Goal: Transaction & Acquisition: Book appointment/travel/reservation

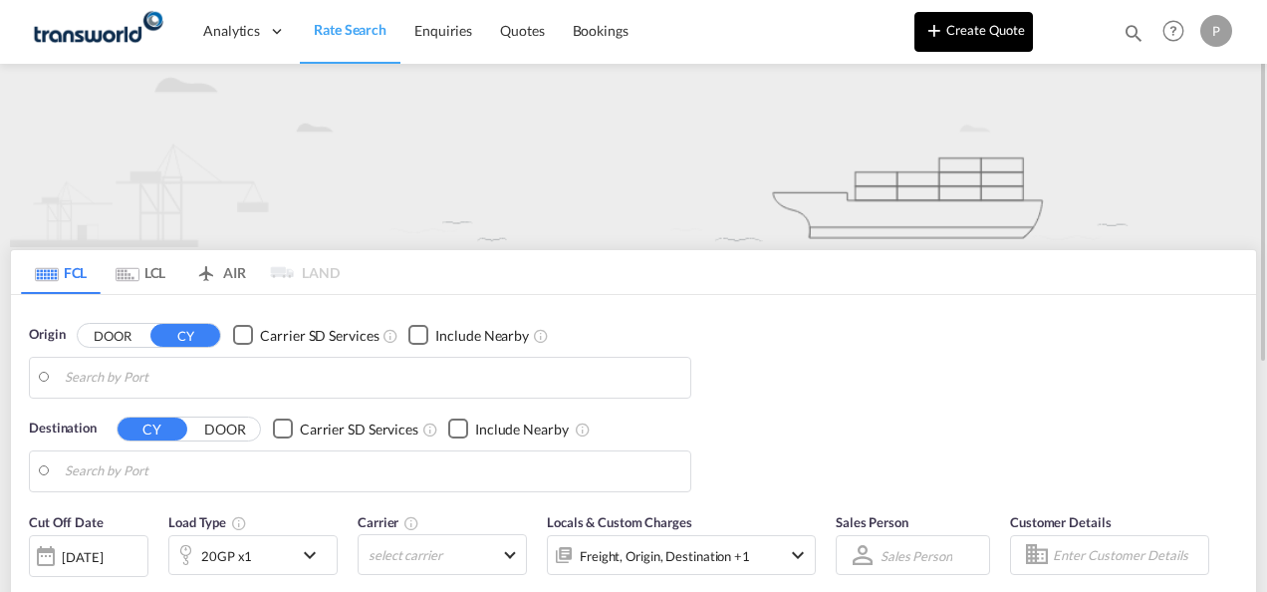
click at [974, 38] on button "Create Quote" at bounding box center [973, 32] width 119 height 40
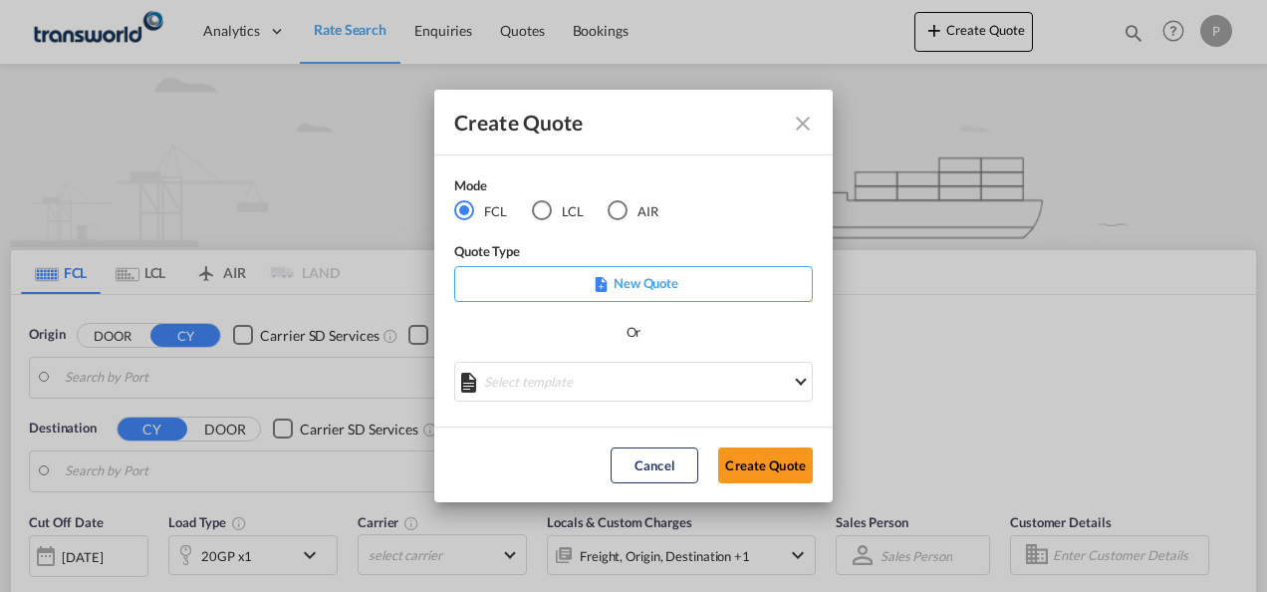
click at [538, 211] on div "LCL" at bounding box center [542, 210] width 20 height 20
click at [783, 466] on button "Create Quote" at bounding box center [765, 465] width 95 height 36
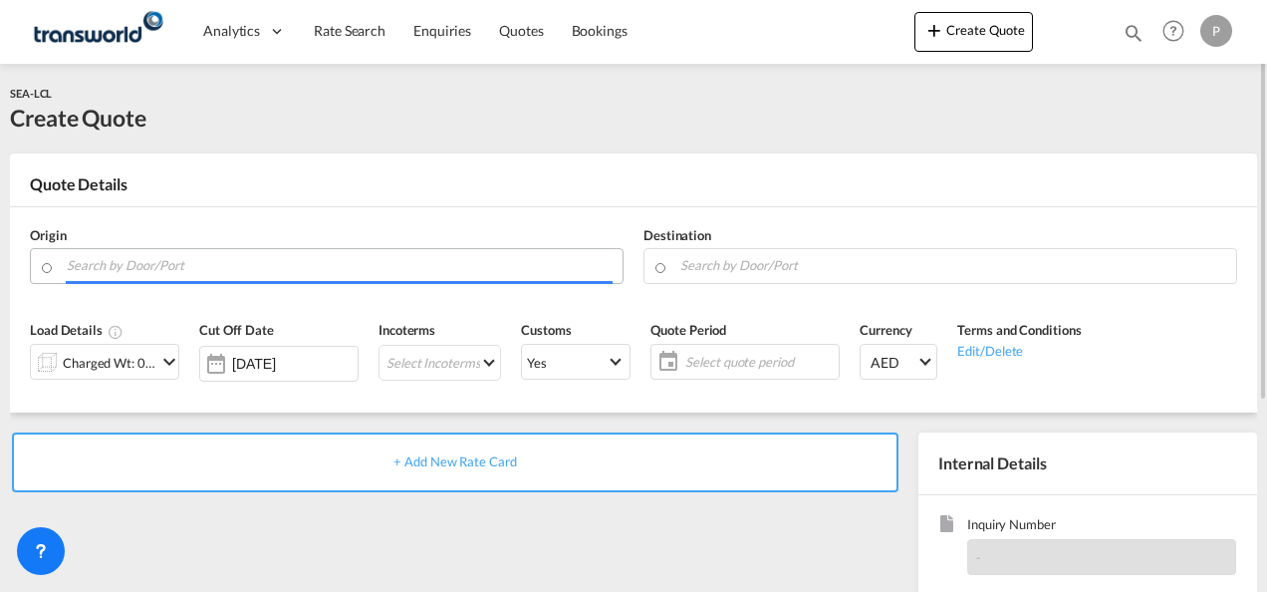
click at [289, 268] on input "Search by Door/Port" at bounding box center [340, 265] width 546 height 35
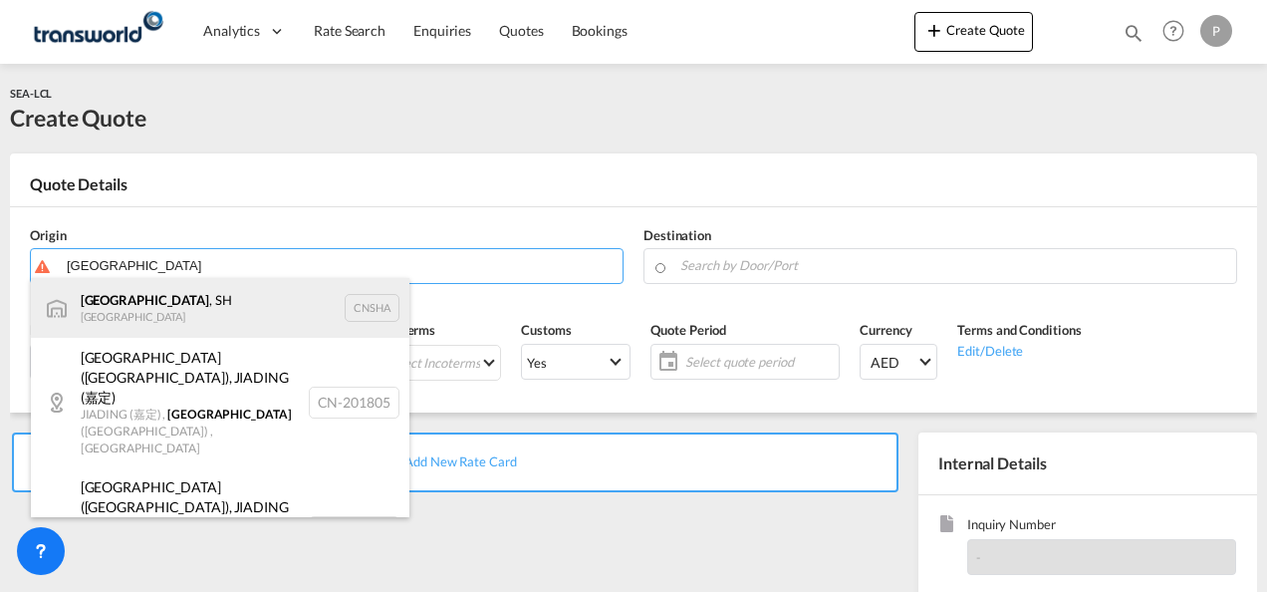
click at [201, 312] on div "[GEOGRAPHIC_DATA] , SH China CNSHA" at bounding box center [220, 308] width 378 height 60
type input "[GEOGRAPHIC_DATA], SH, CNSHA"
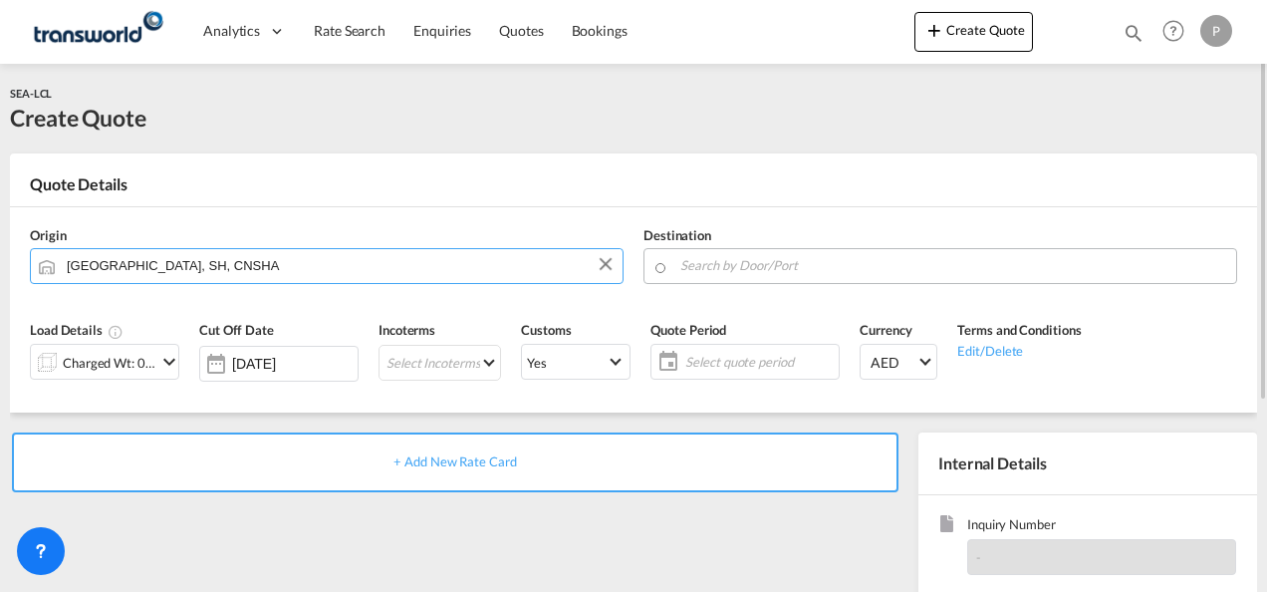
click at [744, 268] on input "Search by Door/Port" at bounding box center [953, 265] width 546 height 35
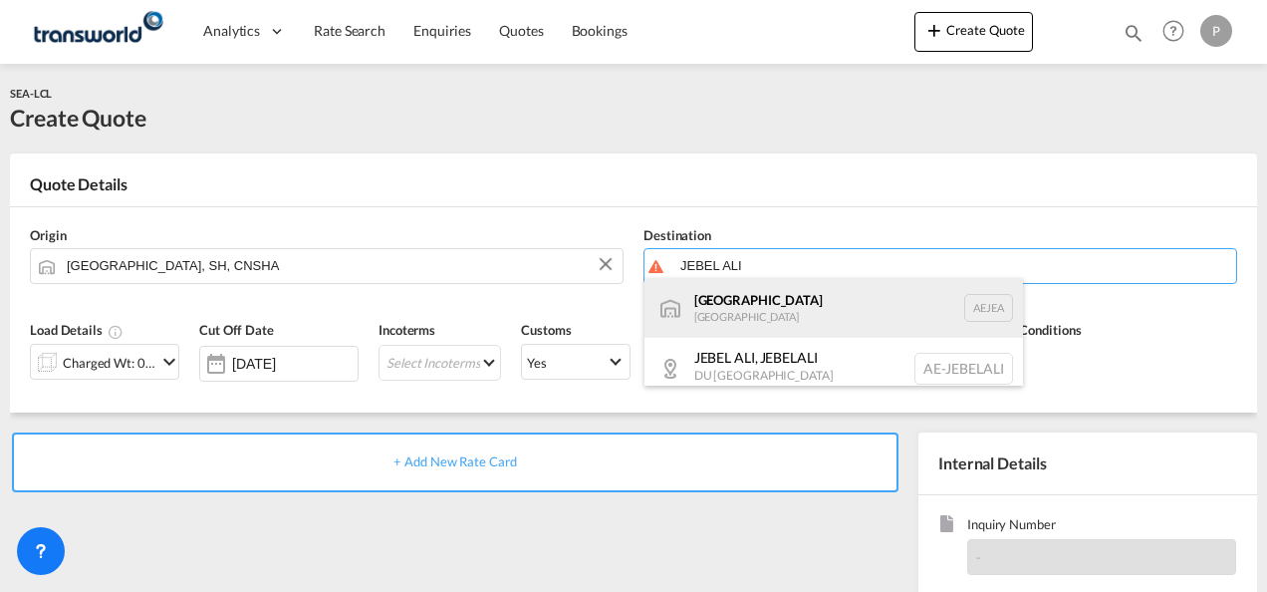
click at [763, 313] on div "[GEOGRAPHIC_DATA] [GEOGRAPHIC_DATA]" at bounding box center [833, 308] width 378 height 60
type input "[GEOGRAPHIC_DATA], [GEOGRAPHIC_DATA]"
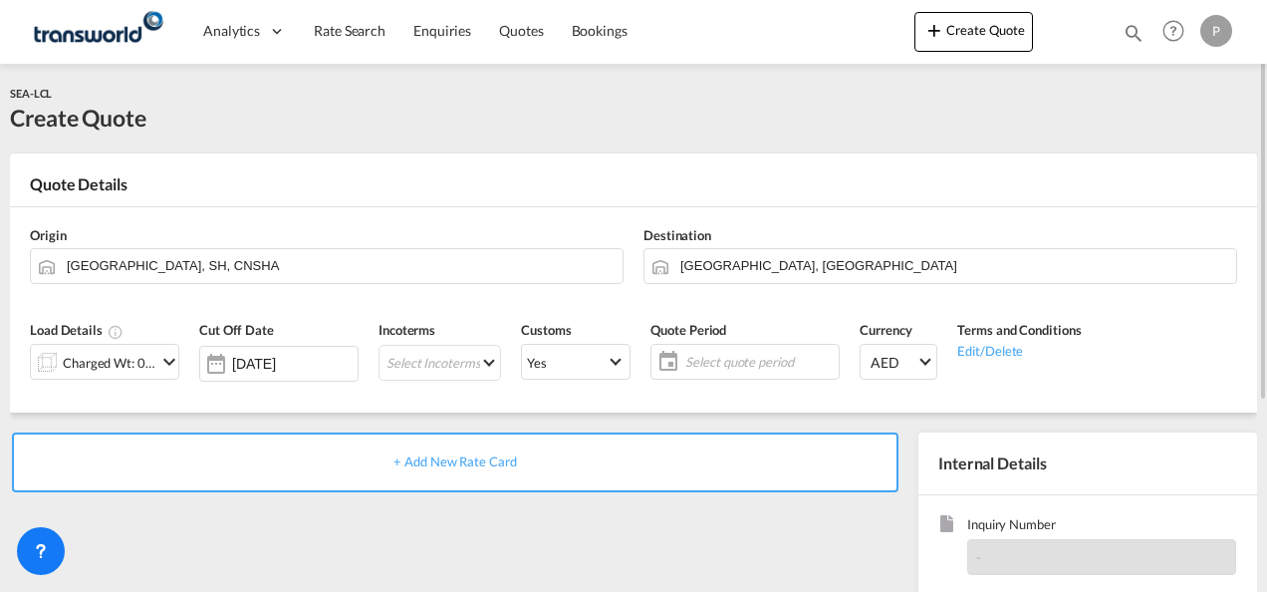
click at [129, 361] on div "Charged Wt: 0.00 W/M" at bounding box center [110, 363] width 94 height 28
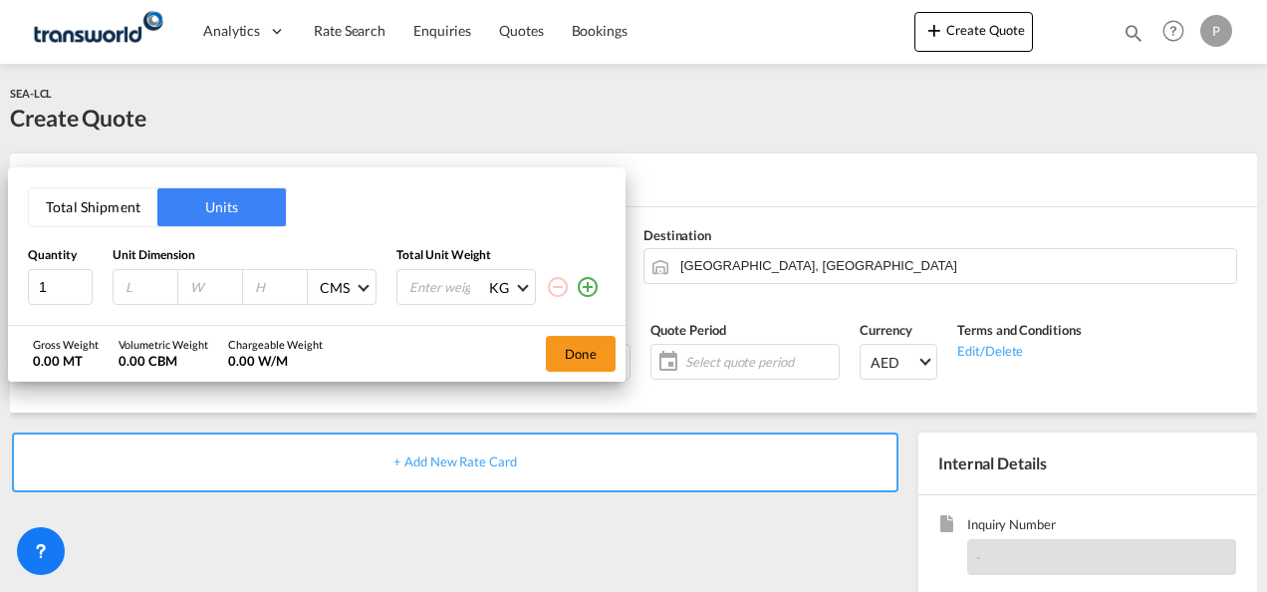
click at [87, 204] on button "Total Shipment" at bounding box center [93, 207] width 128 height 38
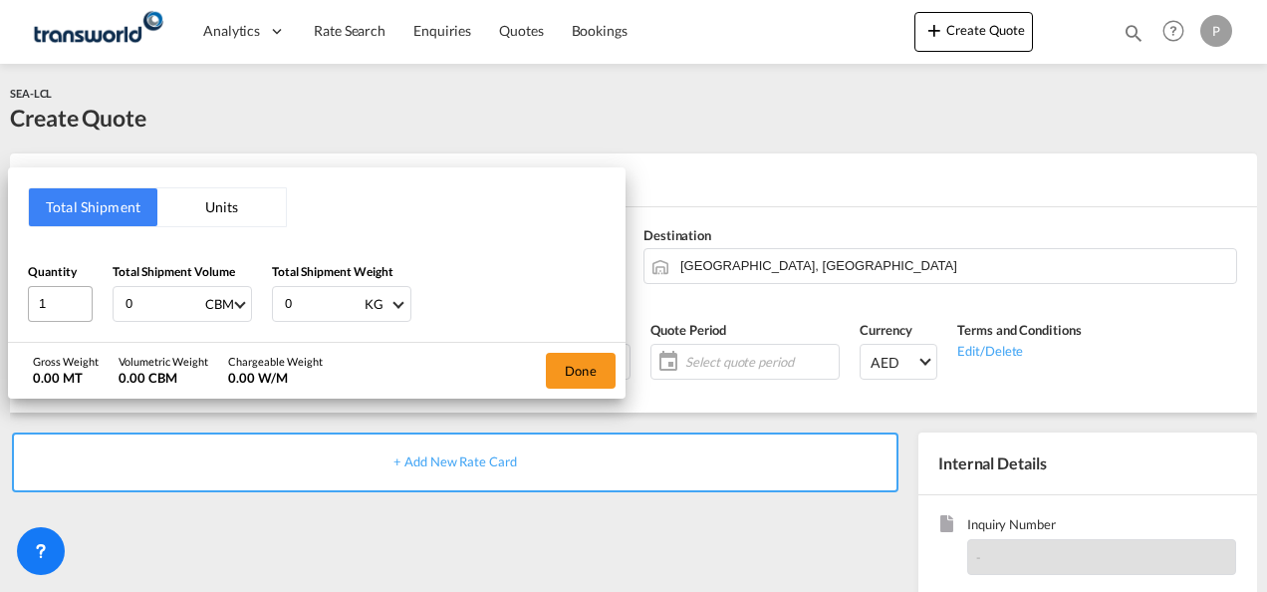
drag, startPoint x: 165, startPoint y: 309, endPoint x: 92, endPoint y: 309, distance: 73.7
click at [92, 309] on div "Quantity 1 Total Shipment Volume 0 CBM CBM CFT Total Shipment Weight 0 KG KG LB" at bounding box center [317, 292] width 578 height 60
type input "1.417"
type input "234"
click at [598, 364] on button "Done" at bounding box center [581, 371] width 70 height 36
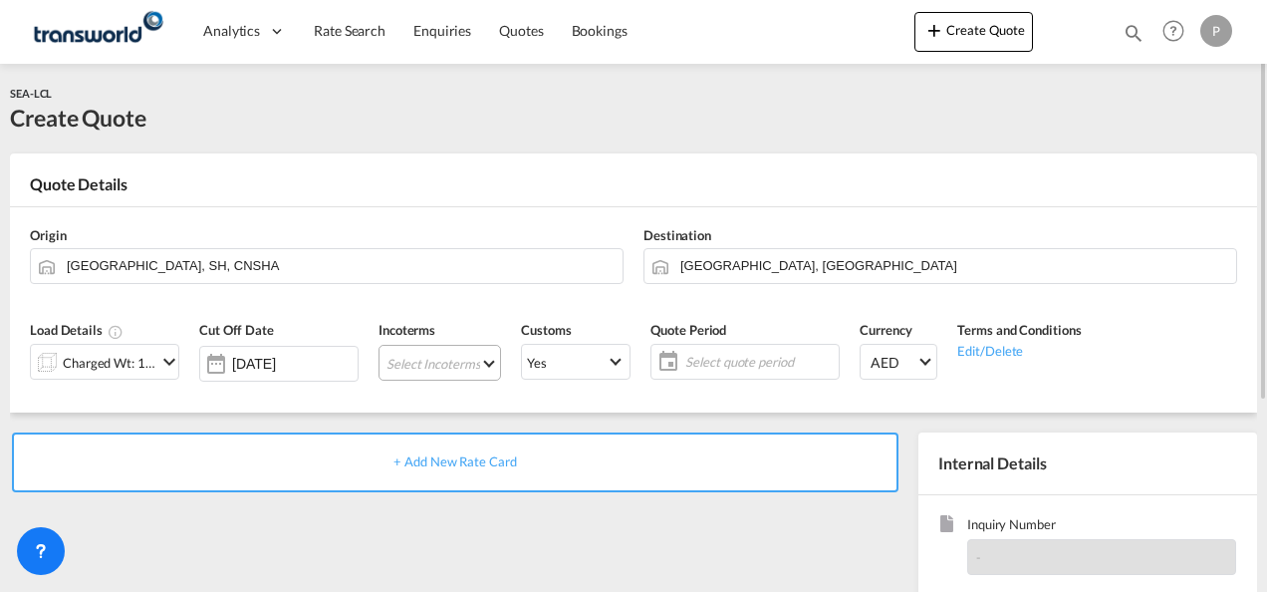
click at [431, 356] on md-select "Select Incoterms EXW - export Ex Works CIF - import Cost,Insurance and Freight …" at bounding box center [439, 363] width 122 height 36
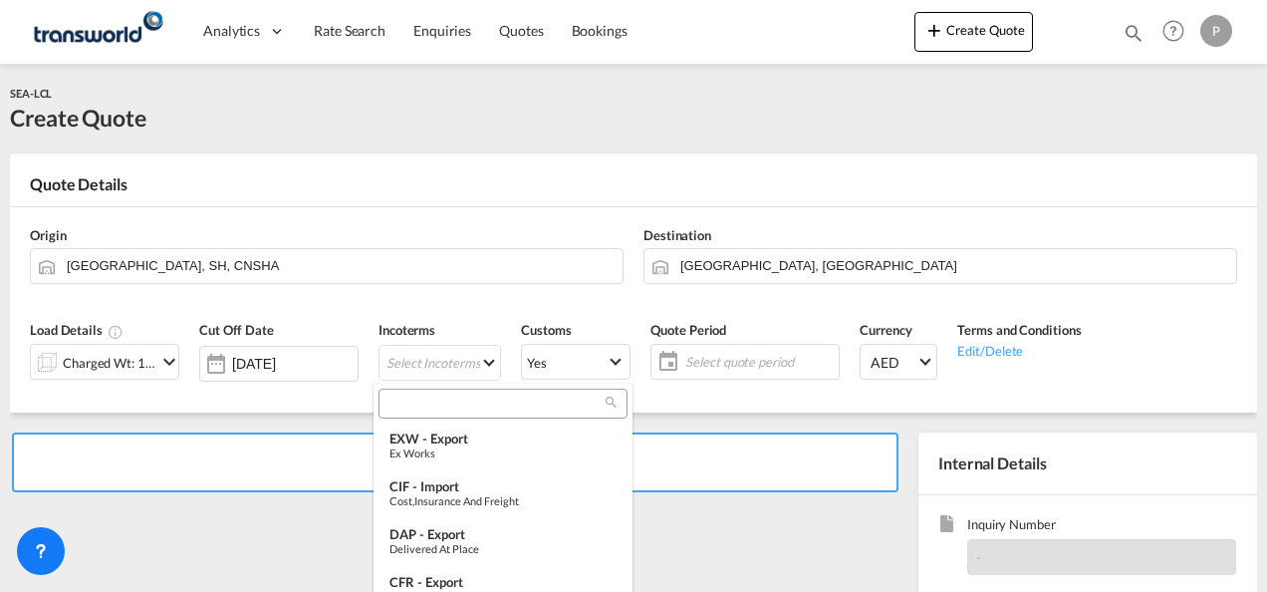
click at [442, 395] on input "search" at bounding box center [494, 403] width 221 height 18
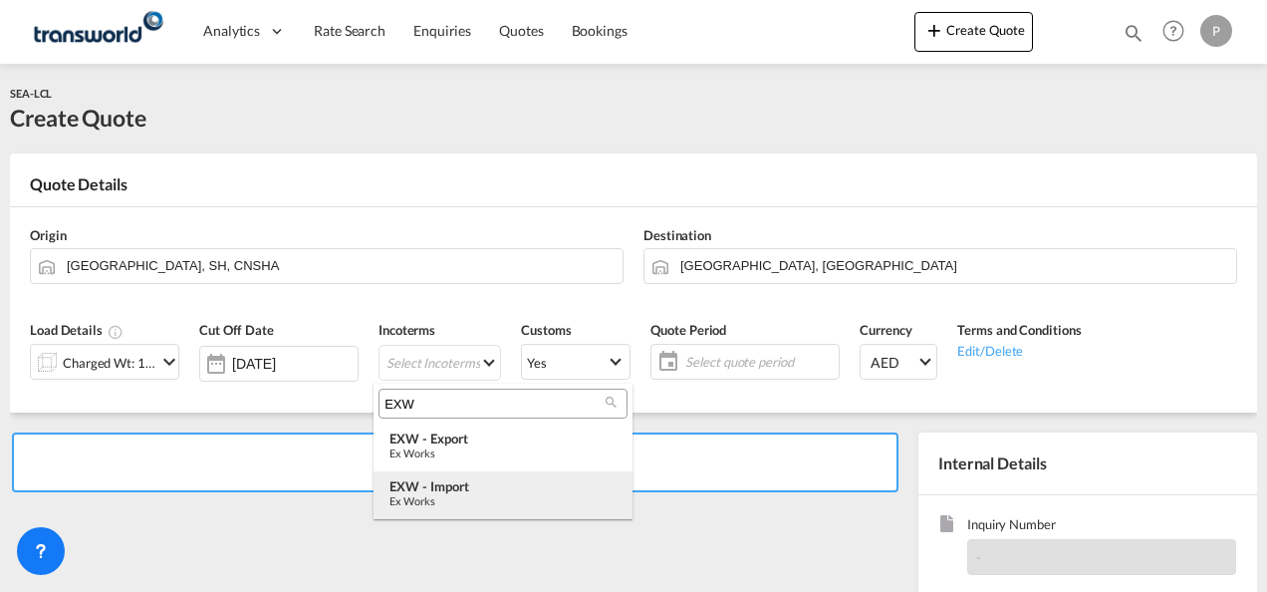
type input "EXW"
click at [478, 485] on div "EXW - import" at bounding box center [502, 486] width 227 height 16
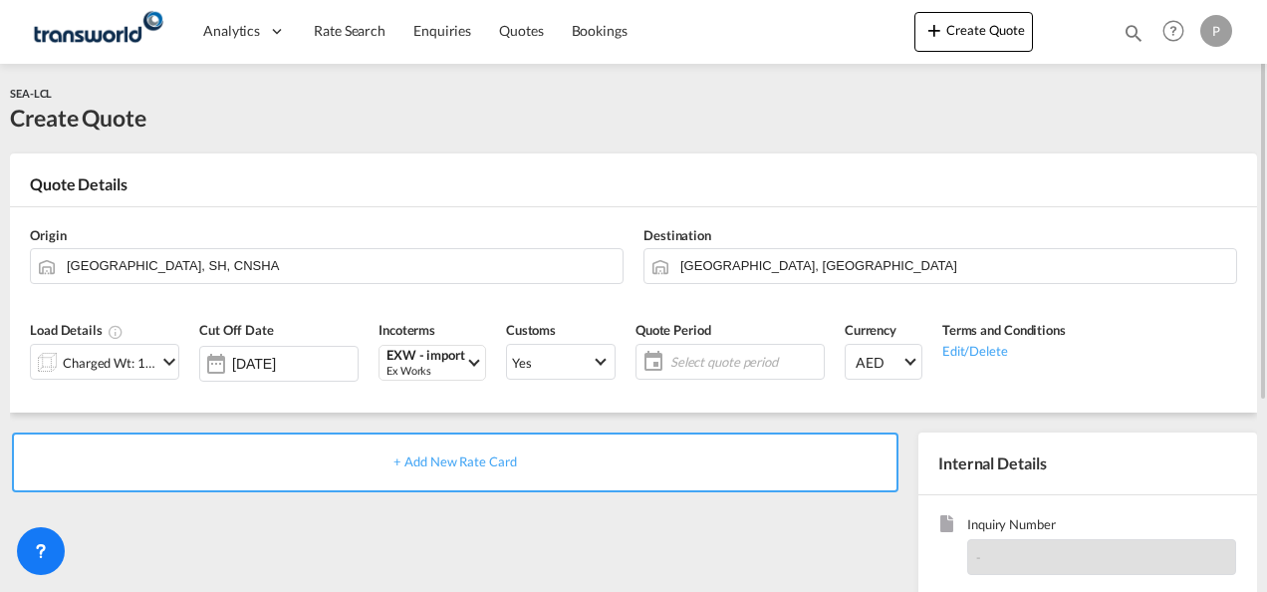
click at [695, 356] on span "Select quote period" at bounding box center [744, 362] width 148 height 18
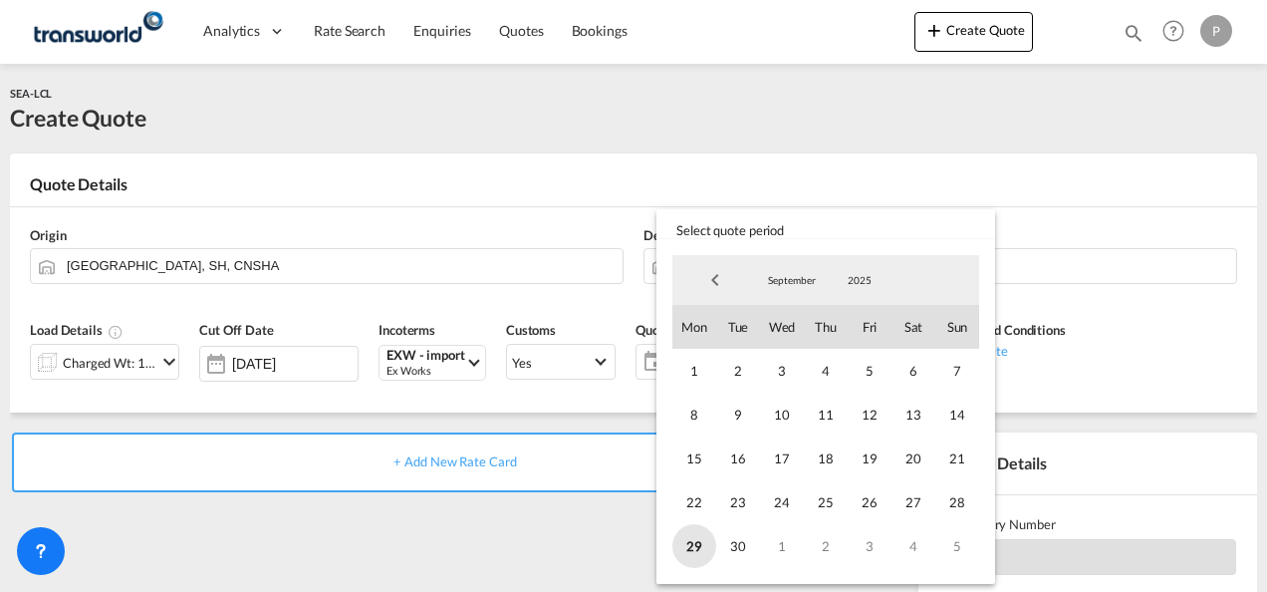
click at [691, 544] on span "29" at bounding box center [694, 546] width 44 height 44
click at [743, 546] on span "30" at bounding box center [738, 546] width 44 height 44
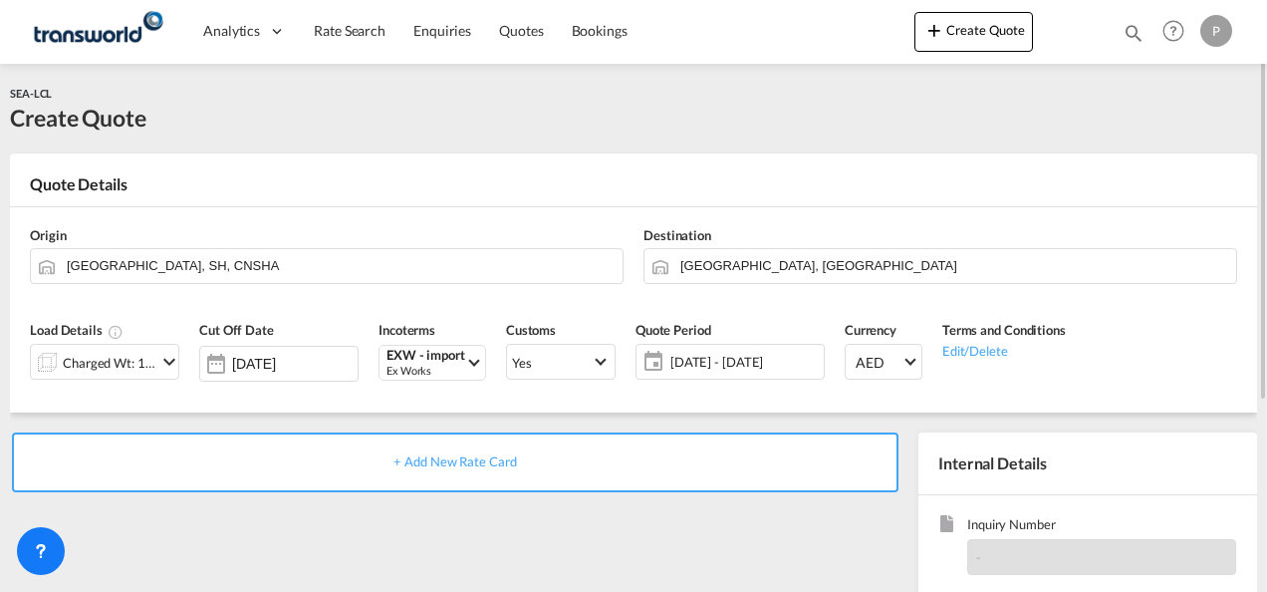
click at [707, 353] on span "[DATE] - [DATE]" at bounding box center [744, 362] width 148 height 18
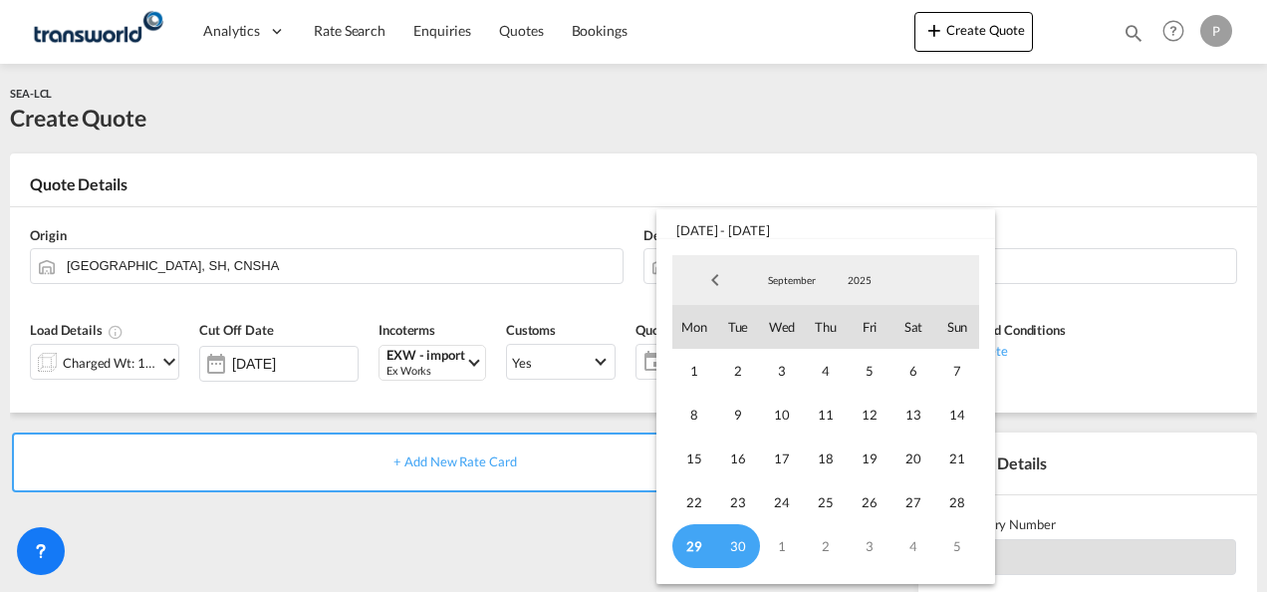
click at [693, 540] on span "29" at bounding box center [694, 546] width 44 height 44
click at [964, 544] on span "5" at bounding box center [957, 546] width 44 height 44
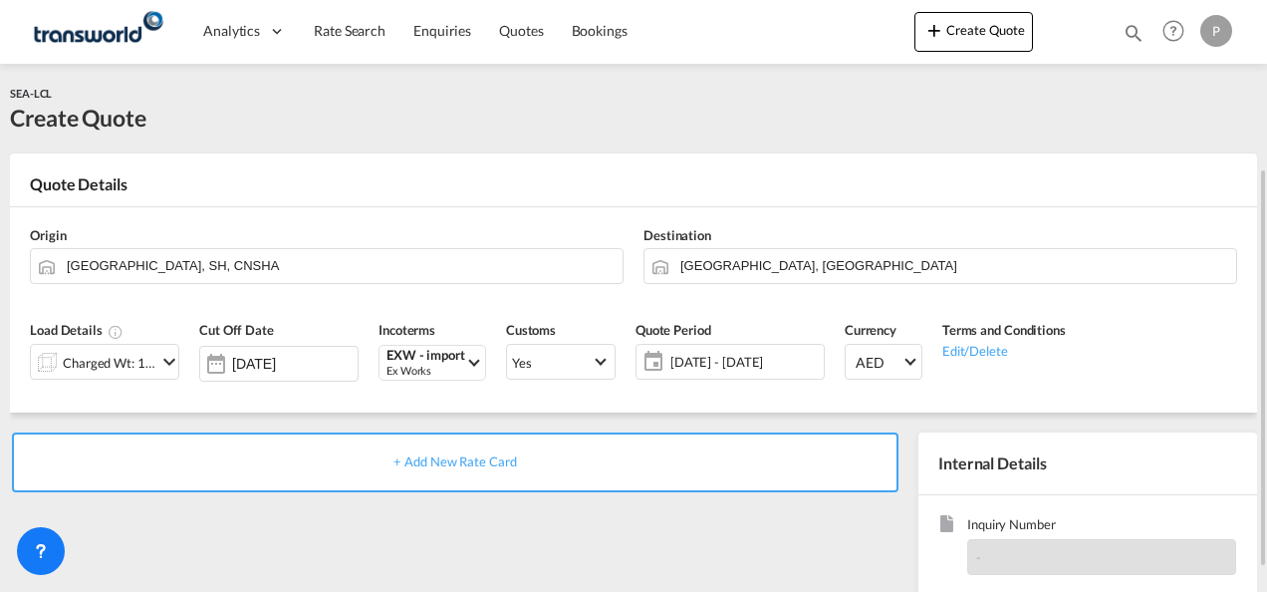
scroll to position [199, 0]
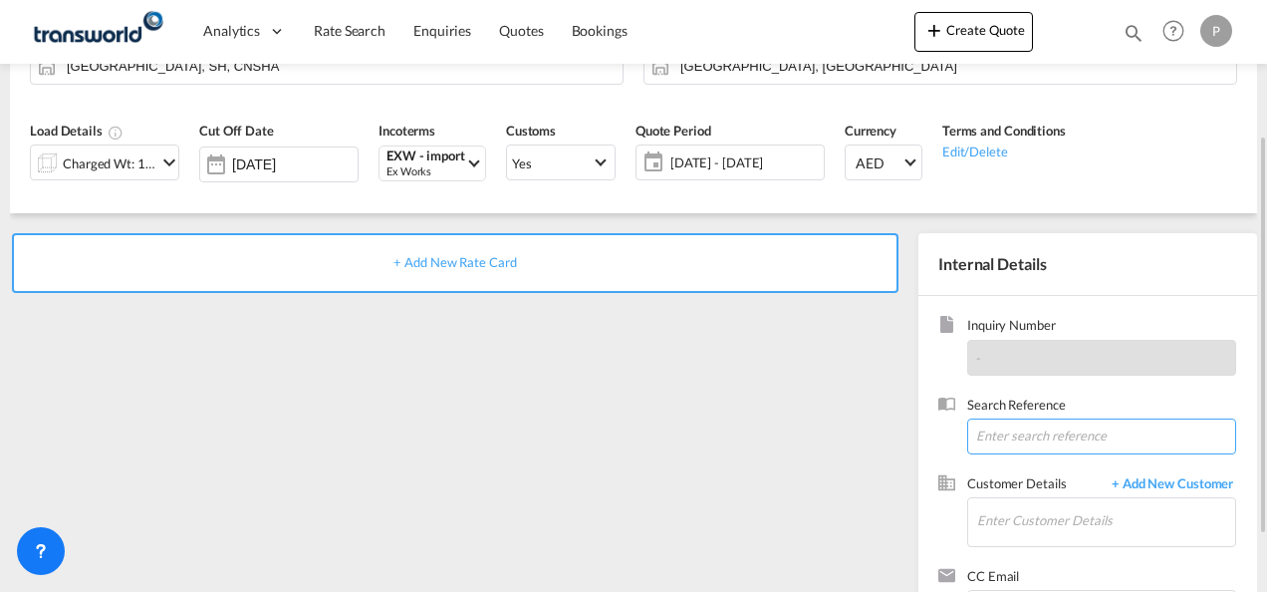
click at [1018, 433] on input at bounding box center [1101, 436] width 269 height 36
paste input "TWP9161"
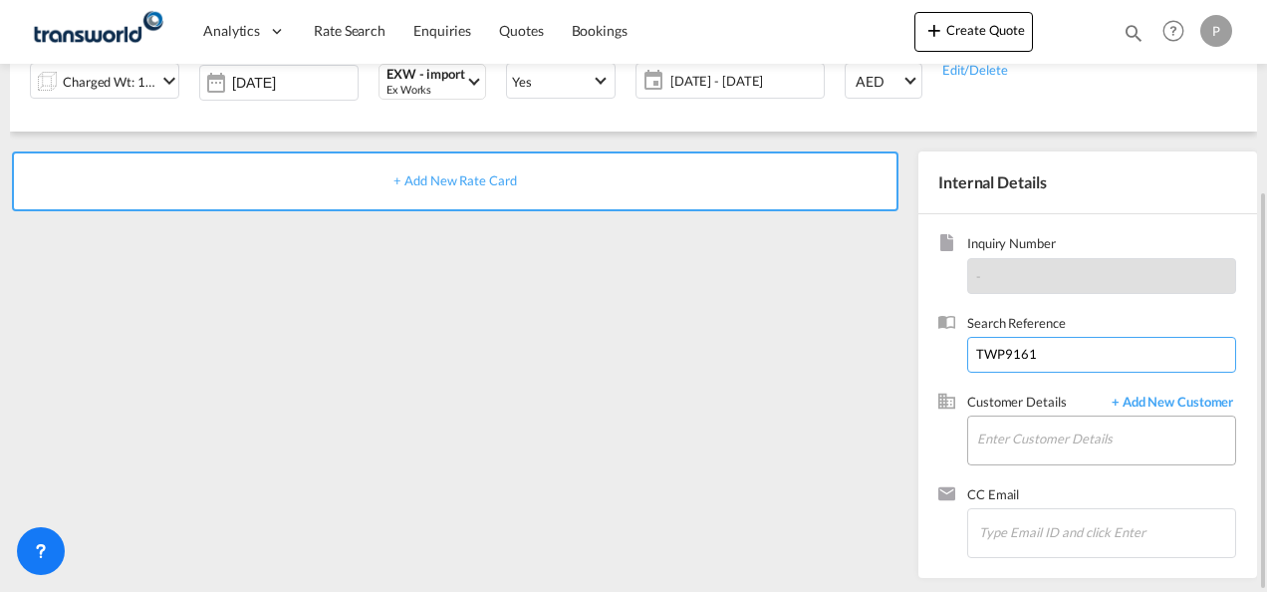
type input "TWP9161"
click at [1000, 443] on input "Enter Customer Details" at bounding box center [1106, 438] width 258 height 45
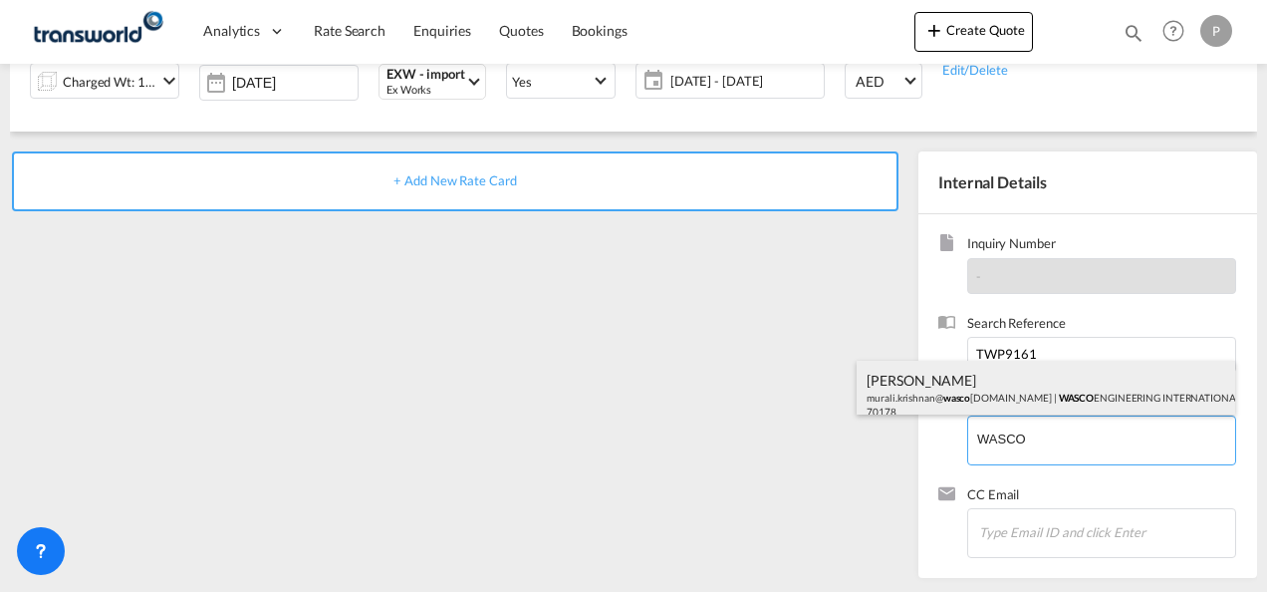
click at [967, 379] on div "[PERSON_NAME] murali.[PERSON_NAME]@ wasco [DOMAIN_NAME] | WASCO ENGINEERING INT…" at bounding box center [1045, 395] width 378 height 68
type input "WASCO ENGINEERING INTERNATIONAL LIMITED, [PERSON_NAME], [EMAIL_ADDRESS][DOMAIN_…"
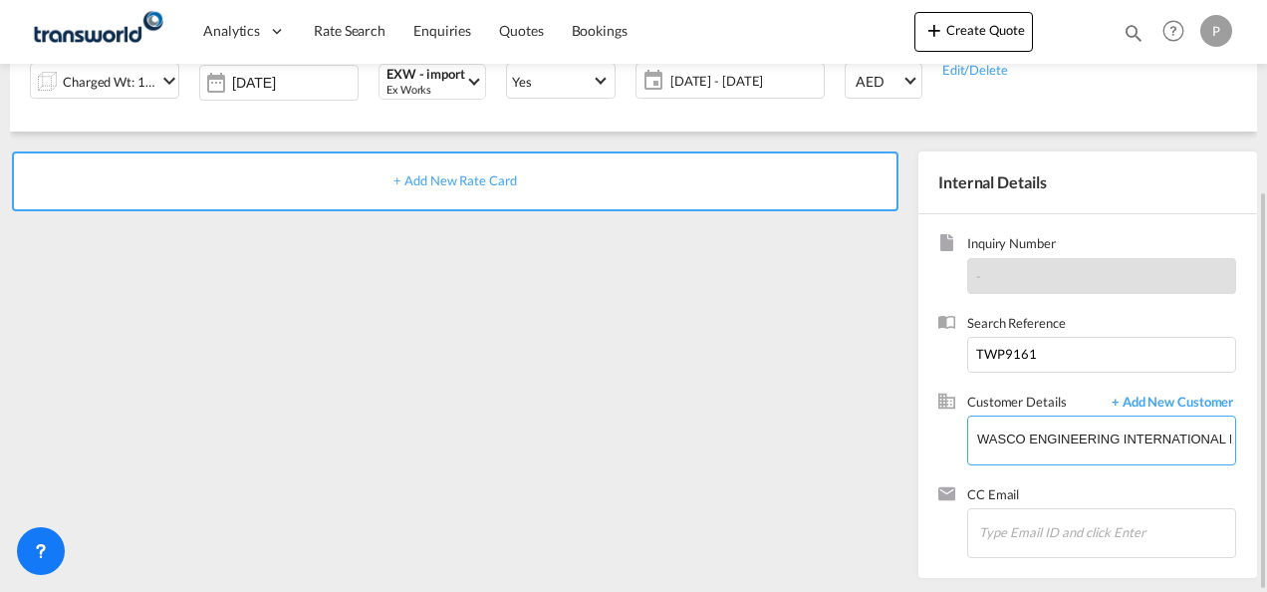
scroll to position [0, 0]
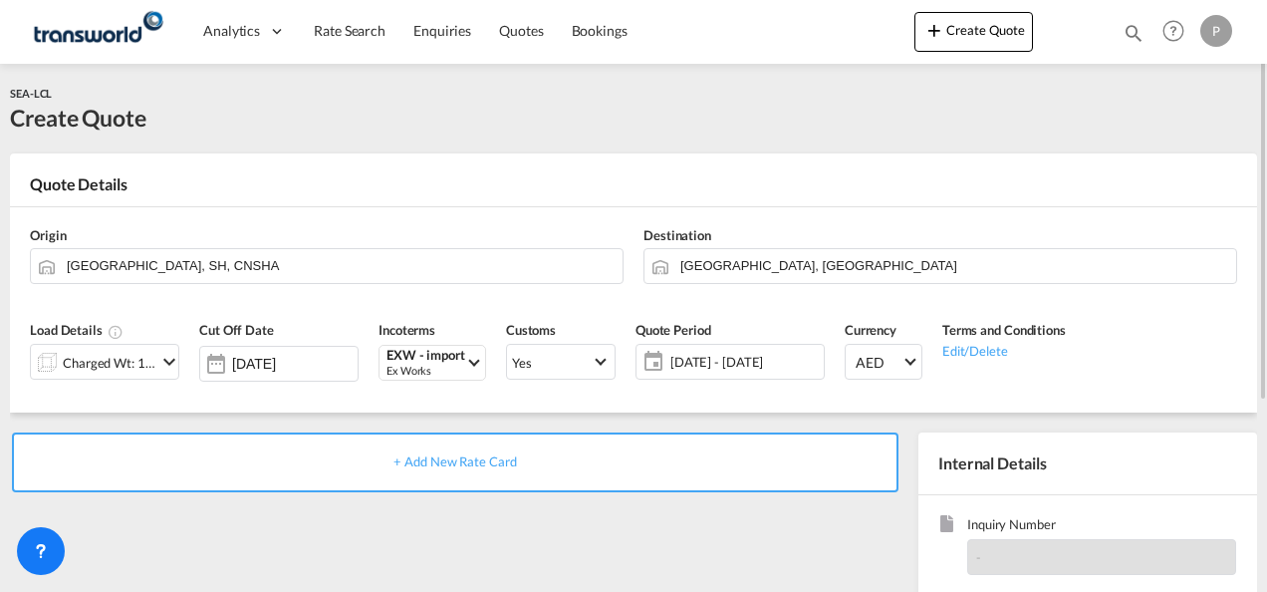
click at [466, 456] on span "+ Add New Rate Card" at bounding box center [454, 461] width 122 height 16
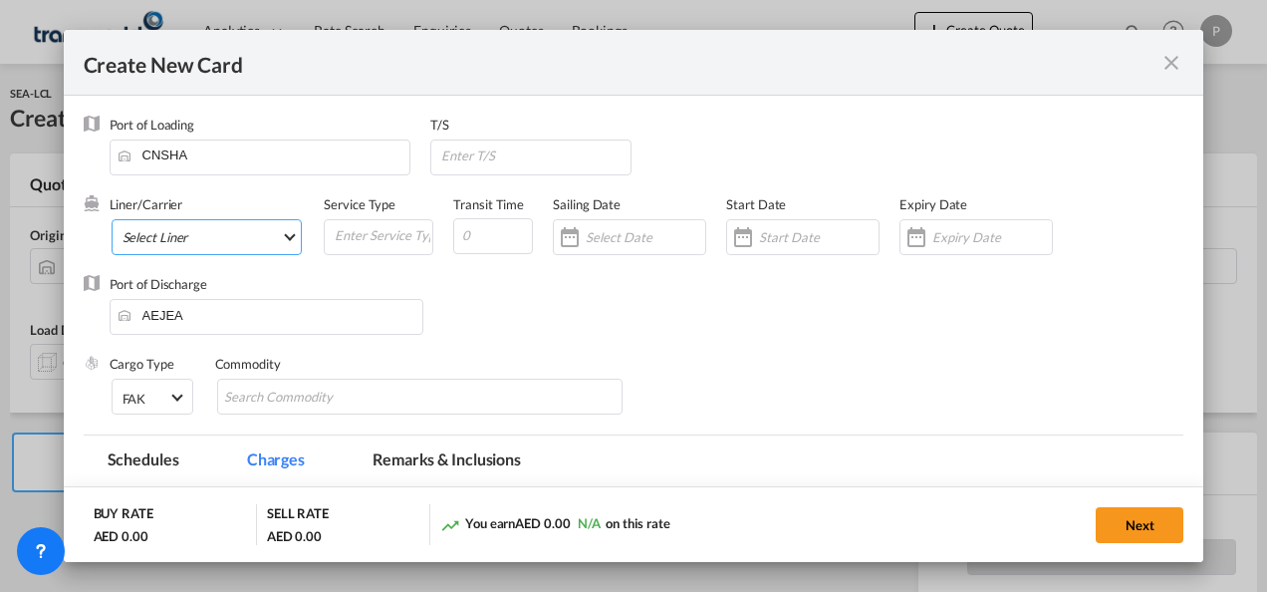
click at [167, 235] on md-select "Select Liner 2HM LOGISTICS D.O.O. / TDWC-CAPODISTRI 2HM LOGISTICS D.O.O. / TDWC…" at bounding box center [207, 237] width 191 height 36
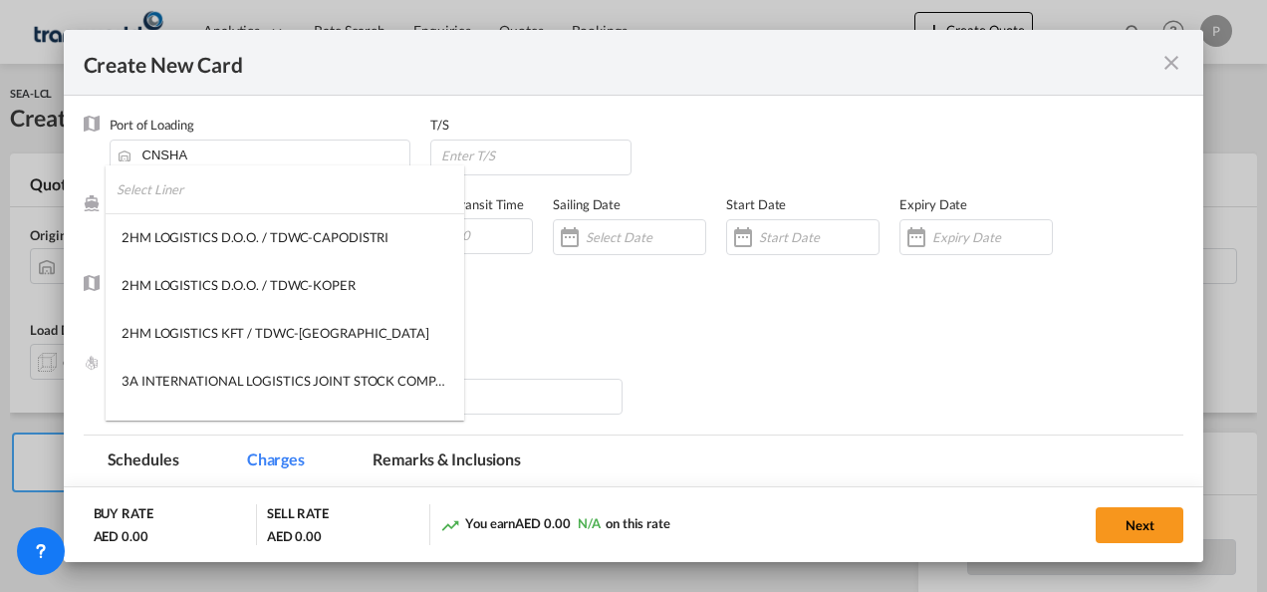
click at [231, 199] on input "search" at bounding box center [291, 189] width 348 height 48
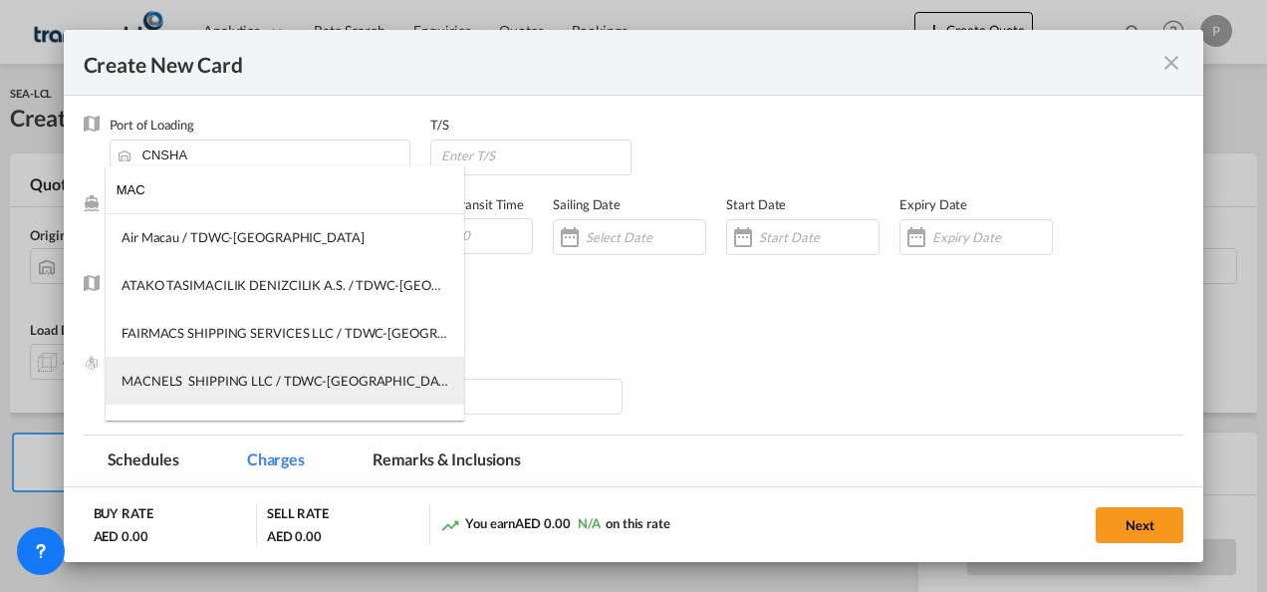
type input "MAC"
click at [222, 384] on div "MACNELS SHIPPING LLC / TDWC-[GEOGRAPHIC_DATA]" at bounding box center [285, 380] width 327 height 18
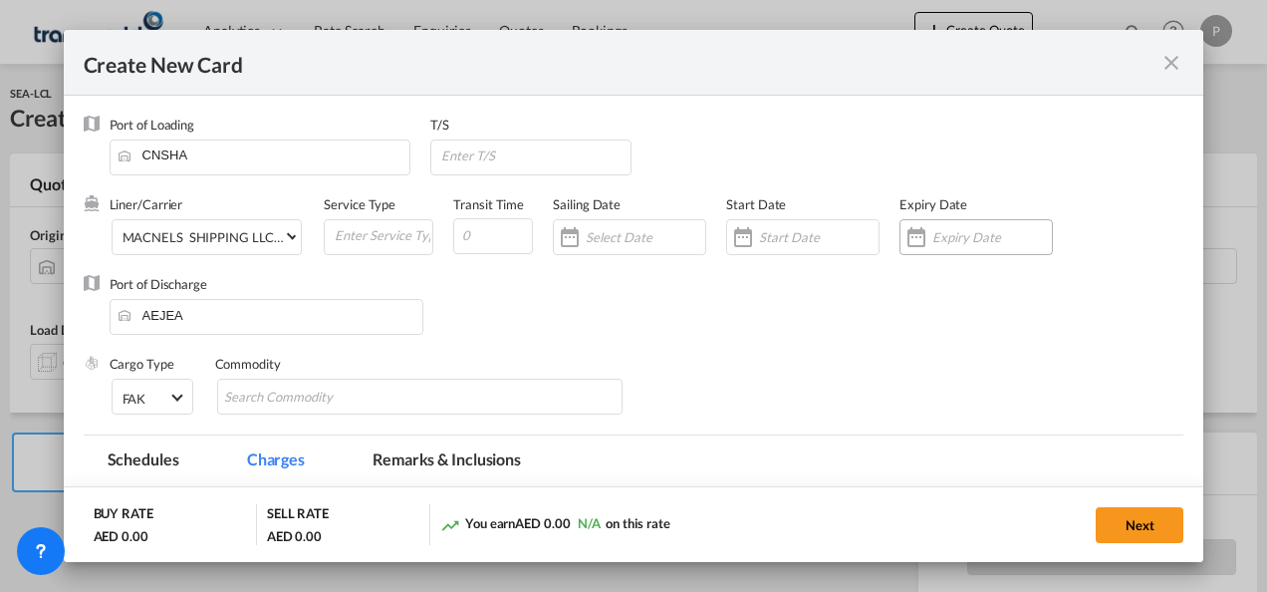
click at [932, 241] on input "Create New CardPort ..." at bounding box center [992, 237] width 120 height 16
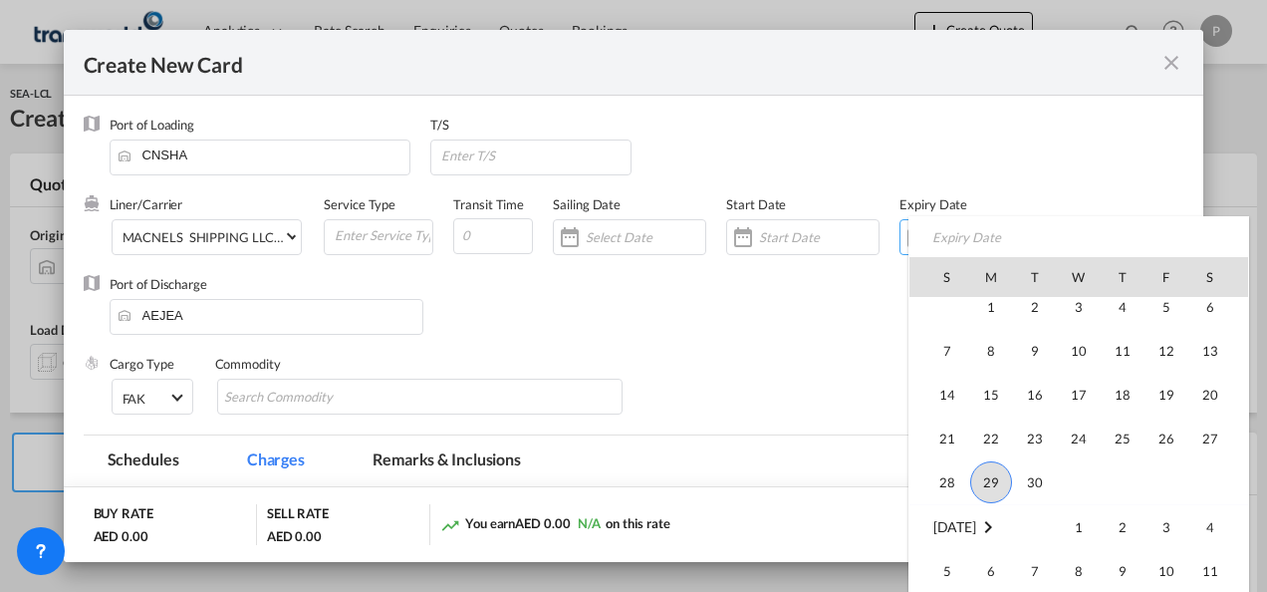
scroll to position [461429, 0]
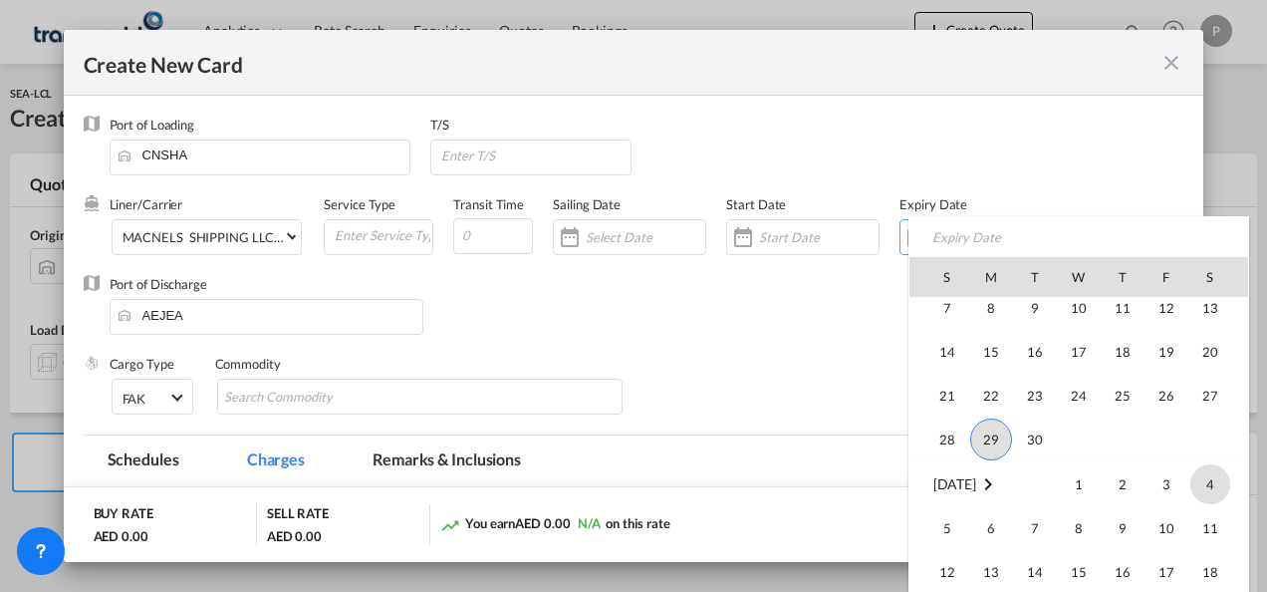
click at [1208, 489] on span "4" at bounding box center [1210, 484] width 40 height 40
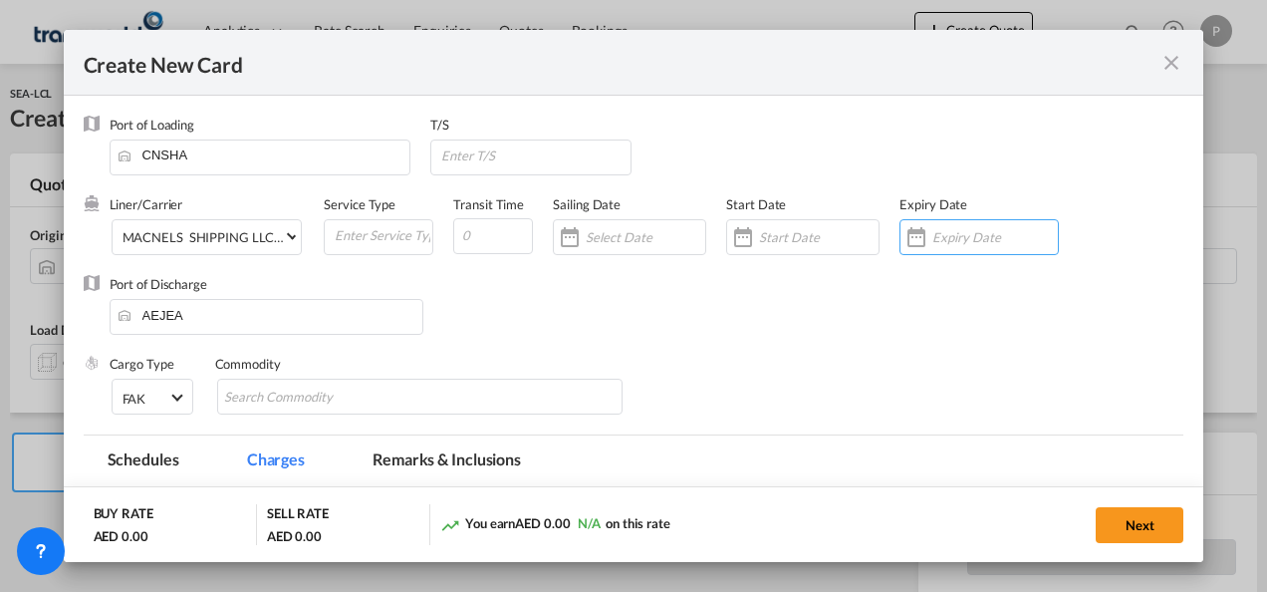
type input "[DATE]"
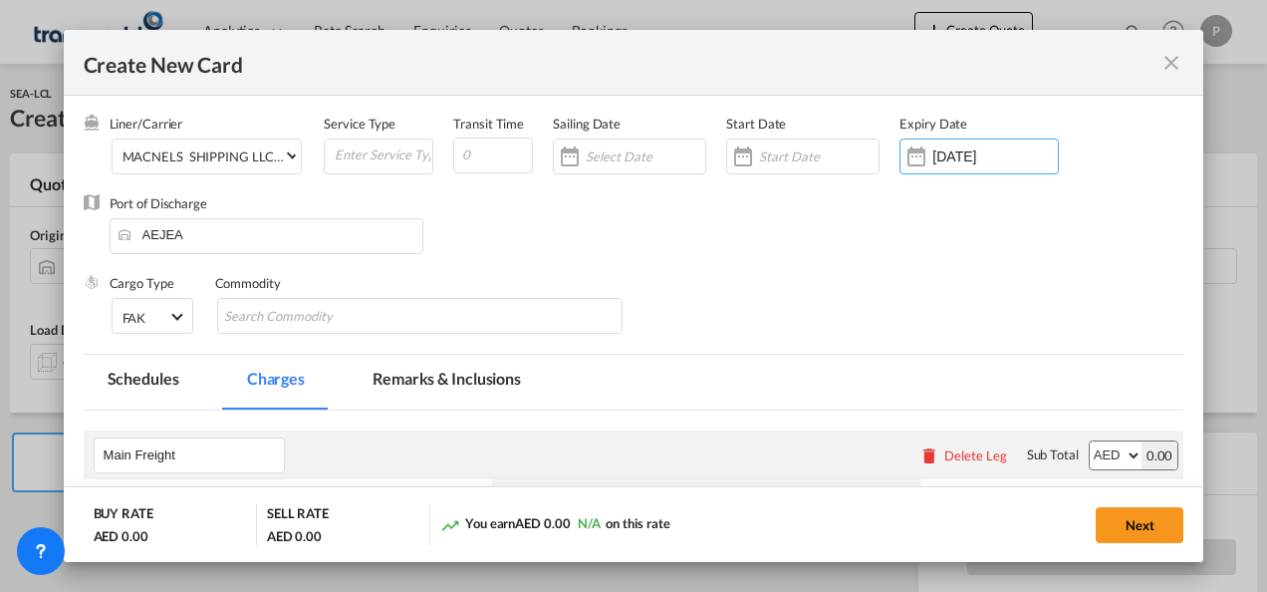
scroll to position [199, 0]
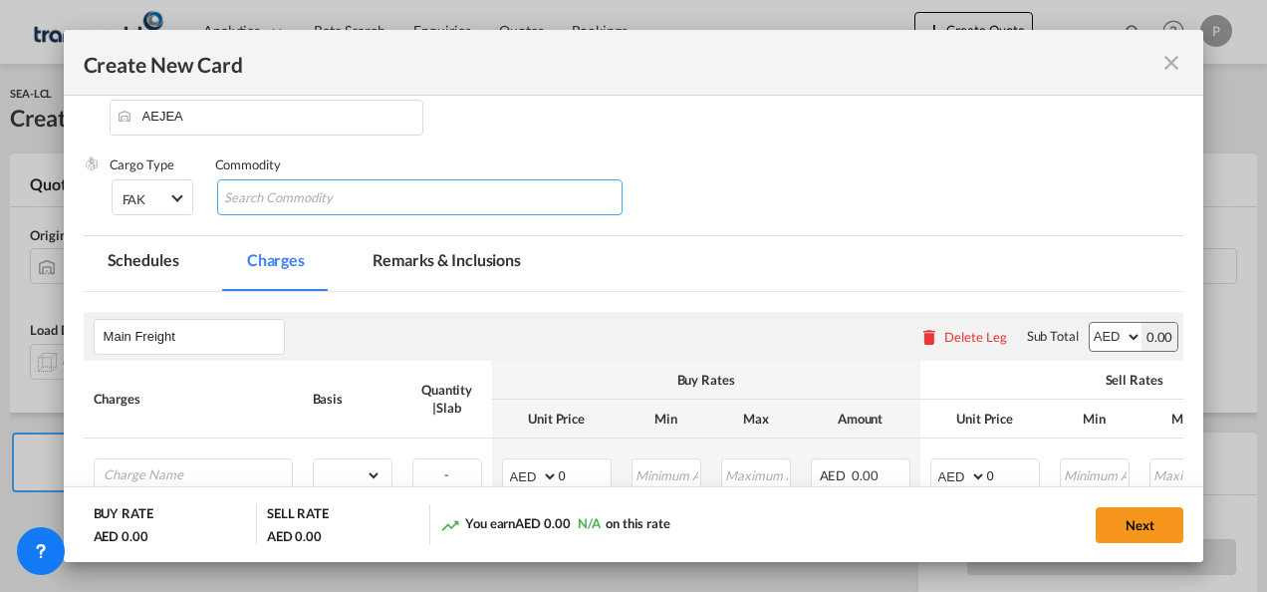
click at [320, 205] on input "Search Commodity" at bounding box center [315, 198] width 182 height 32
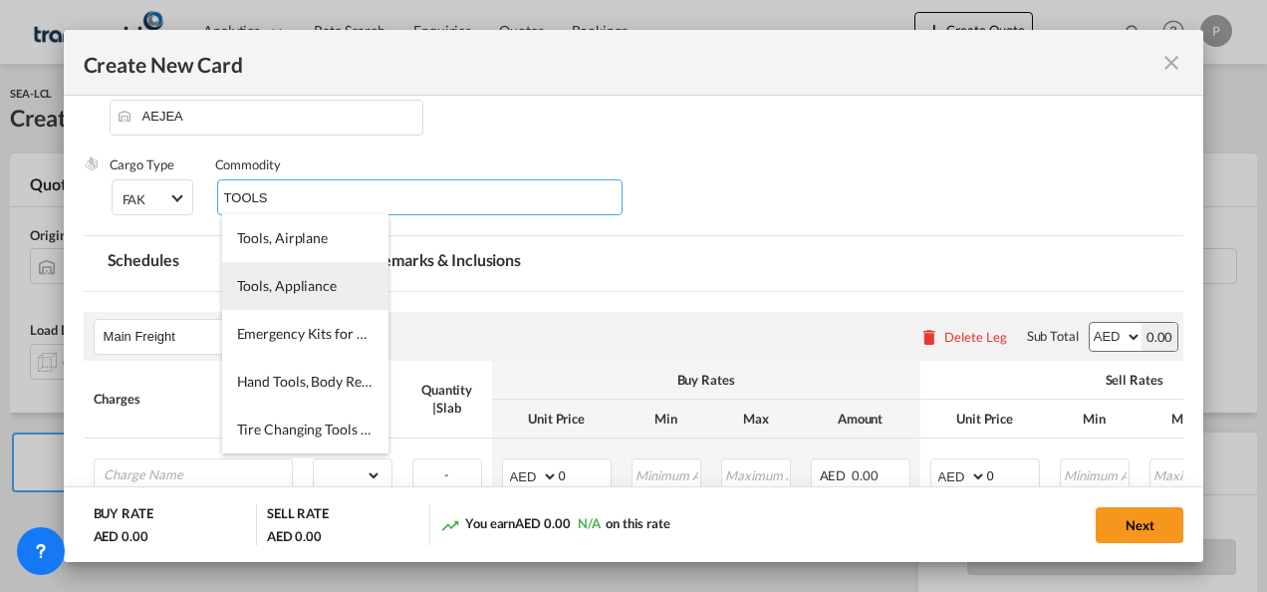
type input "TOOLS"
click at [309, 280] on span "Tools, Appliance" at bounding box center [287, 285] width 100 height 17
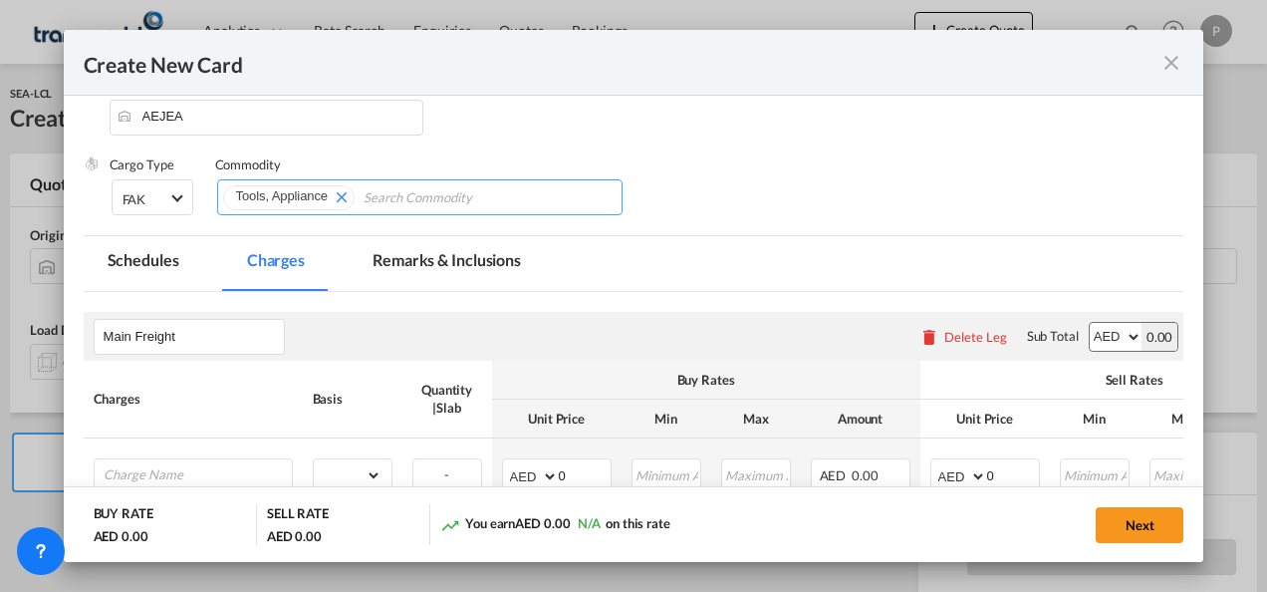
scroll to position [392, 0]
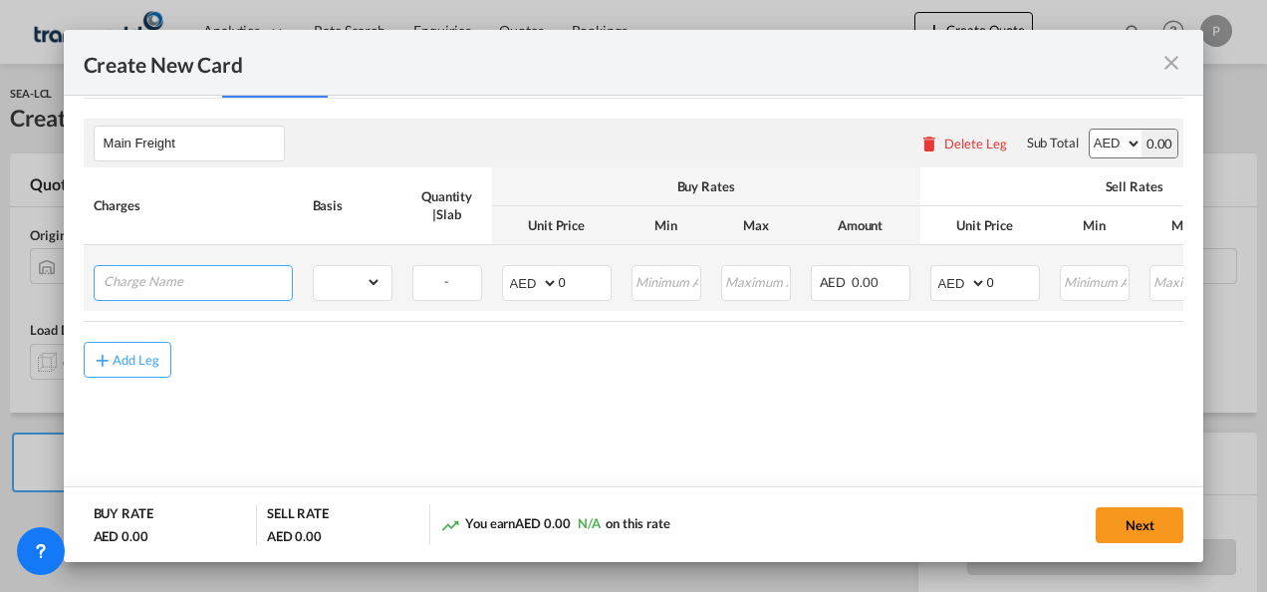
click at [204, 276] on input "Charge Name" at bounding box center [198, 281] width 188 height 30
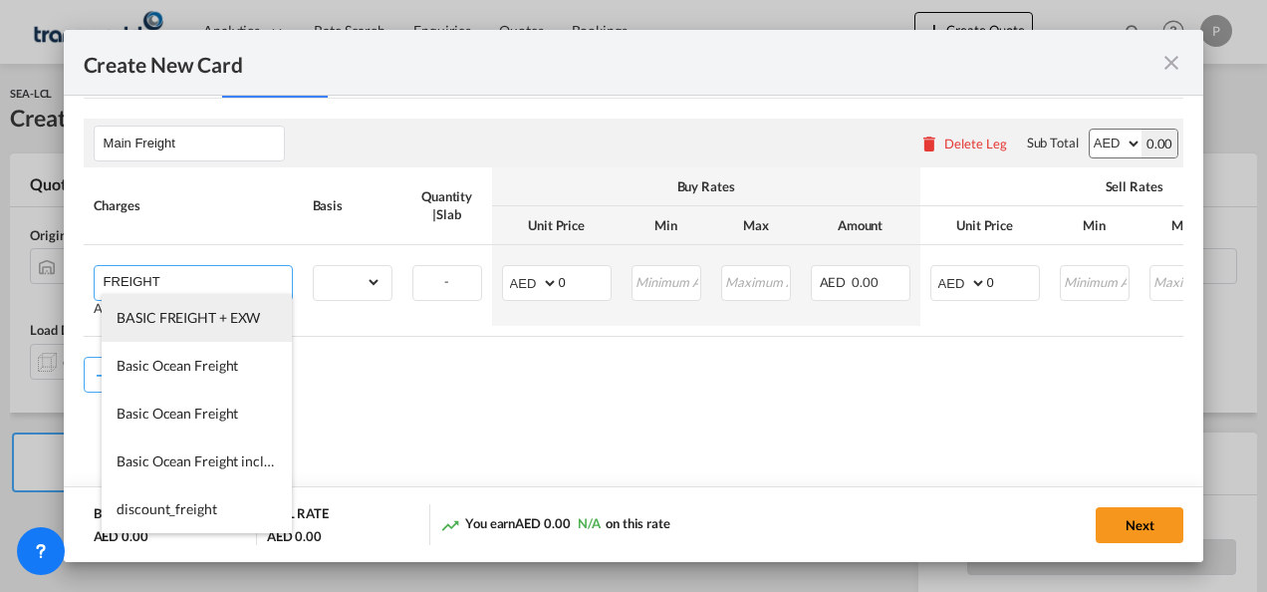
click at [185, 320] on span "BASIC FREIGHT + EXW" at bounding box center [188, 317] width 143 height 17
type input "BASIC FREIGHT + EXW"
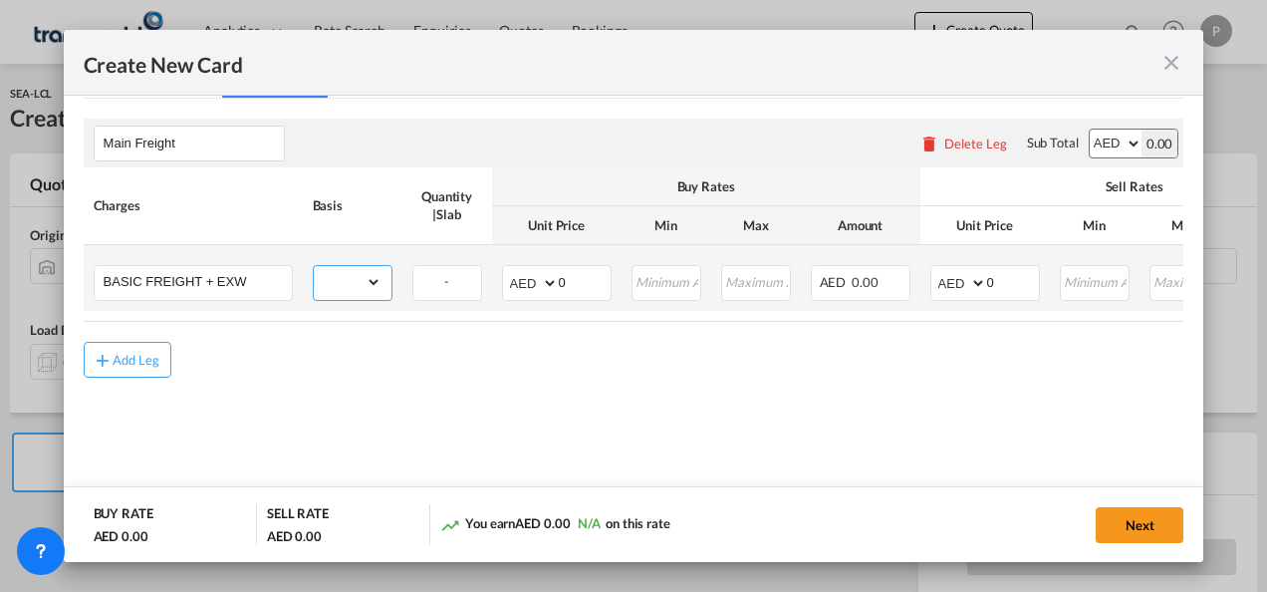
click at [372, 281] on select "gross_weight volumetric_weight per_shipment per_bl per_km per_hawb per_kg flat …" at bounding box center [348, 282] width 68 height 32
select select "per_shipment"
click at [314, 266] on select "gross_weight volumetric_weight per_shipment per_bl per_km per_hawb per_kg flat …" at bounding box center [348, 282] width 68 height 32
click at [667, 282] on input "Create New CardPort ..." at bounding box center [666, 281] width 67 height 30
type input "1"
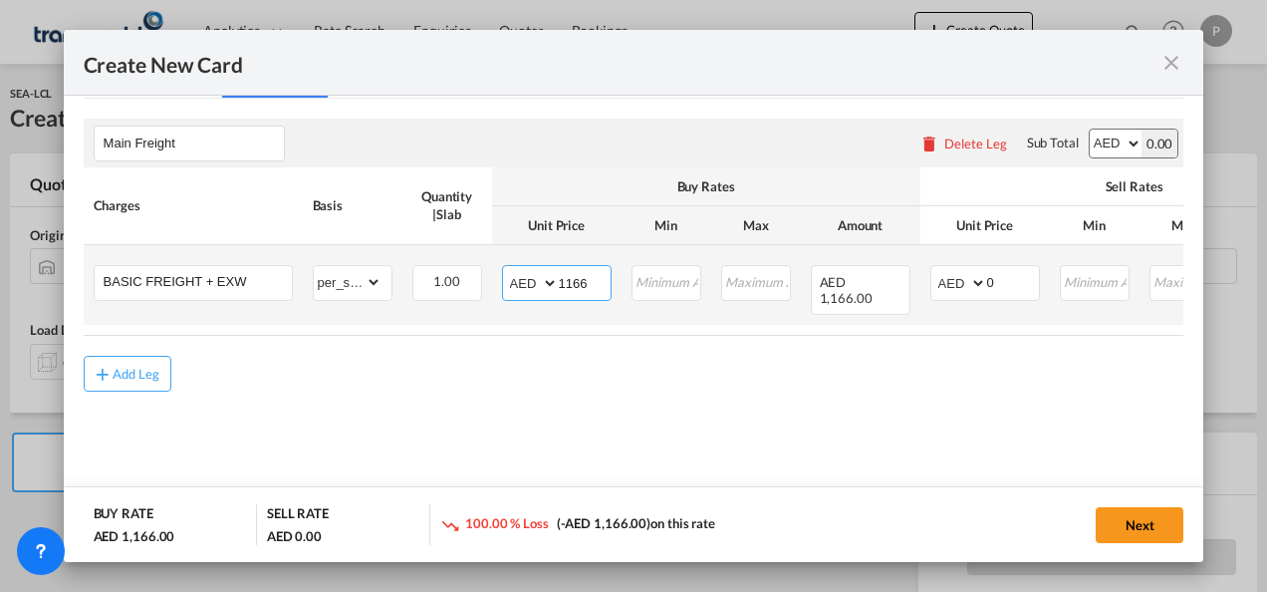
type input "1166"
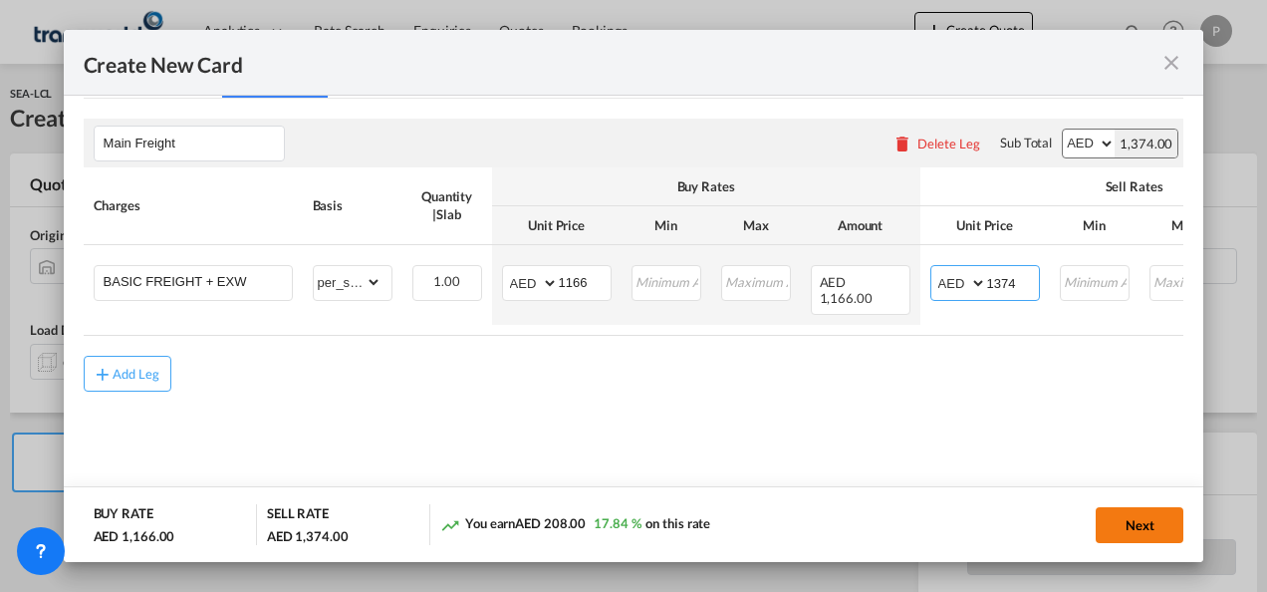
type input "1374"
click at [1152, 525] on button "Next" at bounding box center [1140, 525] width 88 height 36
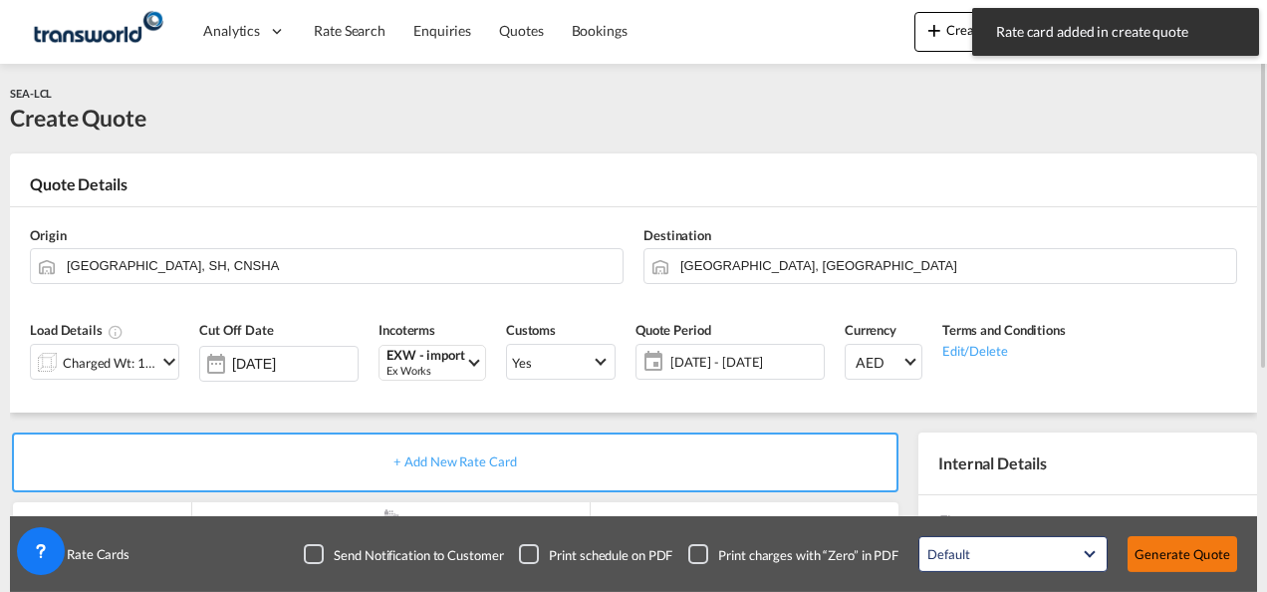
click at [1179, 552] on button "Generate Quote" at bounding box center [1182, 554] width 110 height 36
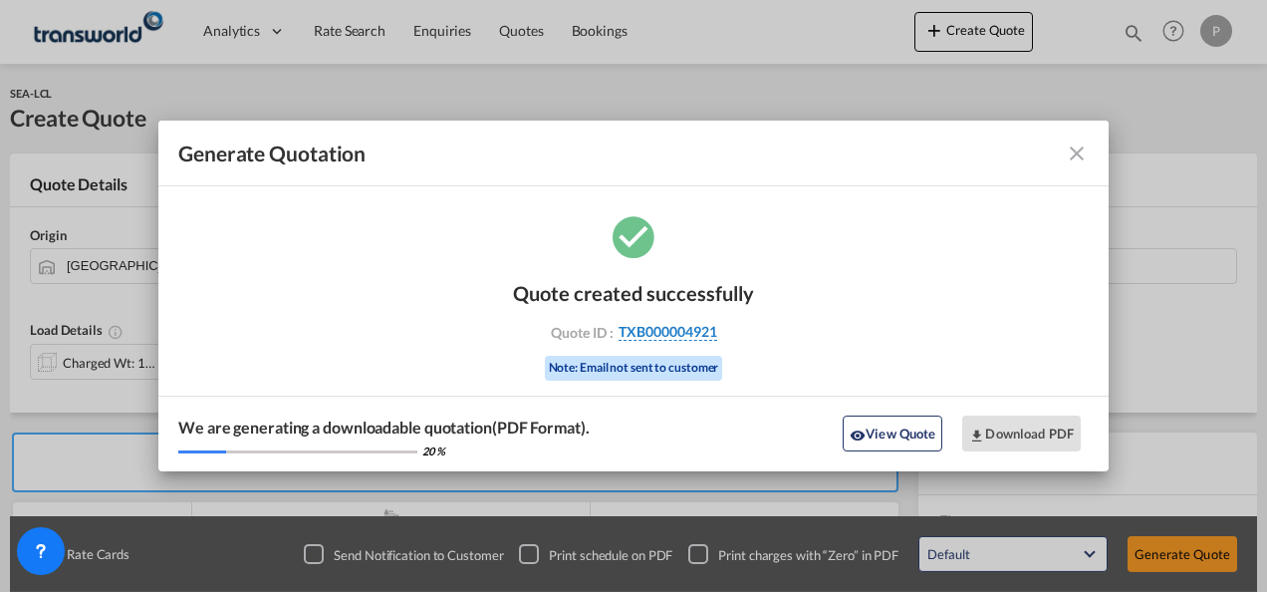
click at [691, 332] on span "TXB000004921" at bounding box center [667, 332] width 99 height 18
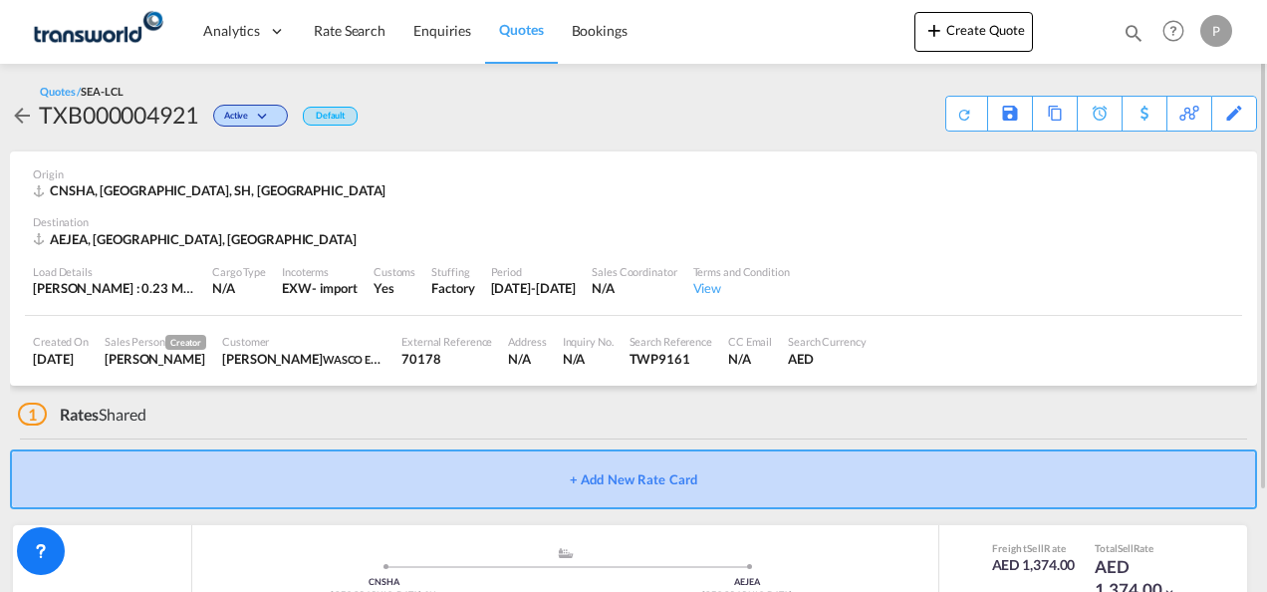
click at [669, 482] on button "+ Add New Rate Card" at bounding box center [633, 479] width 1247 height 60
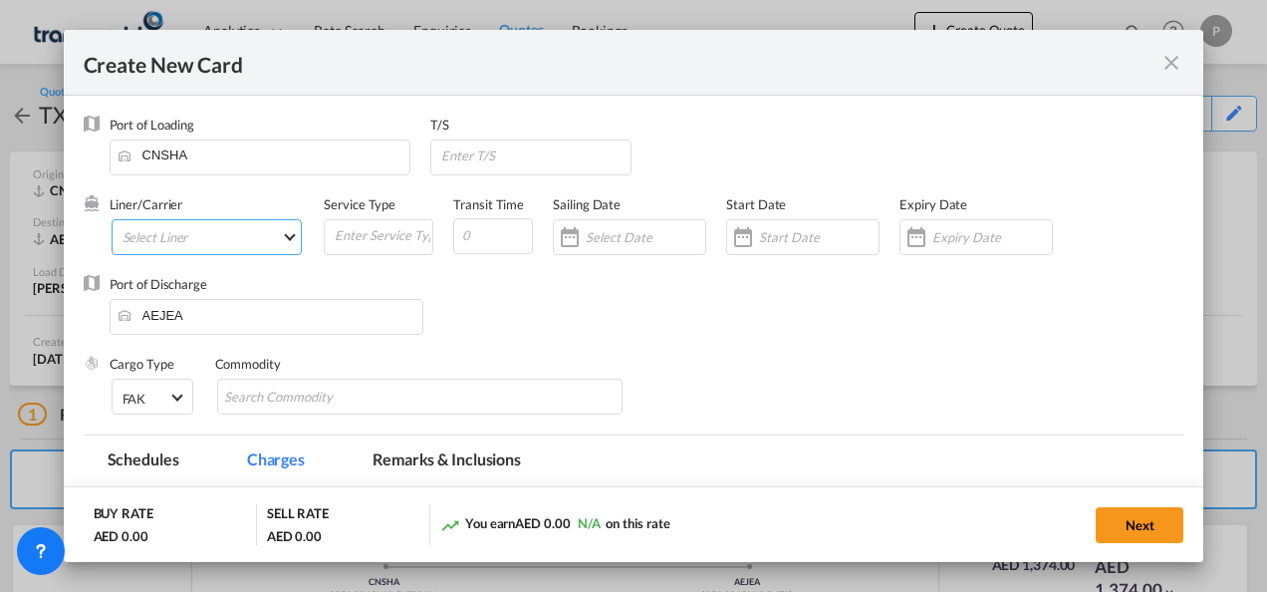
click at [252, 237] on md-select "Select Liner 2HM LOGISTICS D.O.O. / TDWC-CAPODISTRI 2HM LOGISTICS D.O.O. / TDWC…" at bounding box center [207, 237] width 191 height 36
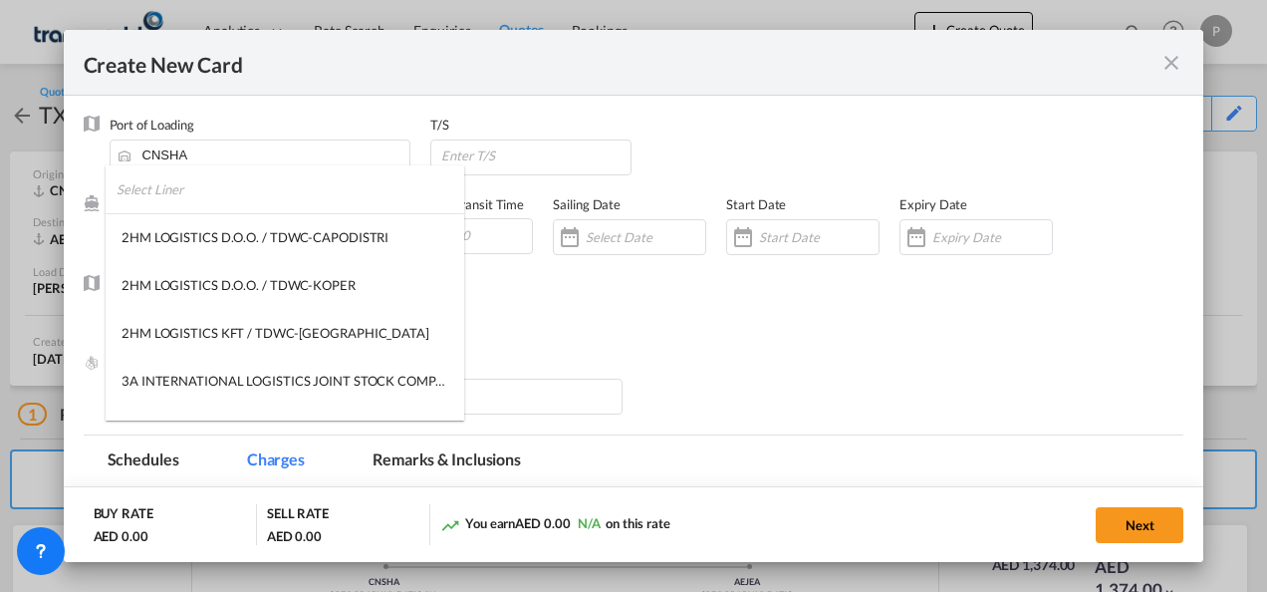
click at [234, 202] on input "search" at bounding box center [291, 189] width 348 height 48
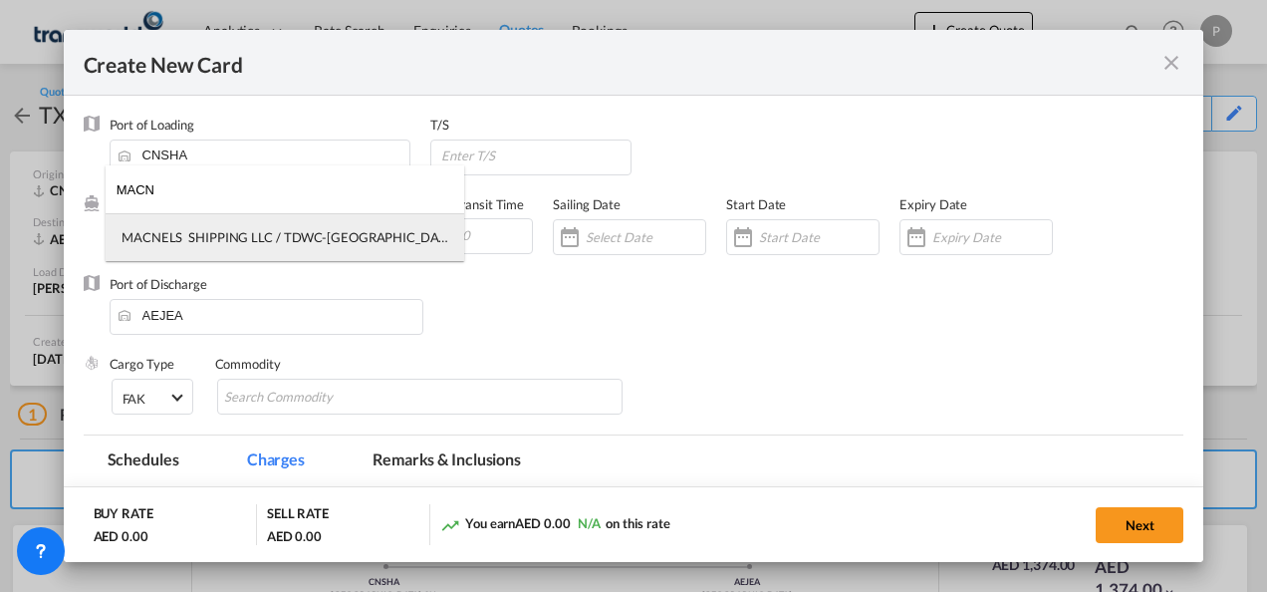
type input "MACN"
click at [258, 238] on div "MACNELS SHIPPING LLC / TDWC-[GEOGRAPHIC_DATA]" at bounding box center [285, 237] width 327 height 18
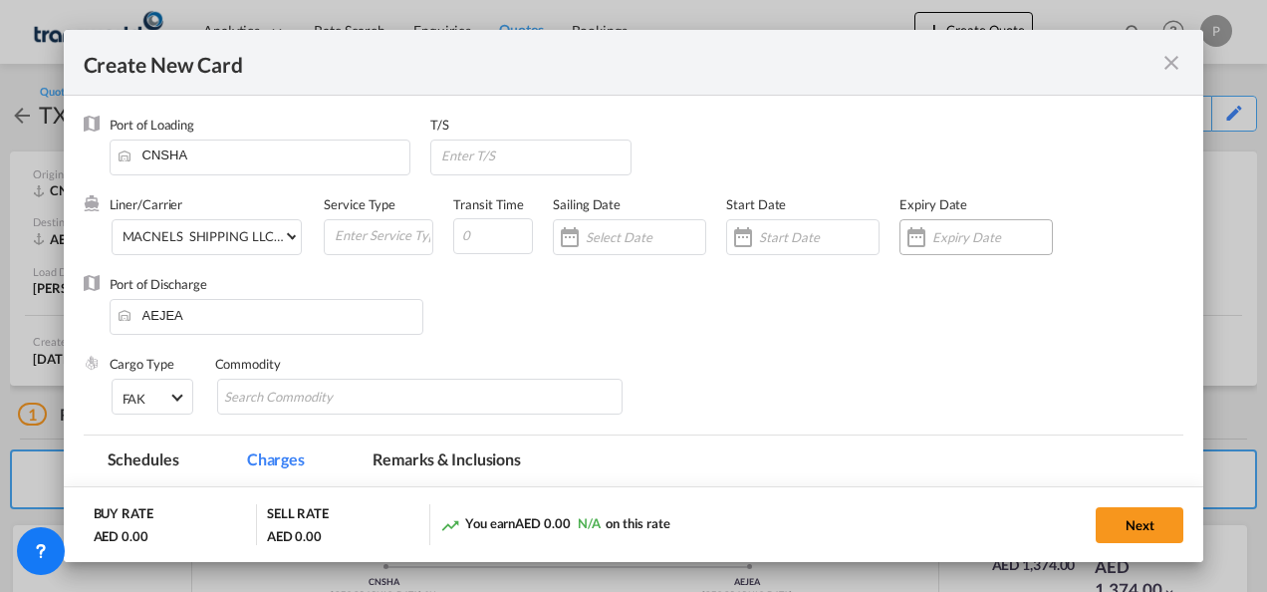
click at [943, 237] on input "Create New Card ..." at bounding box center [992, 237] width 120 height 16
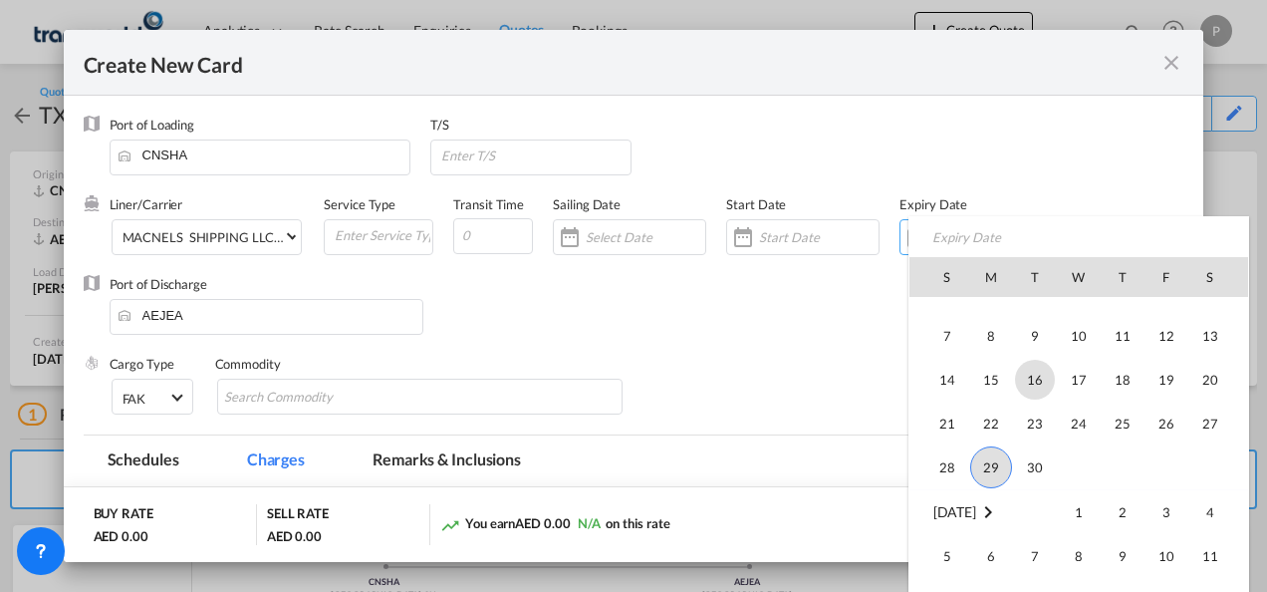
scroll to position [461429, 0]
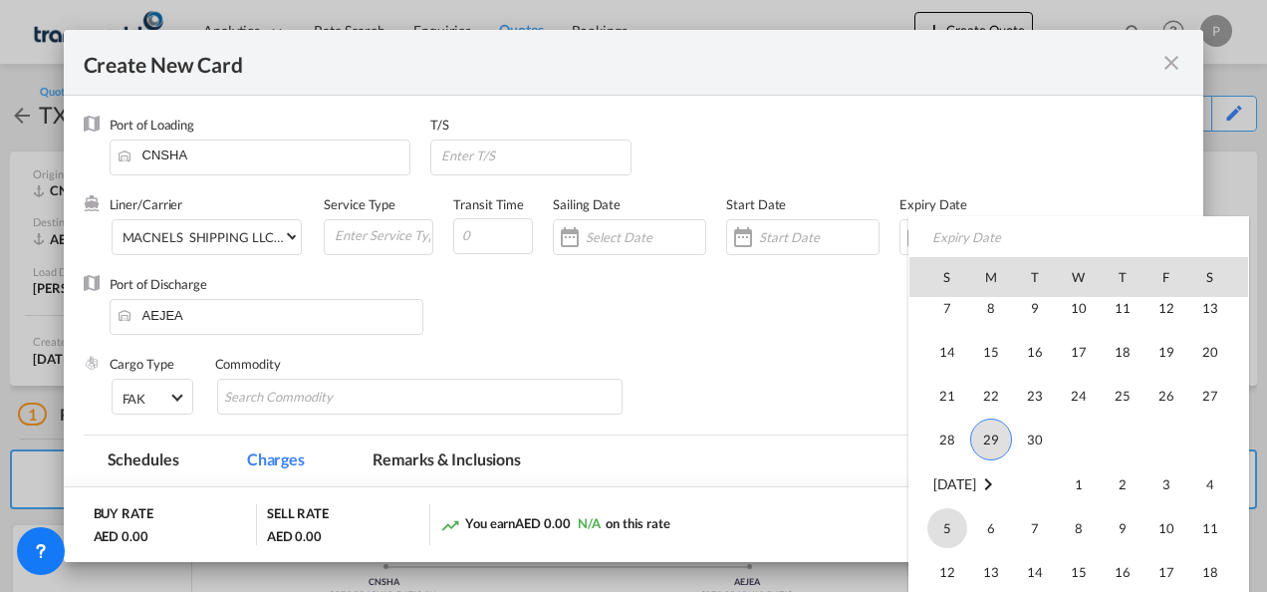
click at [942, 518] on span "5" at bounding box center [947, 528] width 40 height 40
type input "[DATE]"
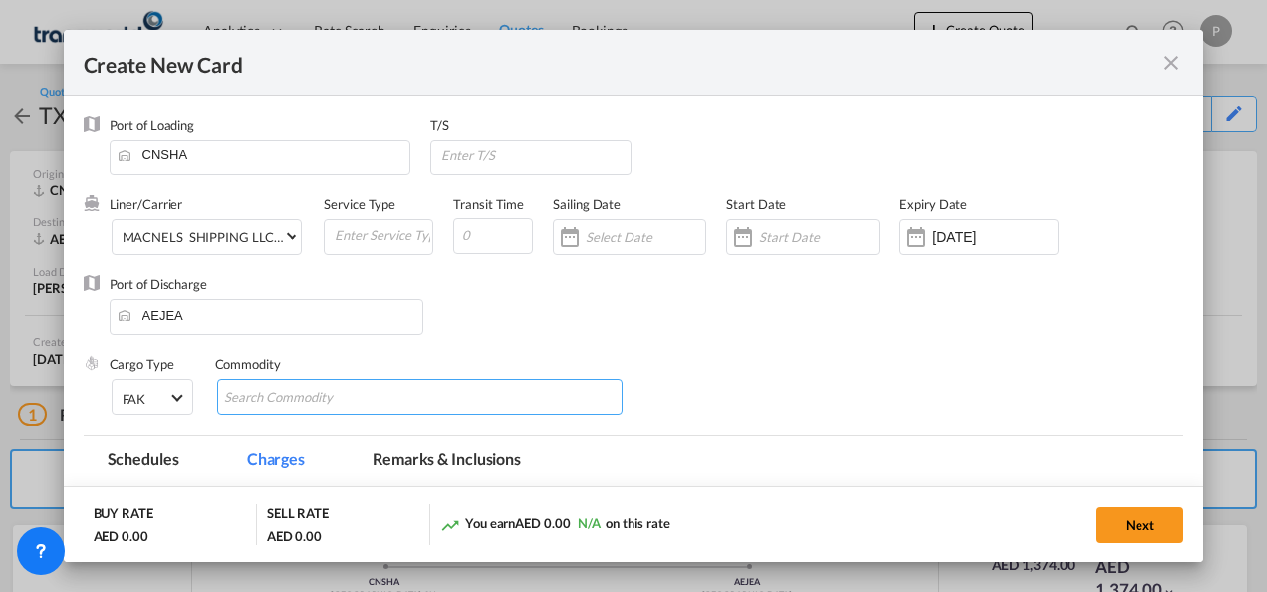
click at [308, 390] on input "Chips input." at bounding box center [315, 397] width 182 height 32
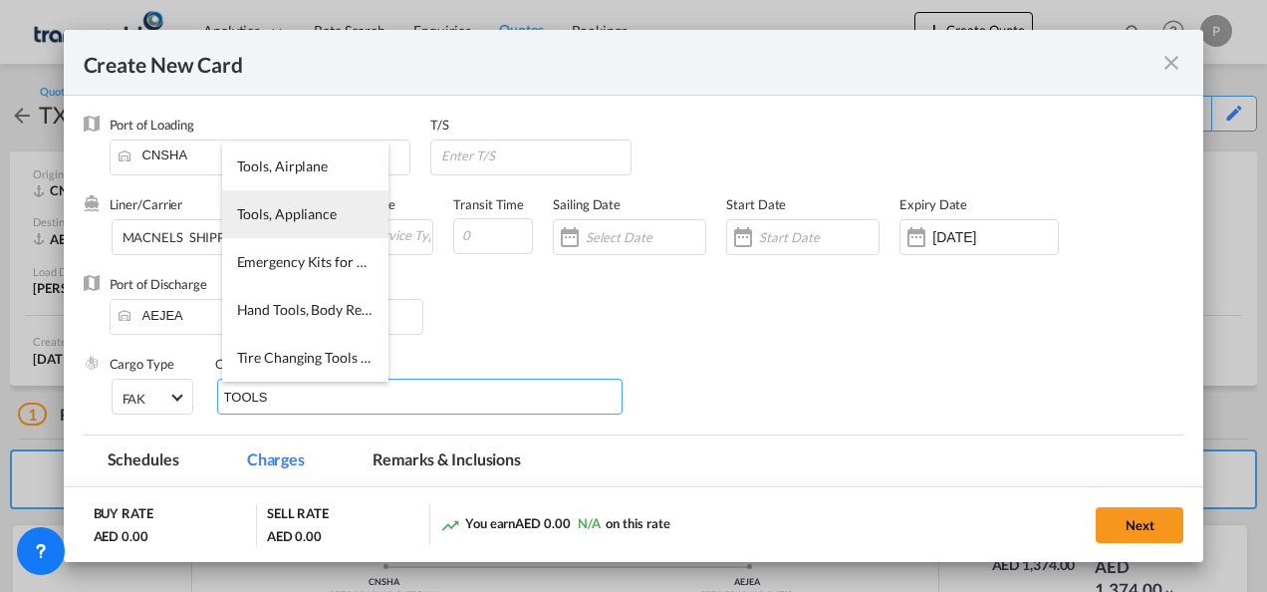
type input "TOOLS"
click at [301, 208] on span "Tools, Appliance" at bounding box center [287, 213] width 100 height 17
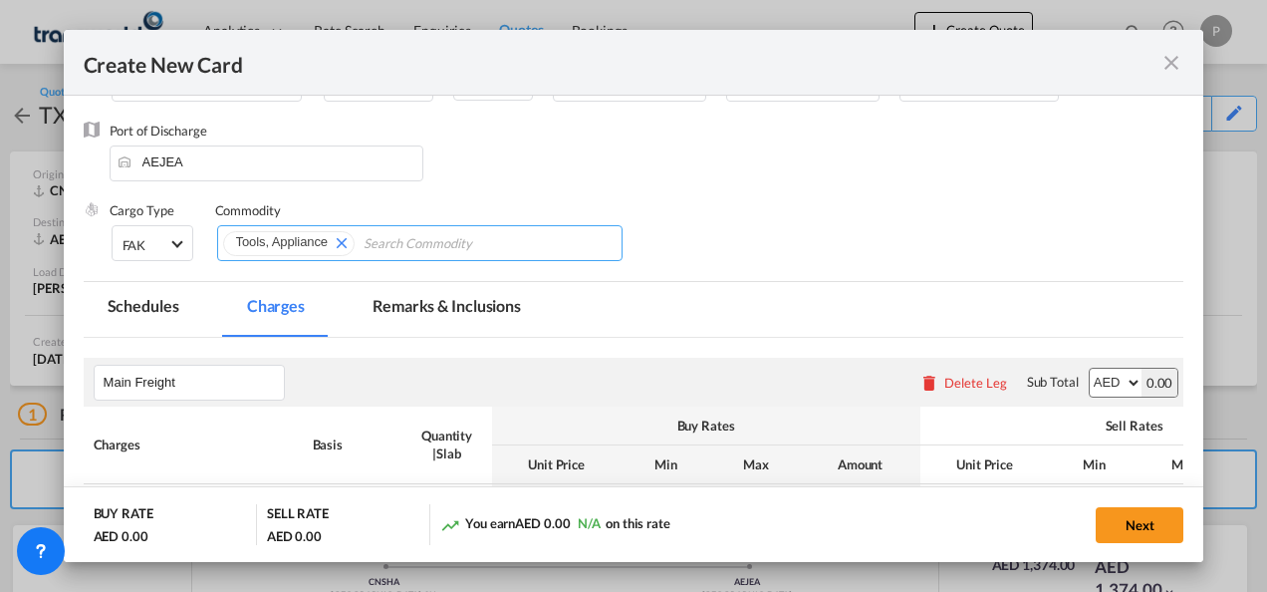
scroll to position [299, 0]
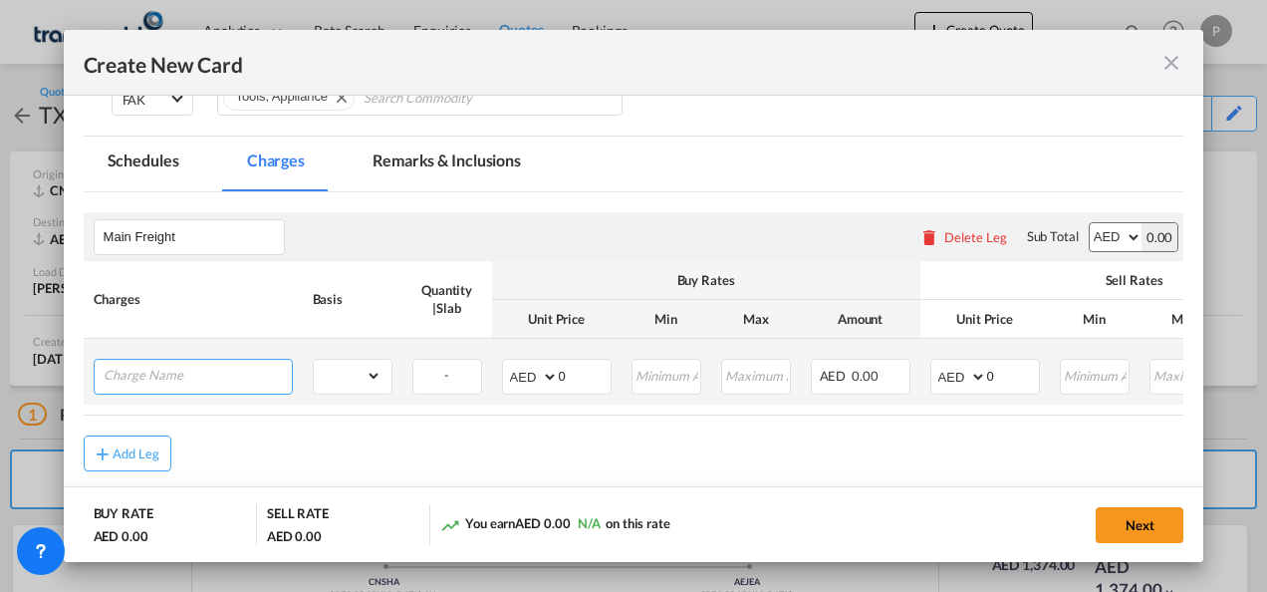
click at [219, 371] on input "Charge Name" at bounding box center [198, 375] width 188 height 30
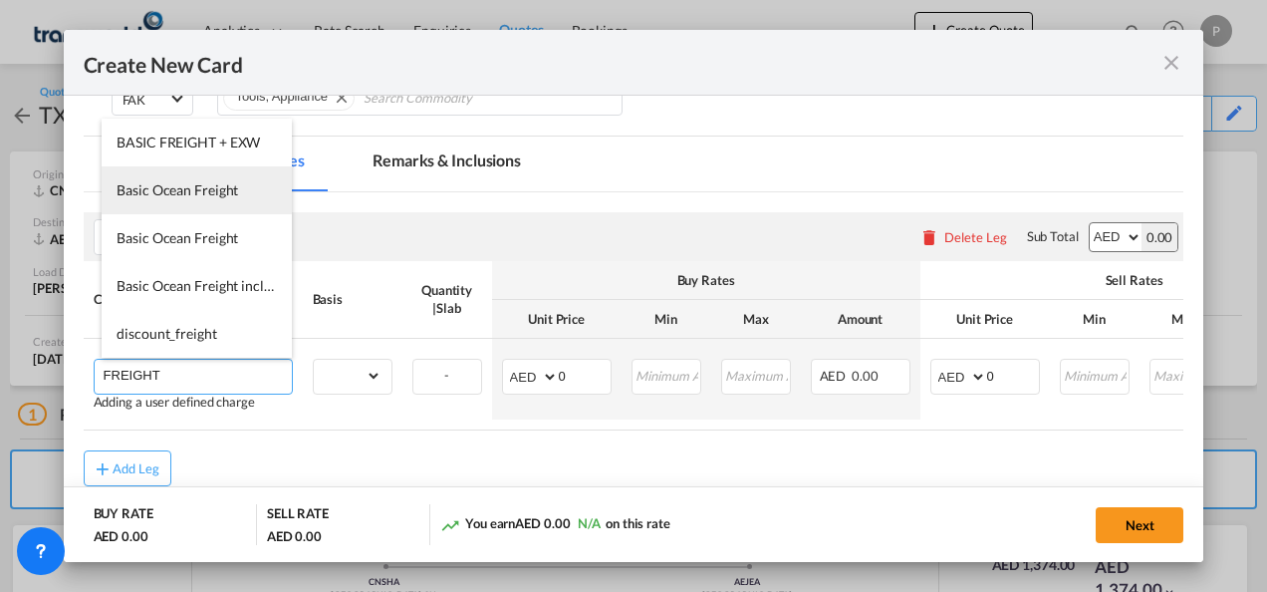
click at [175, 188] on span "Basic Ocean Freight" at bounding box center [178, 189] width 122 height 17
type input "Basic Ocean Freight"
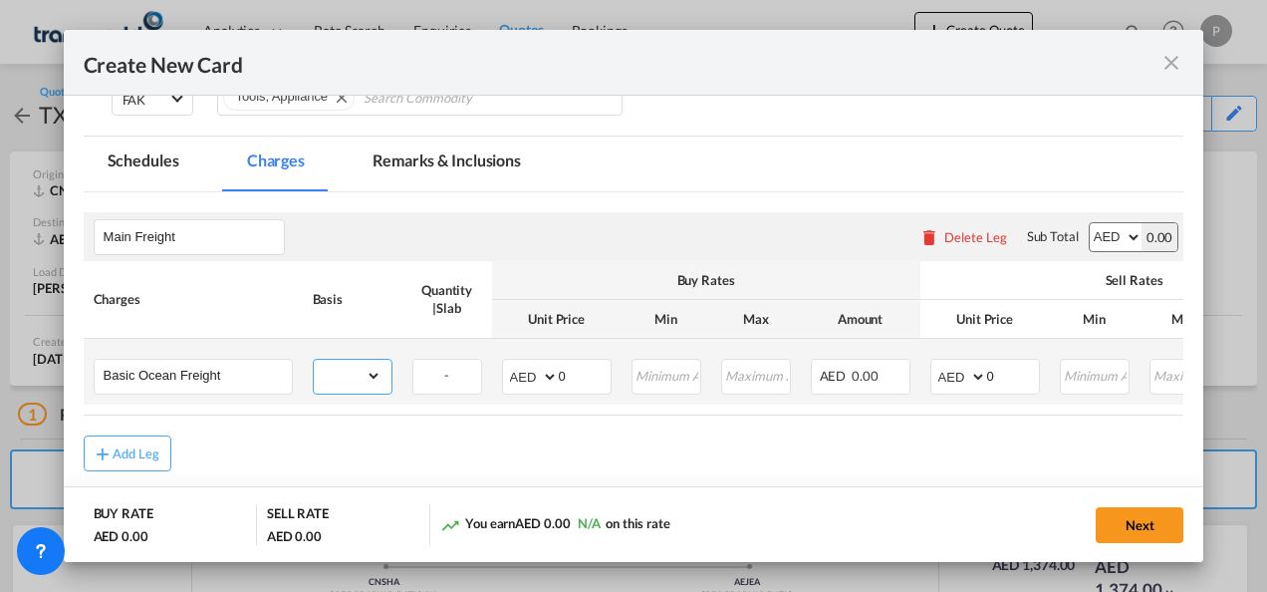
click at [378, 371] on select "gross_weight volumetric_weight per_shipment per_bl per_km per_hawb per_kg flat …" at bounding box center [348, 376] width 68 height 32
select select "per_shipment"
click at [314, 360] on select "gross_weight volumetric_weight per_shipment per_bl per_km per_hawb per_kg flat …" at bounding box center [348, 376] width 68 height 32
click at [590, 382] on input "0" at bounding box center [585, 375] width 52 height 30
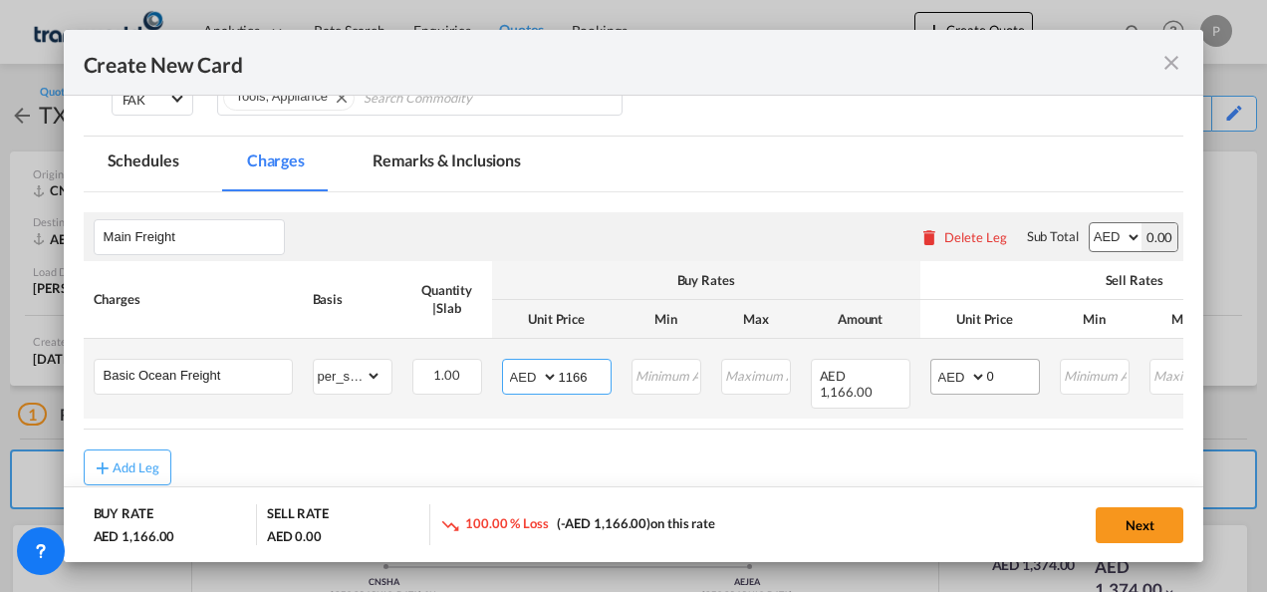
type input "1166"
click at [1002, 376] on input "0" at bounding box center [1013, 375] width 52 height 30
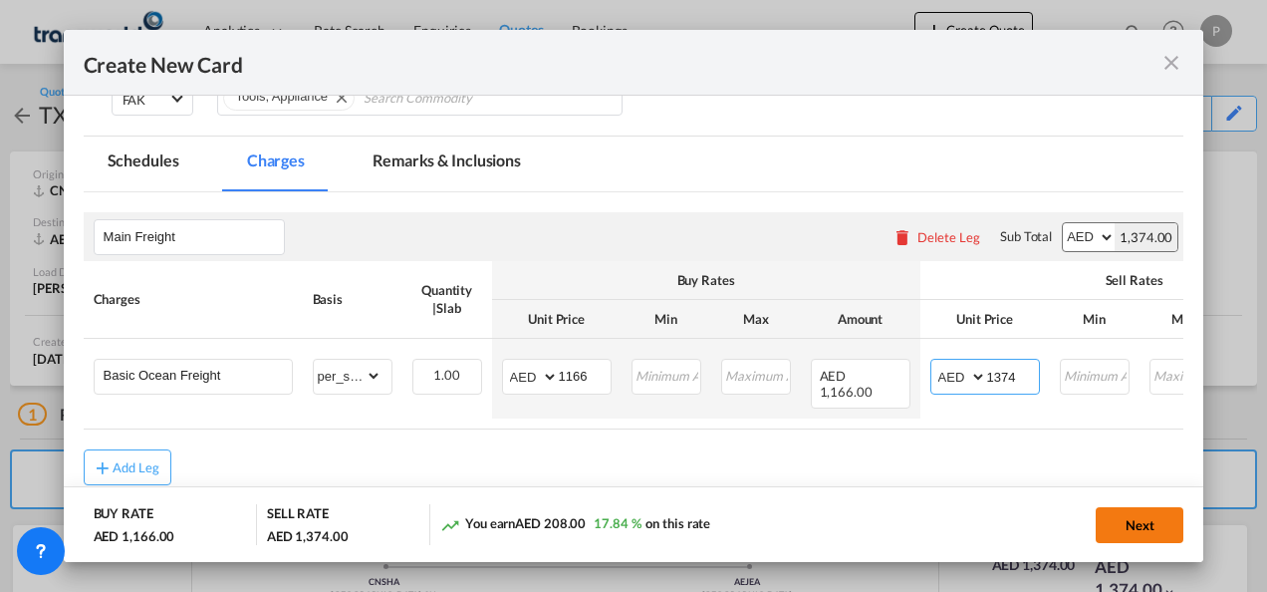
type input "1374"
click at [1140, 529] on button "Next" at bounding box center [1140, 525] width 88 height 36
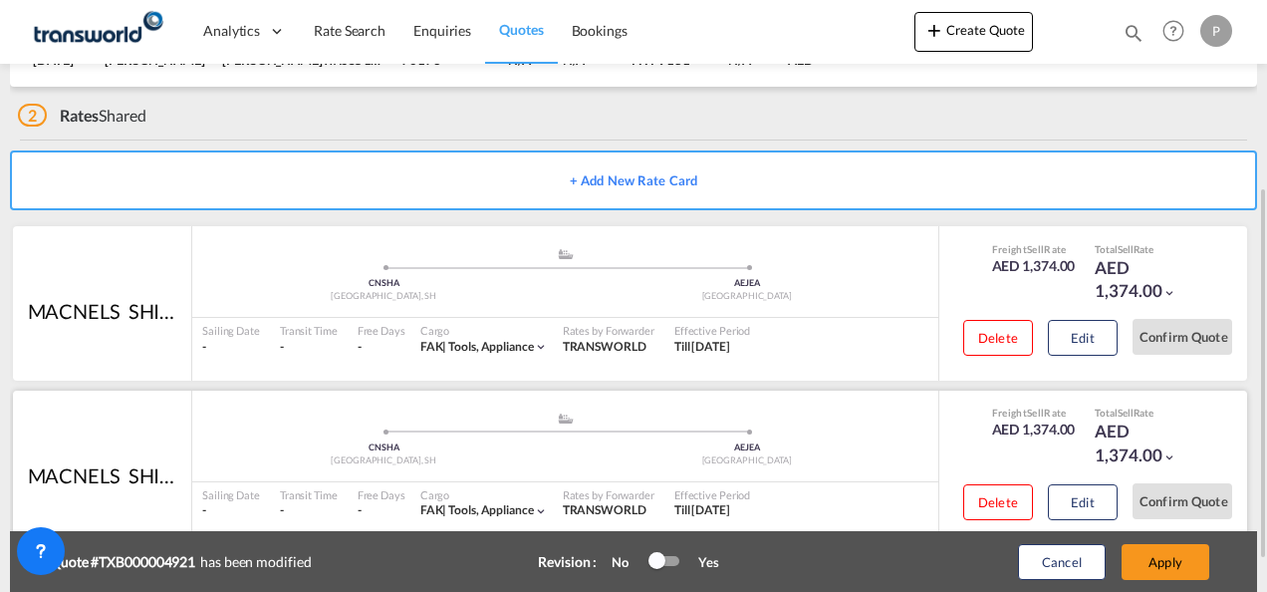
scroll to position [347, 0]
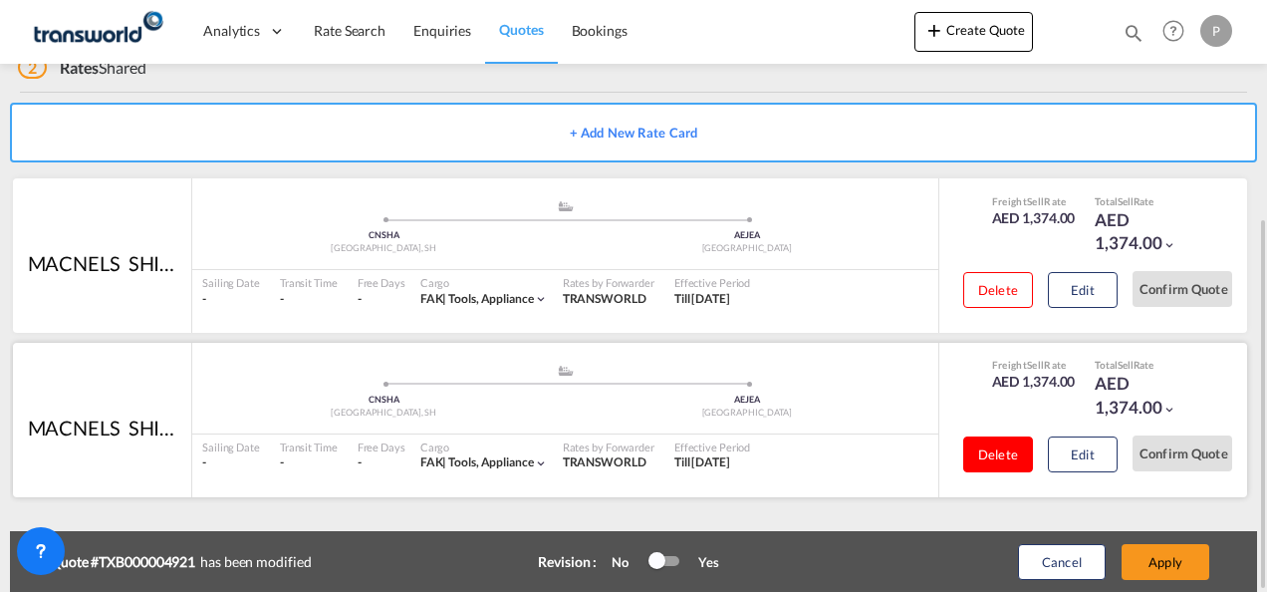
click at [999, 450] on button "Delete" at bounding box center [998, 454] width 70 height 36
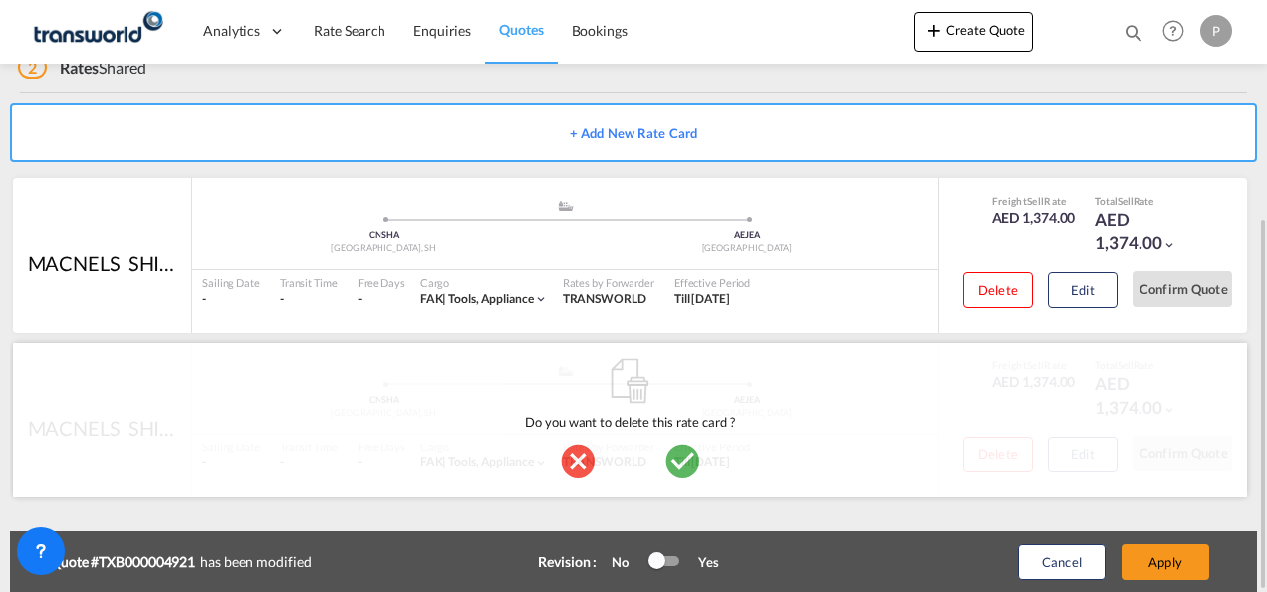
click at [677, 460] on md-icon "icon-checkbox-marked-circle" at bounding box center [682, 461] width 40 height 40
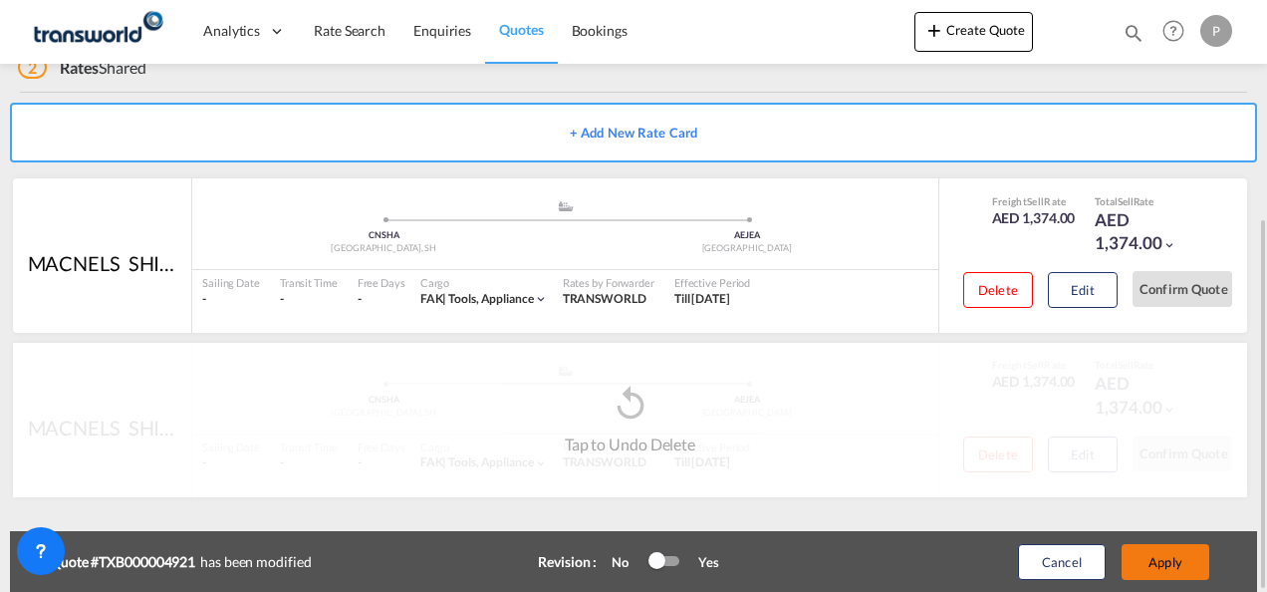
click at [1162, 556] on button "Apply" at bounding box center [1165, 562] width 88 height 36
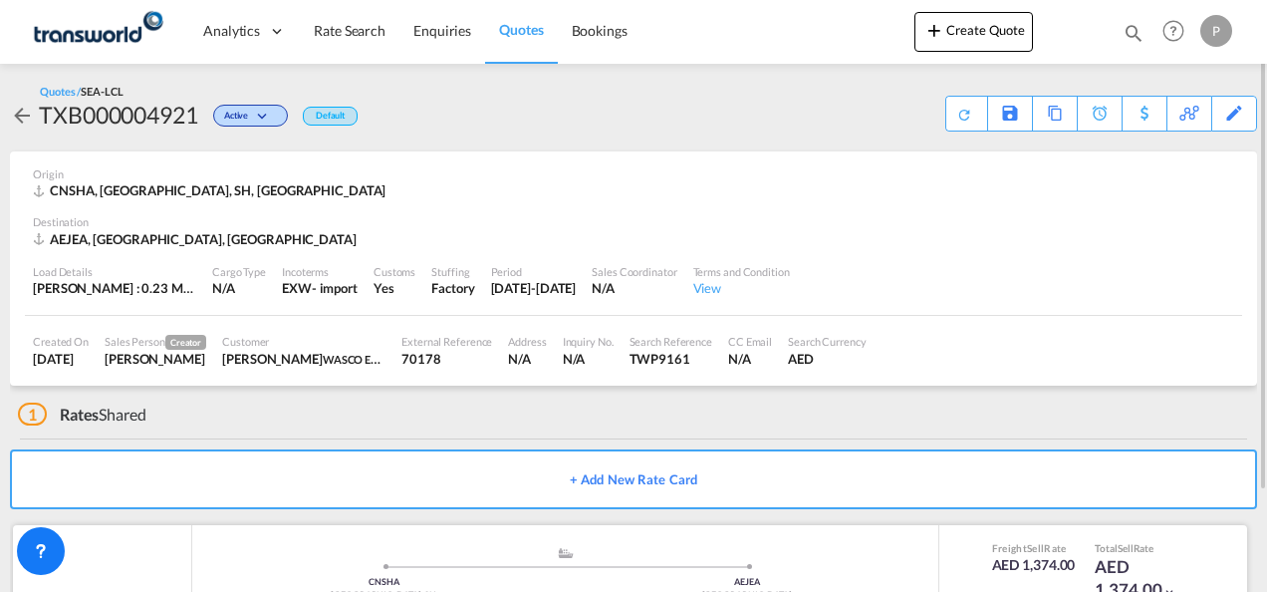
scroll to position [122, 0]
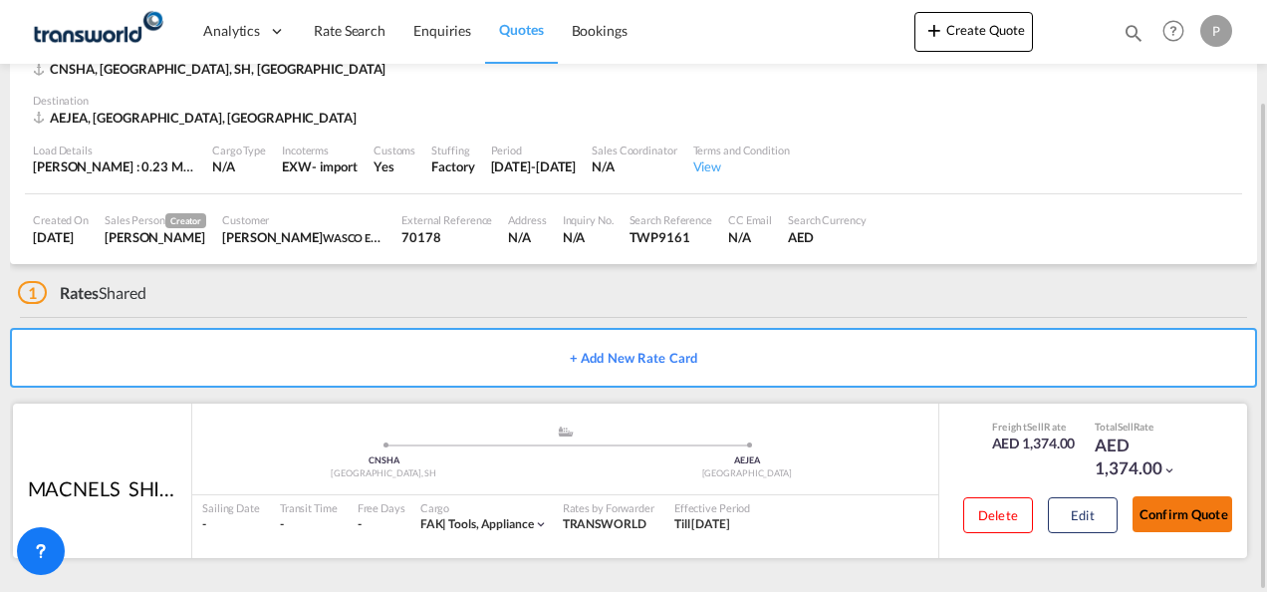
click at [1183, 511] on button "Confirm Quote" at bounding box center [1182, 514] width 100 height 36
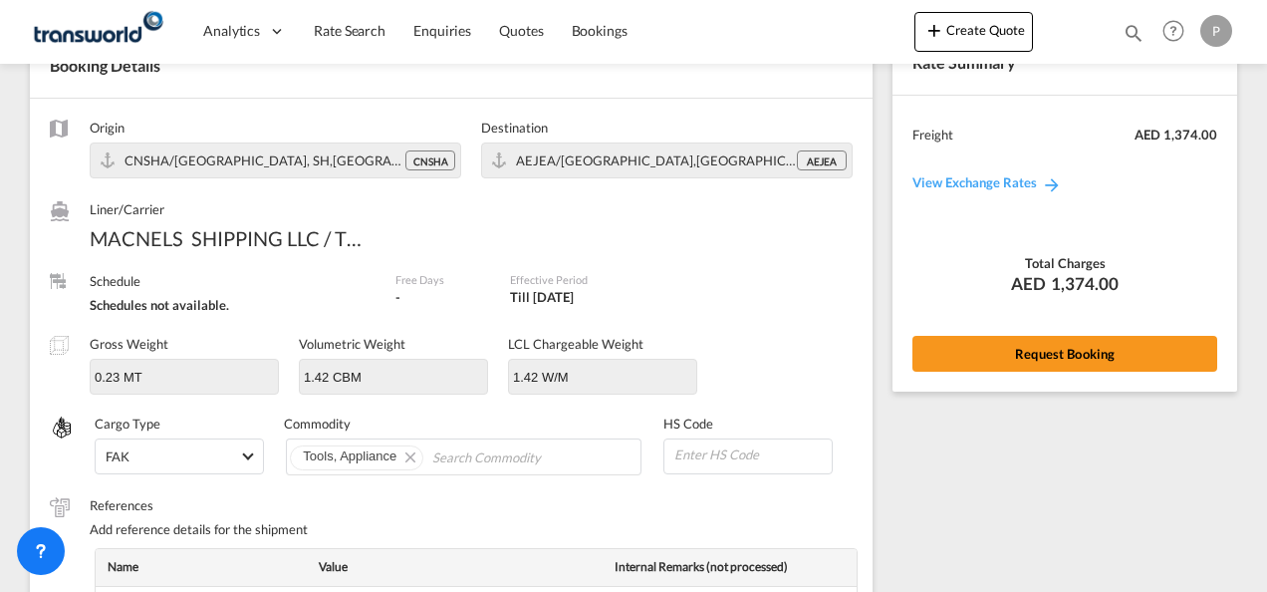
scroll to position [809, 0]
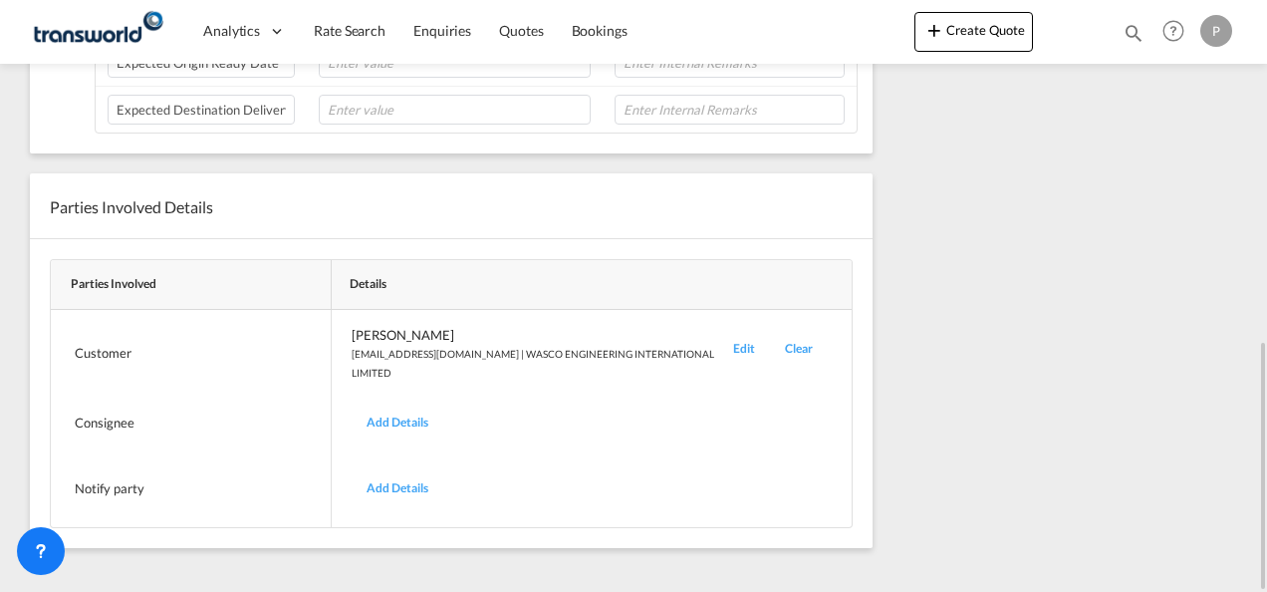
click at [736, 339] on div "Edit" at bounding box center [744, 353] width 52 height 55
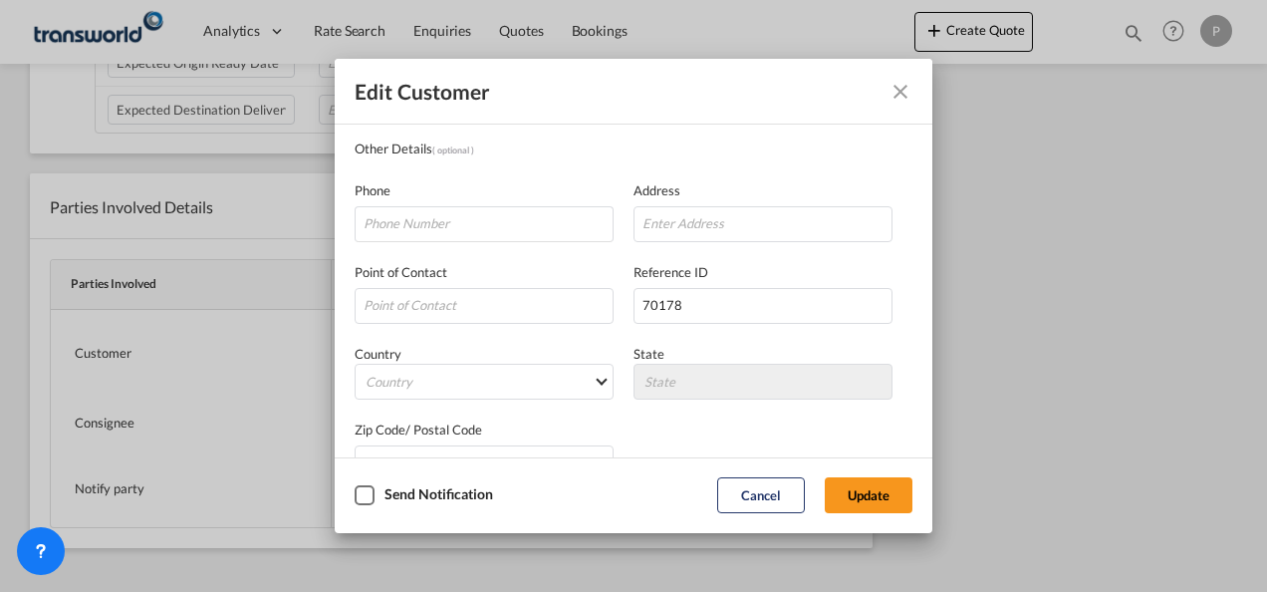
scroll to position [235, 0]
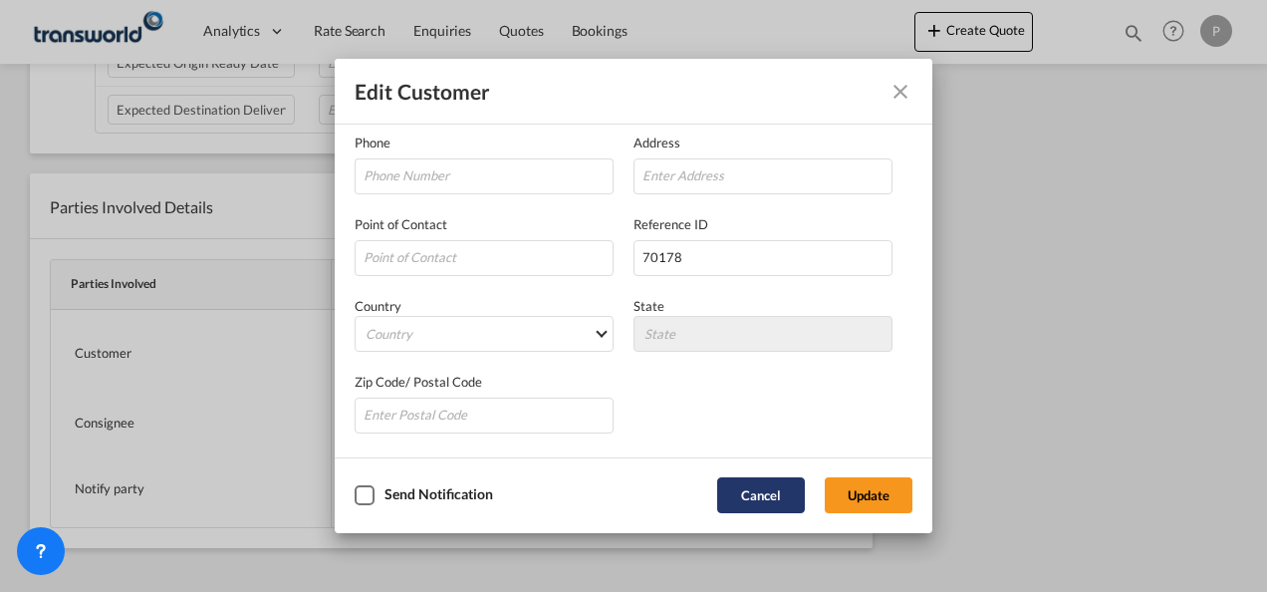
click at [754, 484] on button "Cancel" at bounding box center [761, 495] width 88 height 36
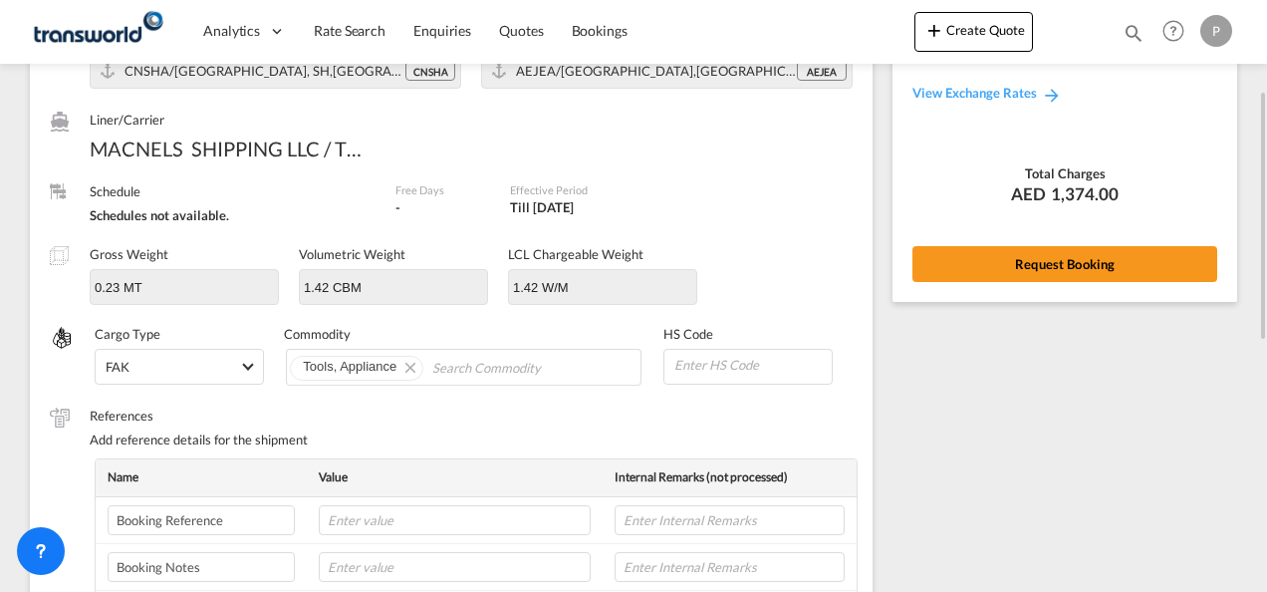
scroll to position [0, 0]
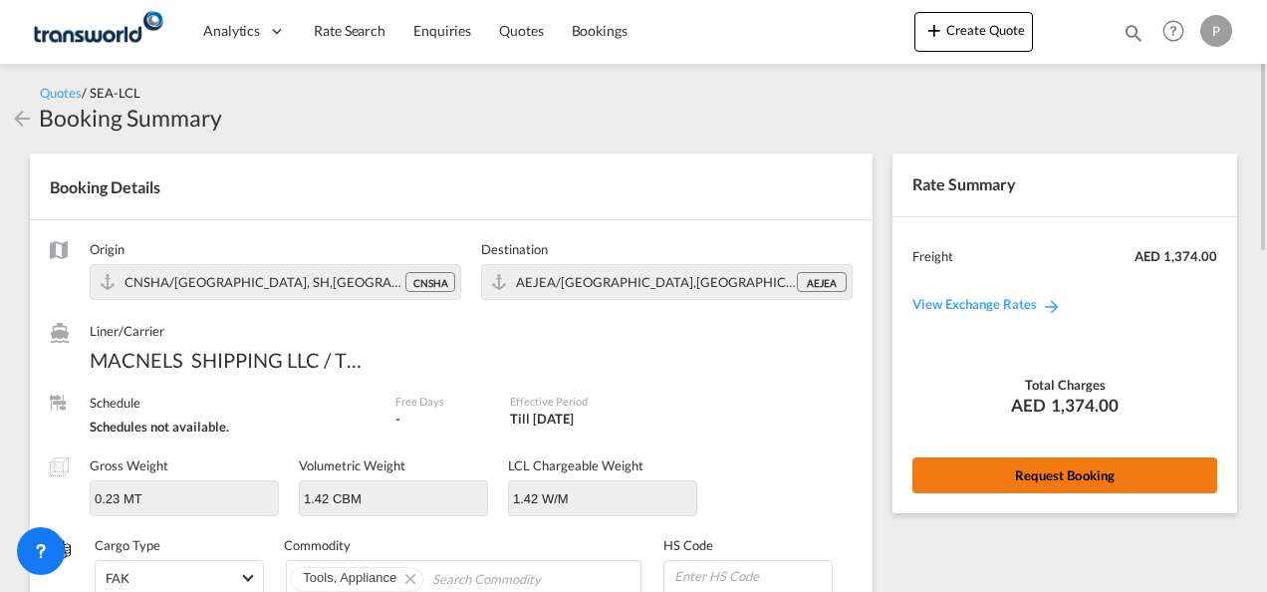
click at [1054, 468] on button "Request Booking" at bounding box center [1064, 475] width 305 height 36
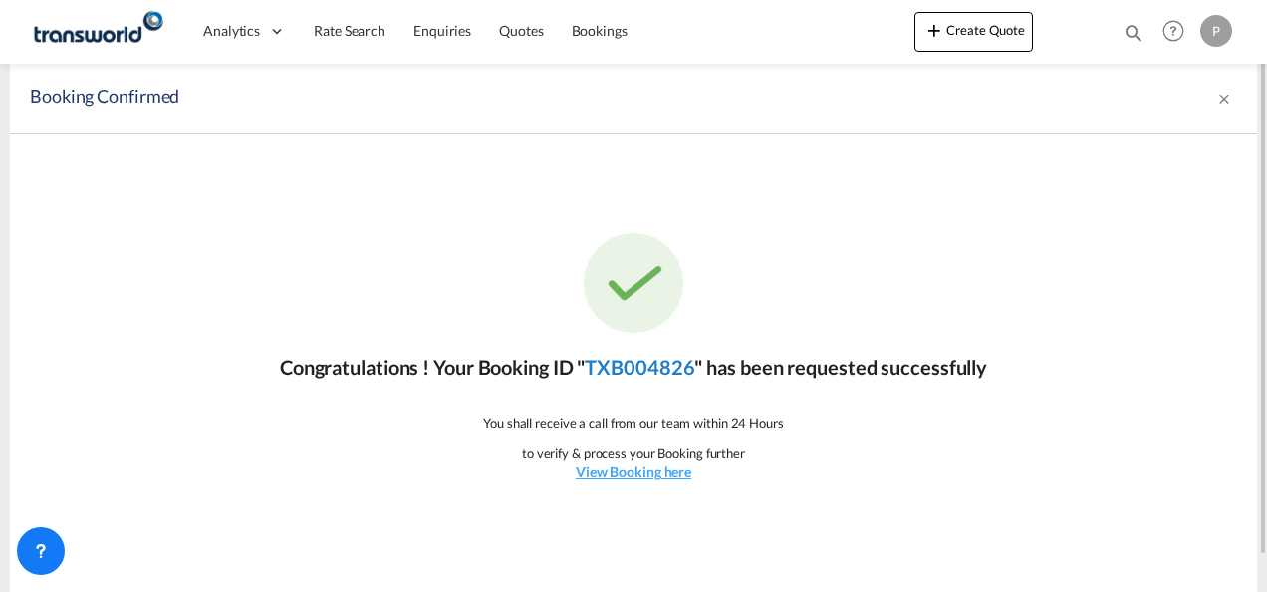
click at [647, 367] on link "TXB004826" at bounding box center [640, 367] width 110 height 24
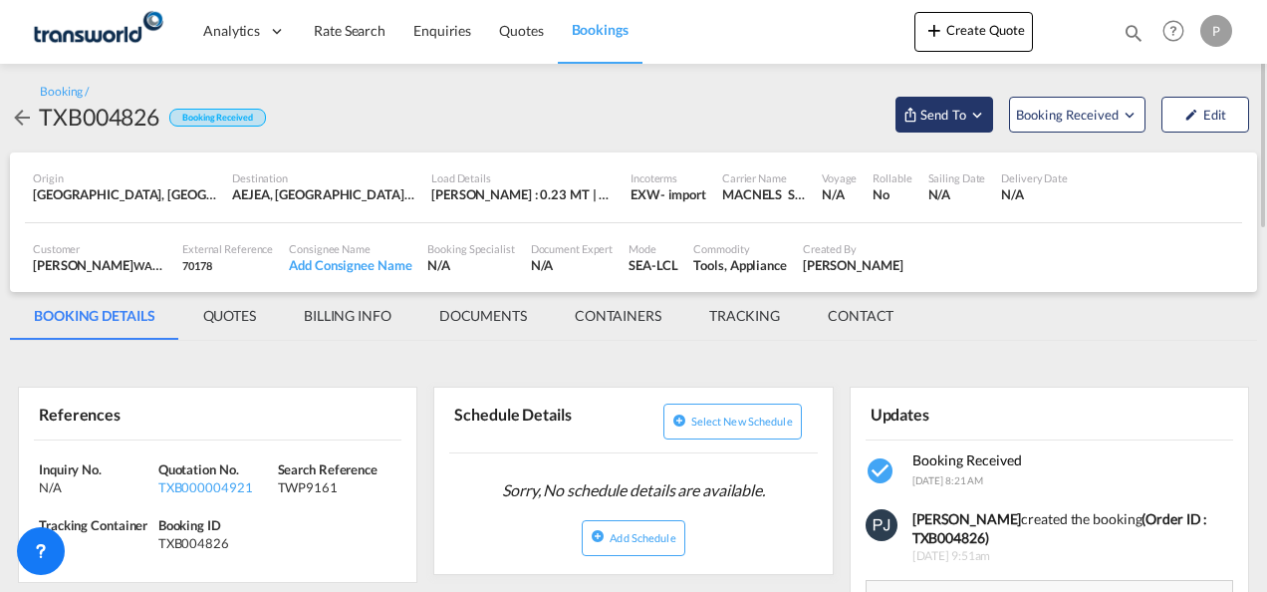
click at [976, 113] on md-icon "Open demo menu" at bounding box center [977, 115] width 18 height 18
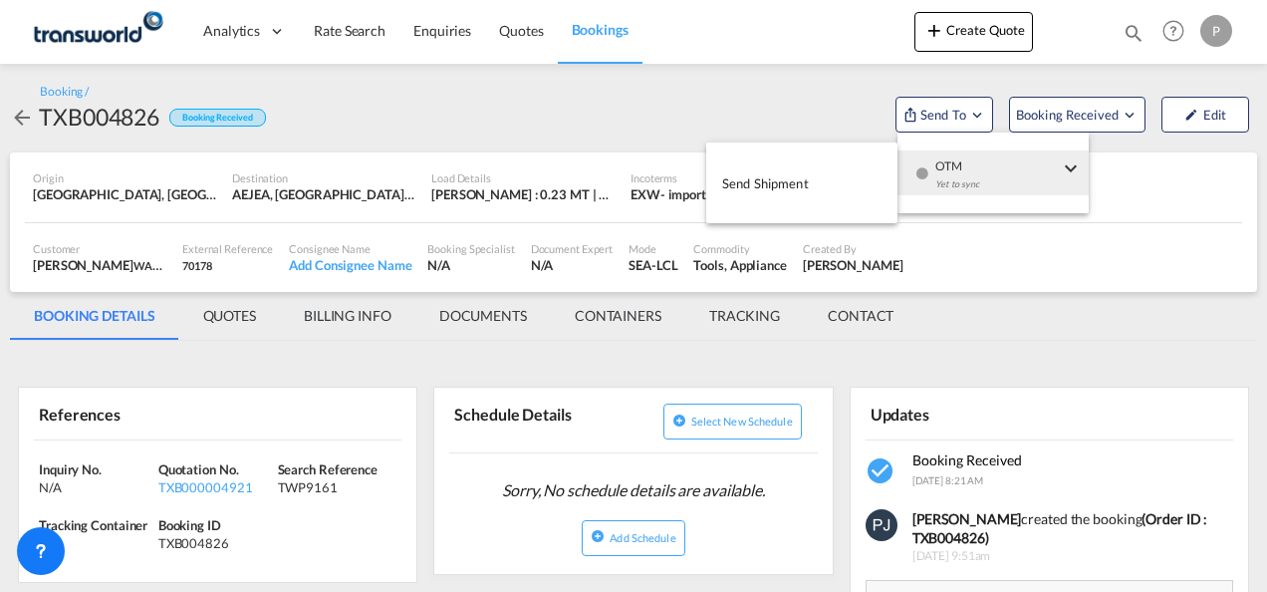
click at [788, 181] on span "Send Shipment" at bounding box center [765, 183] width 87 height 32
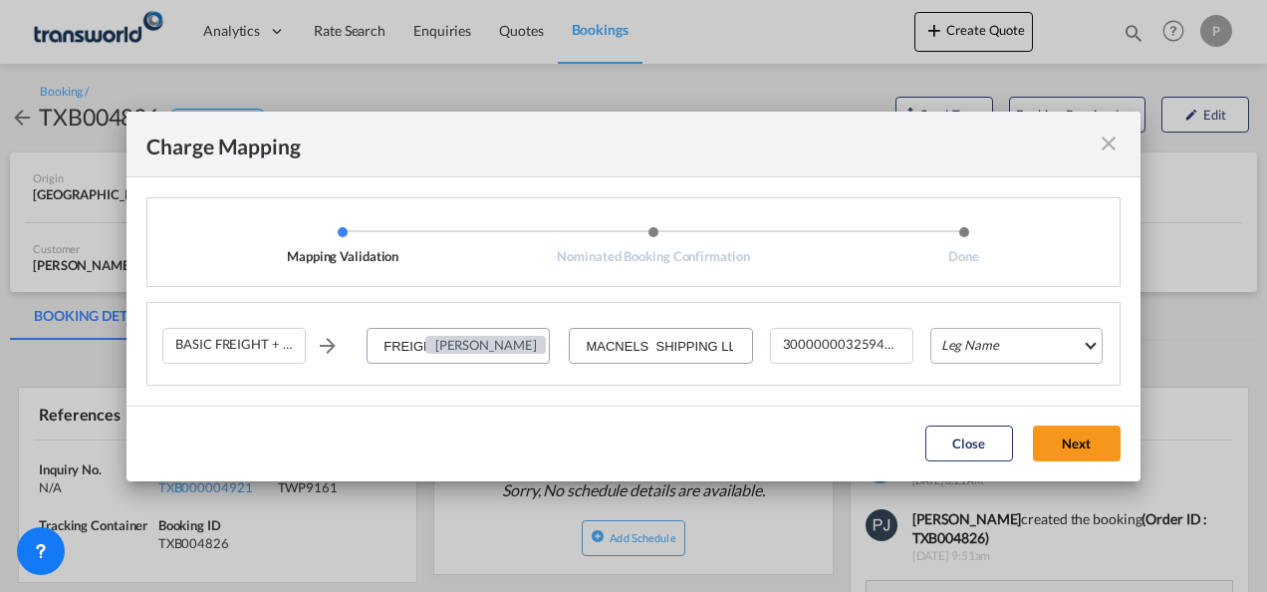
click at [1002, 345] on md-select "Leg Name HANDLING ORIGIN VESSEL HANDLING DESTINATION OTHERS TL PICK UP CUSTOMS …" at bounding box center [1016, 346] width 172 height 36
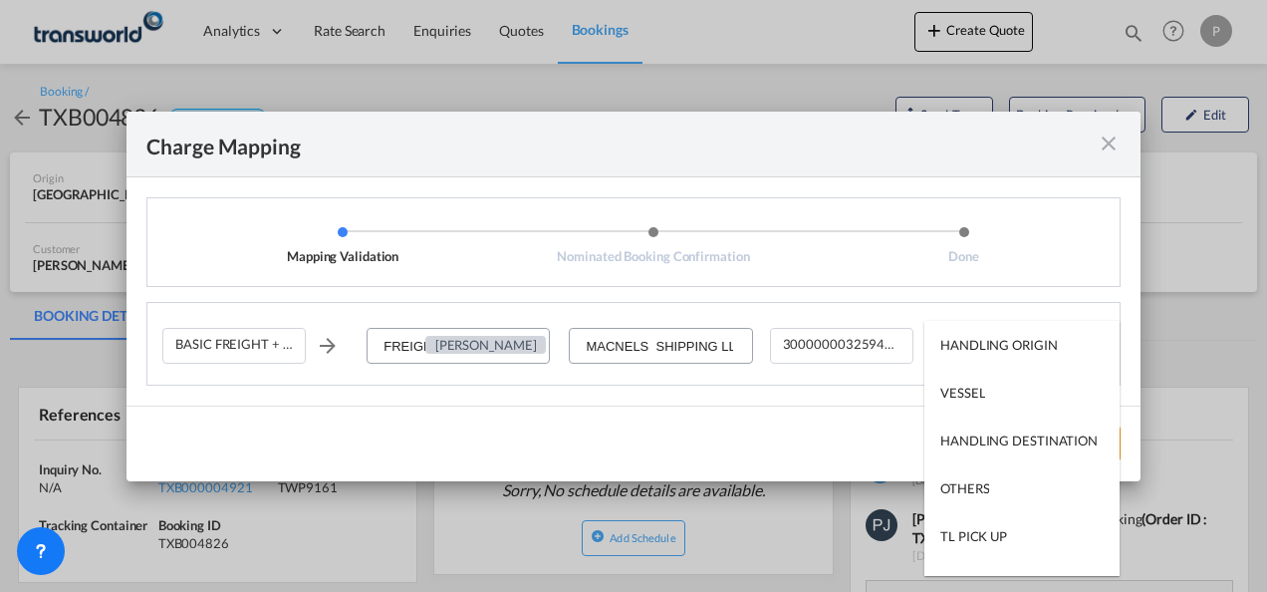
type md-option "HANDLING ORIGIN"
type md-option "VESSEL"
click at [982, 390] on div "VESSEL" at bounding box center [962, 392] width 45 height 18
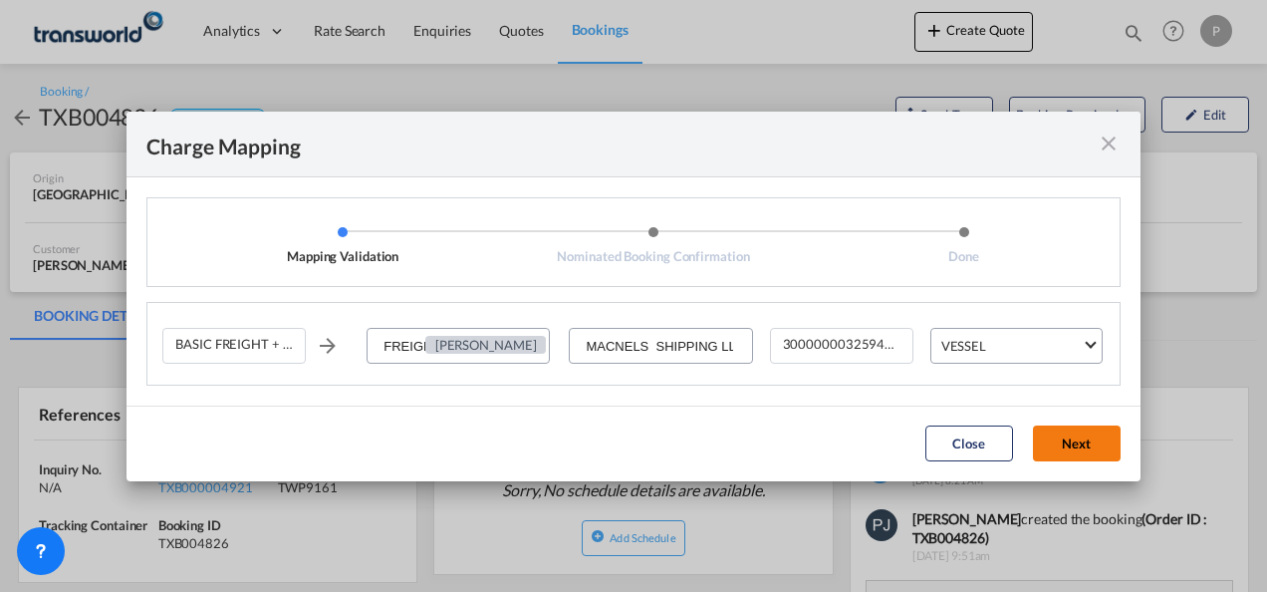
click at [1095, 443] on button "Next" at bounding box center [1077, 443] width 88 height 36
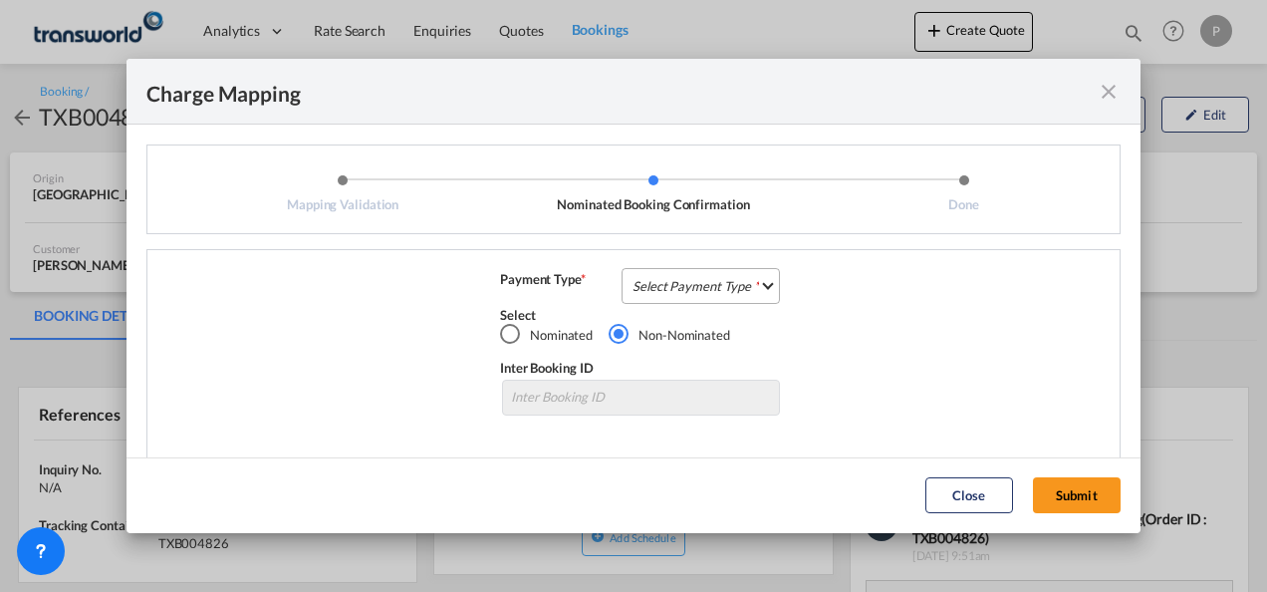
click at [717, 283] on md-select "Select Payment Type COLLECT PREPAID" at bounding box center [700, 286] width 158 height 36
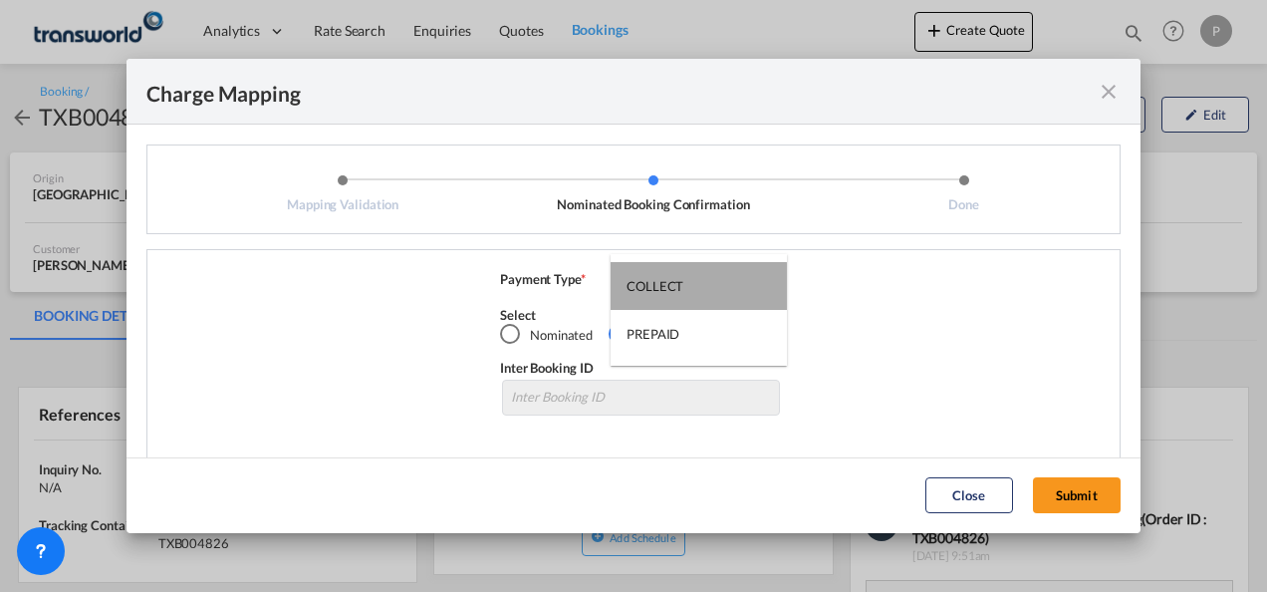
click at [695, 288] on md-option "COLLECT" at bounding box center [698, 286] width 176 height 48
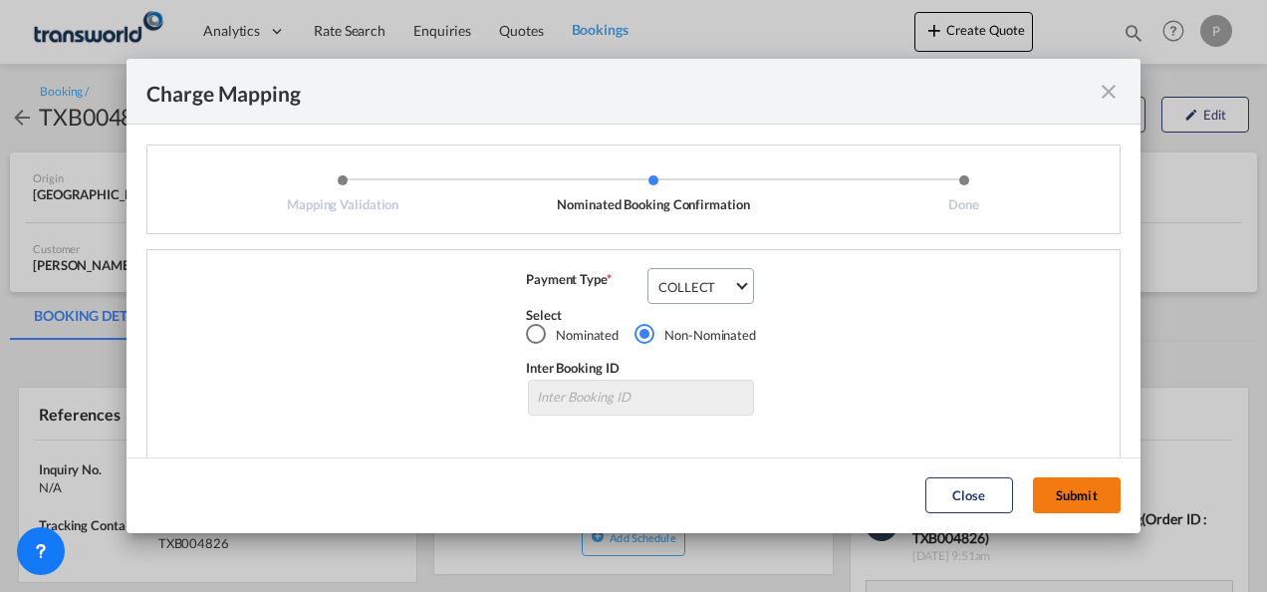
click at [1068, 480] on button "Submit" at bounding box center [1077, 495] width 88 height 36
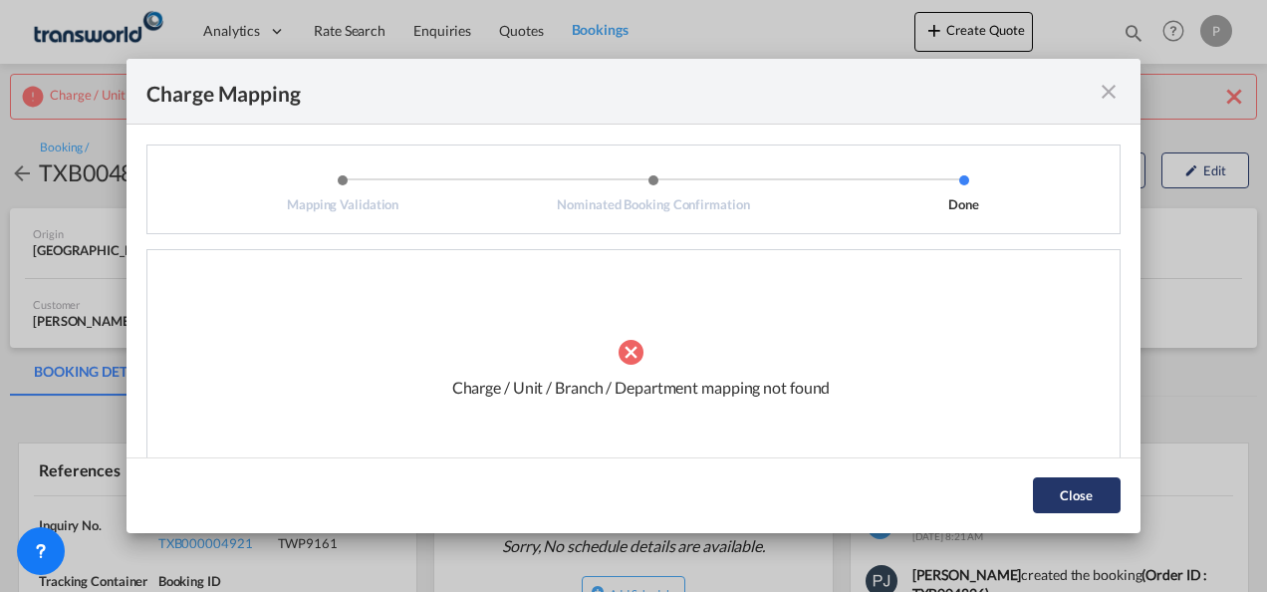
click at [1064, 490] on button "Close" at bounding box center [1077, 495] width 88 height 36
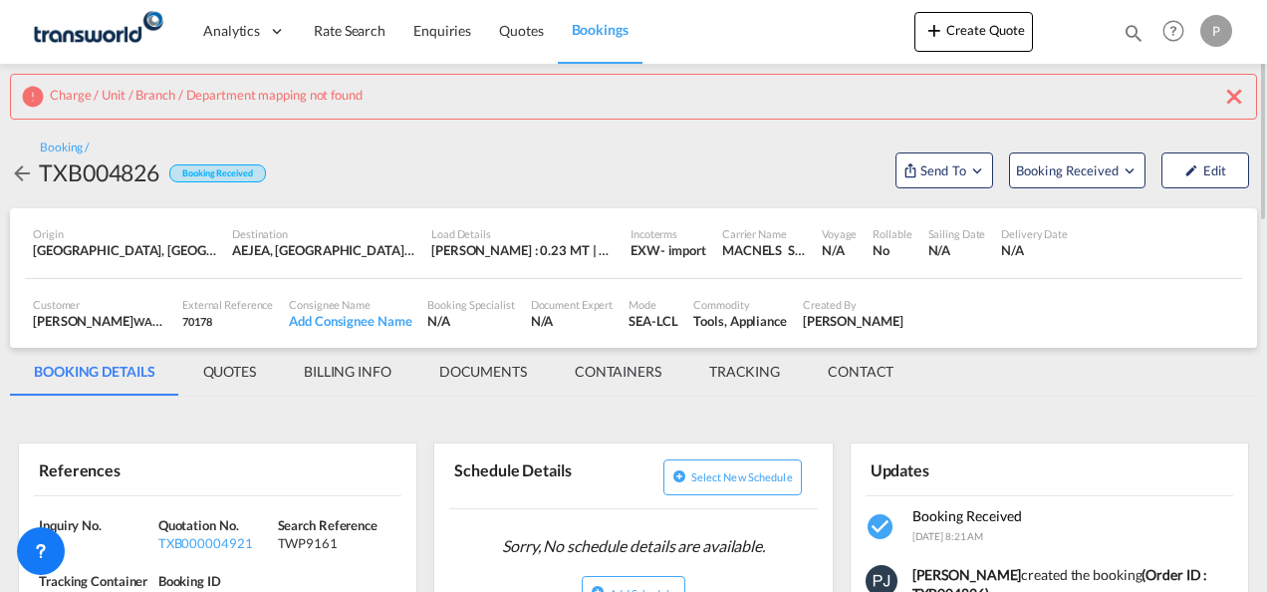
click at [1239, 94] on md-icon "icon-close" at bounding box center [1234, 97] width 24 height 24
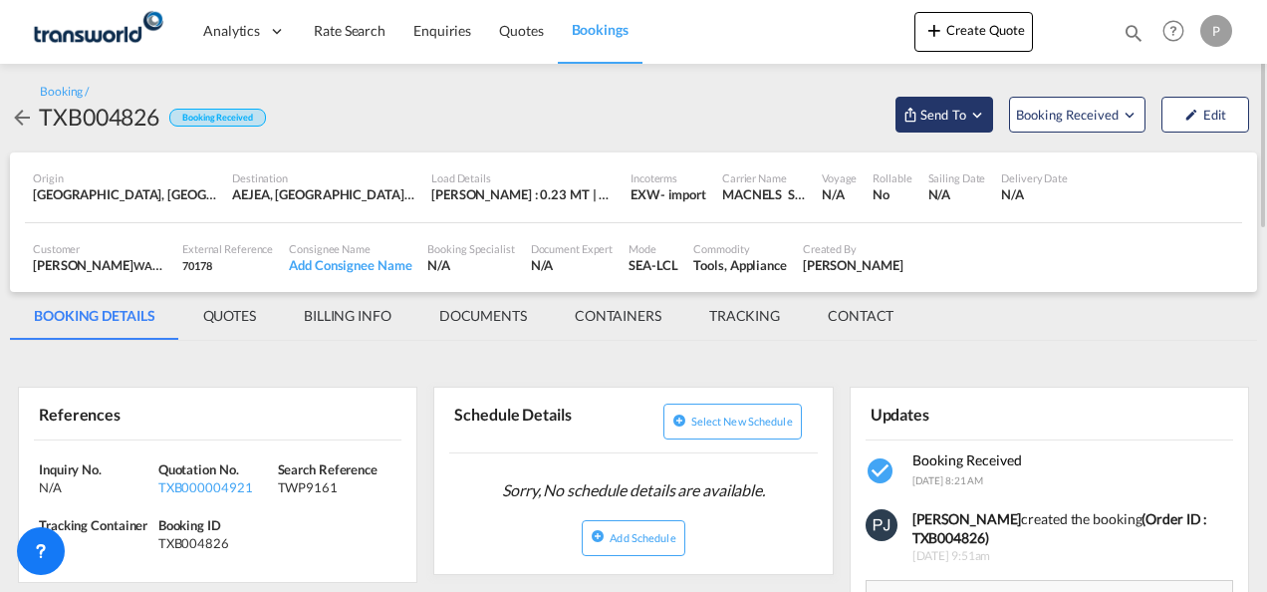
click at [984, 113] on md-icon "Open demo menu" at bounding box center [977, 115] width 18 height 18
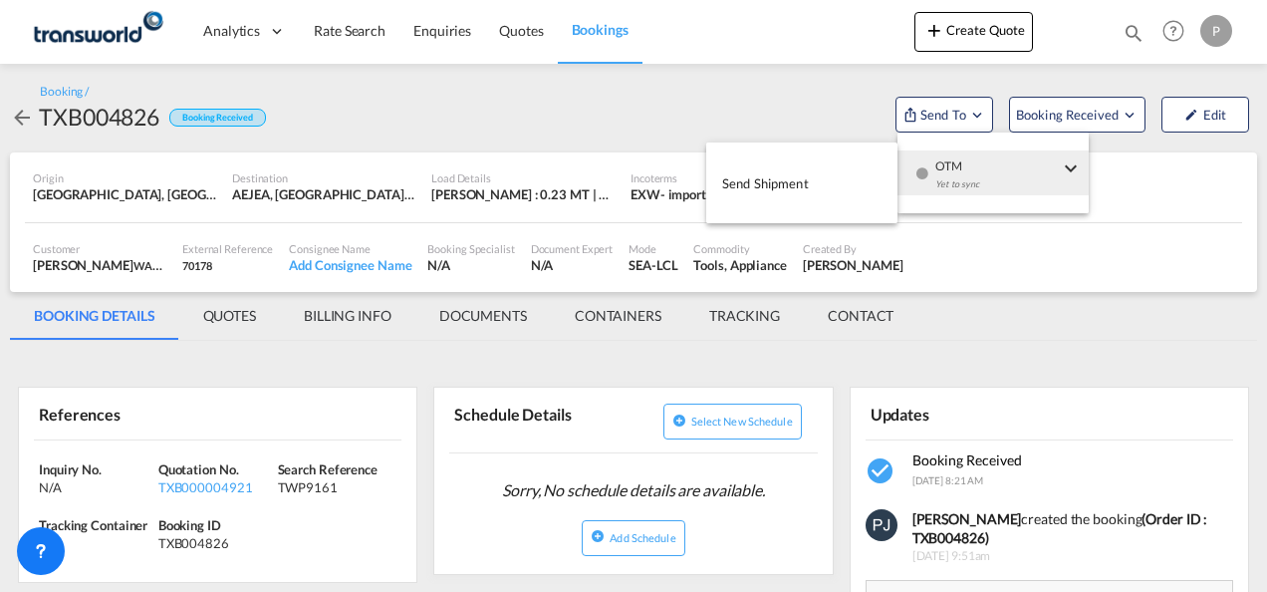
click at [759, 188] on span "Send Shipment" at bounding box center [765, 183] width 87 height 32
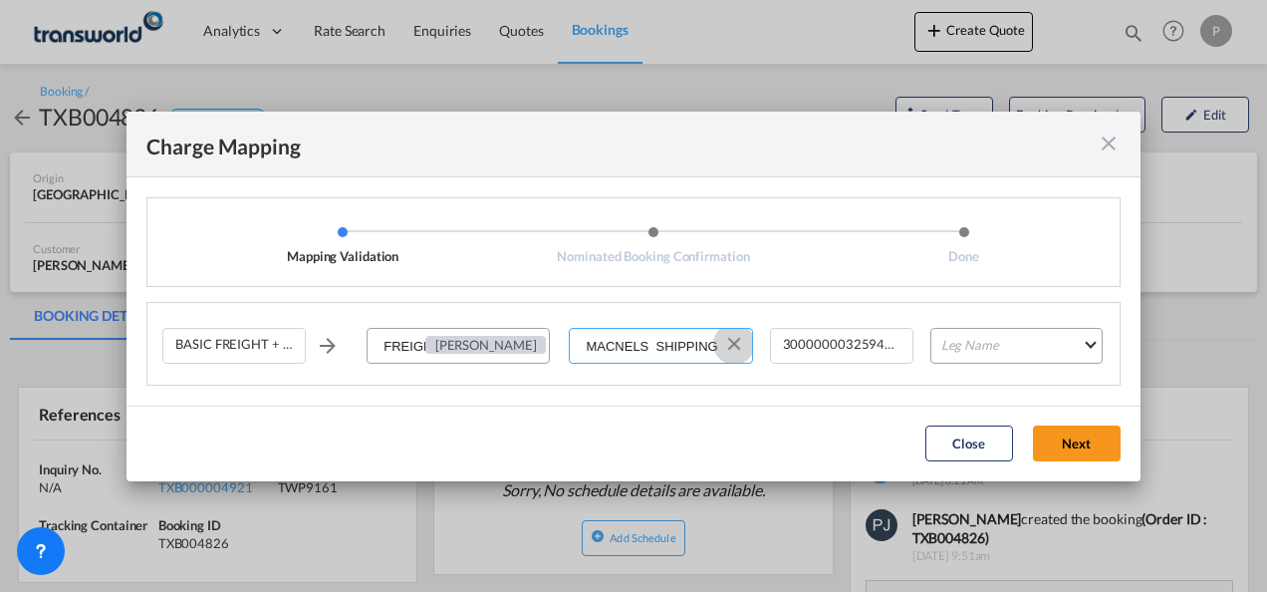
click at [739, 341] on button "Clear Input" at bounding box center [734, 344] width 30 height 30
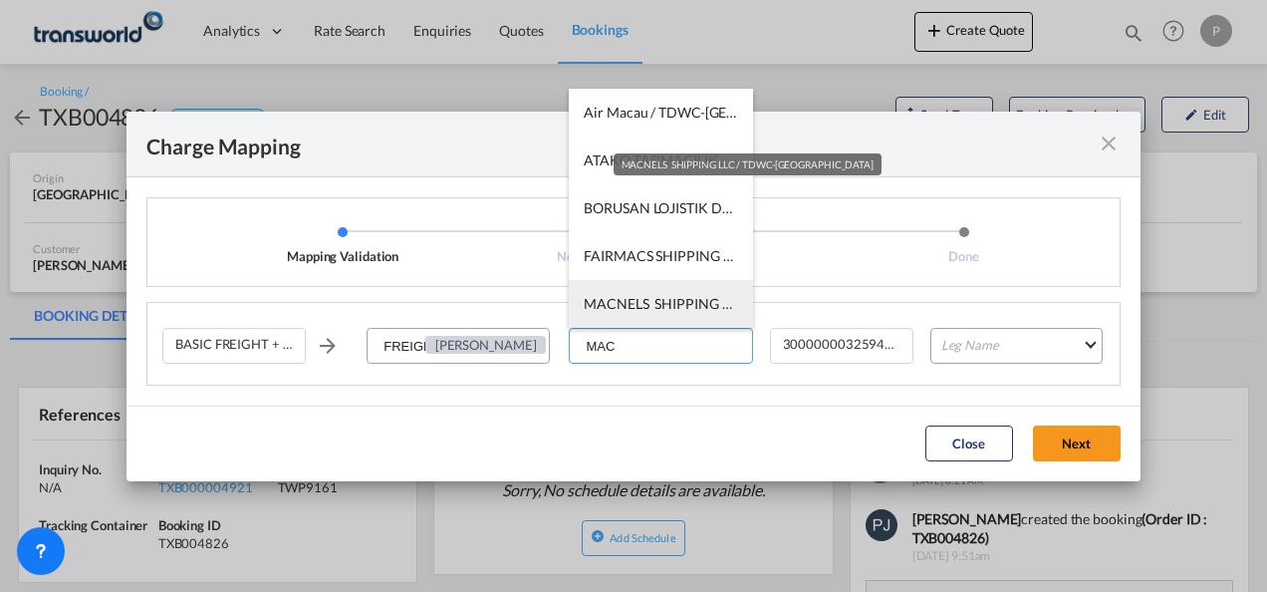
click at [612, 304] on span "MACNELS SHIPPING LLC / TDWC-[GEOGRAPHIC_DATA]" at bounding box center [763, 303] width 358 height 17
type input "MACNELS SHIPPING LLC / TDWC-[GEOGRAPHIC_DATA]"
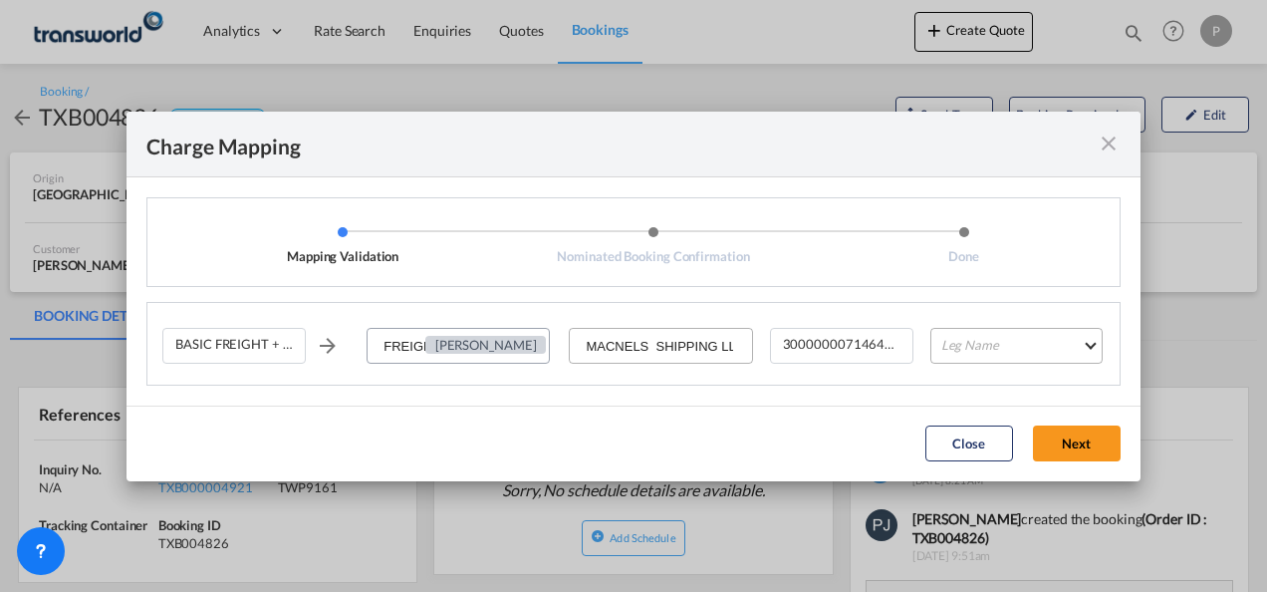
click at [1005, 345] on md-select "Leg Name HANDLING ORIGIN VESSEL HANDLING DESTINATION OTHERS TL PICK UP CUSTOMS …" at bounding box center [1016, 346] width 172 height 36
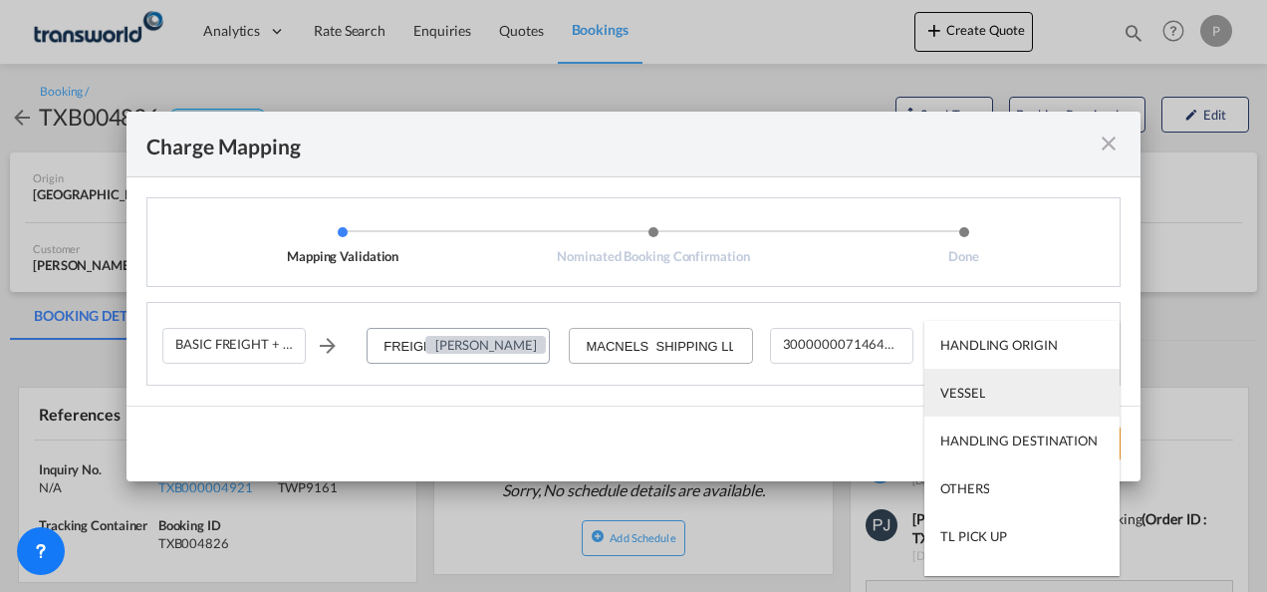
type md-option "HANDLING ORIGIN"
type md-option "VESSEL"
click at [990, 388] on md-option "VESSEL" at bounding box center [1021, 392] width 195 height 48
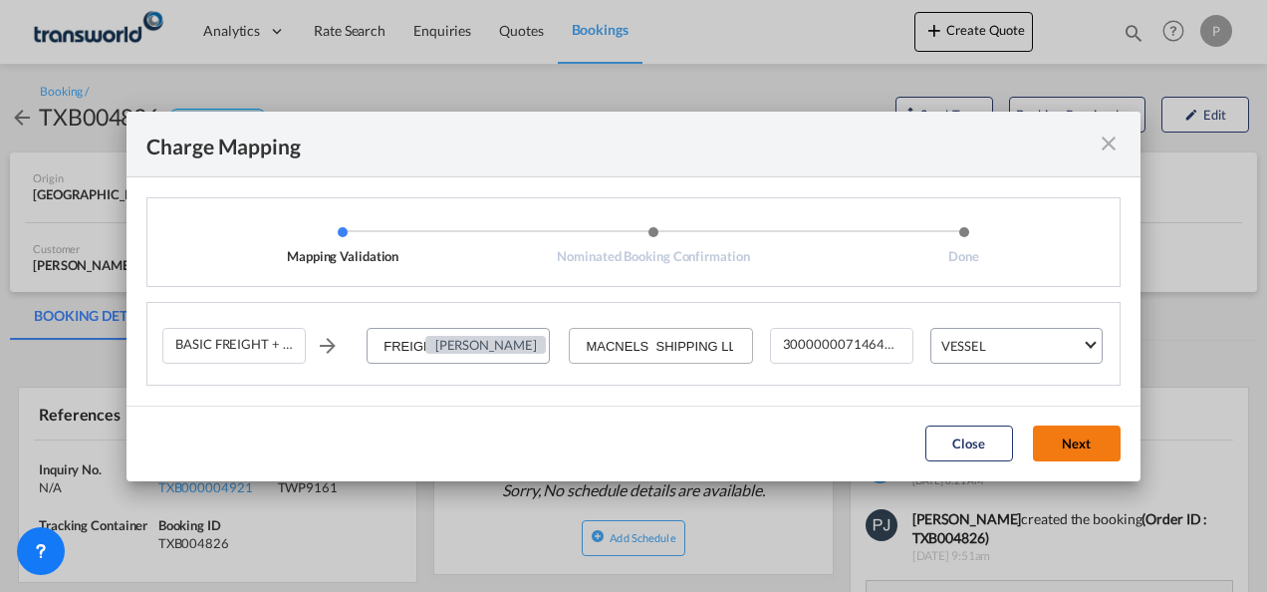
click at [1094, 447] on button "Next" at bounding box center [1077, 443] width 88 height 36
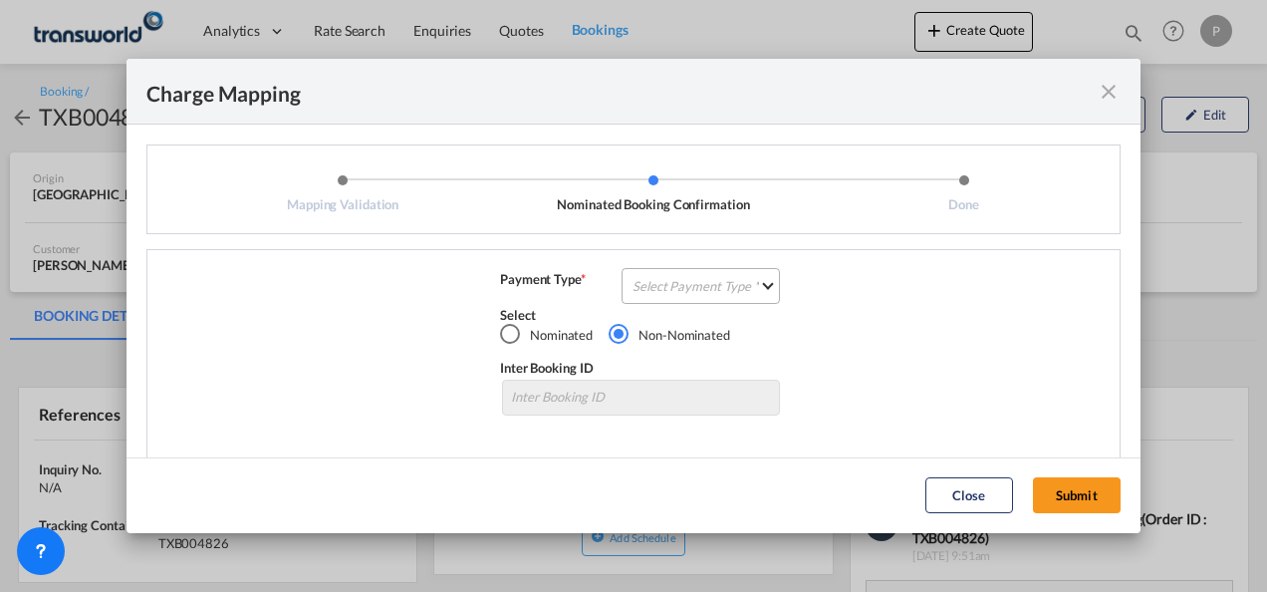
click at [650, 278] on md-select "Select Payment Type COLLECT PREPAID" at bounding box center [700, 286] width 158 height 36
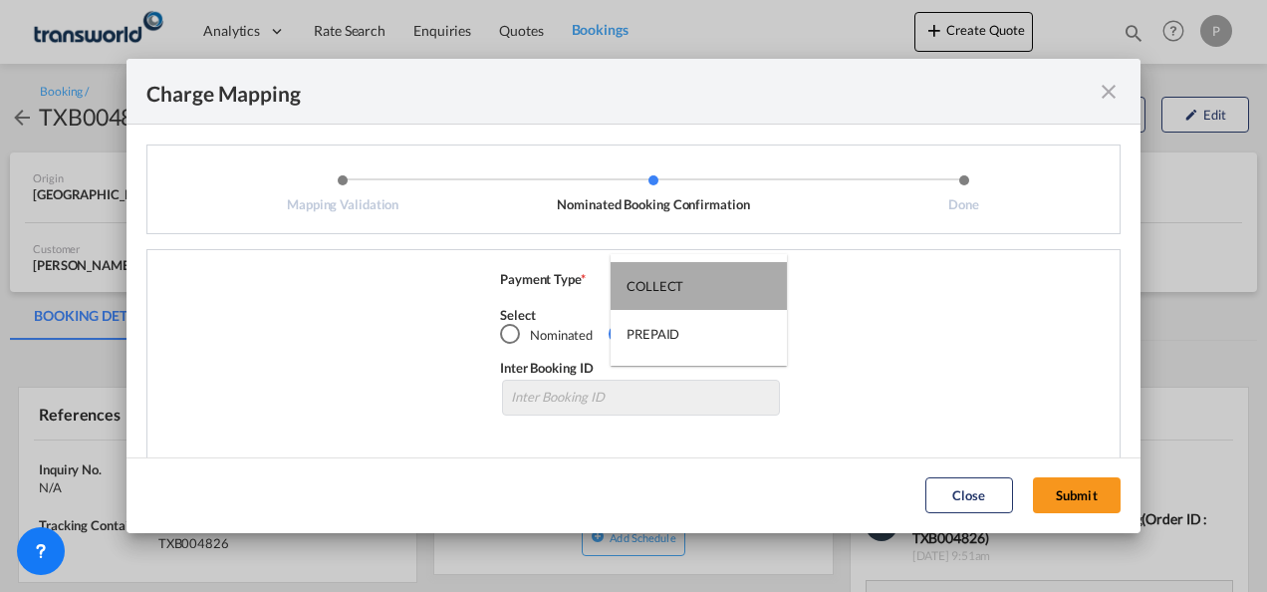
click at [676, 290] on div "COLLECT" at bounding box center [654, 286] width 57 height 18
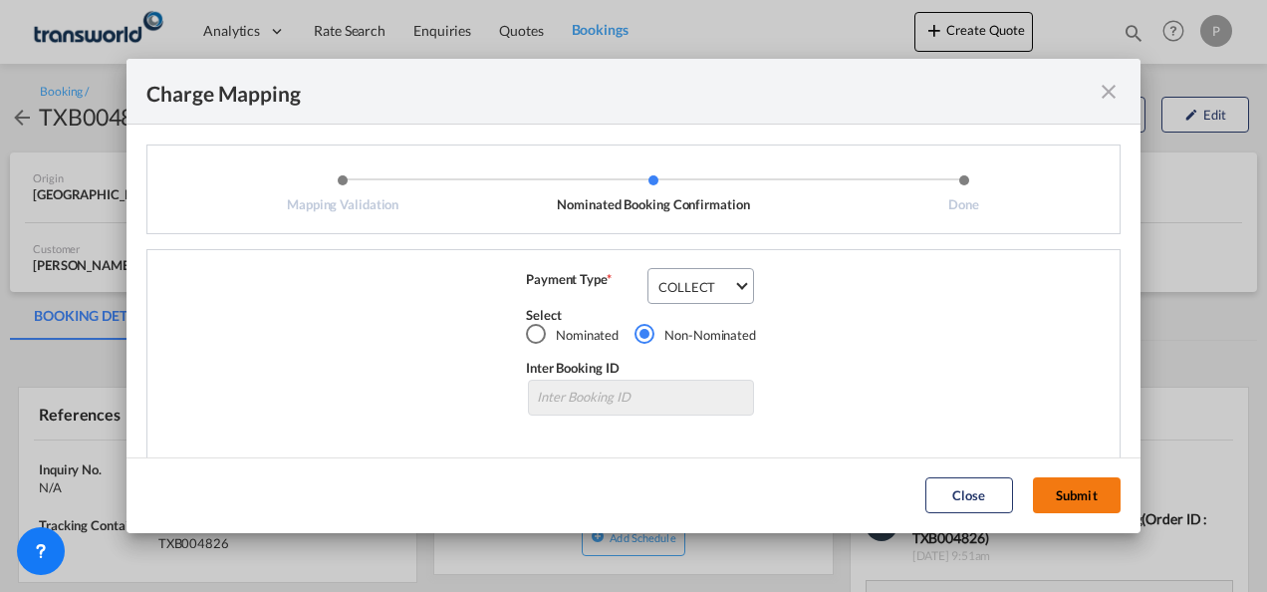
click at [1092, 500] on button "Submit" at bounding box center [1077, 495] width 88 height 36
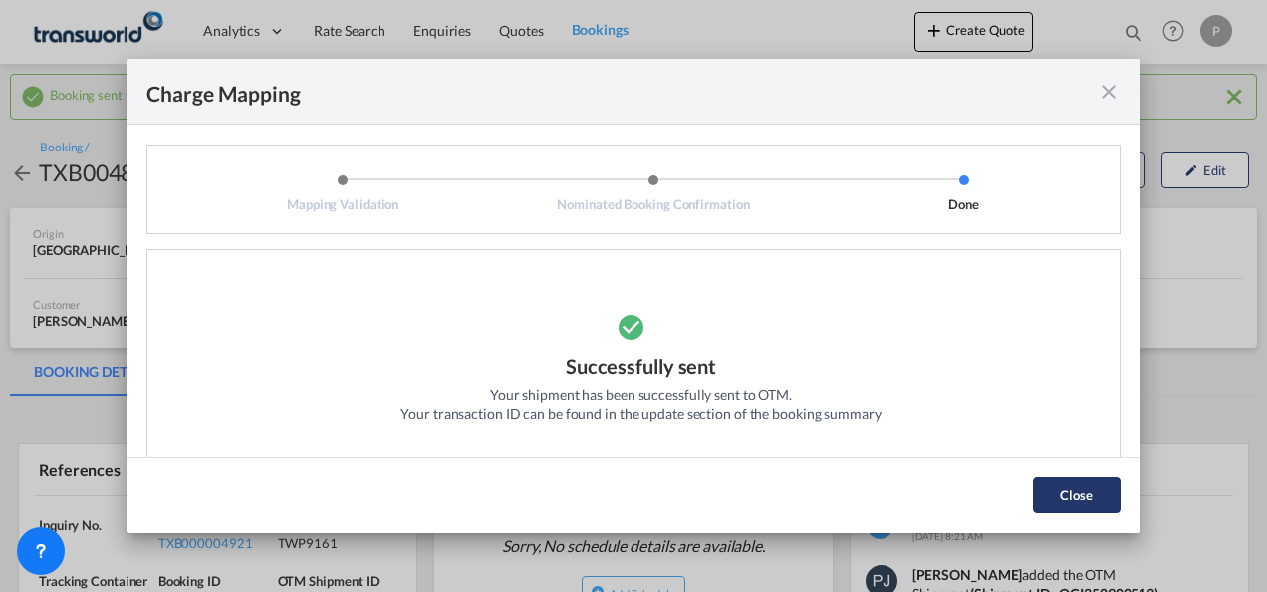
click at [1072, 487] on button "Close" at bounding box center [1077, 495] width 88 height 36
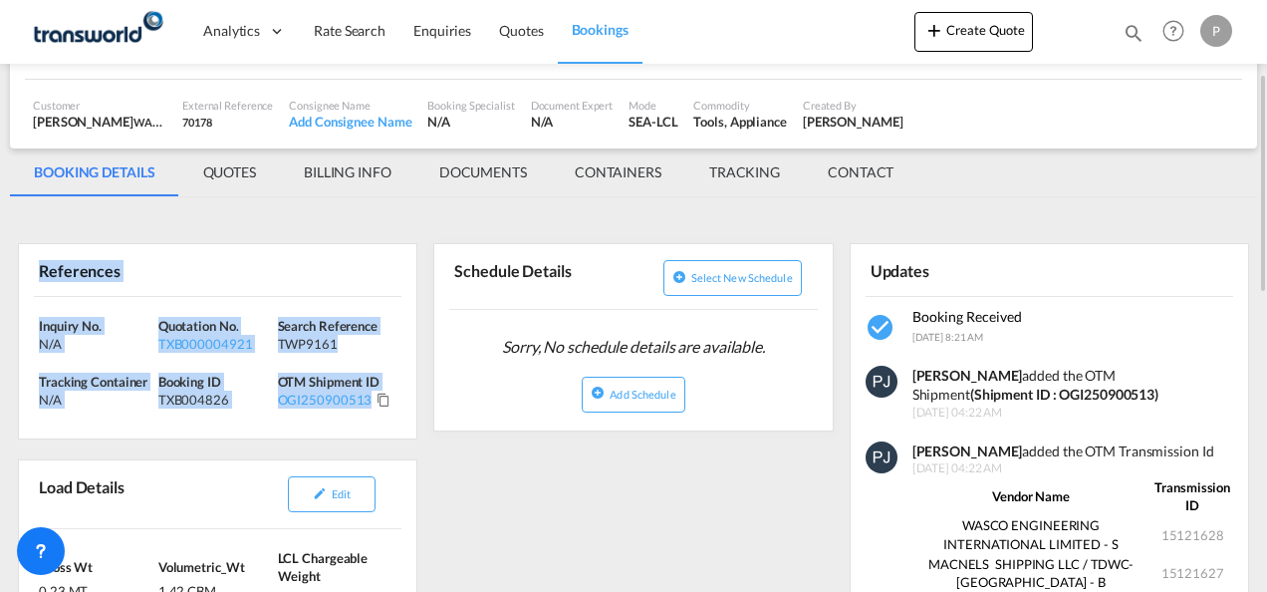
drag, startPoint x: 35, startPoint y: 269, endPoint x: 408, endPoint y: 400, distance: 395.9
click at [408, 400] on div "References Inquiry No. N/A Quotation No. TXB000004921 Search Reference TWP9161 …" at bounding box center [217, 341] width 399 height 196
copy div "References Inquiry No. N/A Quotation No. TXB000004921 Search Reference TWP9161 …"
click at [988, 31] on button "Create Quote" at bounding box center [973, 32] width 119 height 40
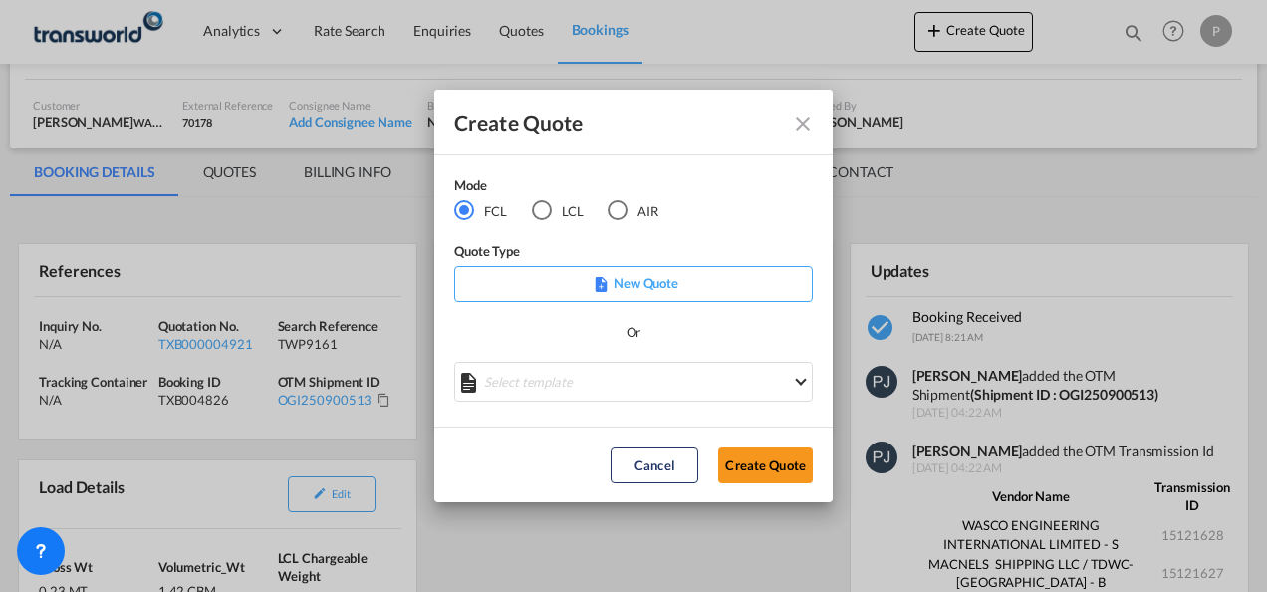
click at [618, 210] on div "AIR" at bounding box center [618, 210] width 20 height 20
click at [769, 461] on button "Create Quote" at bounding box center [765, 465] width 95 height 36
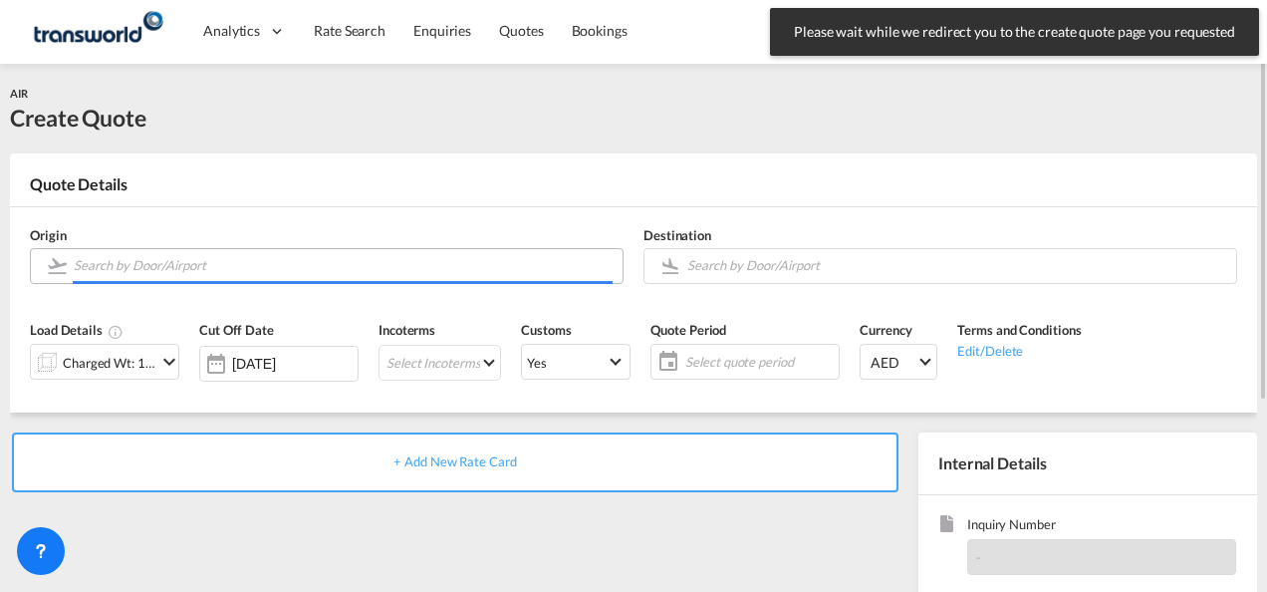
click at [209, 262] on input "Search by Door/Airport" at bounding box center [343, 265] width 539 height 35
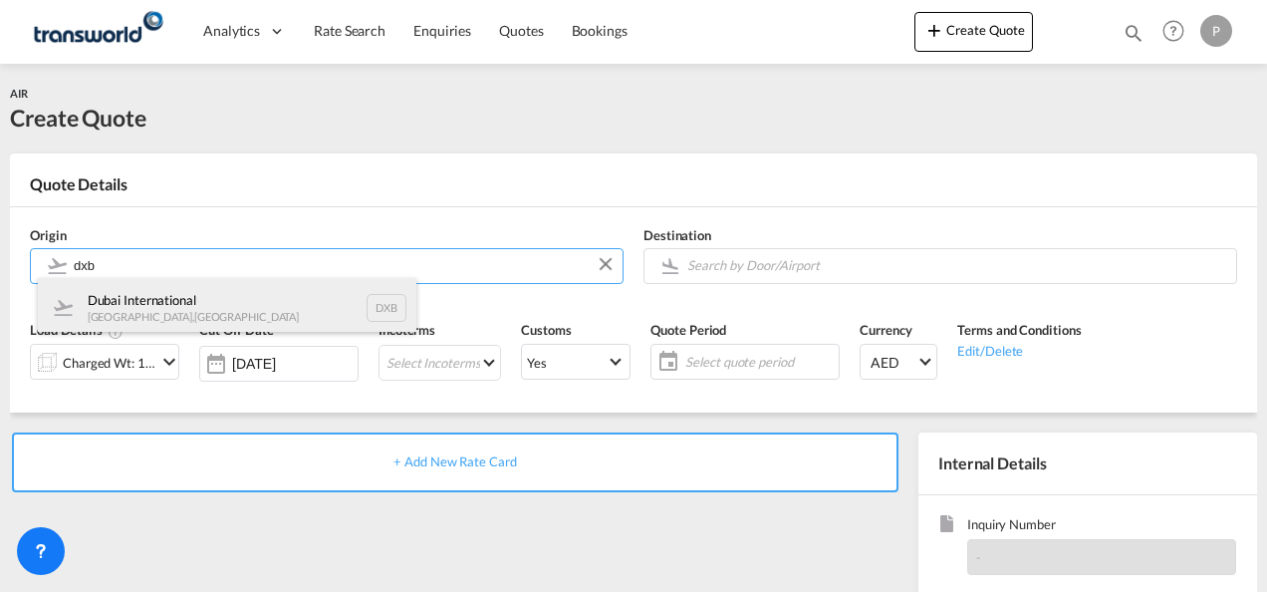
click at [250, 310] on div "Dubai International [GEOGRAPHIC_DATA] , [GEOGRAPHIC_DATA] DXB" at bounding box center [227, 308] width 378 height 60
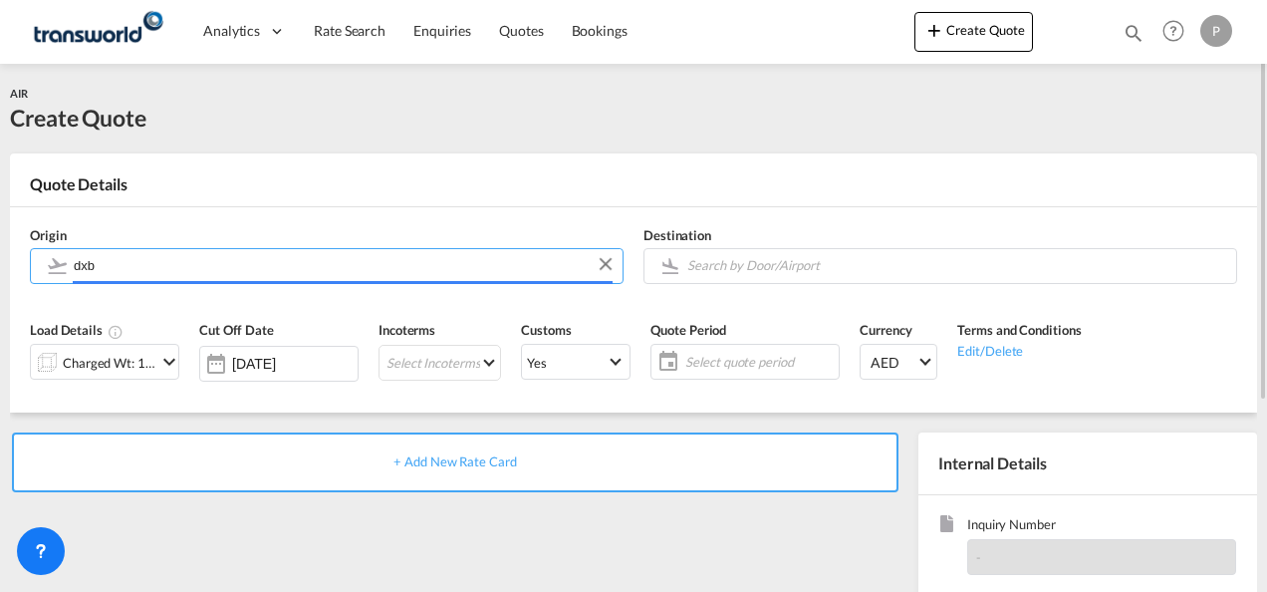
type input "Dubai International, [GEOGRAPHIC_DATA], DXB"
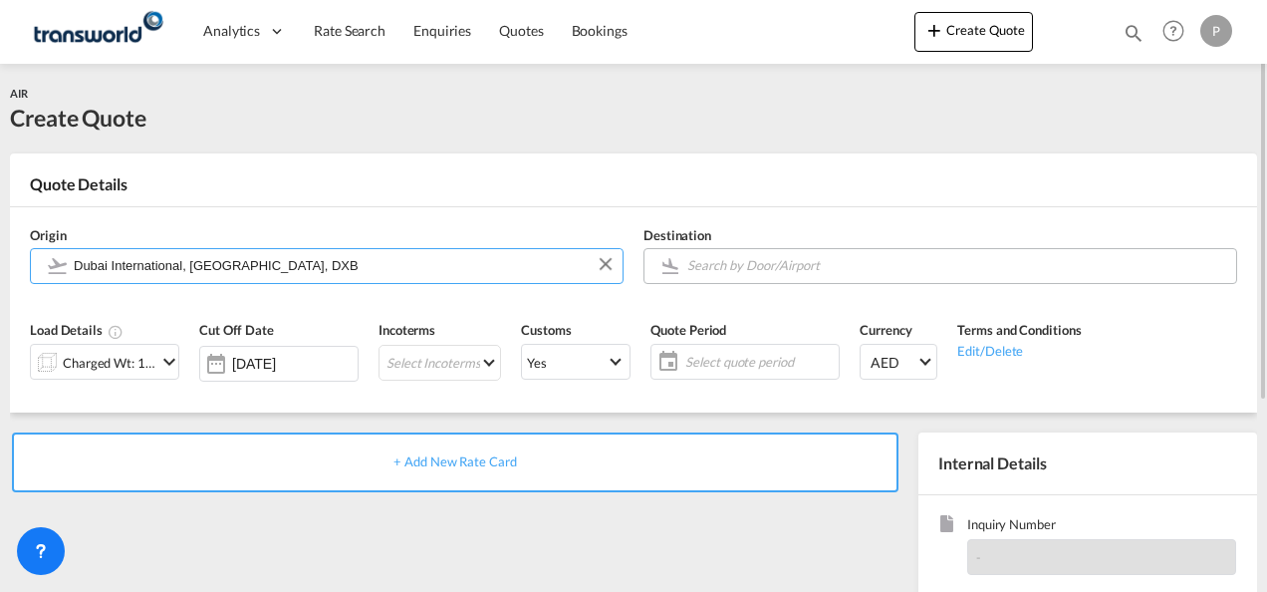
click at [725, 267] on input "Search by Door/Airport" at bounding box center [956, 265] width 539 height 35
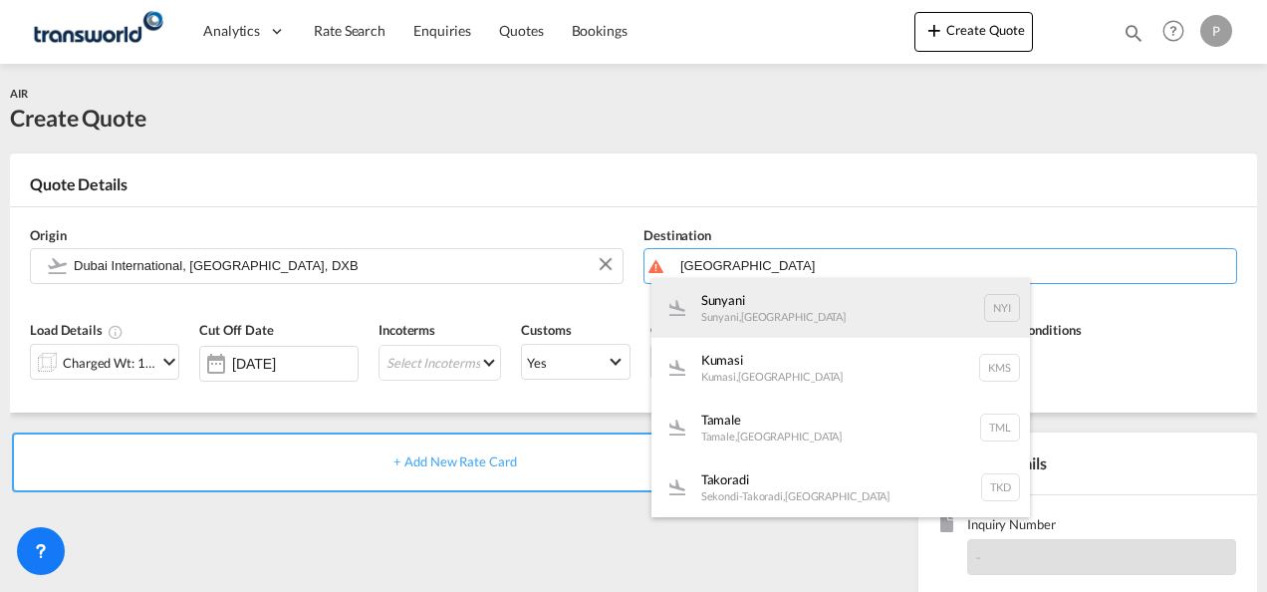
click at [779, 305] on div "[PERSON_NAME] , [GEOGRAPHIC_DATA] NYI" at bounding box center [840, 308] width 378 height 60
type input "[PERSON_NAME], [PERSON_NAME], NYI"
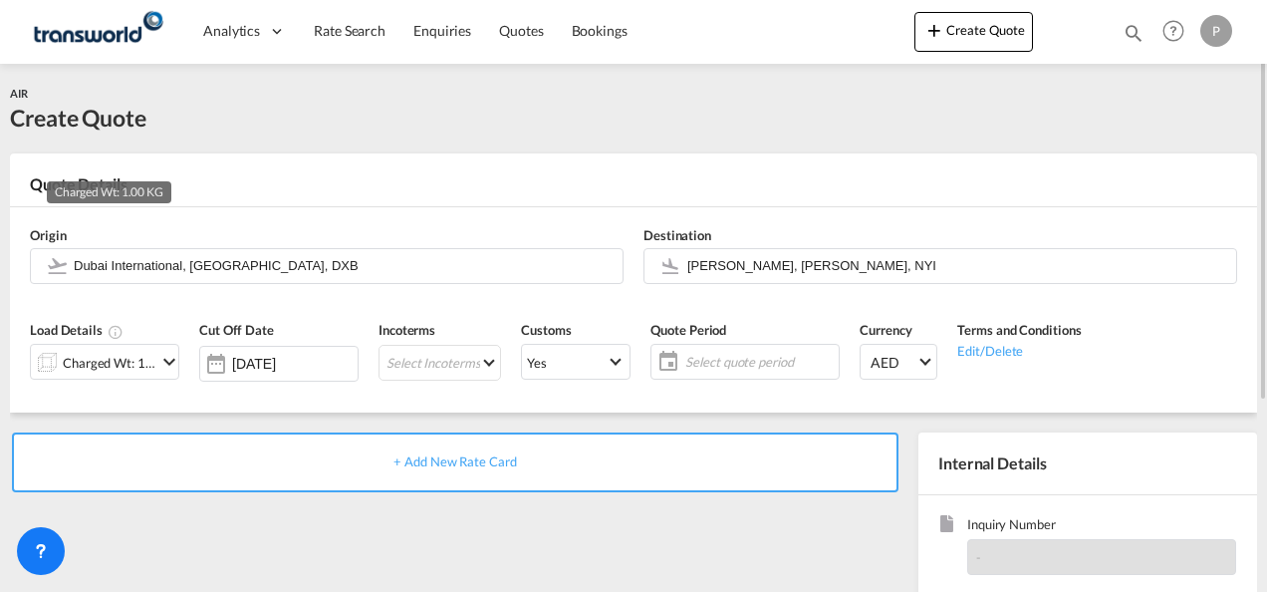
click at [125, 363] on div "Charged Wt: 1.00 KG" at bounding box center [110, 363] width 94 height 28
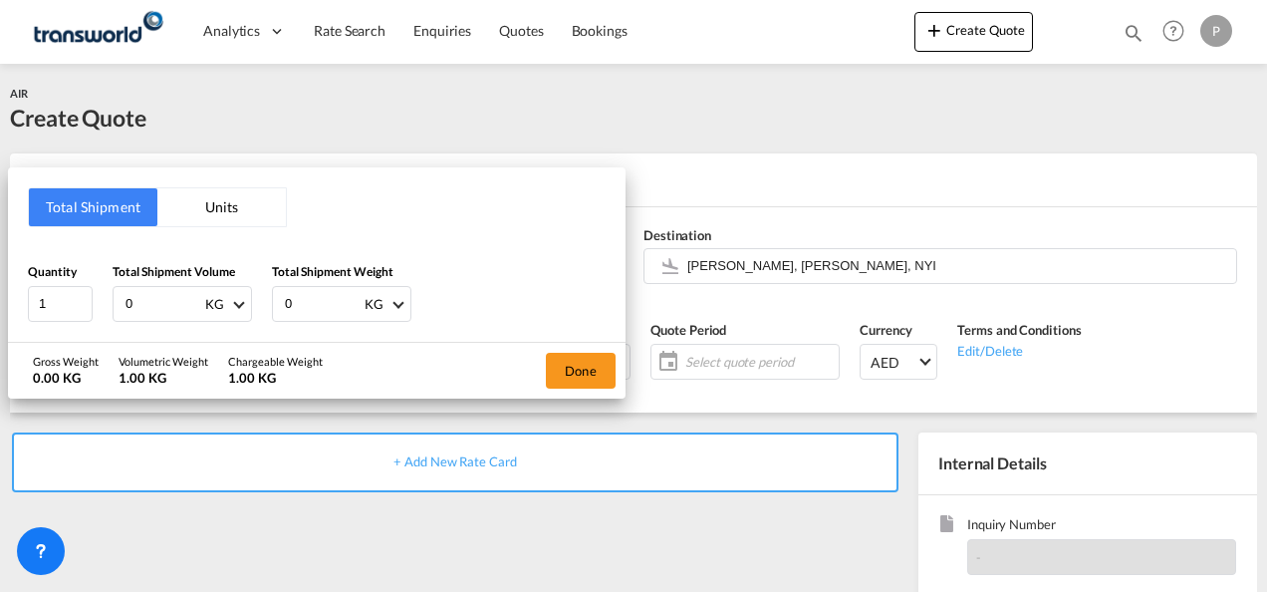
drag, startPoint x: 153, startPoint y: 302, endPoint x: -4, endPoint y: 294, distance: 157.6
click at [0, 294] on html "Analytics Dashboard Rate Search Enquiries Quotes Bookings Analytics" at bounding box center [633, 296] width 1267 height 592
type input "73"
click at [575, 359] on button "Done" at bounding box center [581, 371] width 70 height 36
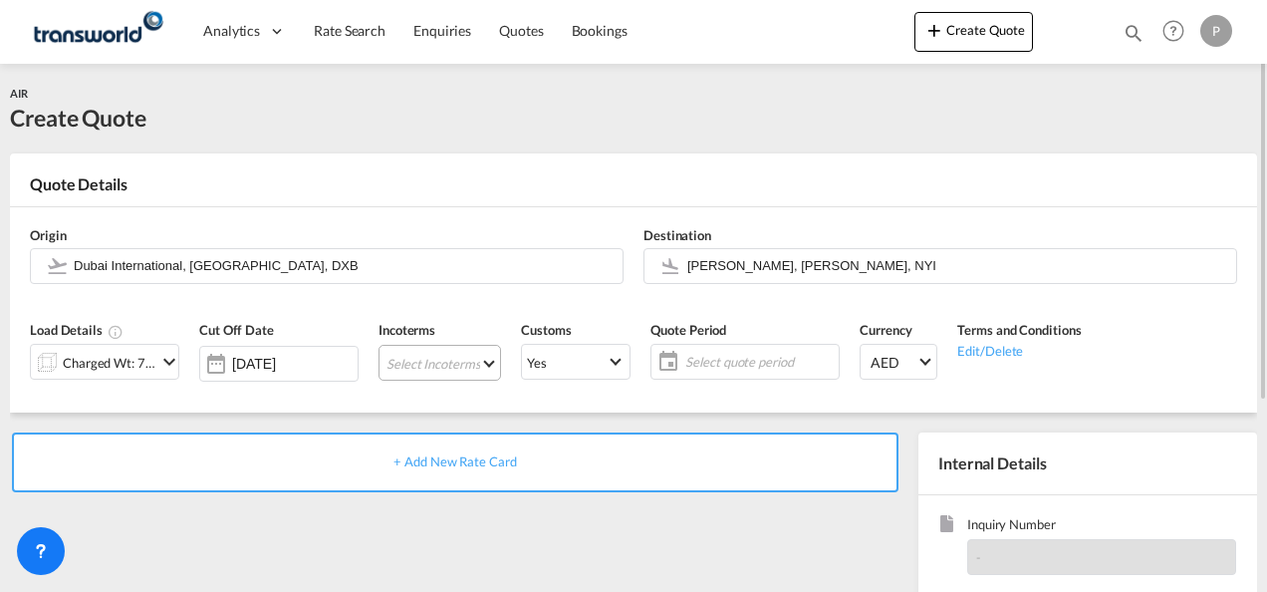
click at [443, 363] on md-select "Select Incoterms EXW - export Ex Works CIF - import Cost,Insurance and Freight …" at bounding box center [439, 363] width 122 height 36
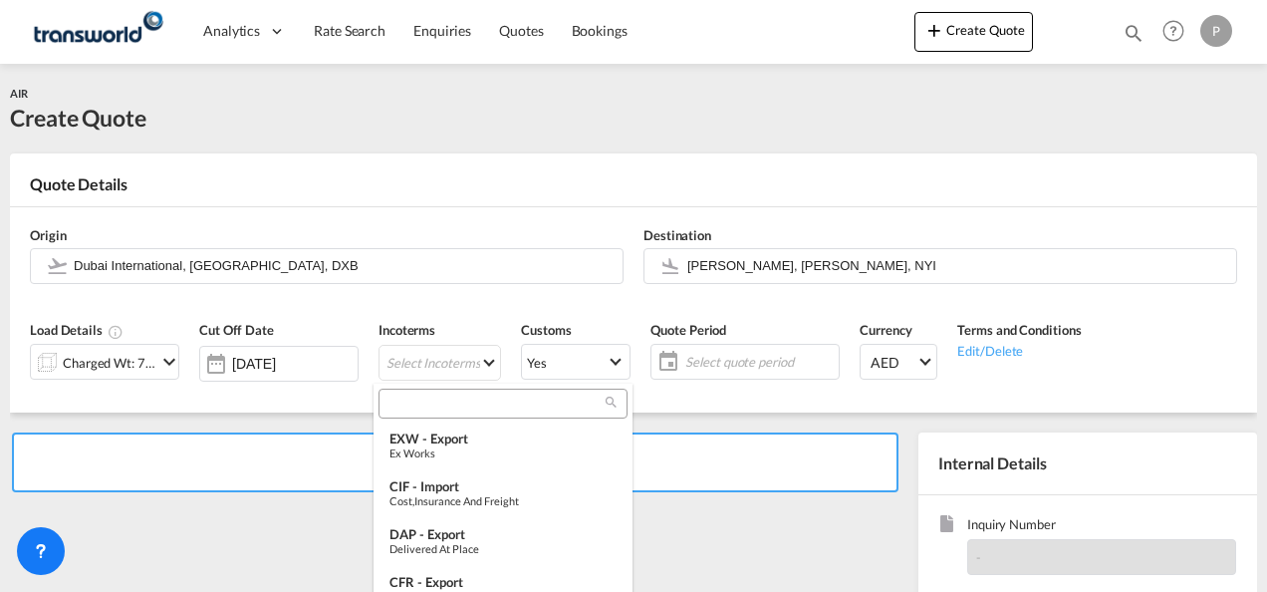
click at [426, 404] on input "search" at bounding box center [494, 403] width 221 height 18
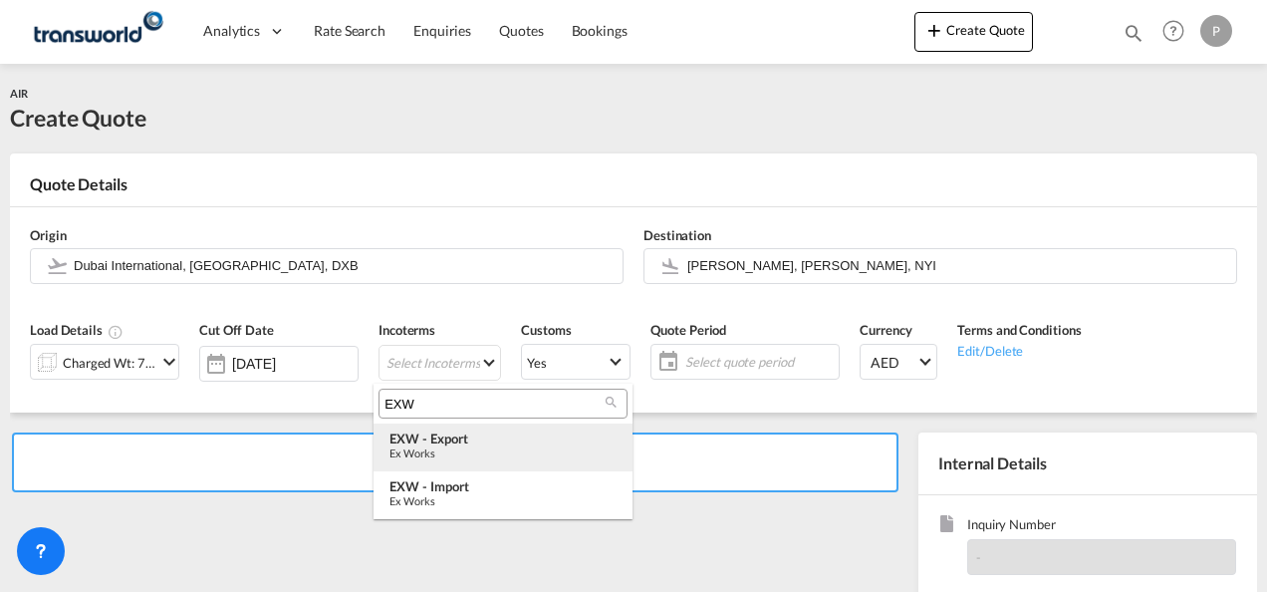
type input "EXW"
click at [437, 432] on div "EXW - export" at bounding box center [502, 438] width 227 height 16
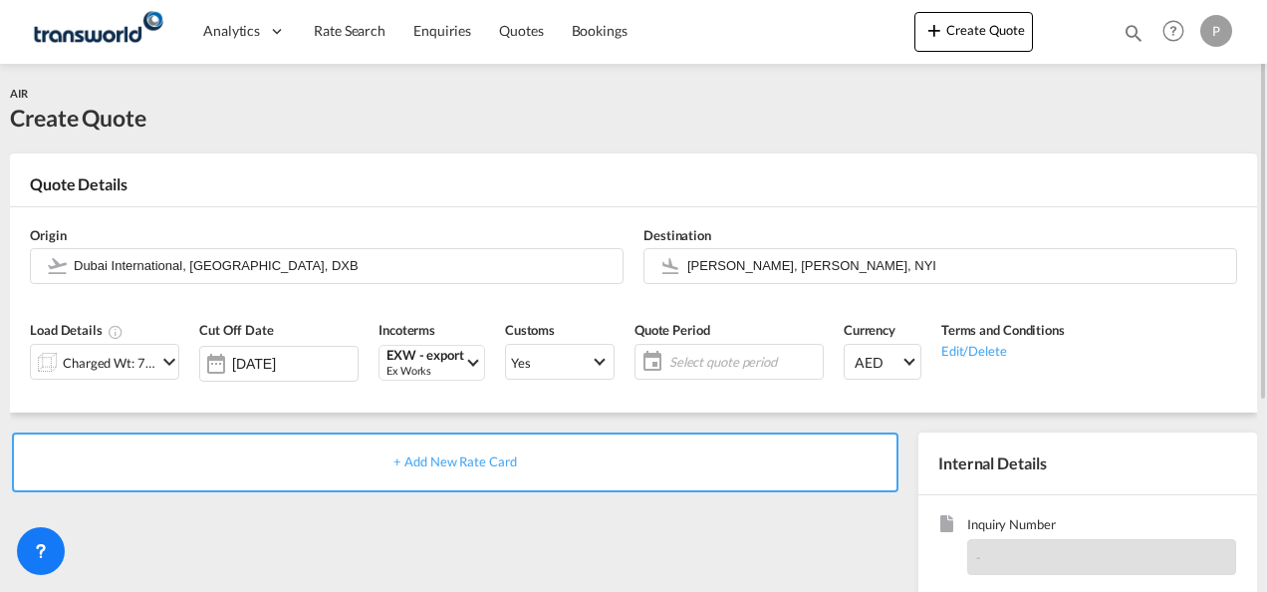
click at [748, 365] on span "Select quote period" at bounding box center [743, 362] width 148 height 18
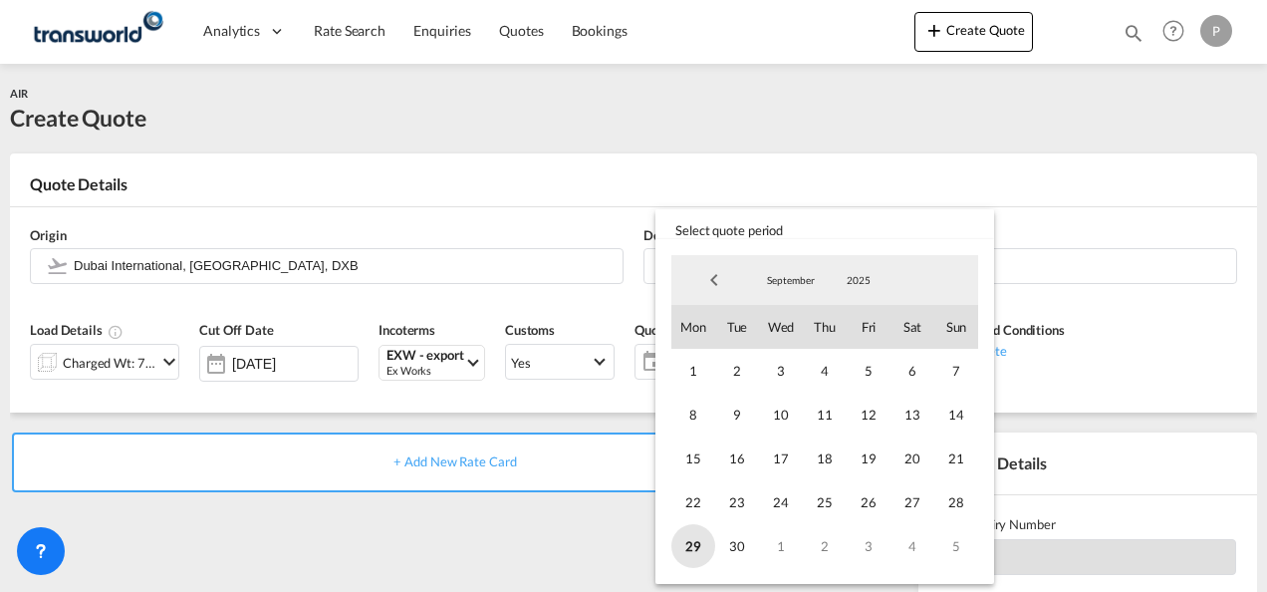
click at [689, 542] on span "29" at bounding box center [693, 546] width 44 height 44
click at [961, 534] on span "5" at bounding box center [956, 546] width 44 height 44
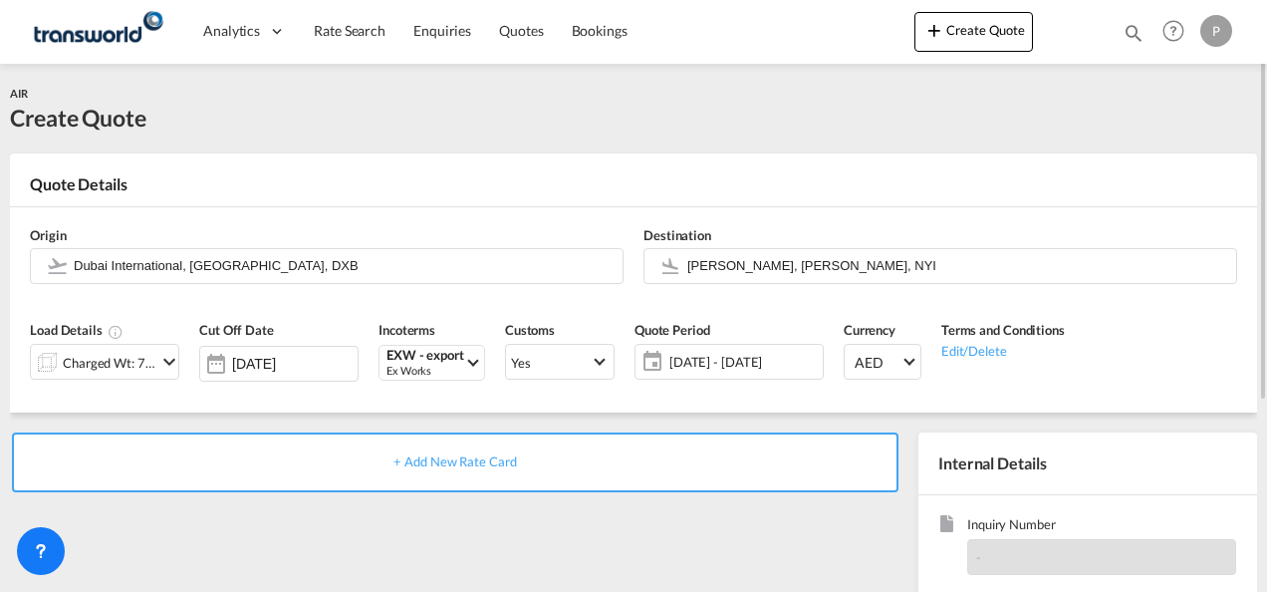
scroll to position [199, 0]
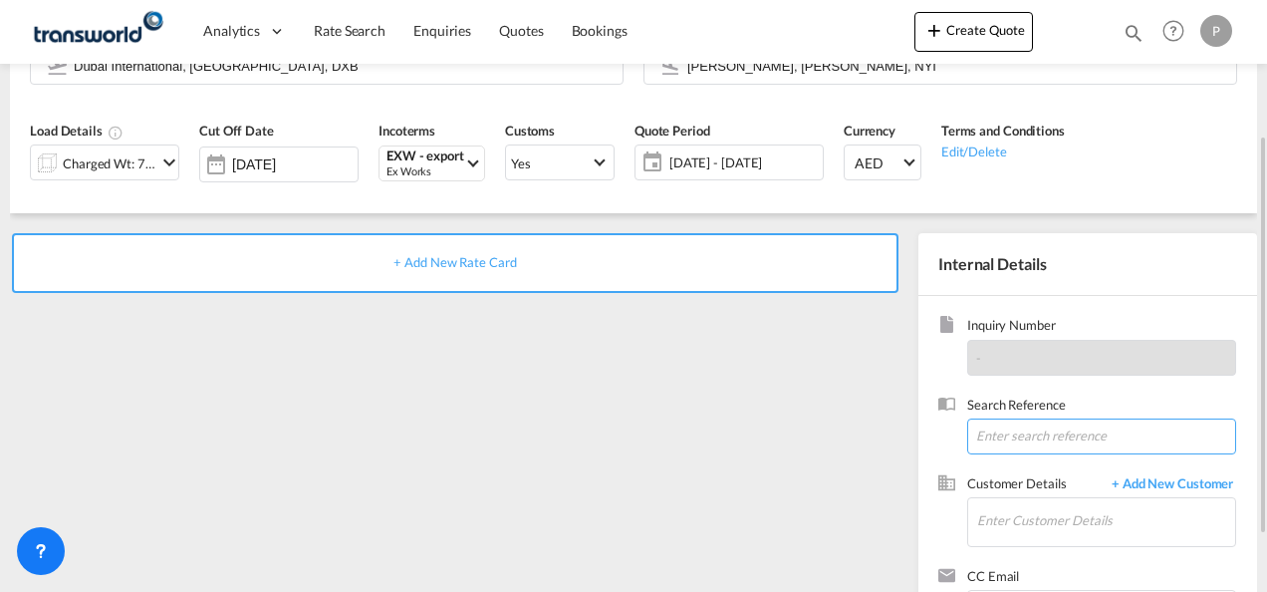
click at [1010, 427] on input at bounding box center [1101, 436] width 269 height 36
paste input "TWP9211"
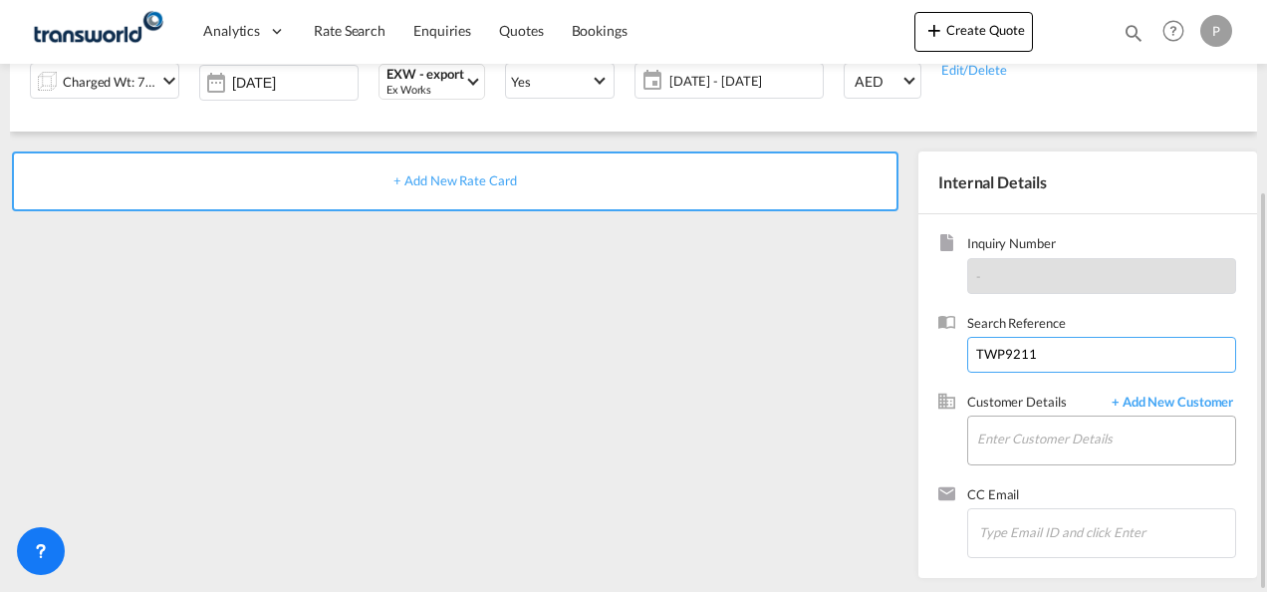
type input "TWP9211"
click at [1014, 429] on input "Enter Customer Details" at bounding box center [1106, 438] width 258 height 45
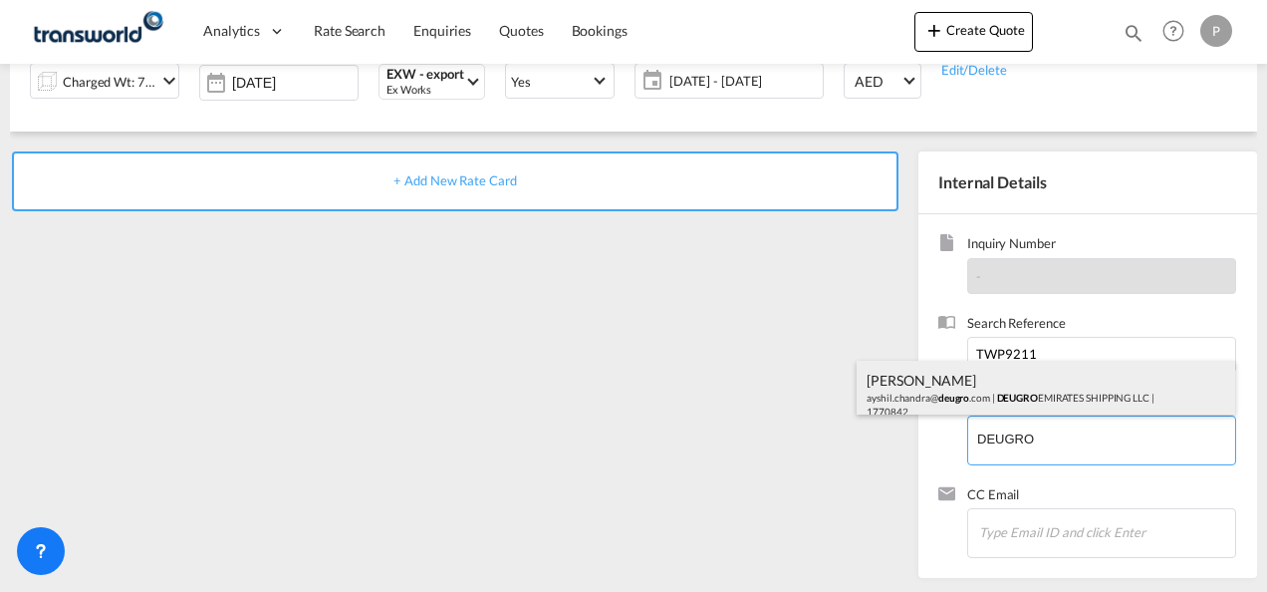
click at [952, 390] on div "[PERSON_NAME].[PERSON_NAME]@ deugro .com | DEUGRO EMIRATES SHIPPING LLC | 17708…" at bounding box center [1045, 395] width 378 height 68
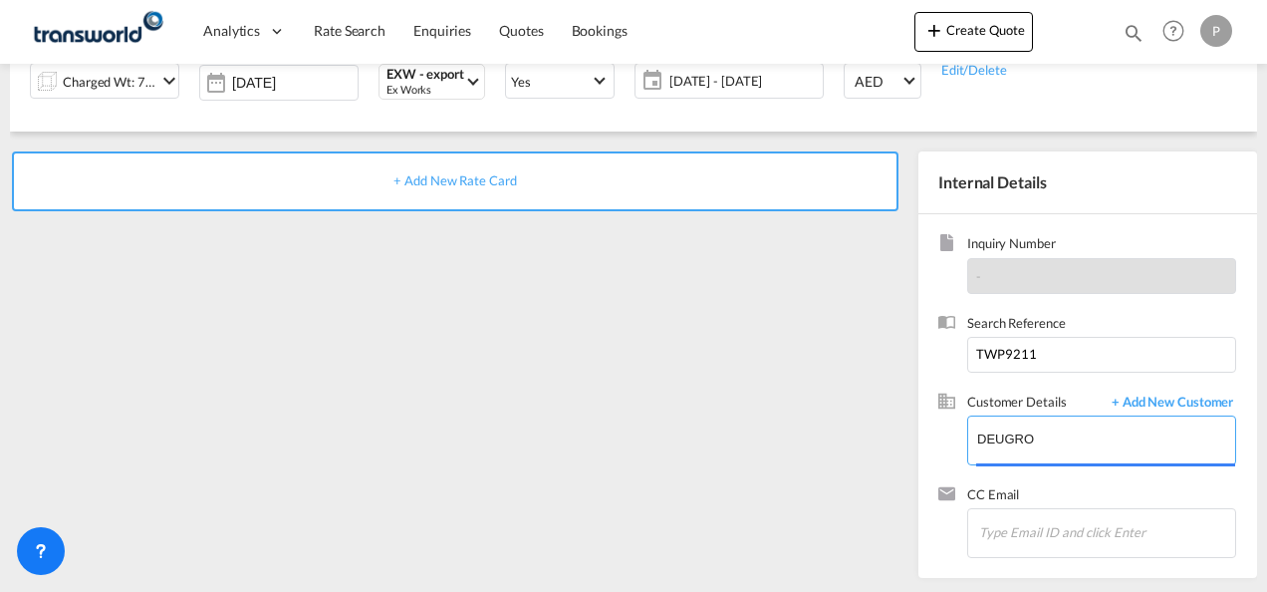
type input "DEUGRO EMIRATES SHIPPING LLC, [PERSON_NAME], [EMAIL_ADDRESS][DOMAIN_NAME]"
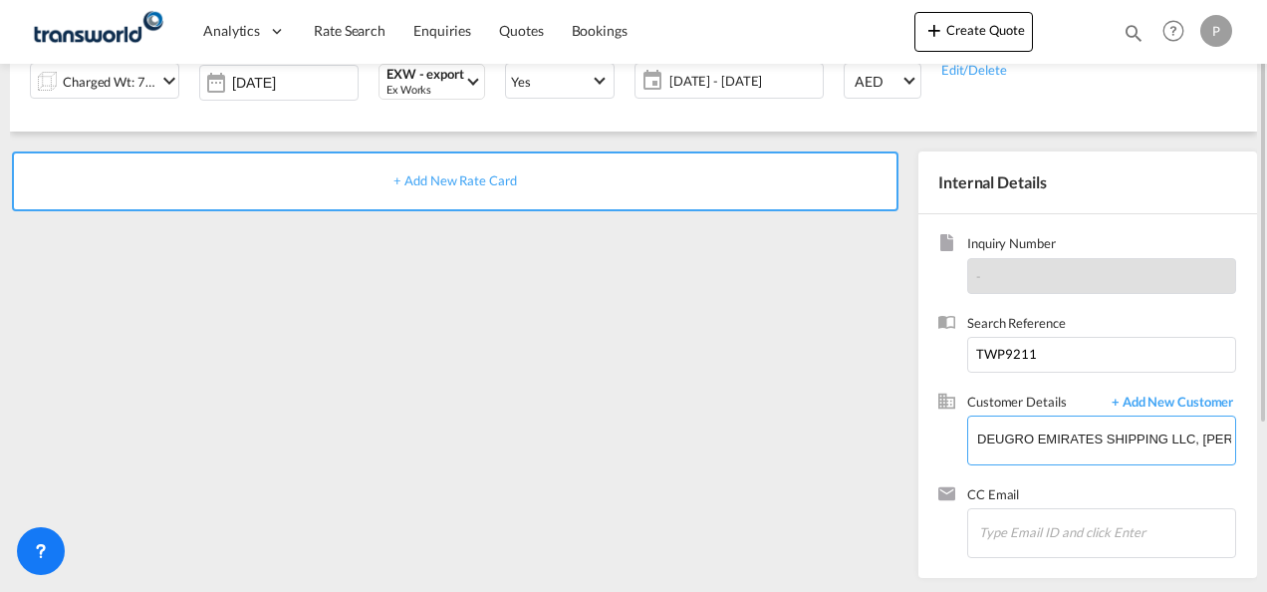
scroll to position [82, 0]
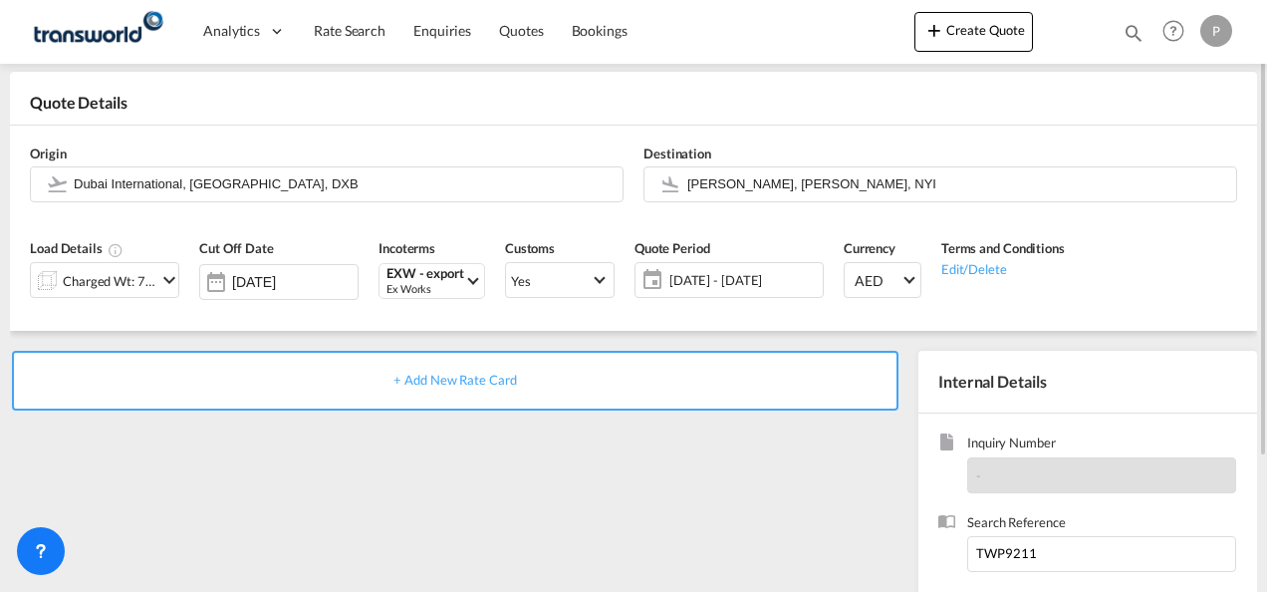
click at [450, 373] on span "+ Add New Rate Card" at bounding box center [454, 379] width 122 height 16
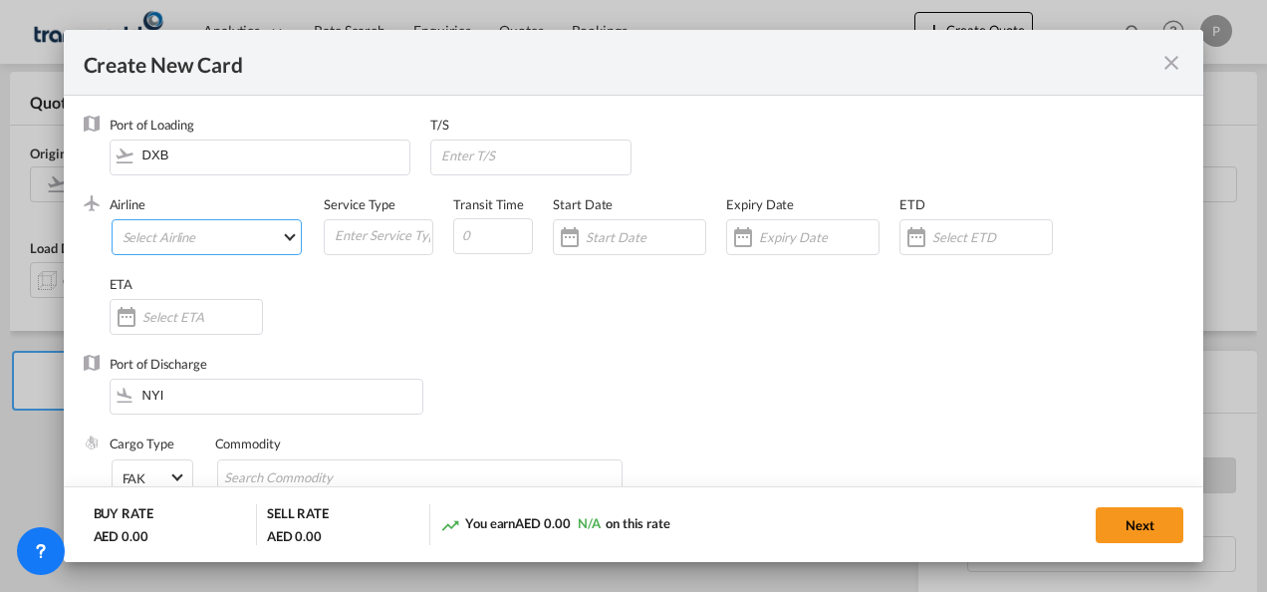
click at [224, 235] on md-select "Select Airline AIR EXPRESS S.A. (1166- / -) CMA CGM Air Cargo (1140-2C / -) DDW…" at bounding box center [207, 237] width 191 height 36
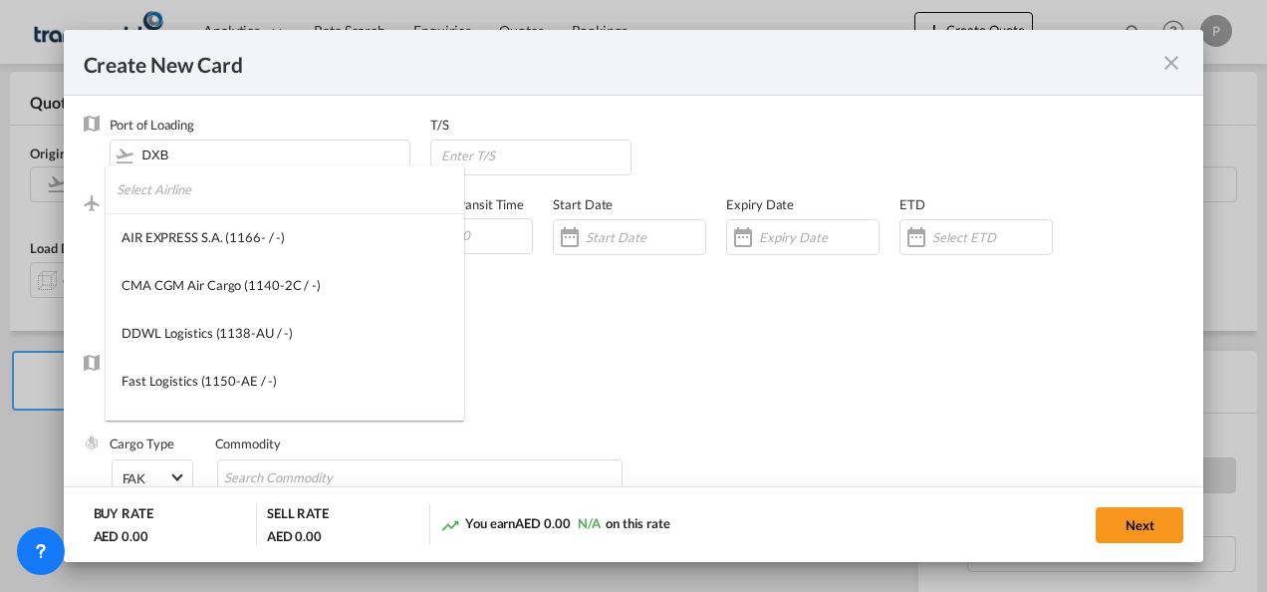
click at [217, 199] on input "search" at bounding box center [291, 189] width 348 height 48
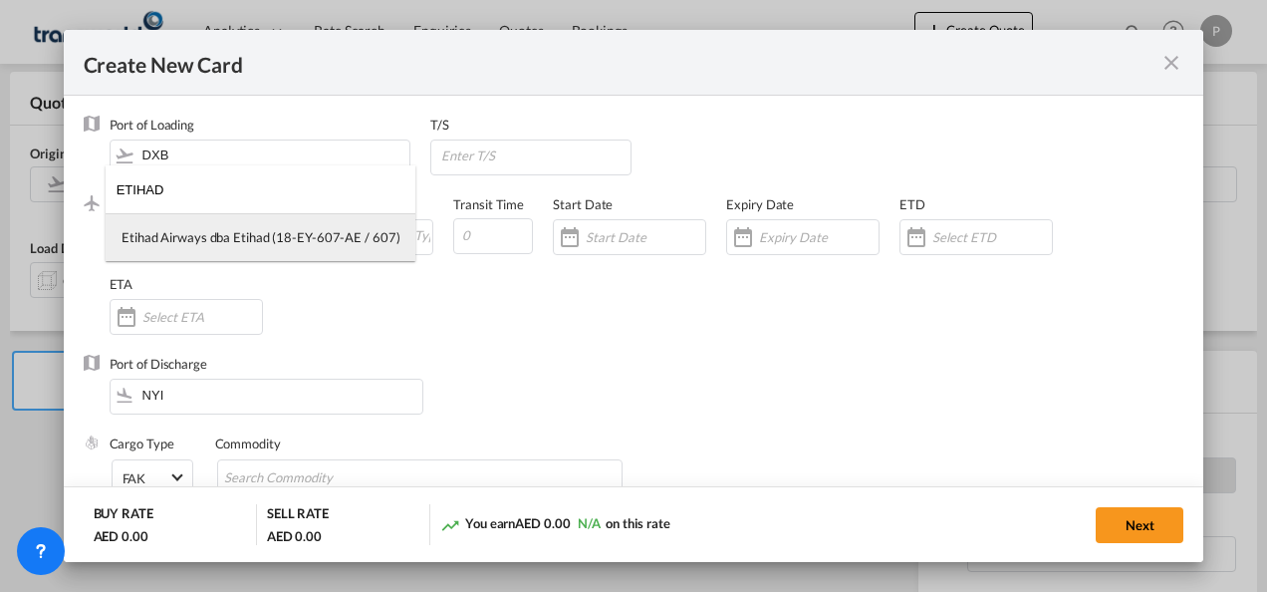
type input "ETIHAD"
click at [227, 243] on div "Etihad Airways dba Etihad (18-EY-607-AE / 607)" at bounding box center [261, 237] width 278 height 18
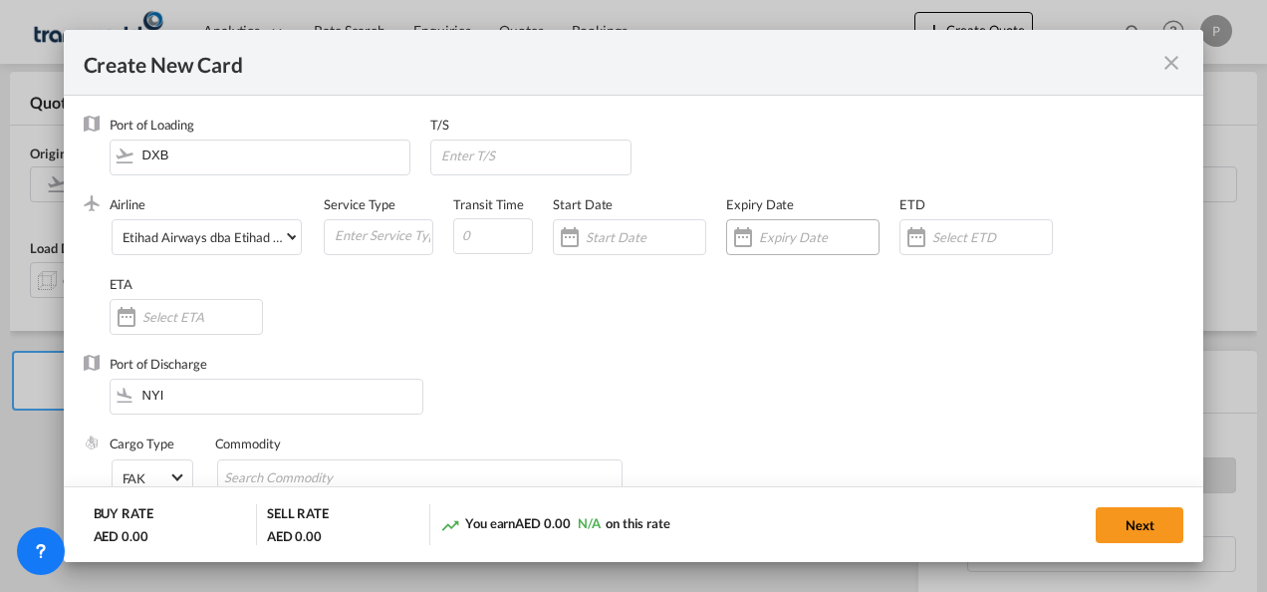
click at [777, 229] on input "Create New Card ..." at bounding box center [819, 237] width 120 height 16
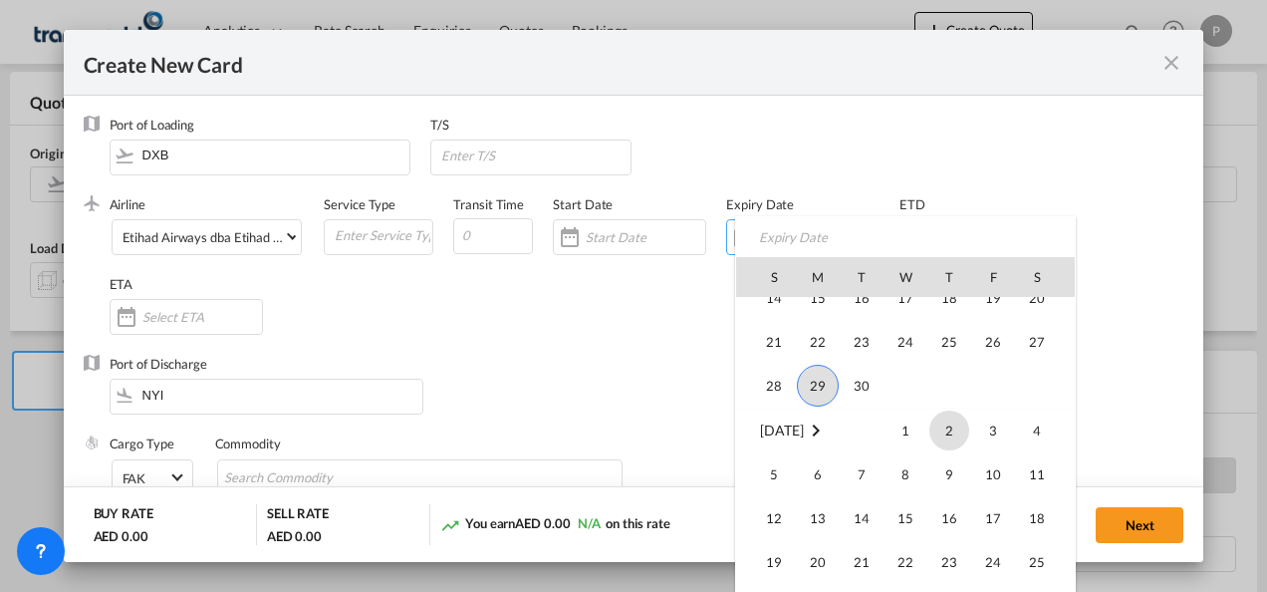
scroll to position [461529, 0]
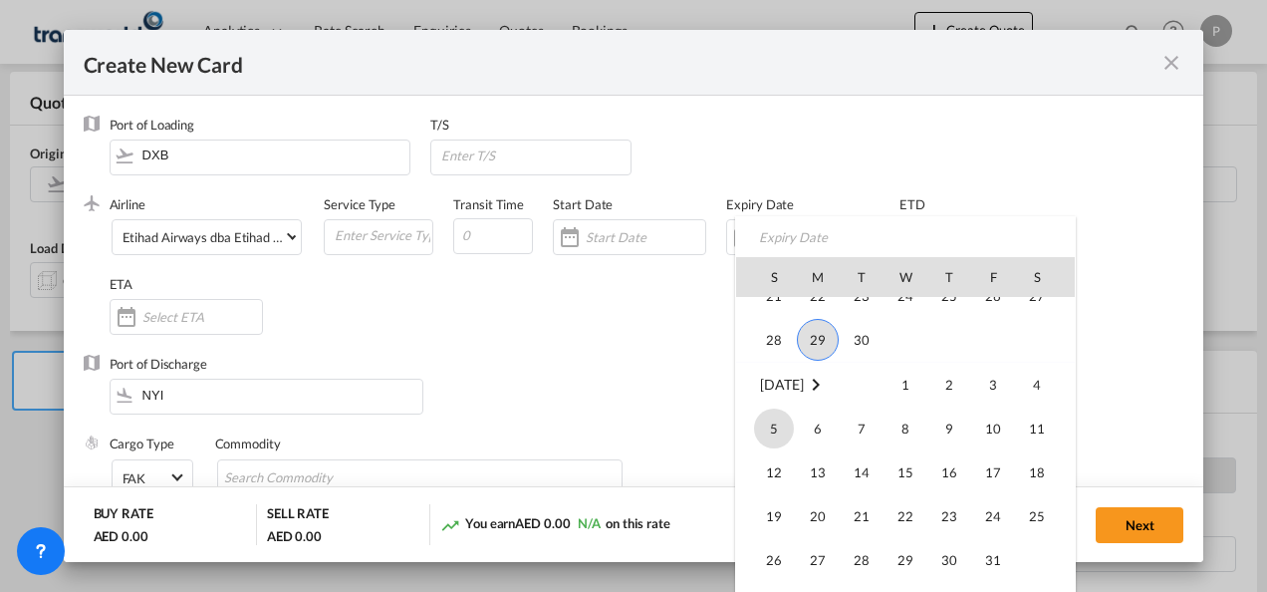
click at [779, 423] on span "5" at bounding box center [774, 428] width 40 height 40
type input "[DATE]"
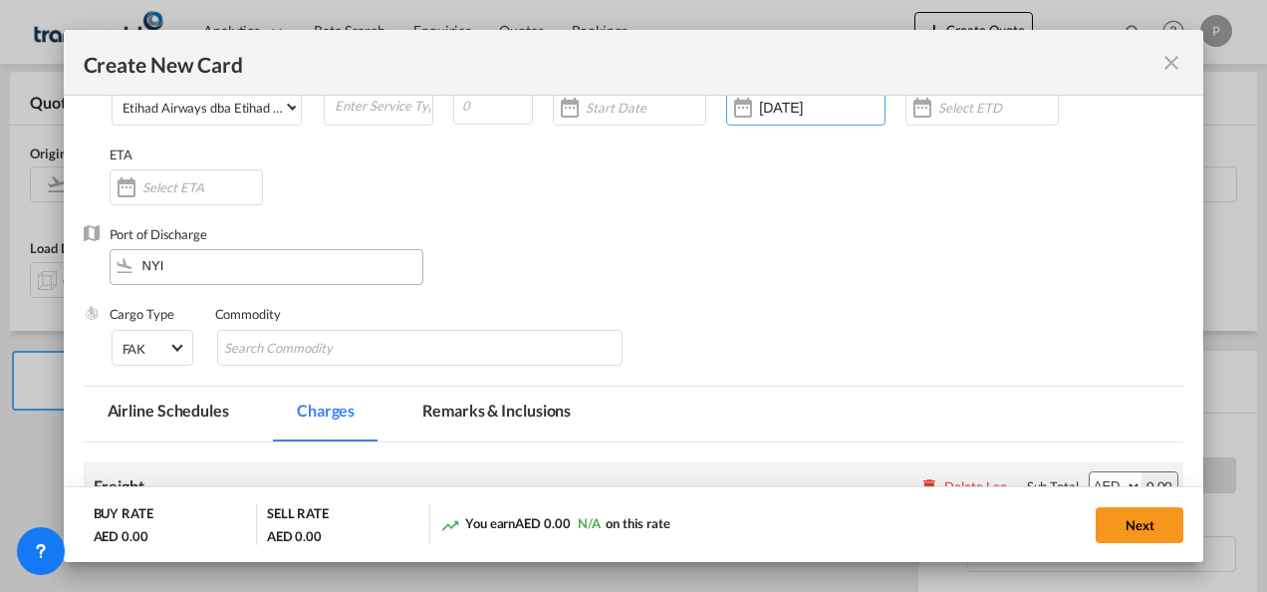
scroll to position [199, 0]
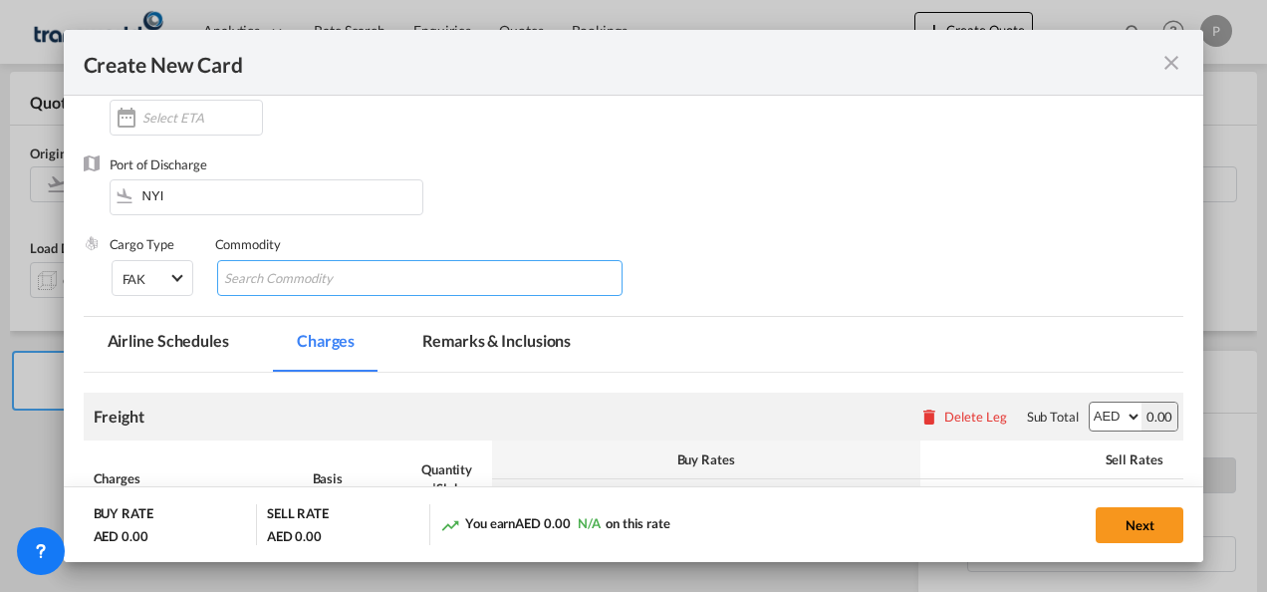
click at [301, 274] on input "Chips input." at bounding box center [315, 279] width 182 height 32
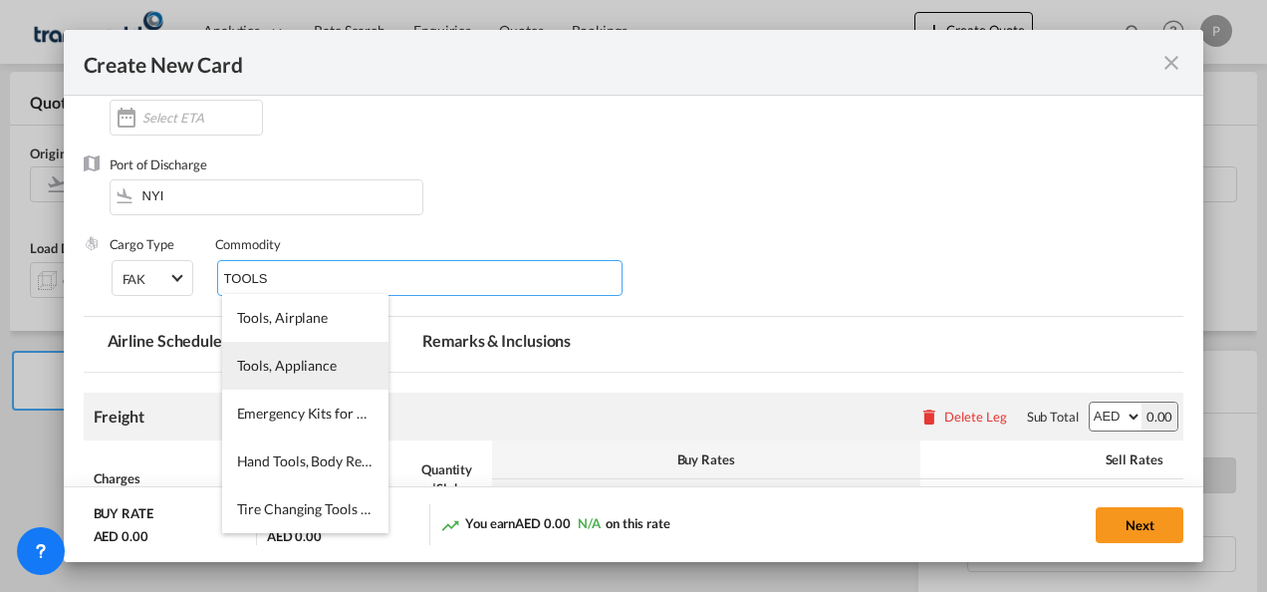
type input "TOOLS"
click at [301, 366] on span "Tools, Appliance" at bounding box center [287, 365] width 100 height 17
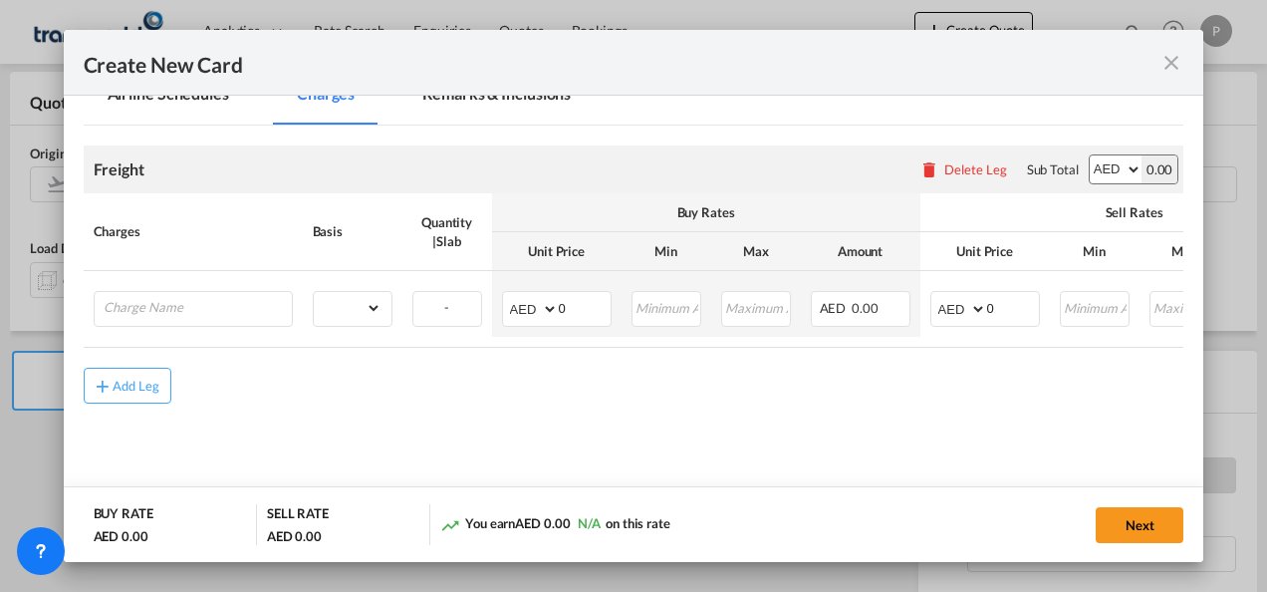
scroll to position [472, 0]
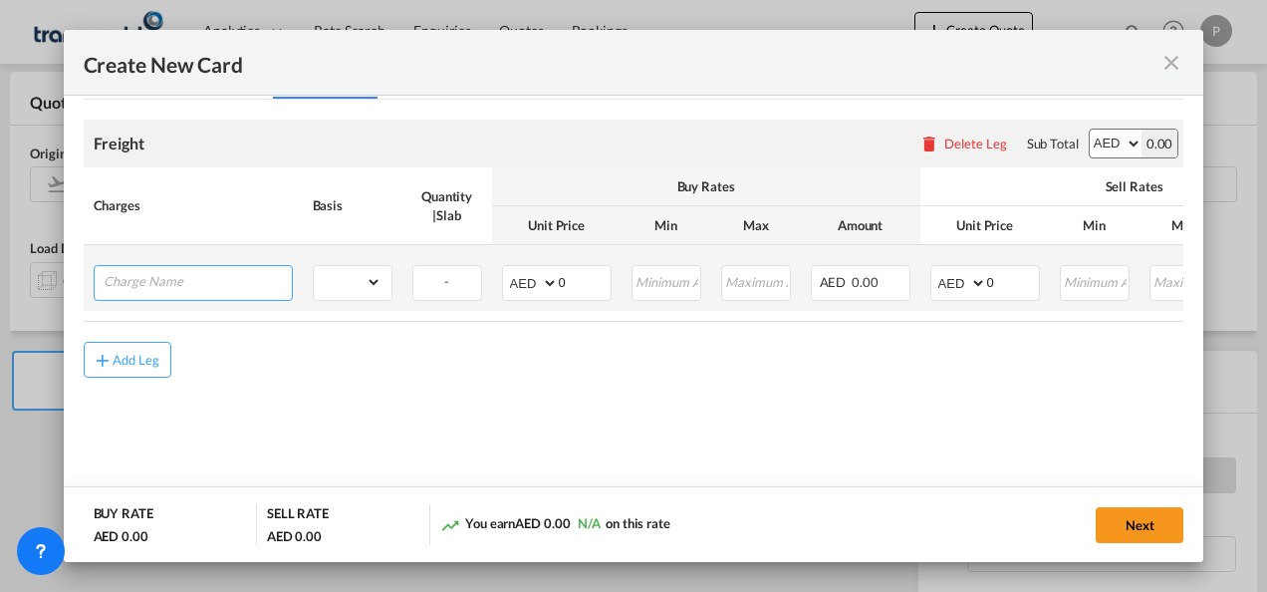
click at [146, 288] on input "Charge Name" at bounding box center [198, 281] width 188 height 30
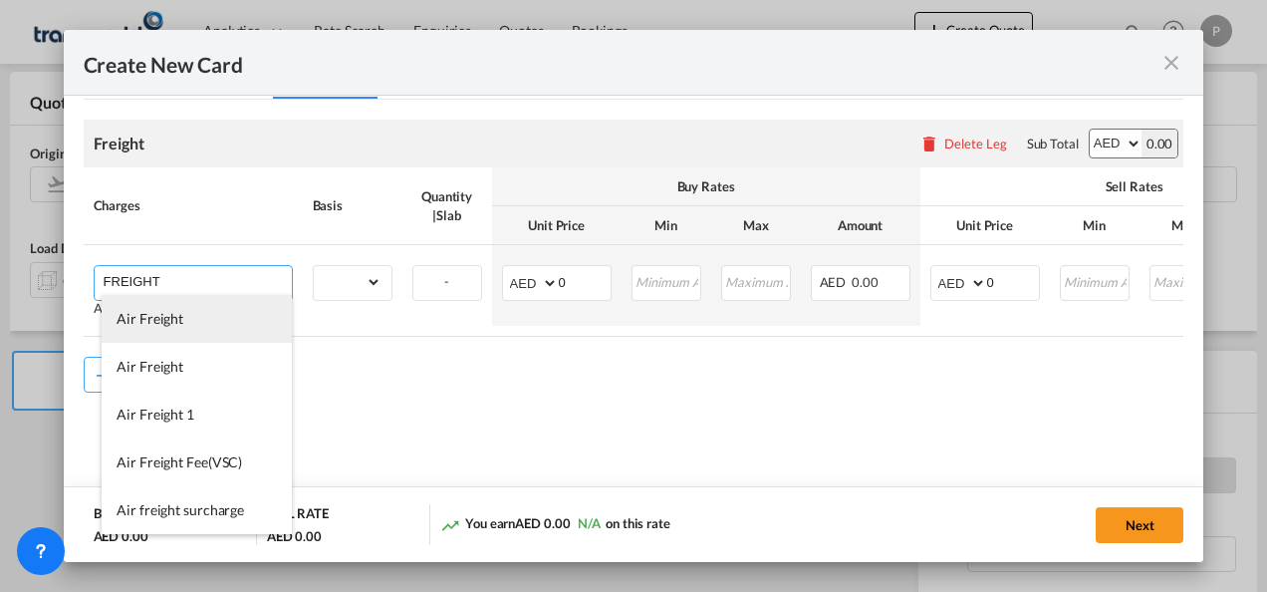
click at [160, 330] on li "Air Freight" at bounding box center [197, 319] width 190 height 48
type input "Air Freight"
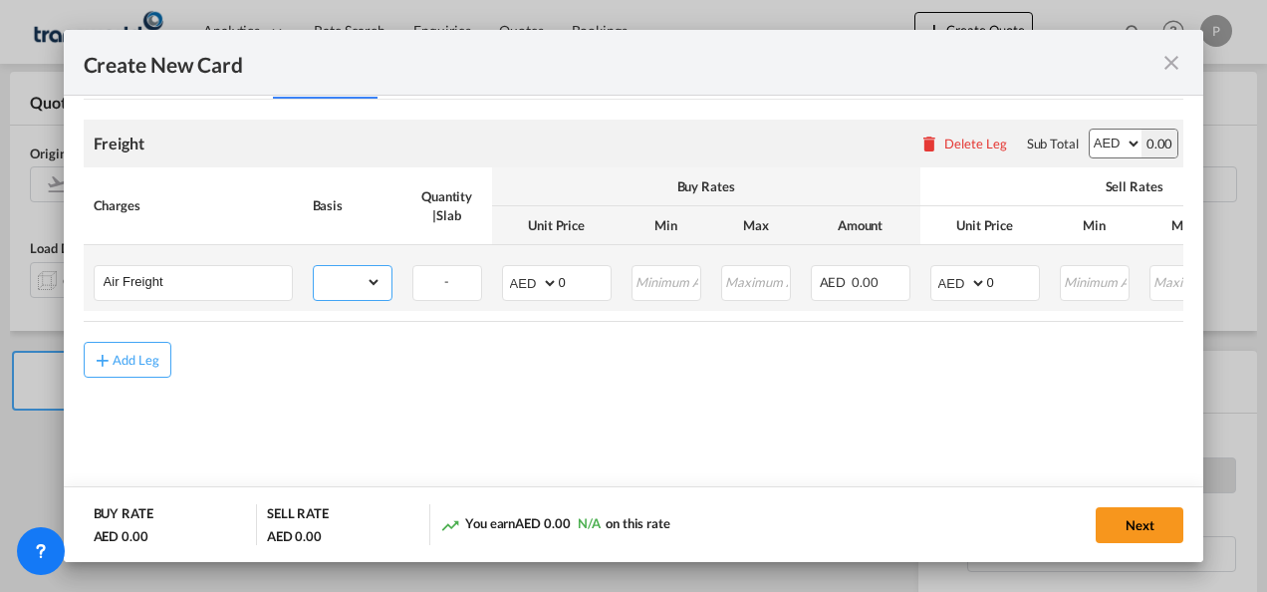
click at [370, 277] on select "gross_weight volumetric_weight per_shipment per_bl per_km % on air freight per_…" at bounding box center [348, 282] width 68 height 32
select select "per_shipment"
click at [314, 266] on select "gross_weight volumetric_weight per_shipment per_bl per_km % on air freight per_…" at bounding box center [348, 282] width 68 height 32
click at [570, 288] on input "0" at bounding box center [585, 281] width 52 height 30
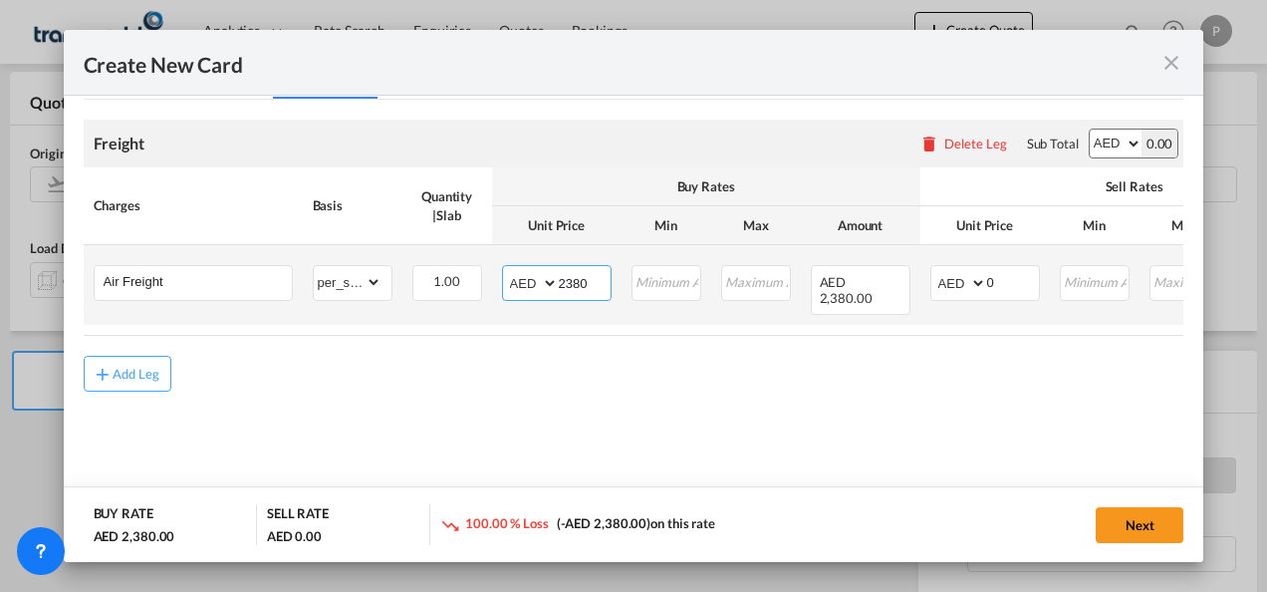
type input "2380"
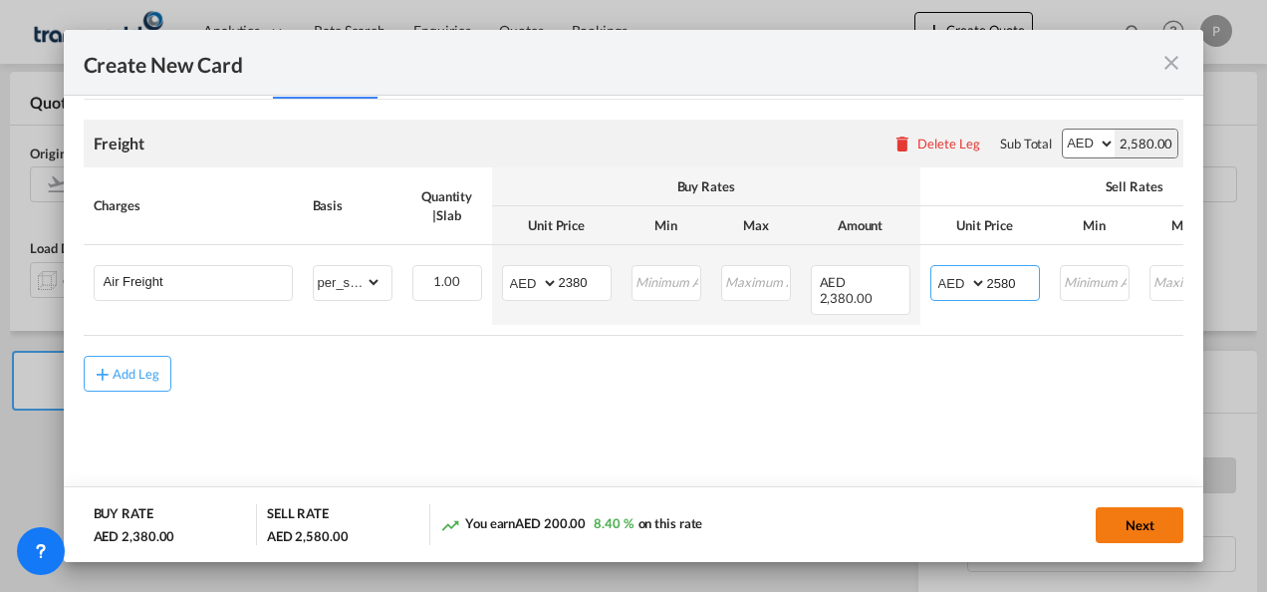
type input "2580"
click at [1124, 527] on button "Next" at bounding box center [1140, 525] width 88 height 36
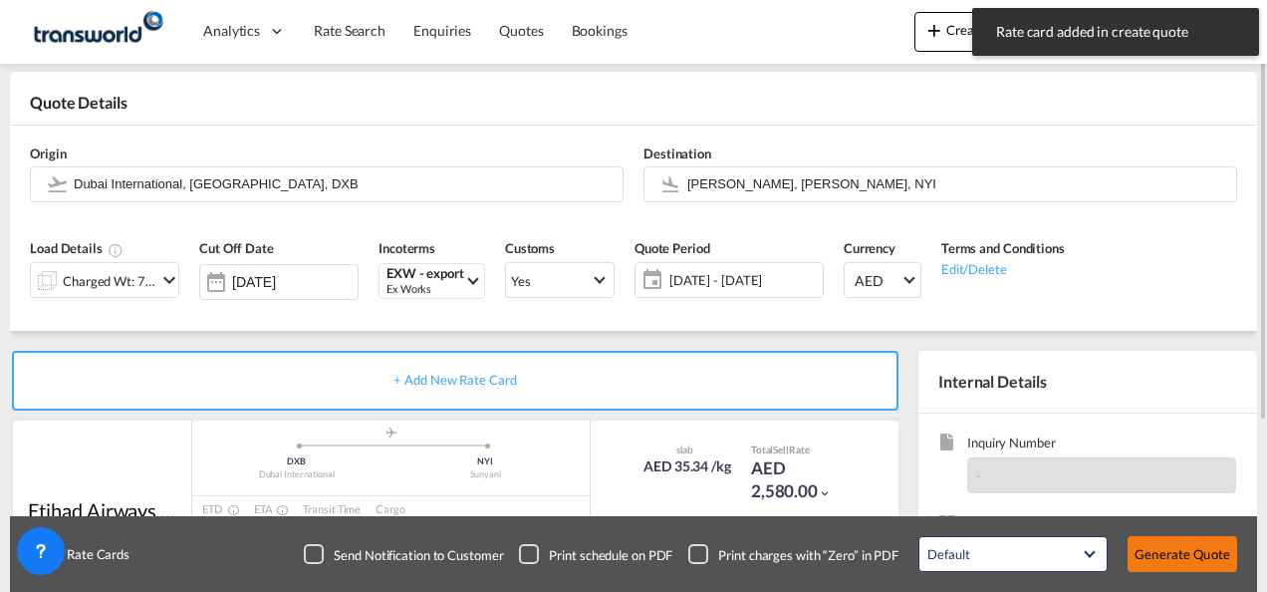
click at [1177, 549] on button "Generate Quote" at bounding box center [1182, 554] width 110 height 36
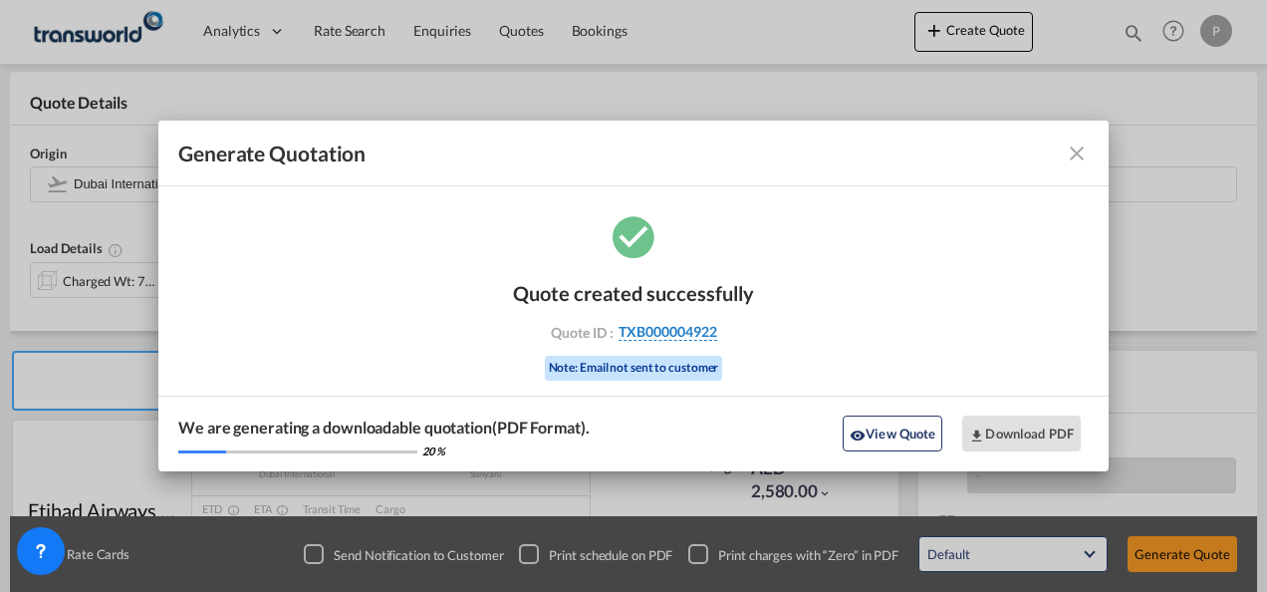
click at [668, 333] on span "TXB000004922" at bounding box center [667, 332] width 99 height 18
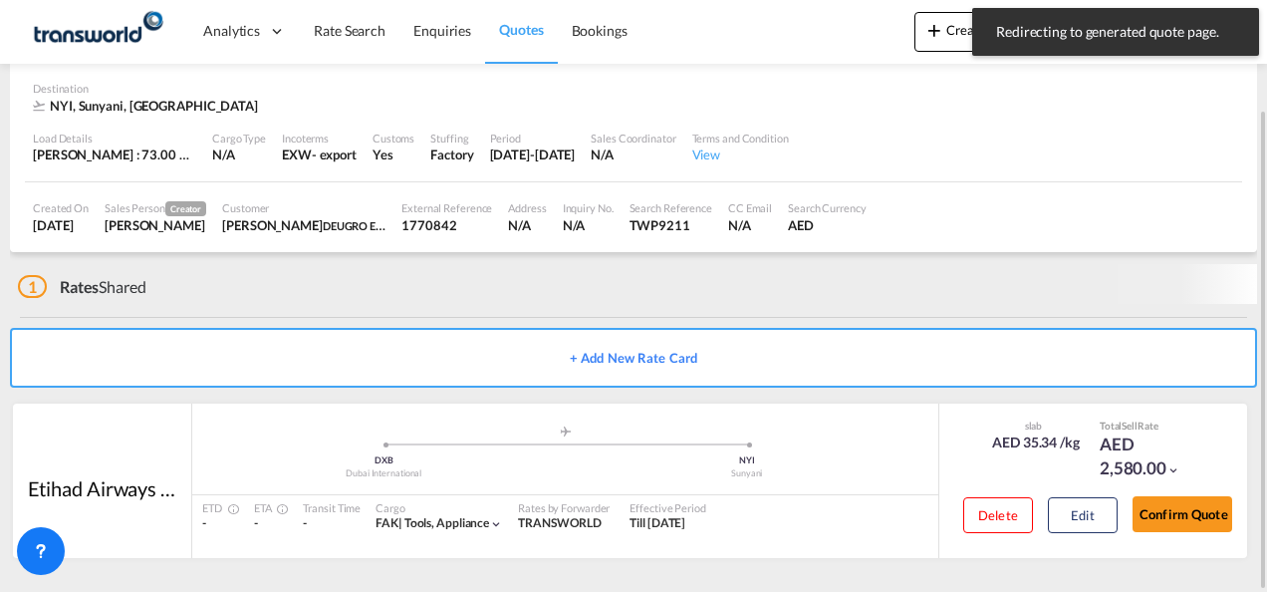
scroll to position [122, 0]
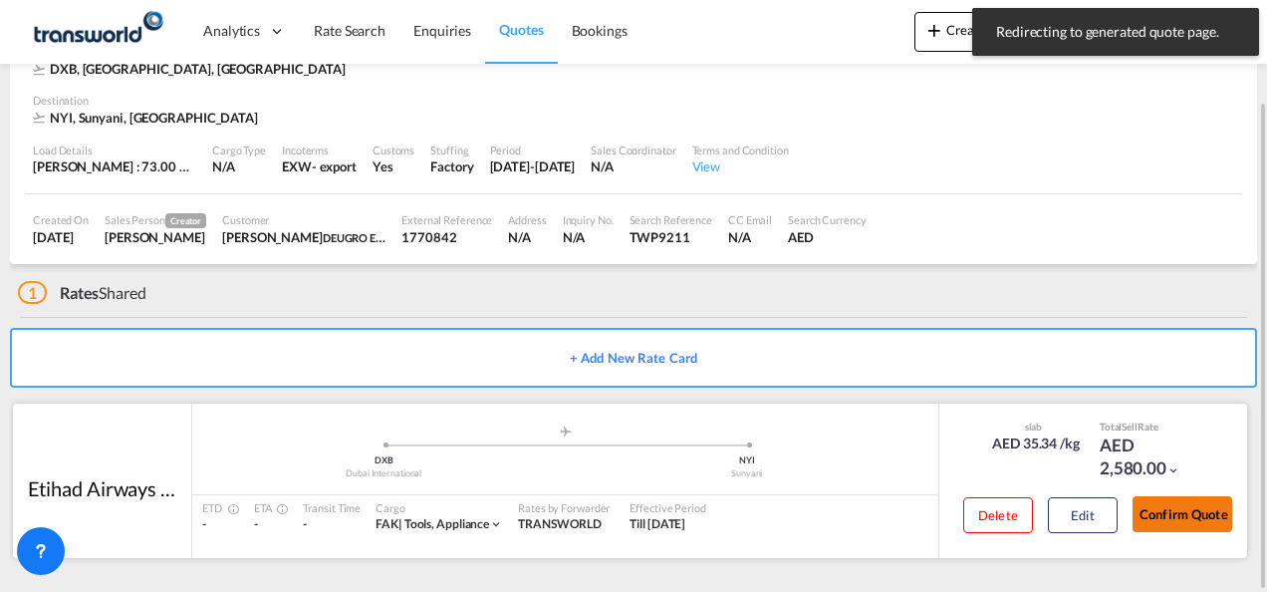
click at [1183, 508] on button "Confirm Quote" at bounding box center [1182, 514] width 100 height 36
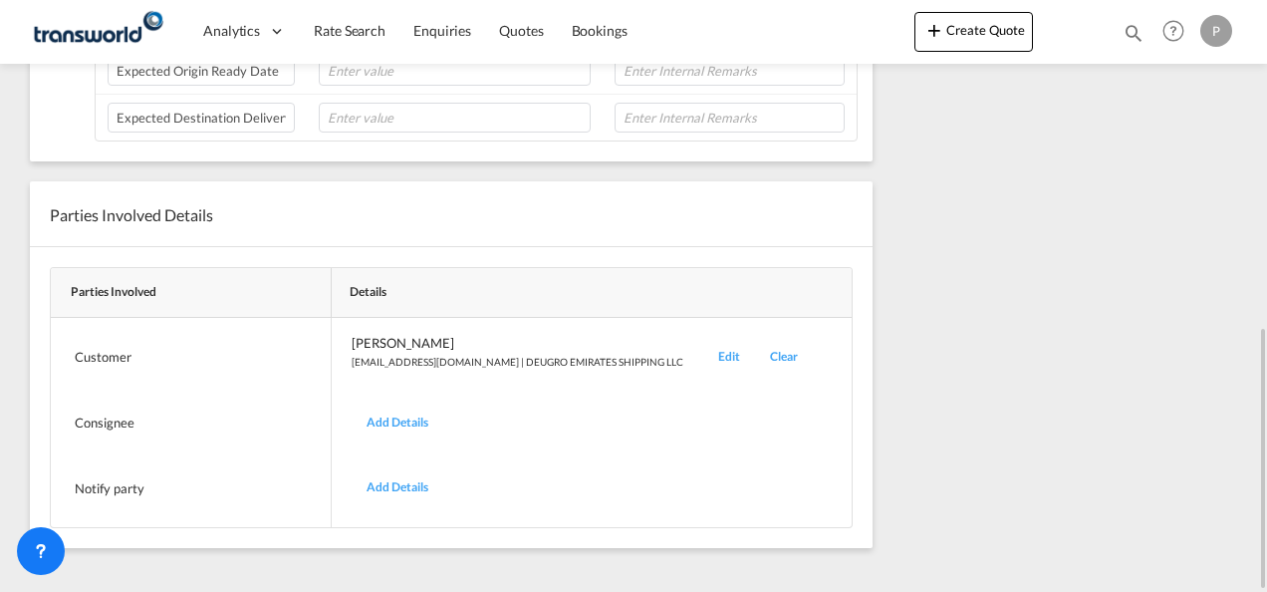
click at [703, 346] on div "Edit" at bounding box center [729, 357] width 52 height 47
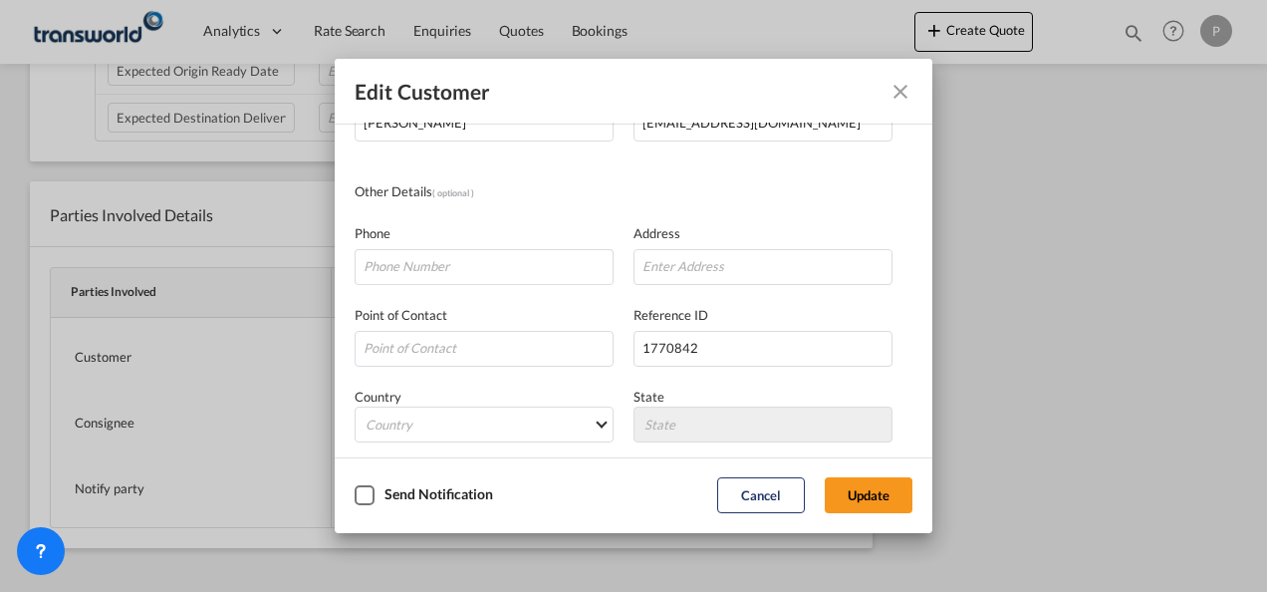
scroll to position [235, 0]
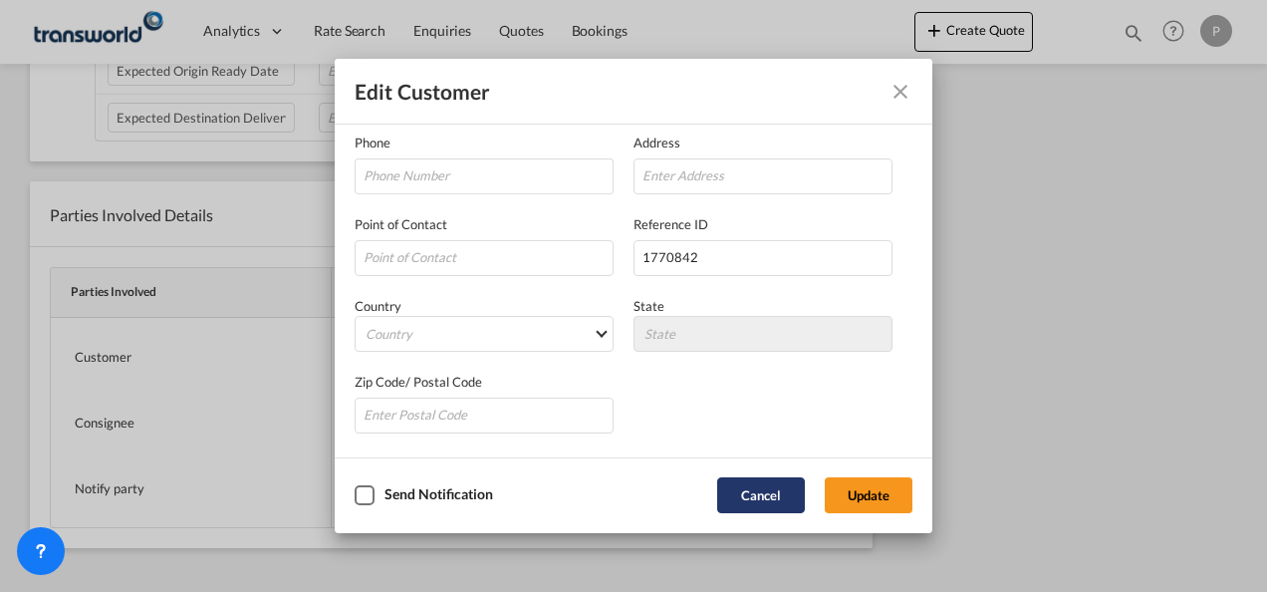
click at [744, 496] on button "Cancel" at bounding box center [761, 495] width 88 height 36
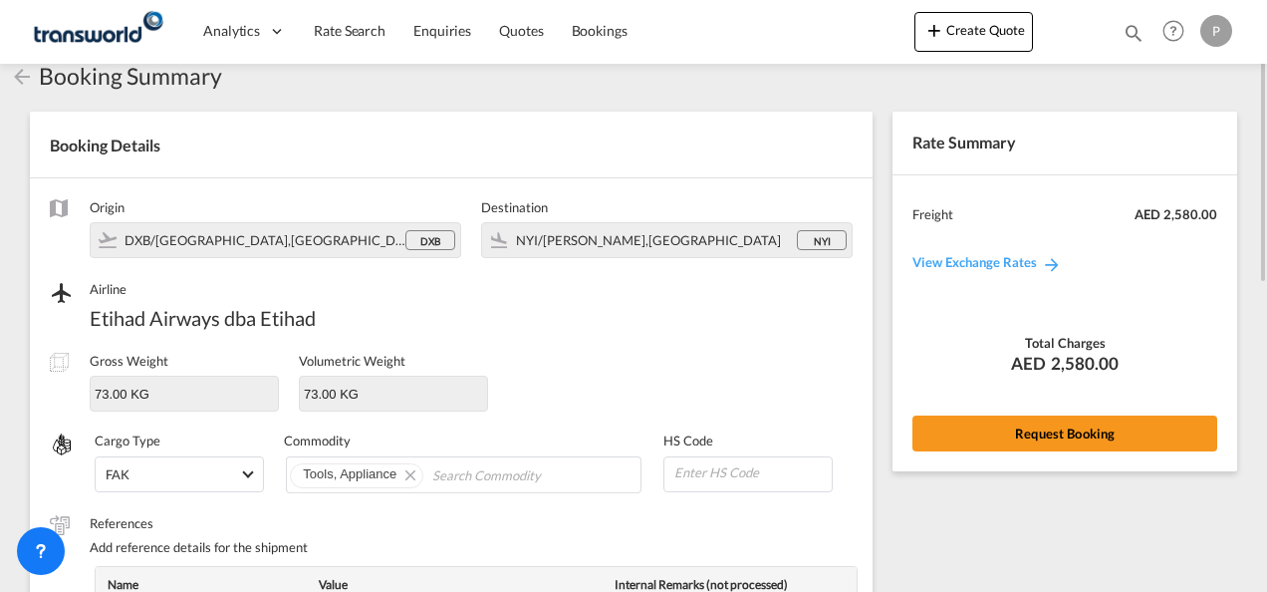
scroll to position [0, 0]
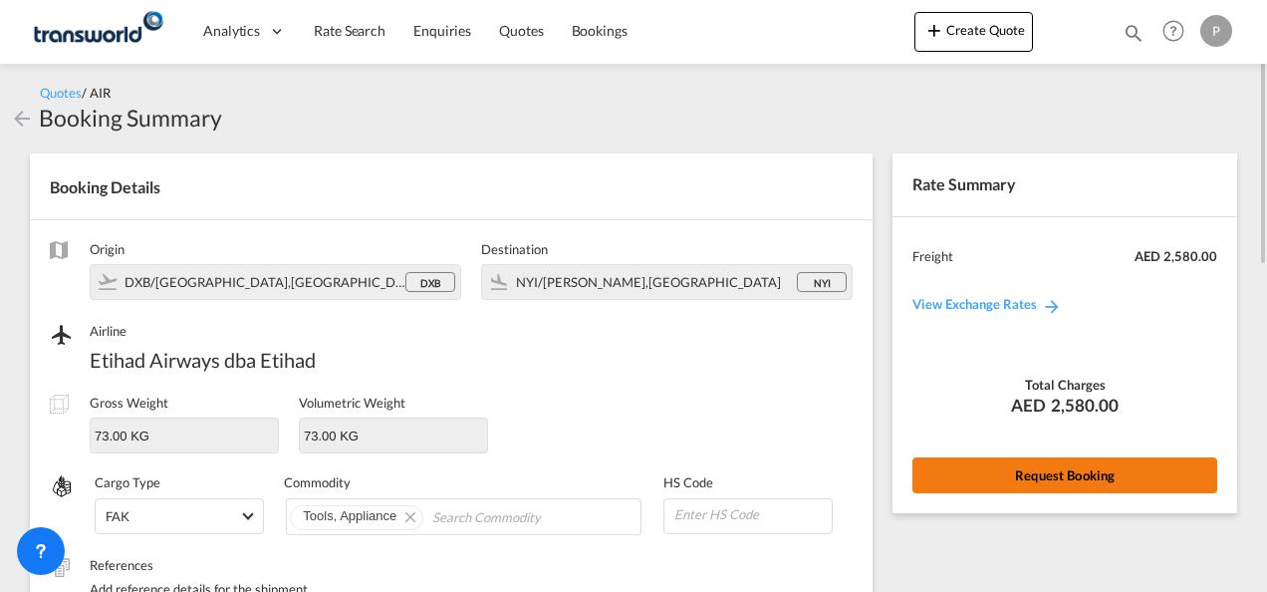
click at [1056, 465] on button "Request Booking" at bounding box center [1064, 475] width 305 height 36
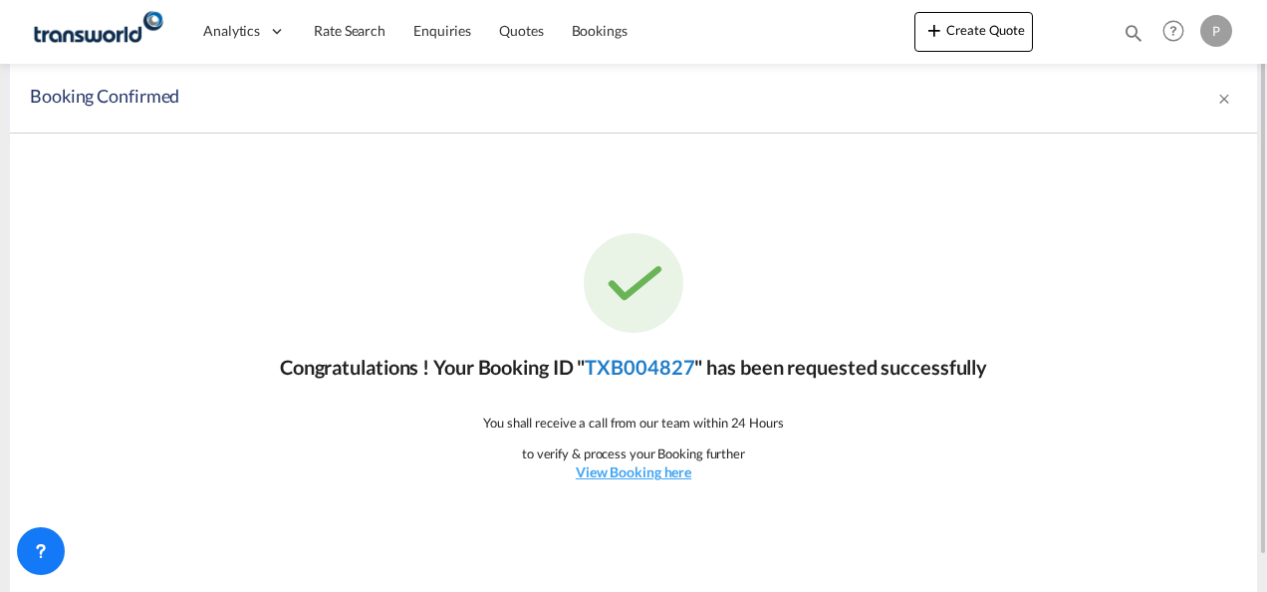
click at [647, 363] on link "TXB004827" at bounding box center [640, 367] width 110 height 24
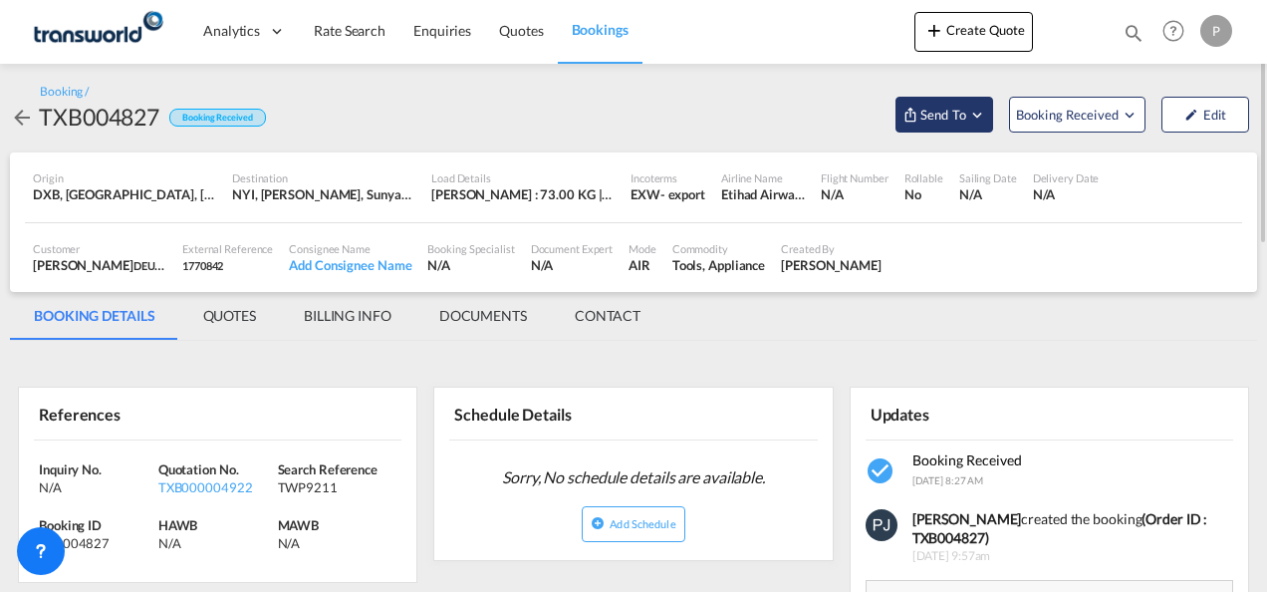
click at [980, 114] on md-icon "Open demo menu" at bounding box center [977, 115] width 18 height 18
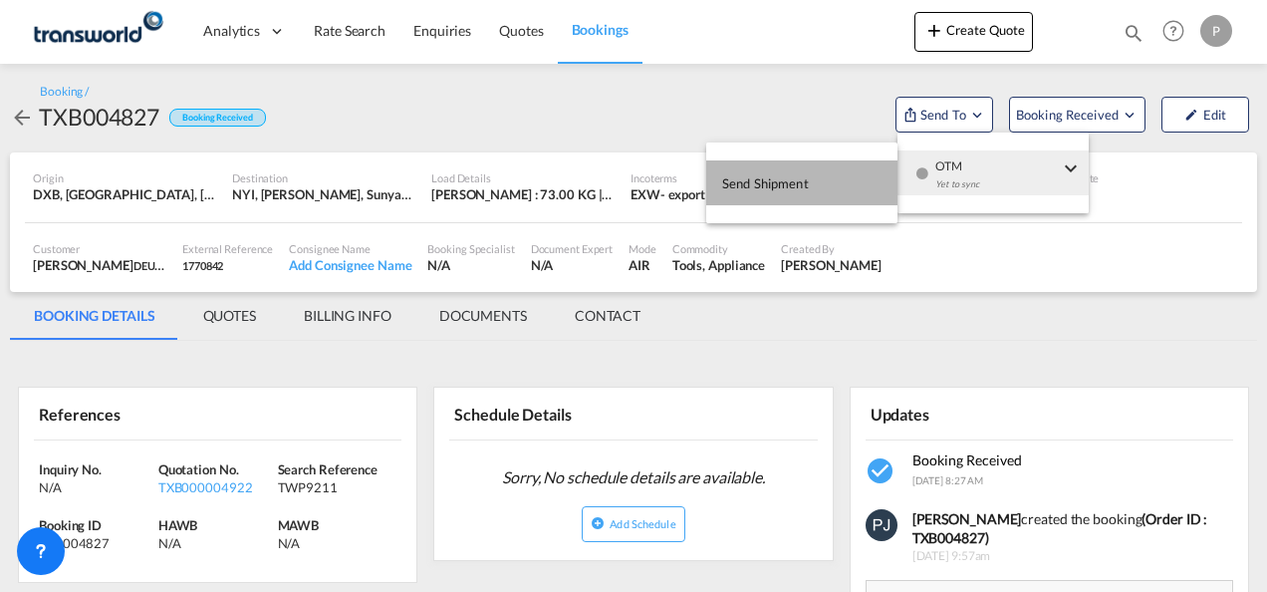
click at [782, 183] on span "Send Shipment" at bounding box center [765, 183] width 87 height 32
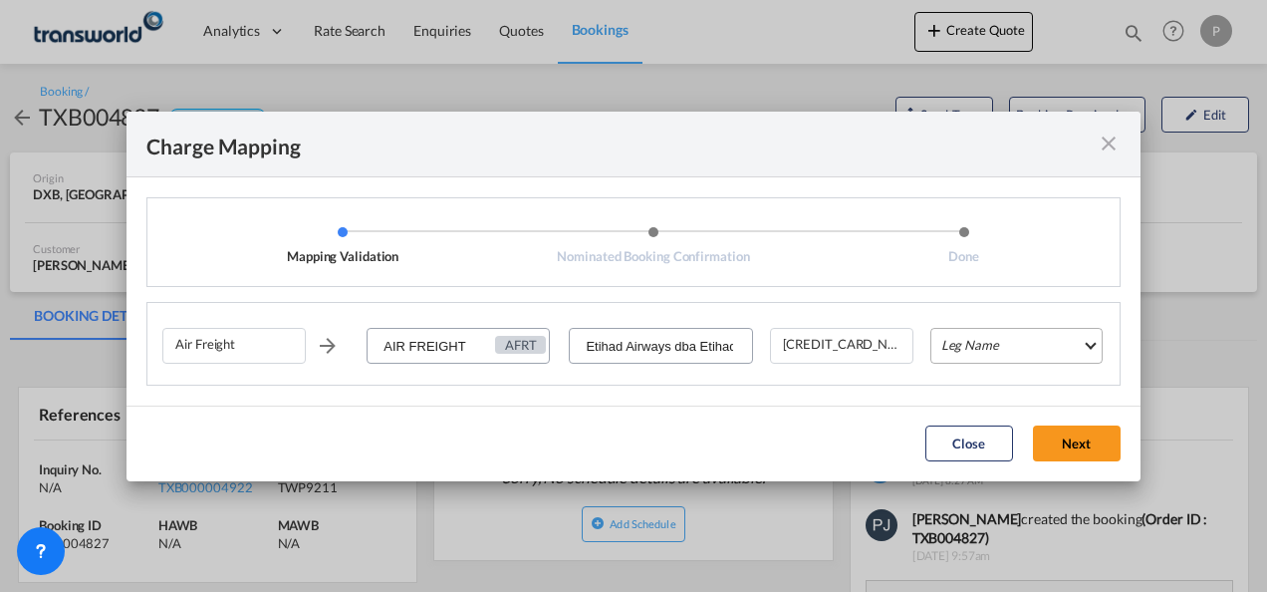
click at [972, 349] on md-select "Leg Name HANDLING ORIGIN HANDLING DESTINATION OTHERS TL PICK UP CUSTOMS ORIGIN …" at bounding box center [1016, 346] width 172 height 36
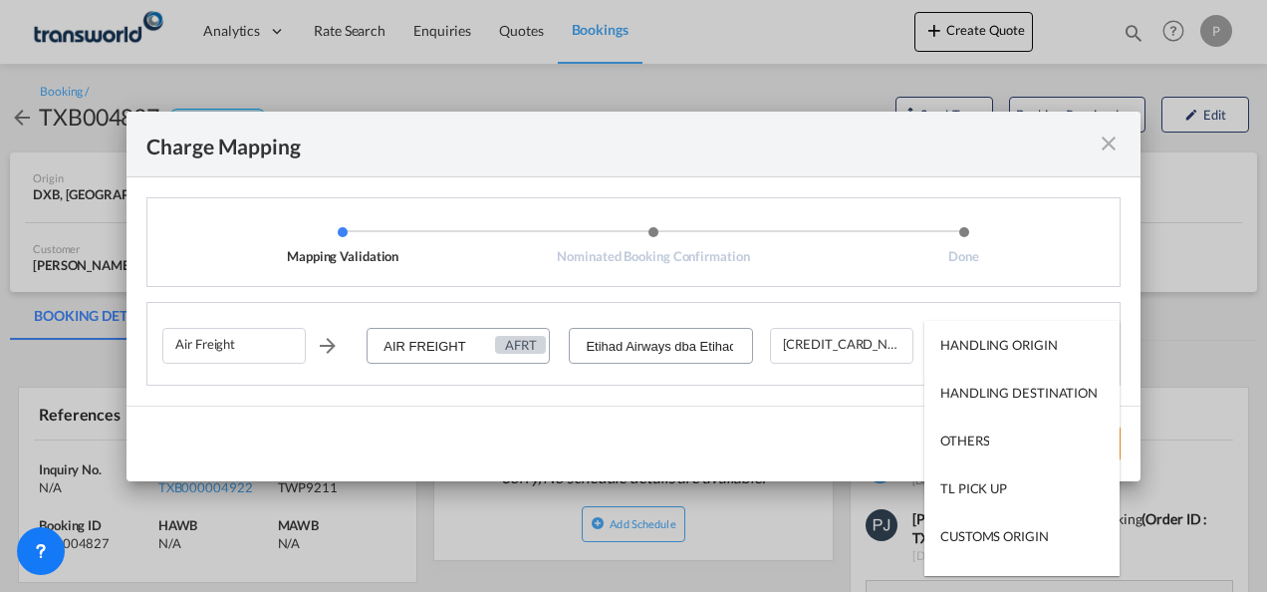
type md-option "HANDLING ORIGIN"
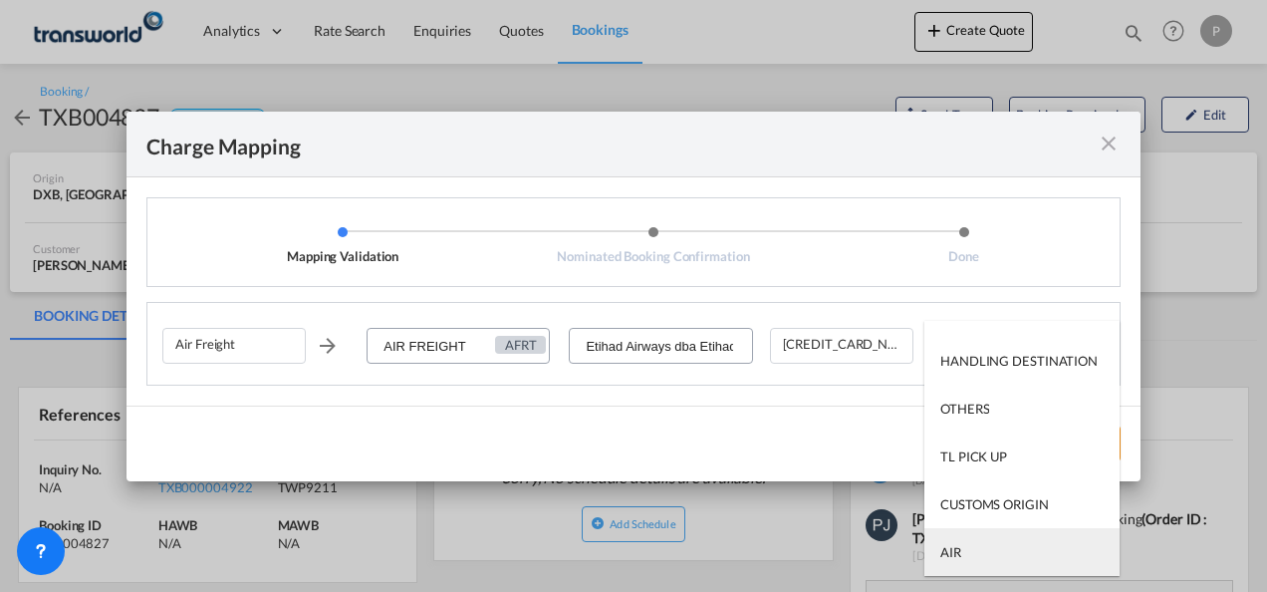
type md-option "AIR"
click at [1012, 557] on md-option "AIR" at bounding box center [1021, 552] width 195 height 48
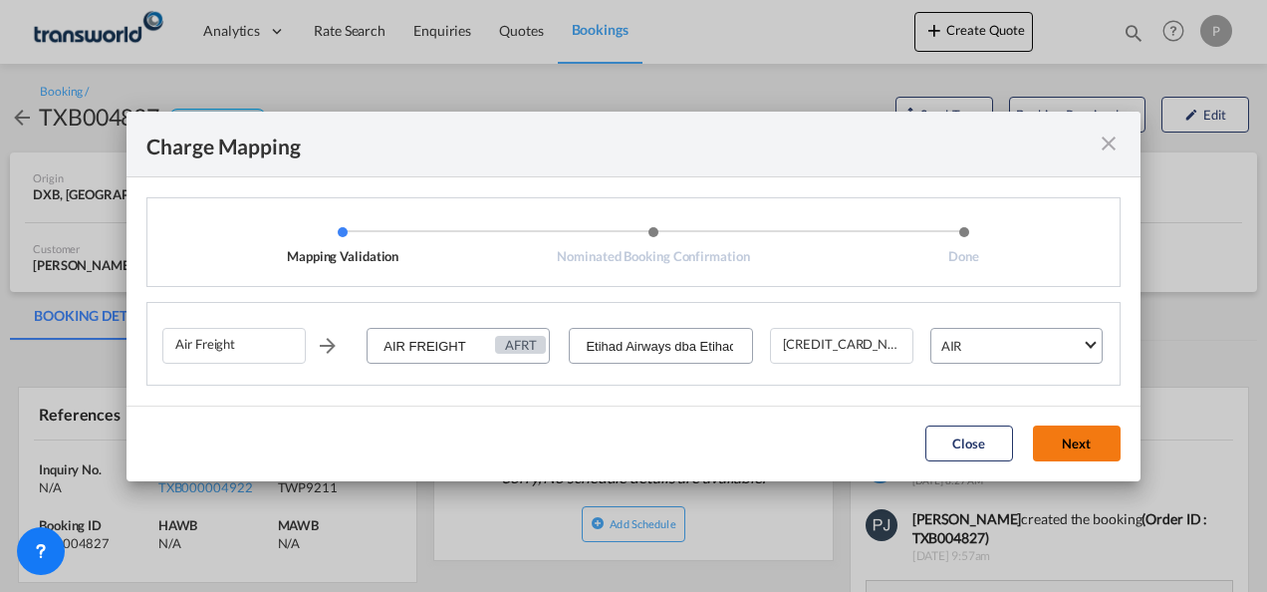
click at [1086, 439] on button "Next" at bounding box center [1077, 443] width 88 height 36
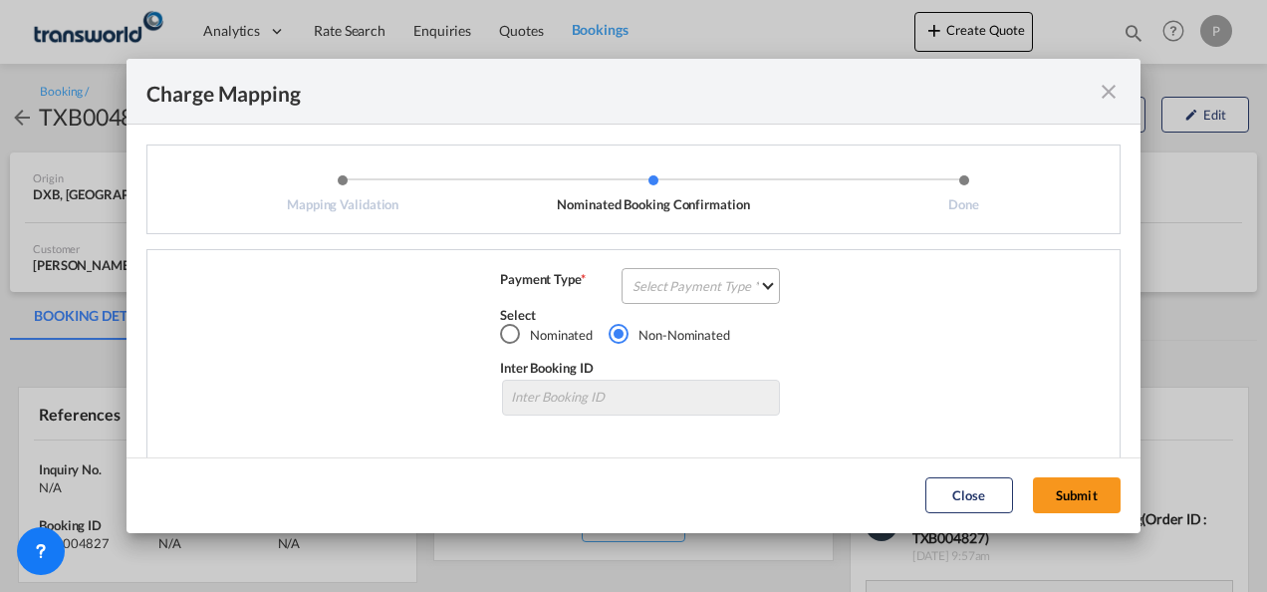
click at [693, 279] on md-select "Select Payment Type COLLECT PREPAID" at bounding box center [700, 286] width 158 height 36
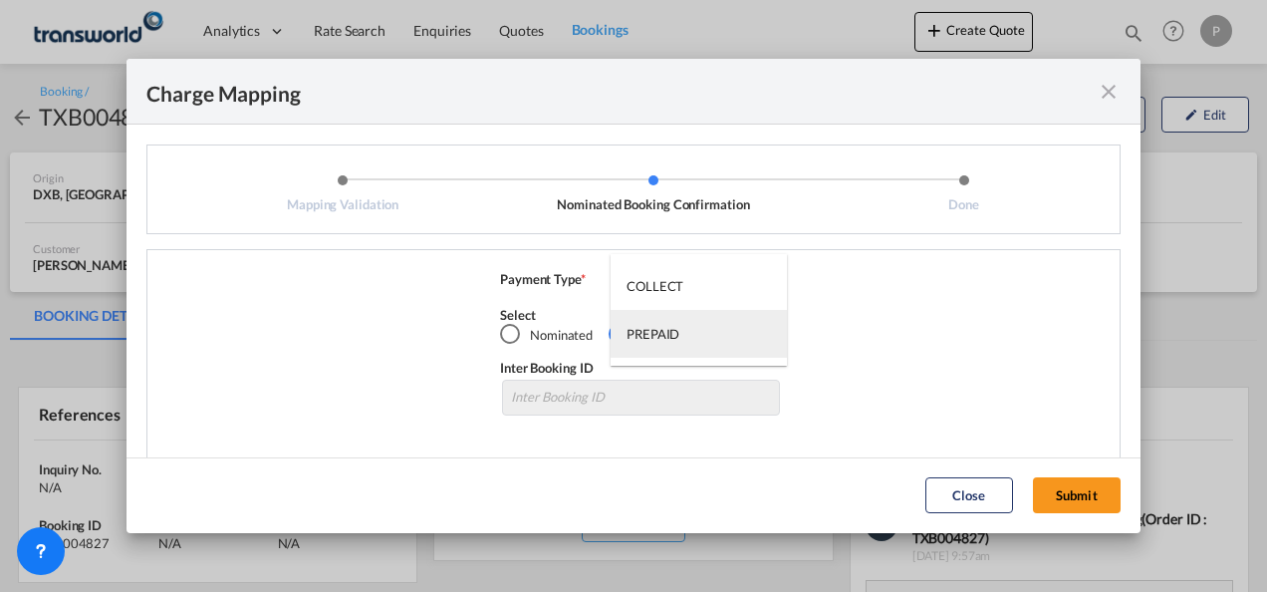
click at [665, 322] on md-option "PREPAID" at bounding box center [698, 334] width 176 height 48
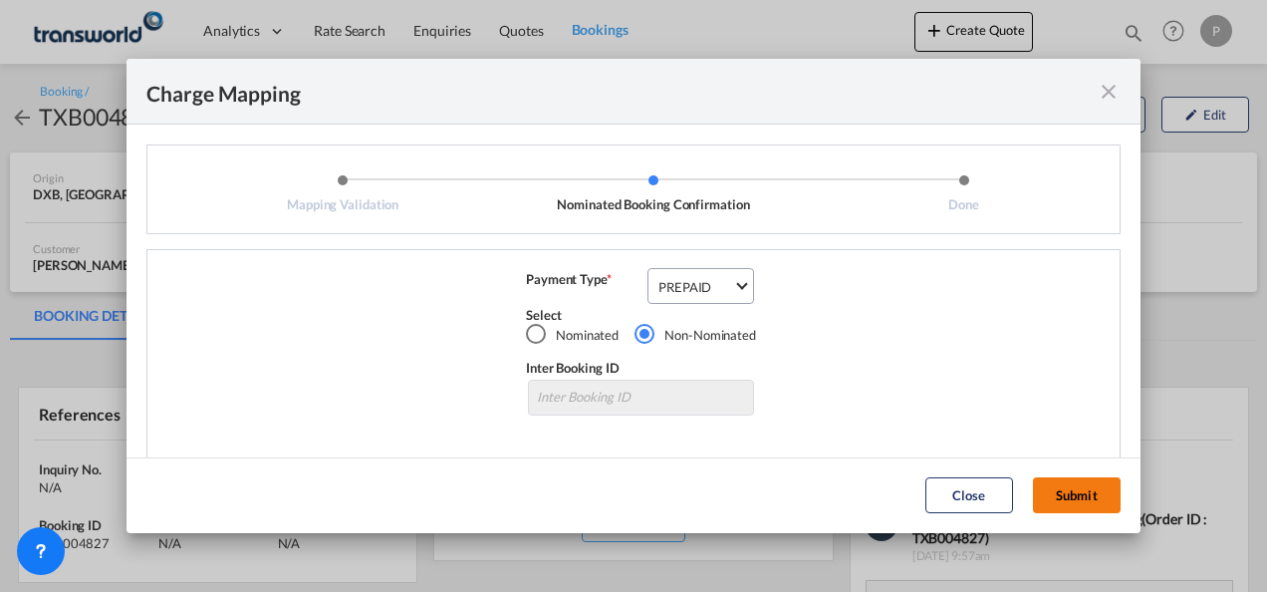
click at [1074, 489] on button "Submit" at bounding box center [1077, 495] width 88 height 36
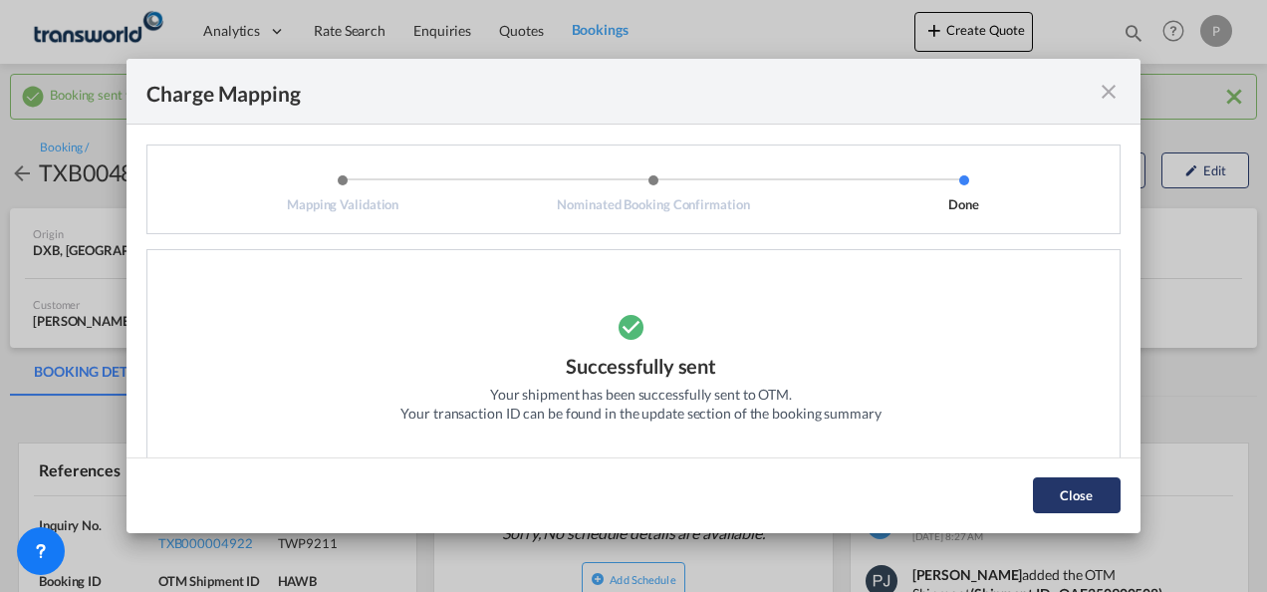
click at [1086, 499] on button "Close" at bounding box center [1077, 495] width 88 height 36
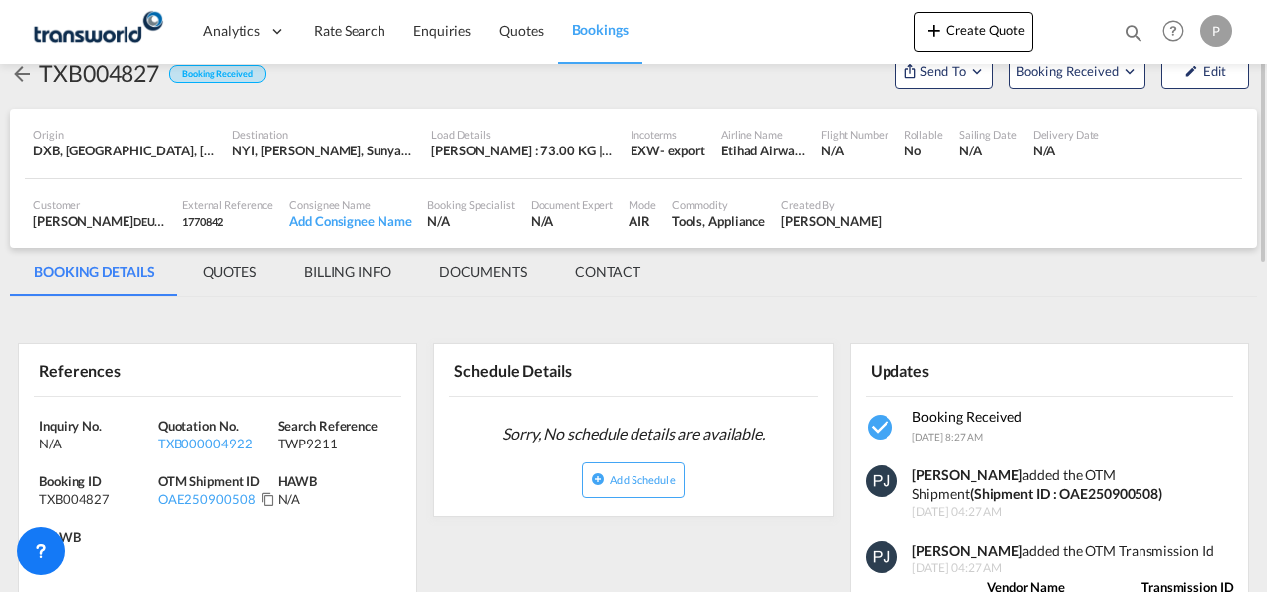
scroll to position [299, 0]
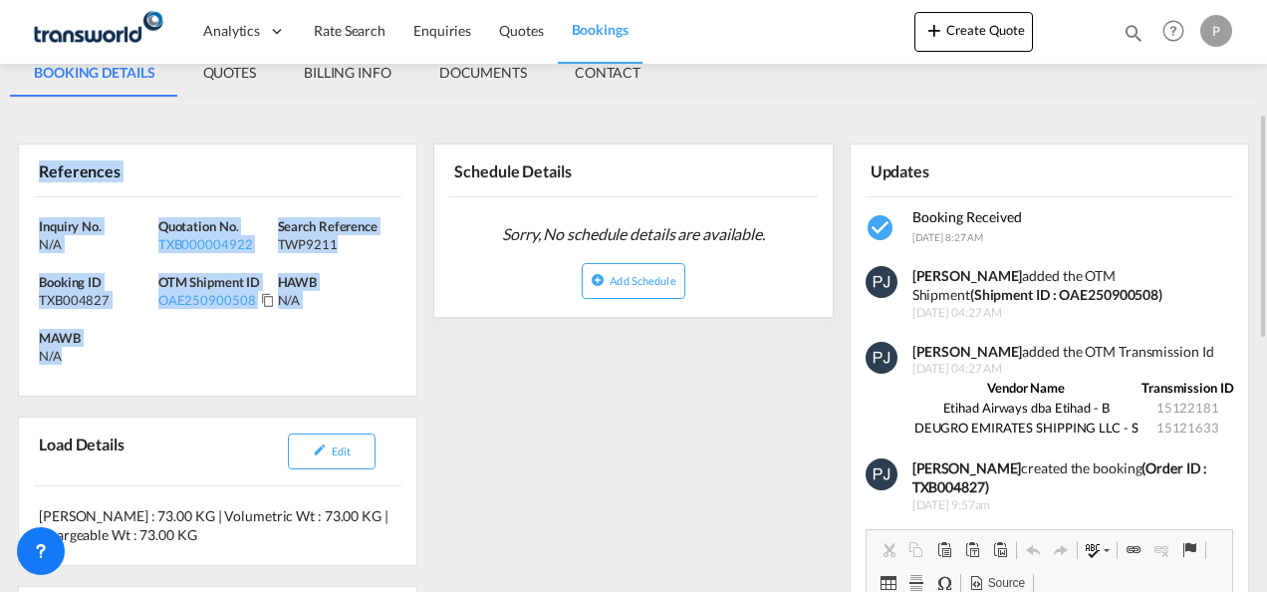
drag, startPoint x: 40, startPoint y: 167, endPoint x: 146, endPoint y: 345, distance: 206.8
click at [146, 345] on div "References Inquiry No. N/A Quotation No. TXB000004922 Search Reference TWP9211 …" at bounding box center [217, 269] width 399 height 253
copy div "References Inquiry No. N/A Quotation No. TXB000004922 Search Reference TWP9211 …"
click at [976, 36] on button "Create Quote" at bounding box center [973, 32] width 119 height 40
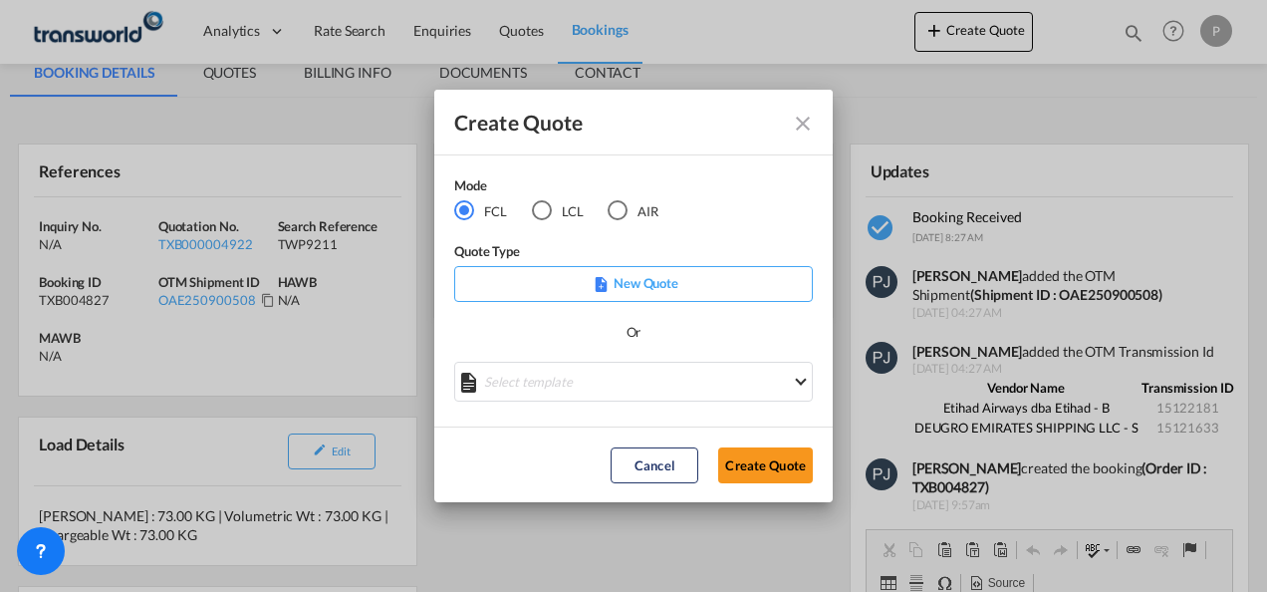
click at [619, 212] on div "AIR" at bounding box center [618, 210] width 20 height 20
click at [771, 458] on button "Create Quote" at bounding box center [765, 465] width 95 height 36
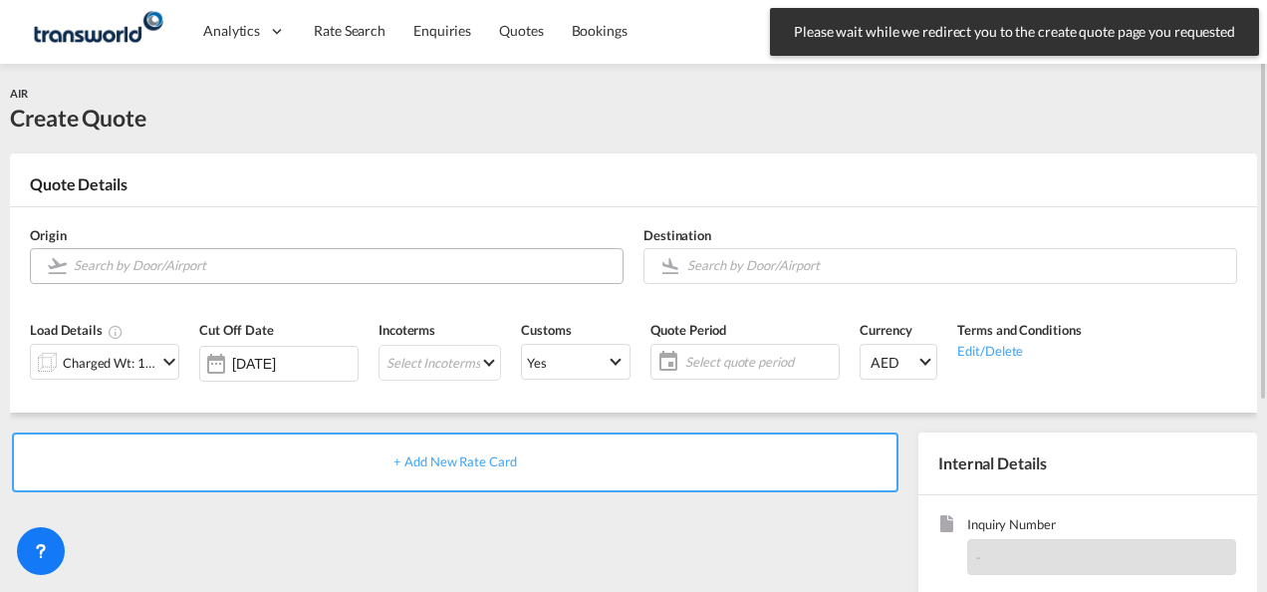
click at [214, 259] on input "Search by Door/Airport" at bounding box center [343, 265] width 539 height 35
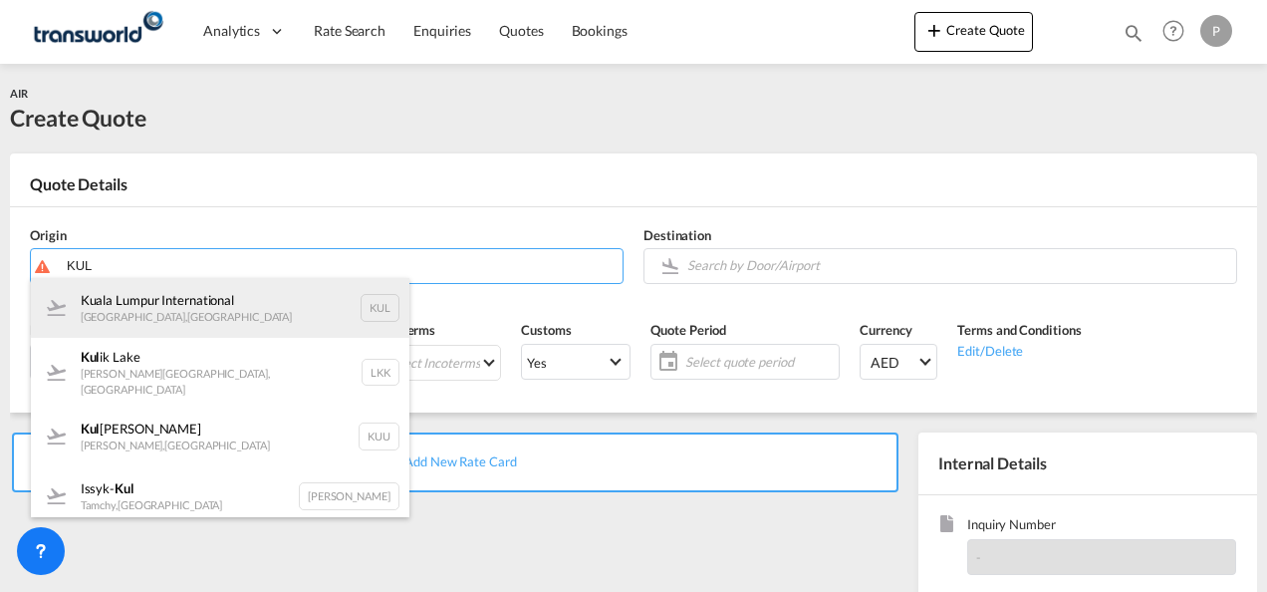
click at [213, 295] on div "[GEOGRAPHIC_DATA] International [GEOGRAPHIC_DATA] , [GEOGRAPHIC_DATA] [GEOGRAPH…" at bounding box center [220, 308] width 378 height 60
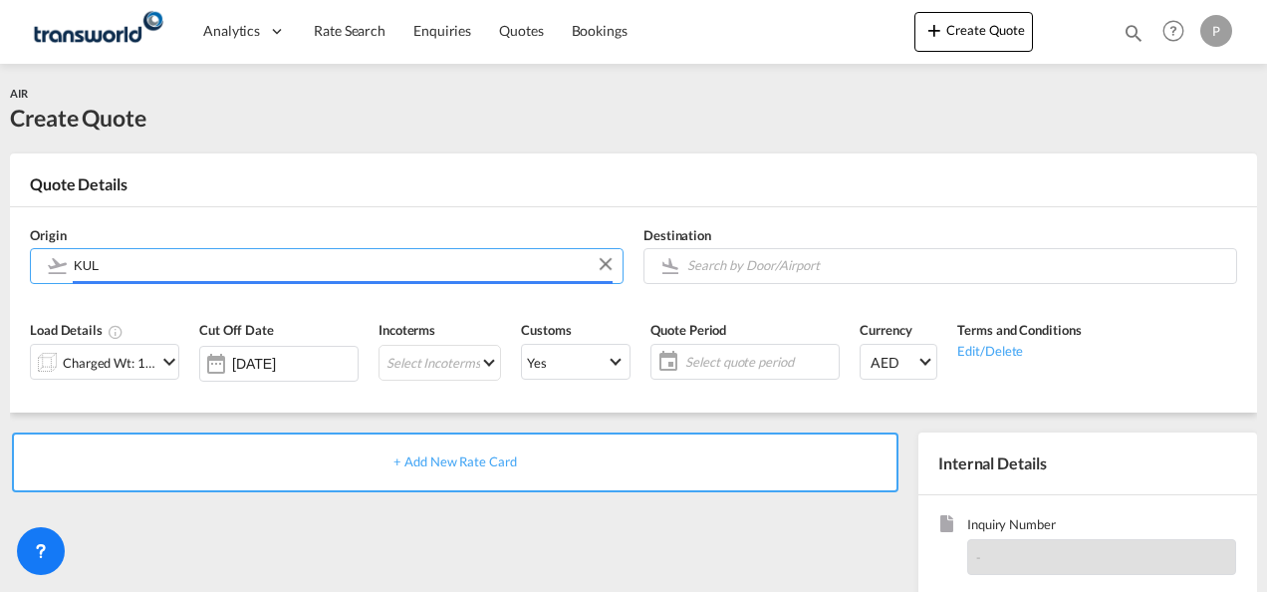
type input "[GEOGRAPHIC_DATA], [GEOGRAPHIC_DATA], [GEOGRAPHIC_DATA]"
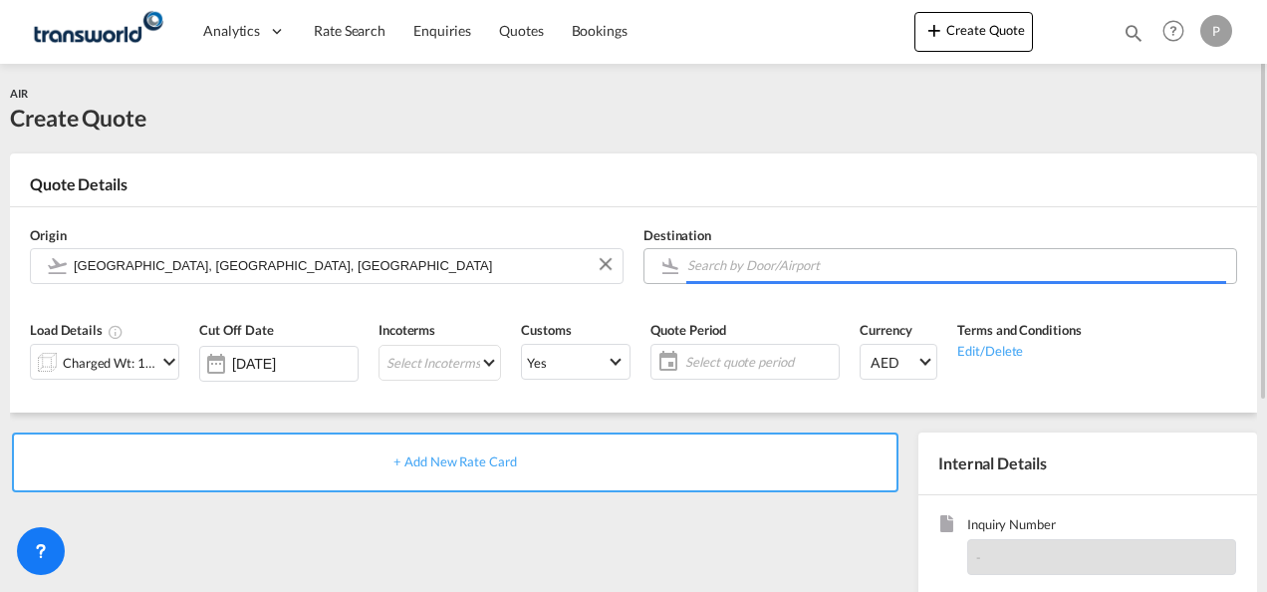
click at [743, 261] on input "Search by Door/Airport" at bounding box center [956, 265] width 539 height 35
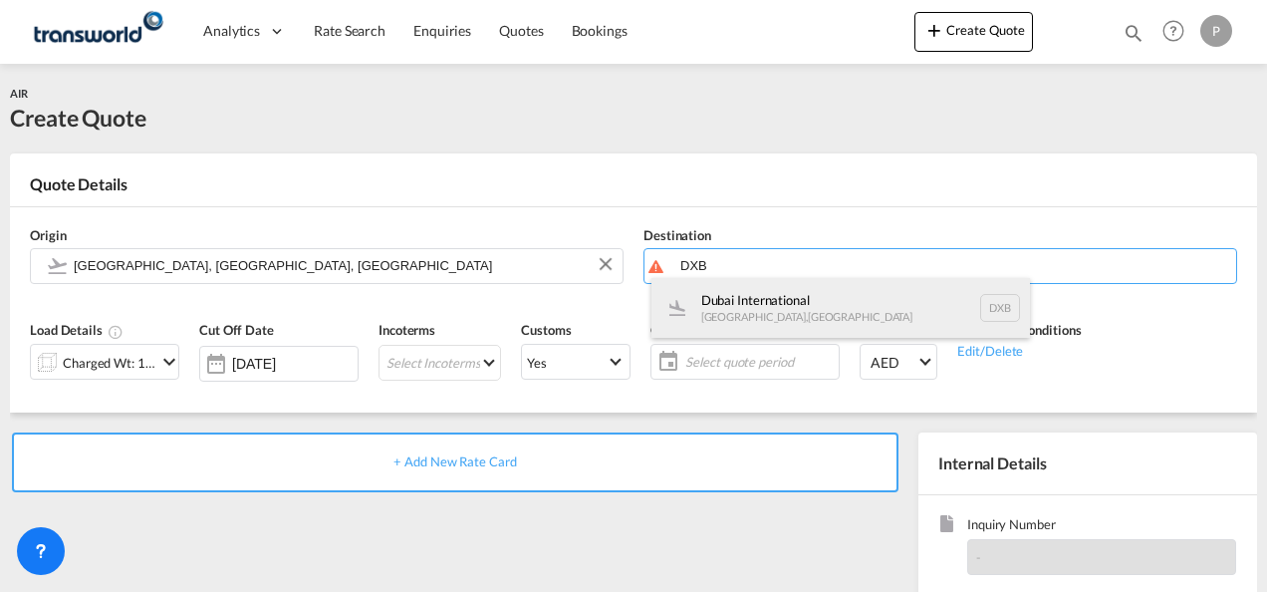
click at [727, 305] on div "Dubai International [GEOGRAPHIC_DATA] , [GEOGRAPHIC_DATA] DXB" at bounding box center [840, 308] width 378 height 60
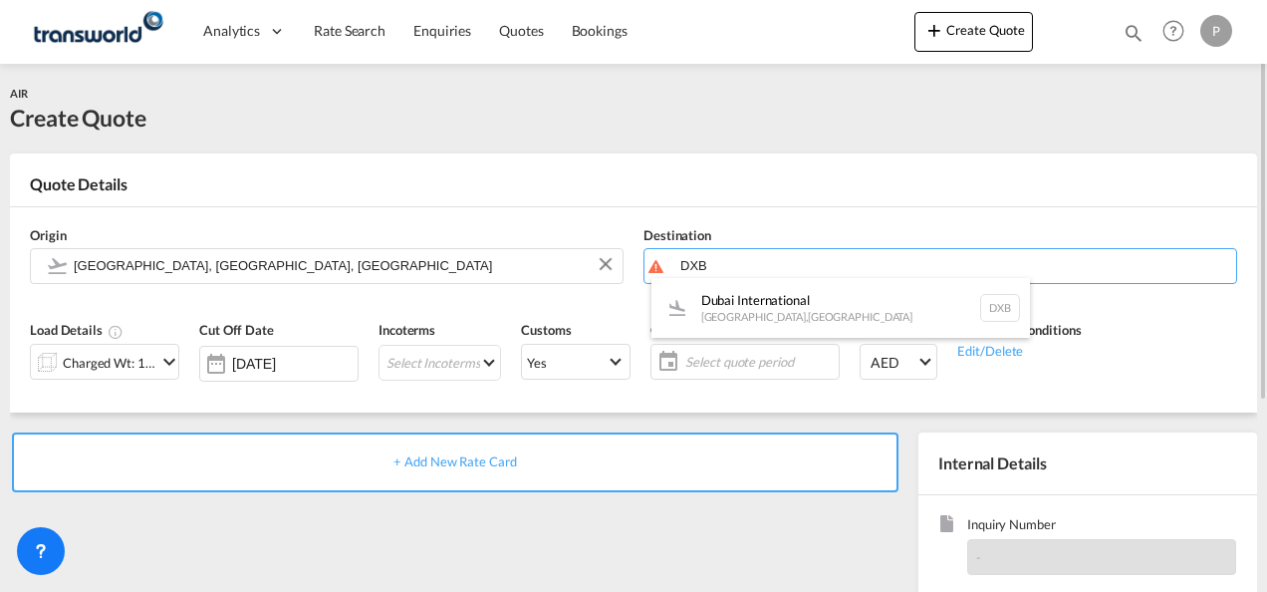
type input "Dubai International, [GEOGRAPHIC_DATA], DXB"
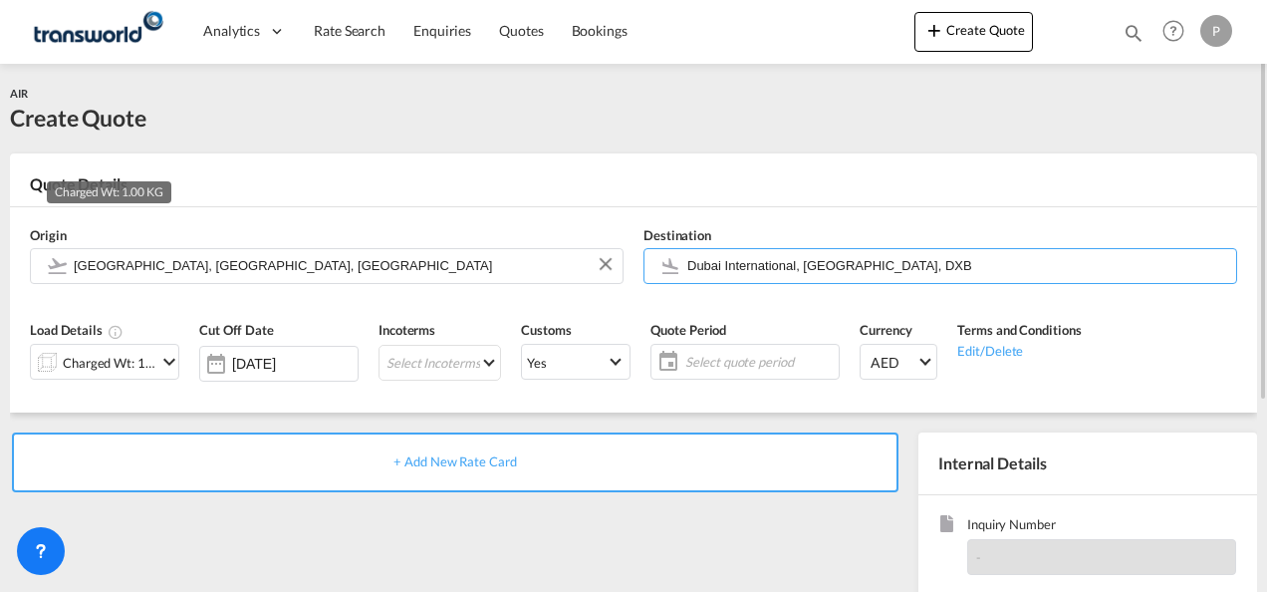
click at [143, 367] on div "Charged Wt: 1.00 KG" at bounding box center [110, 363] width 94 height 28
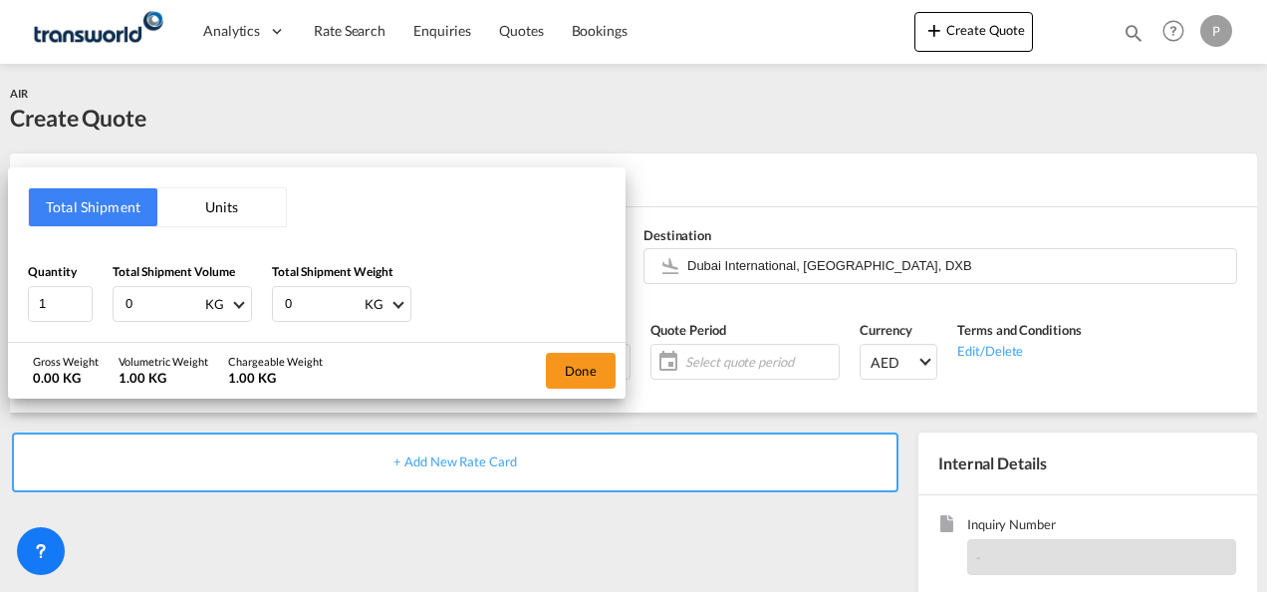
drag, startPoint x: 148, startPoint y: 299, endPoint x: 47, endPoint y: 275, distance: 104.4
click at [16, 268] on div "Total Shipment Units Quantity 1 Total Shipment Volume 0 KG CBM CFT KG LB Total …" at bounding box center [316, 254] width 617 height 174
type input "297"
type input "180"
click at [576, 366] on button "Done" at bounding box center [581, 371] width 70 height 36
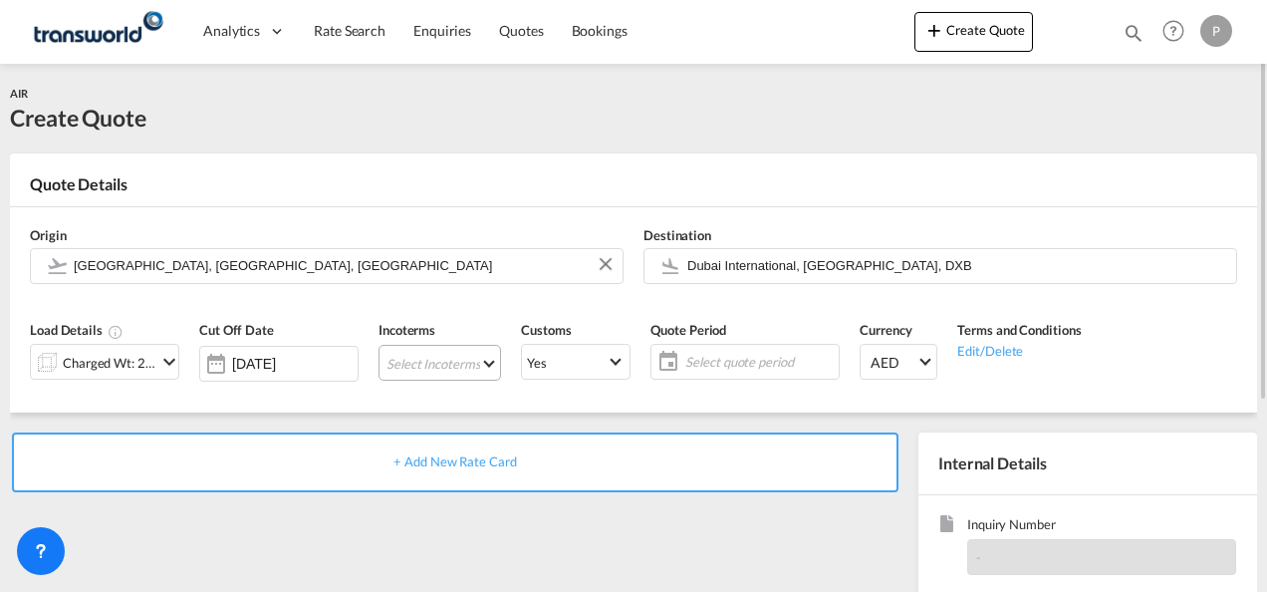
click at [416, 360] on md-select "Select Incoterms EXW - export Ex Works CIF - import Cost,Insurance and Freight …" at bounding box center [439, 363] width 122 height 36
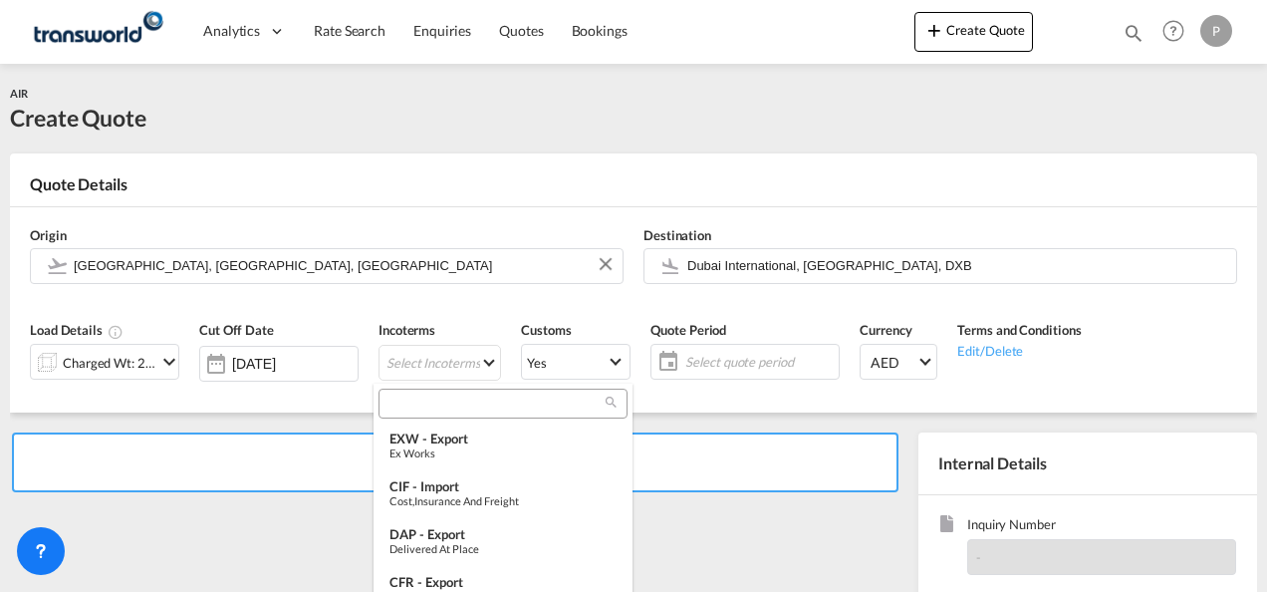
click at [428, 404] on input "search" at bounding box center [494, 403] width 221 height 18
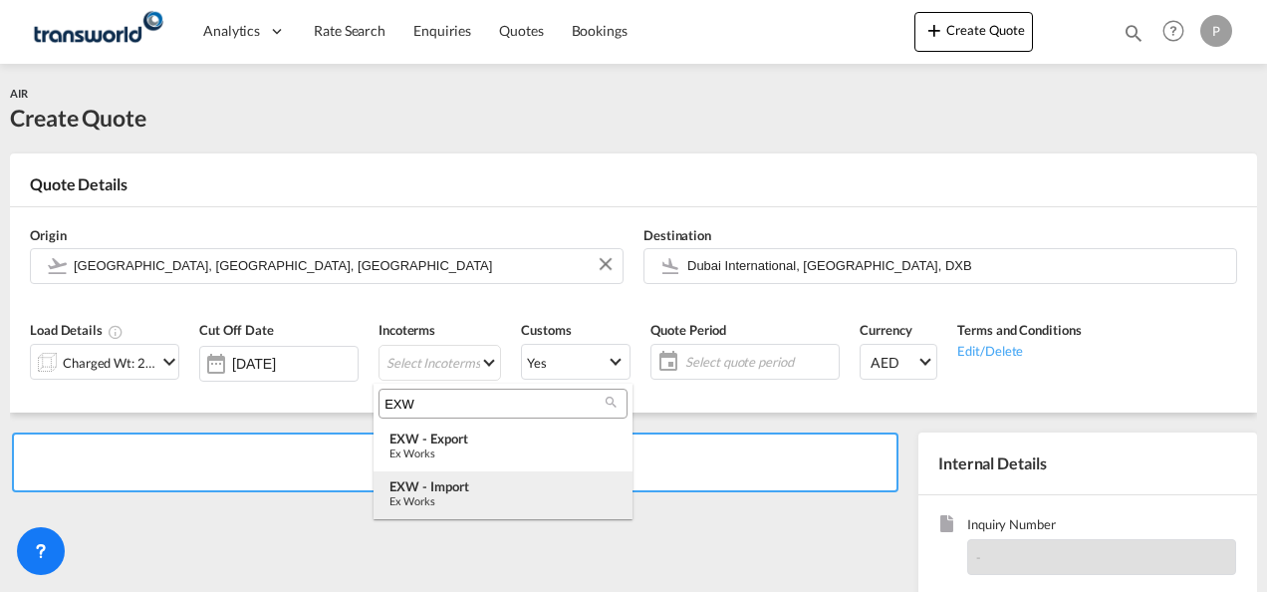
type input "EXW"
click at [464, 492] on div "EXW - import" at bounding box center [502, 486] width 227 height 16
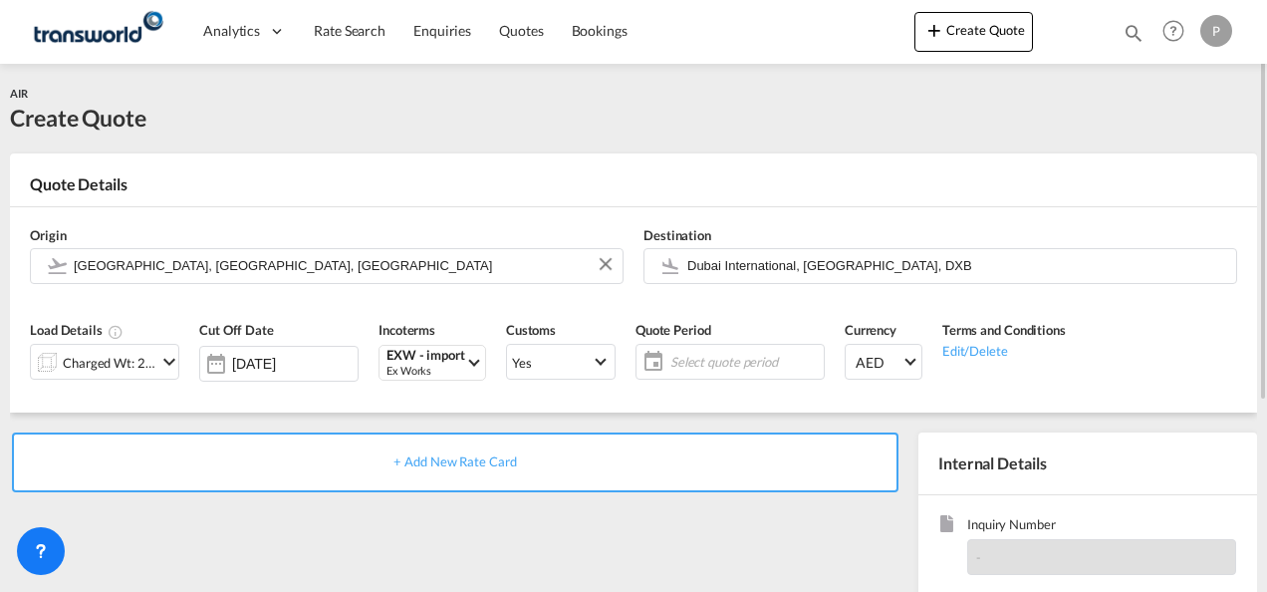
click at [763, 356] on span "Select quote period" at bounding box center [744, 362] width 148 height 18
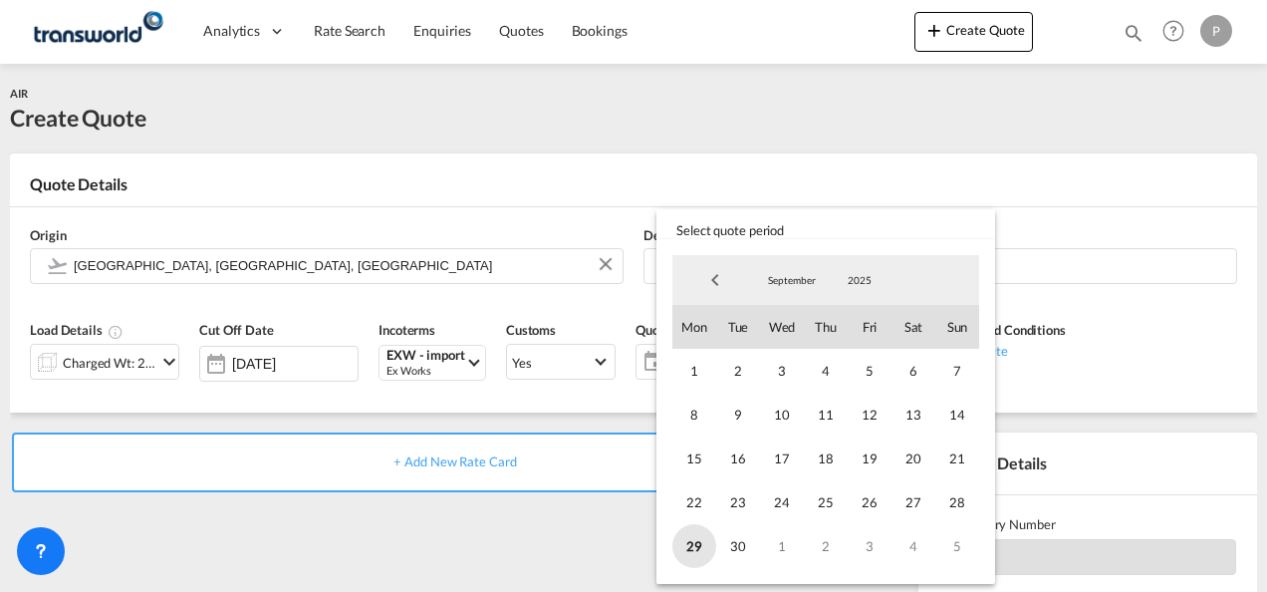
click at [693, 538] on span "29" at bounding box center [694, 546] width 44 height 44
click at [960, 545] on span "5" at bounding box center [957, 546] width 44 height 44
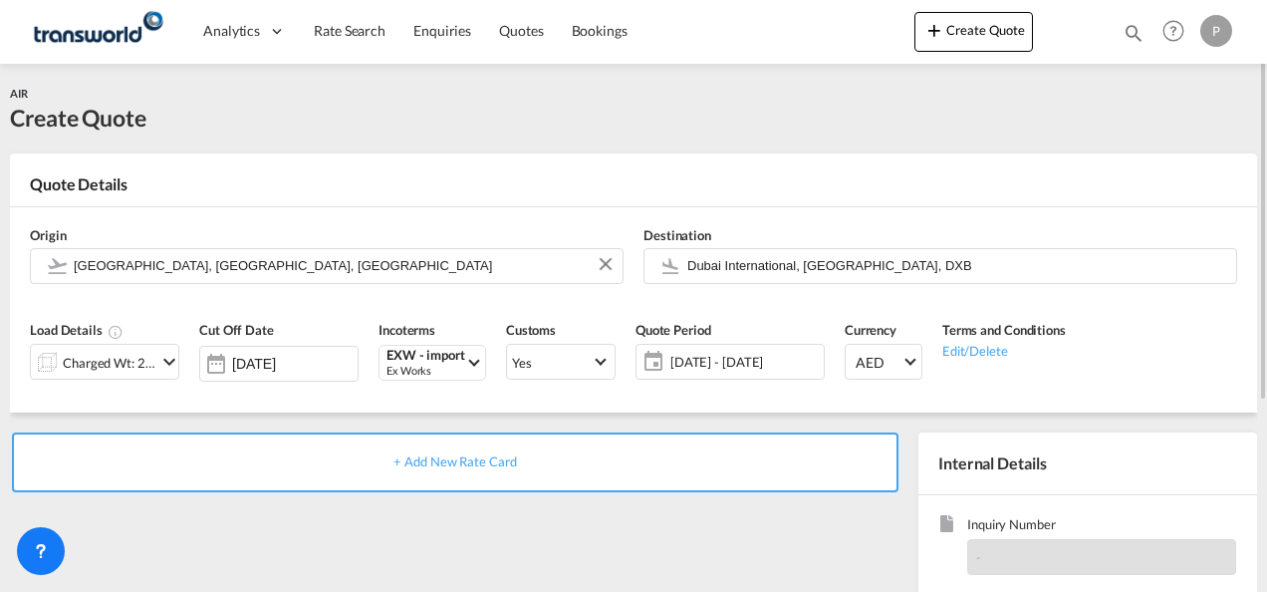
scroll to position [281, 0]
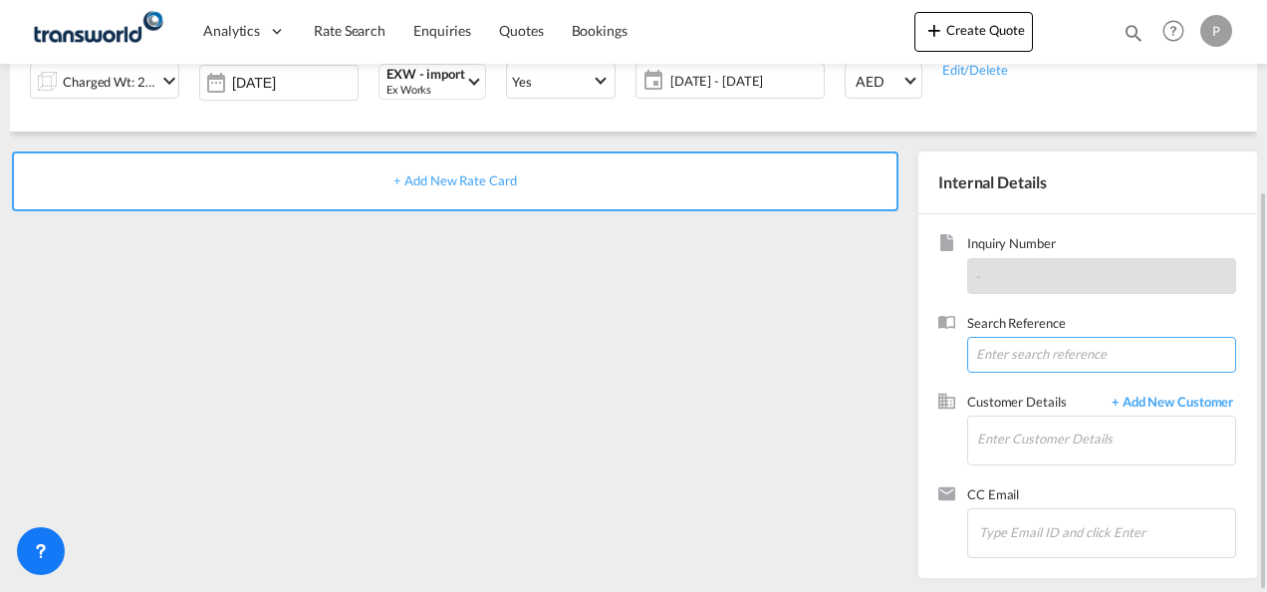
click at [1009, 361] on input at bounding box center [1101, 355] width 269 height 36
paste input "TWP9159"
type input "TWP9159"
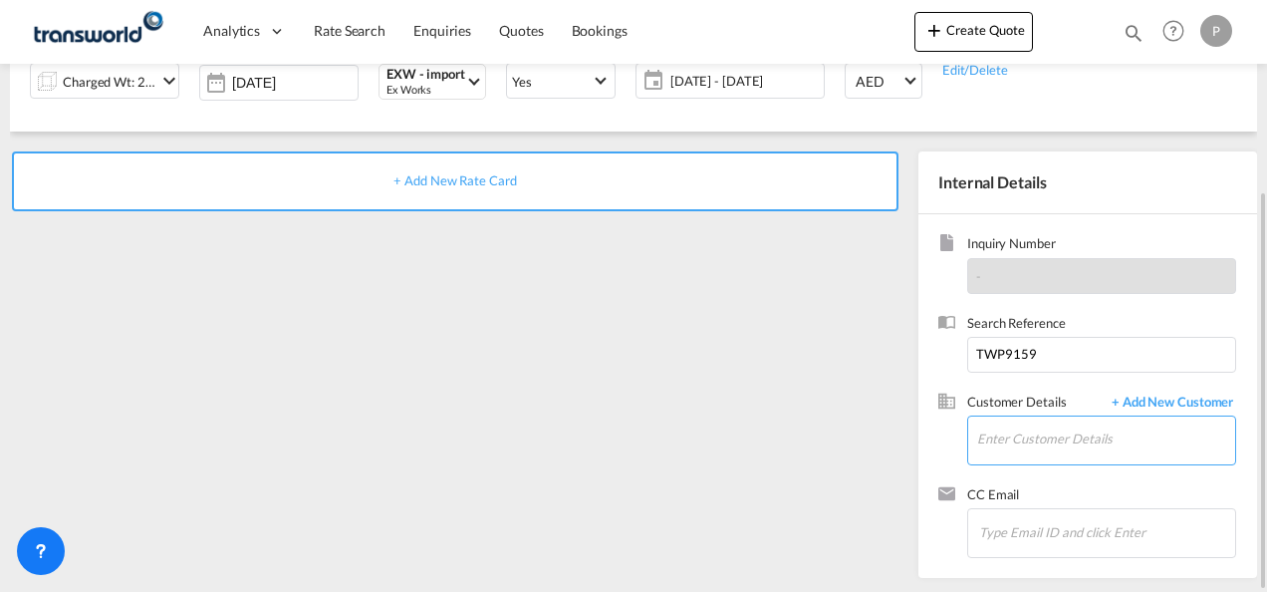
click at [1006, 435] on input "Enter Customer Details" at bounding box center [1106, 438] width 258 height 45
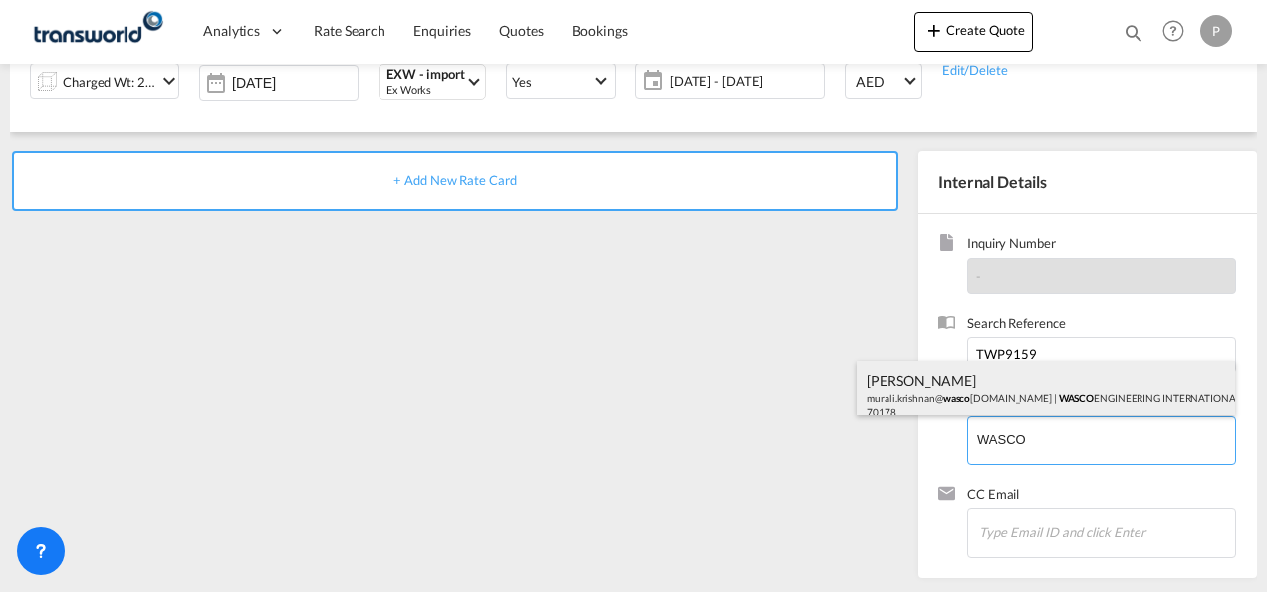
click at [985, 386] on div "[PERSON_NAME] murali.[PERSON_NAME]@ wasco [DOMAIN_NAME] | WASCO ENGINEERING INT…" at bounding box center [1045, 395] width 378 height 68
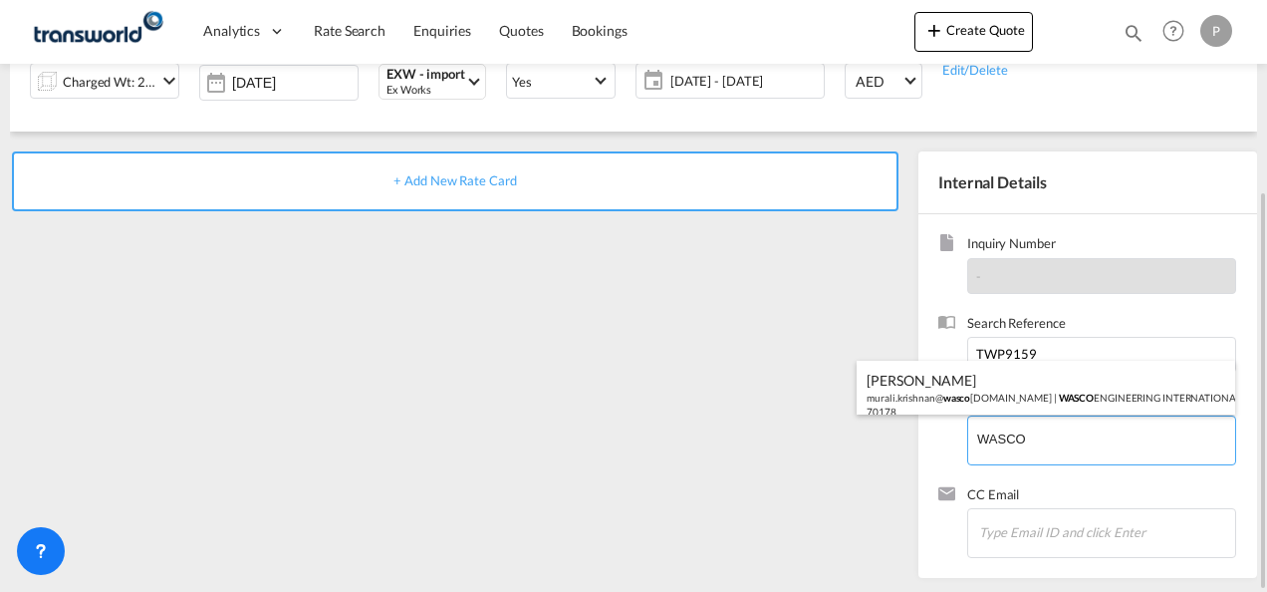
type input "WASCO ENGINEERING INTERNATIONAL LIMITED, [PERSON_NAME], [EMAIL_ADDRESS][DOMAIN_…"
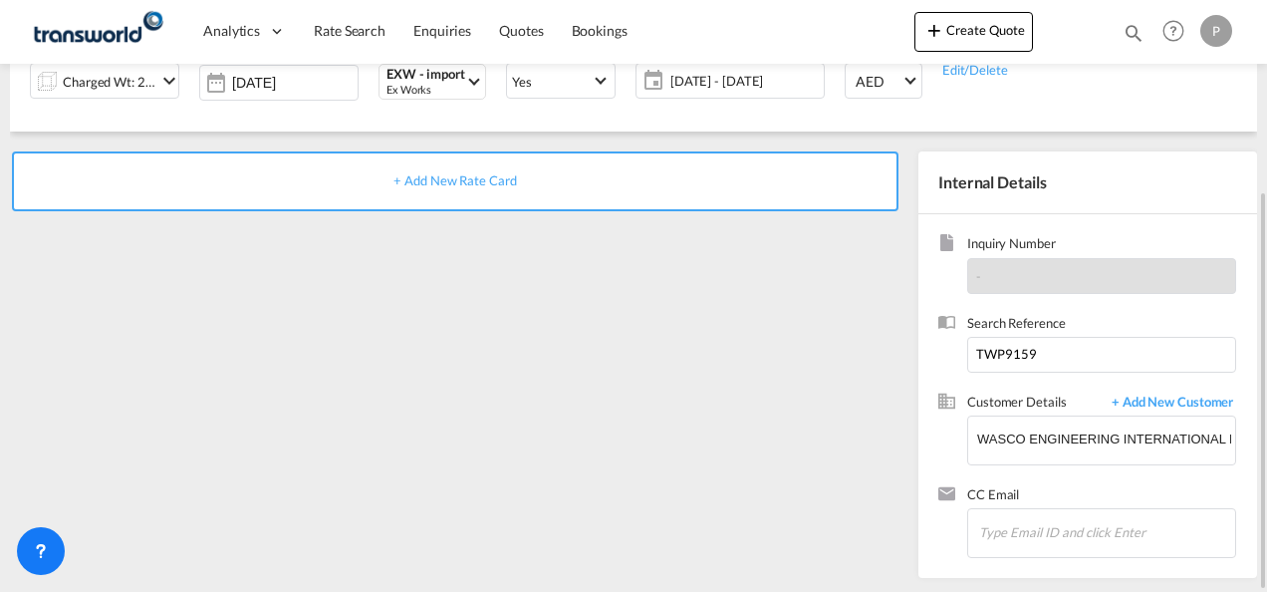
click at [478, 177] on span "+ Add New Rate Card" at bounding box center [454, 180] width 122 height 16
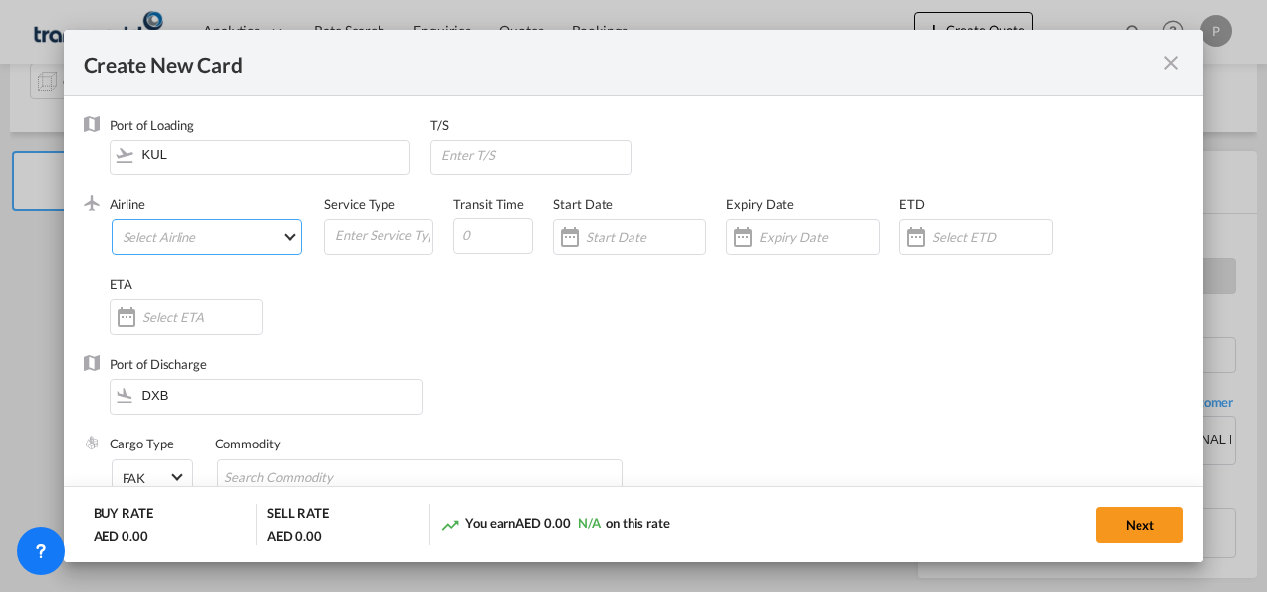
click at [195, 235] on md-select "Select Airline AIR EXPRESS S.A. (1166- / -) CMA CGM Air Cargo (1140-2C / -) DDW…" at bounding box center [207, 237] width 191 height 36
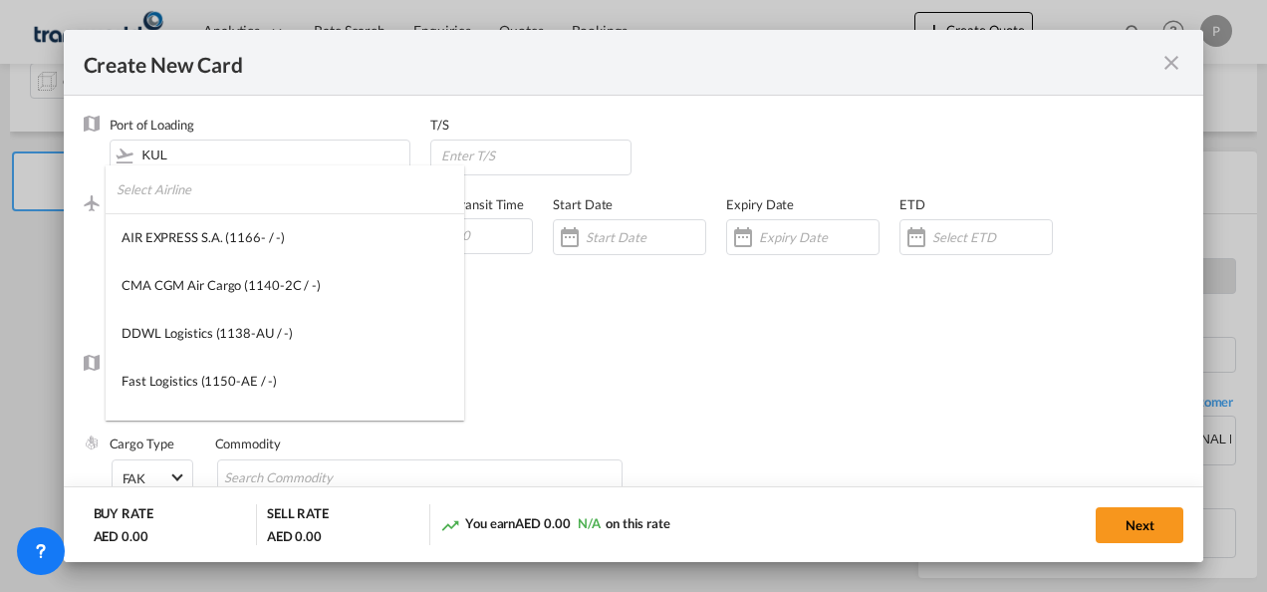
click at [248, 193] on input "search" at bounding box center [291, 189] width 348 height 48
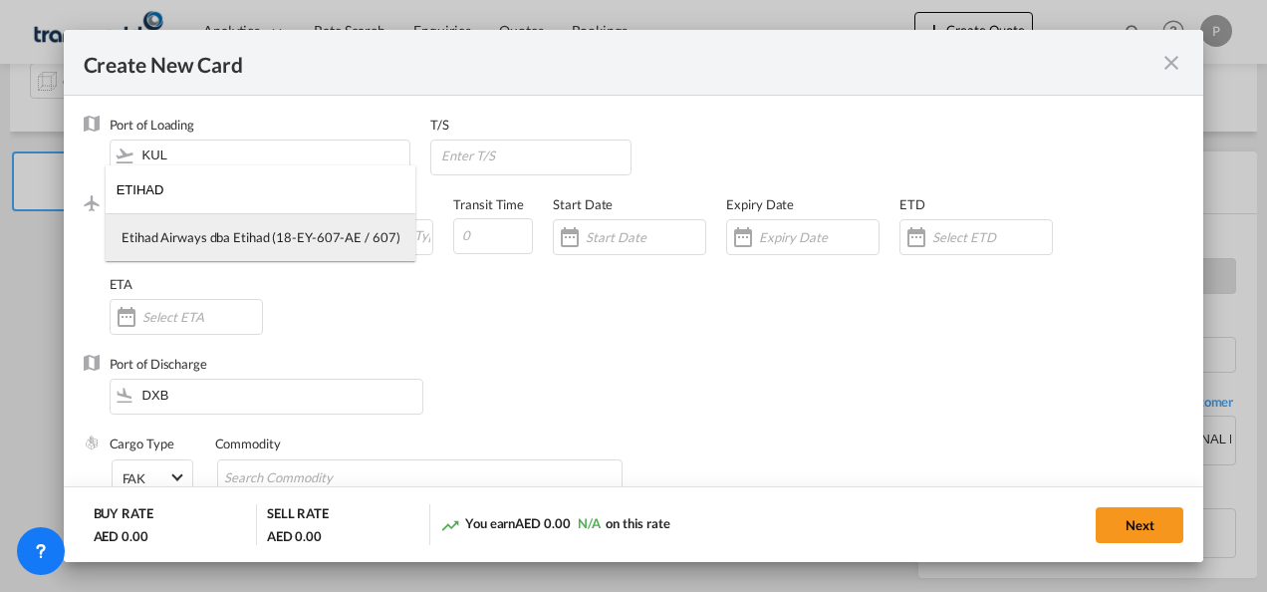
type input "ETIHAD"
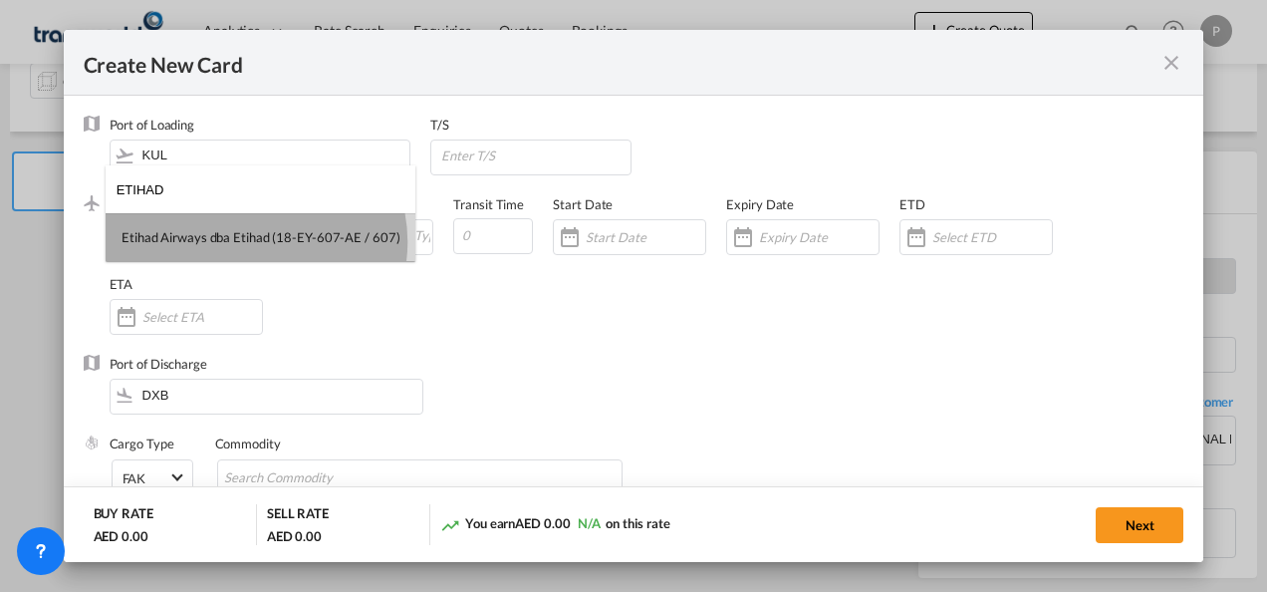
click at [255, 241] on div "Etihad Airways dba Etihad (18-EY-607-AE / 607)" at bounding box center [261, 237] width 278 height 18
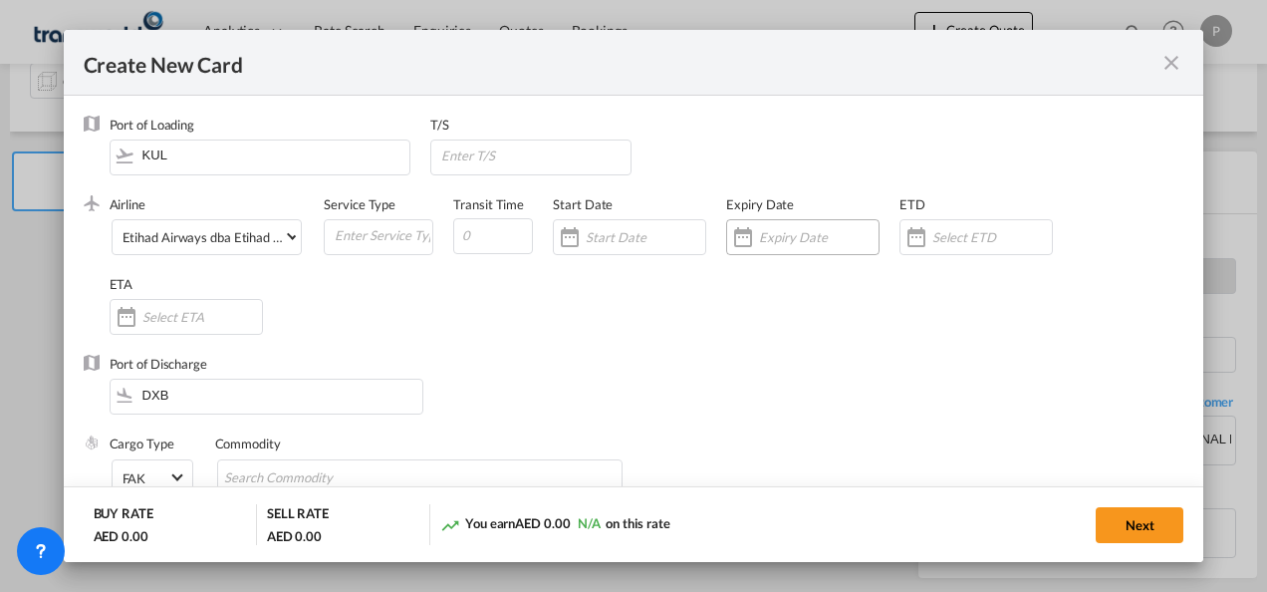
click at [791, 235] on input "Create New Card ..." at bounding box center [819, 237] width 120 height 16
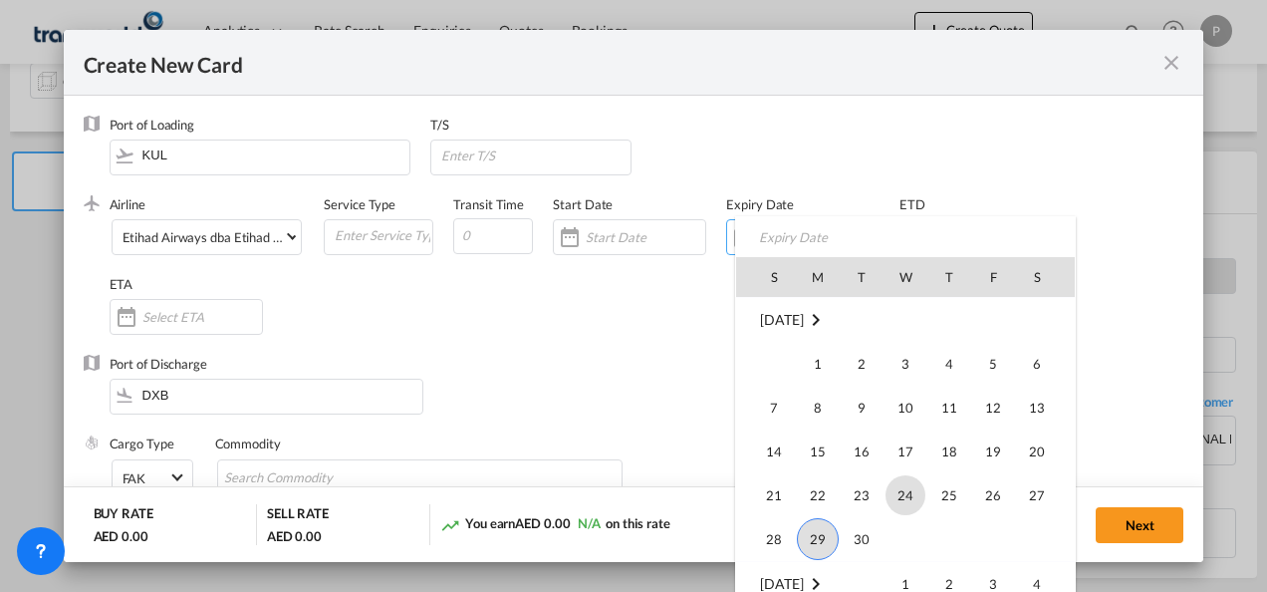
scroll to position [461529, 0]
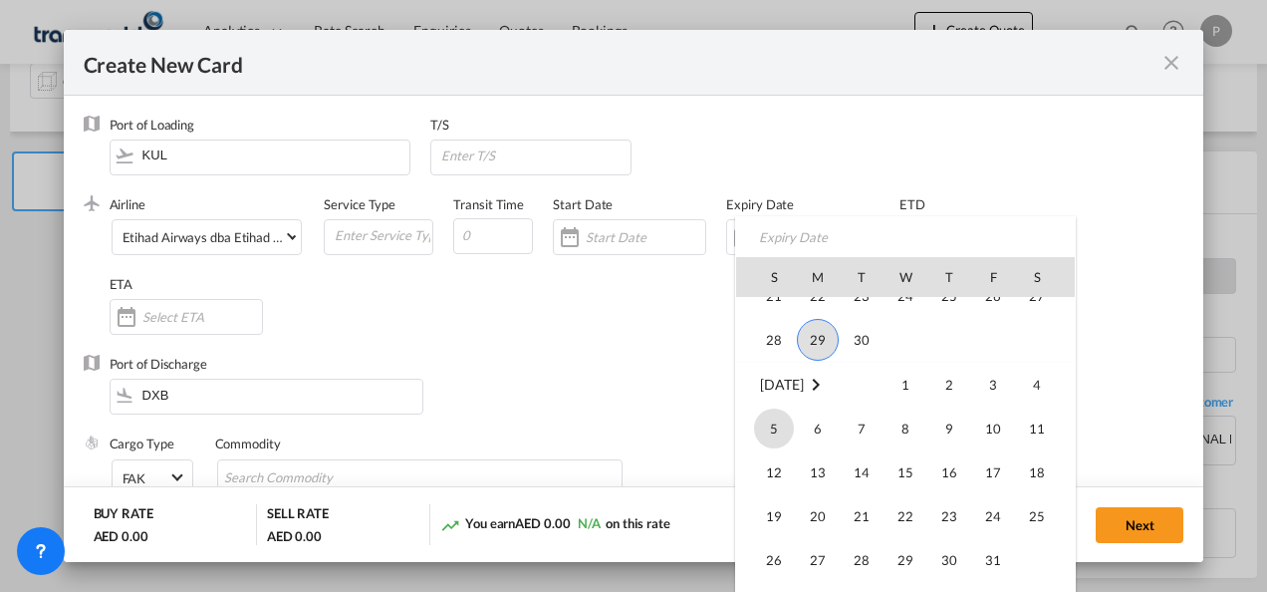
click at [772, 426] on span "5" at bounding box center [774, 428] width 40 height 40
type input "[DATE]"
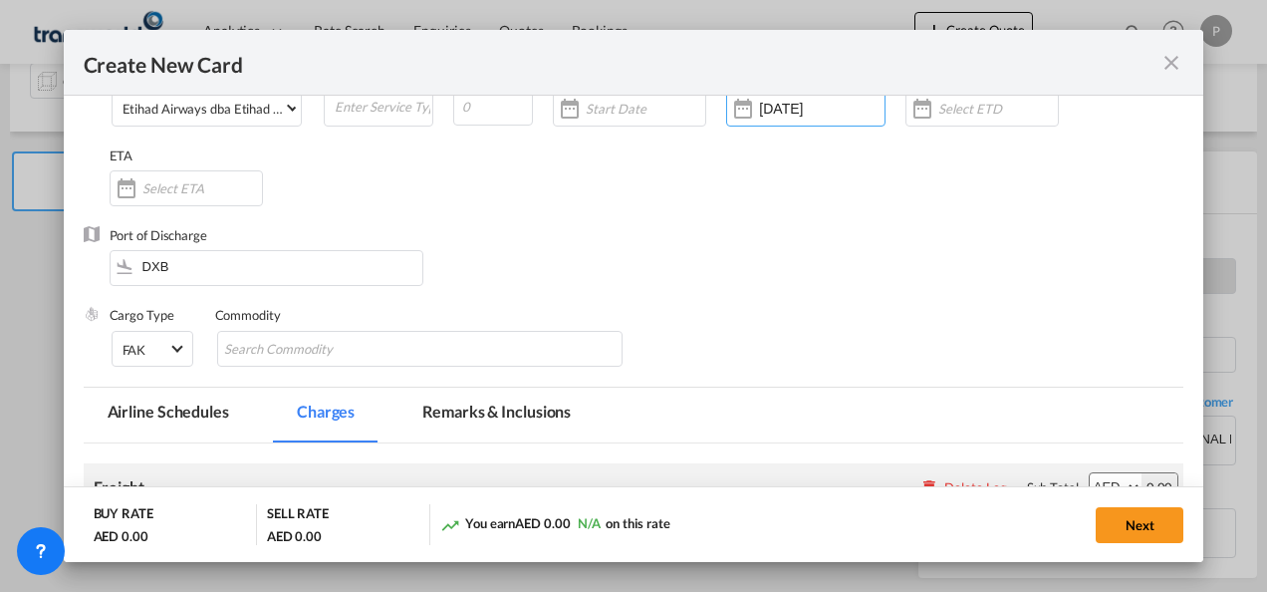
scroll to position [199, 0]
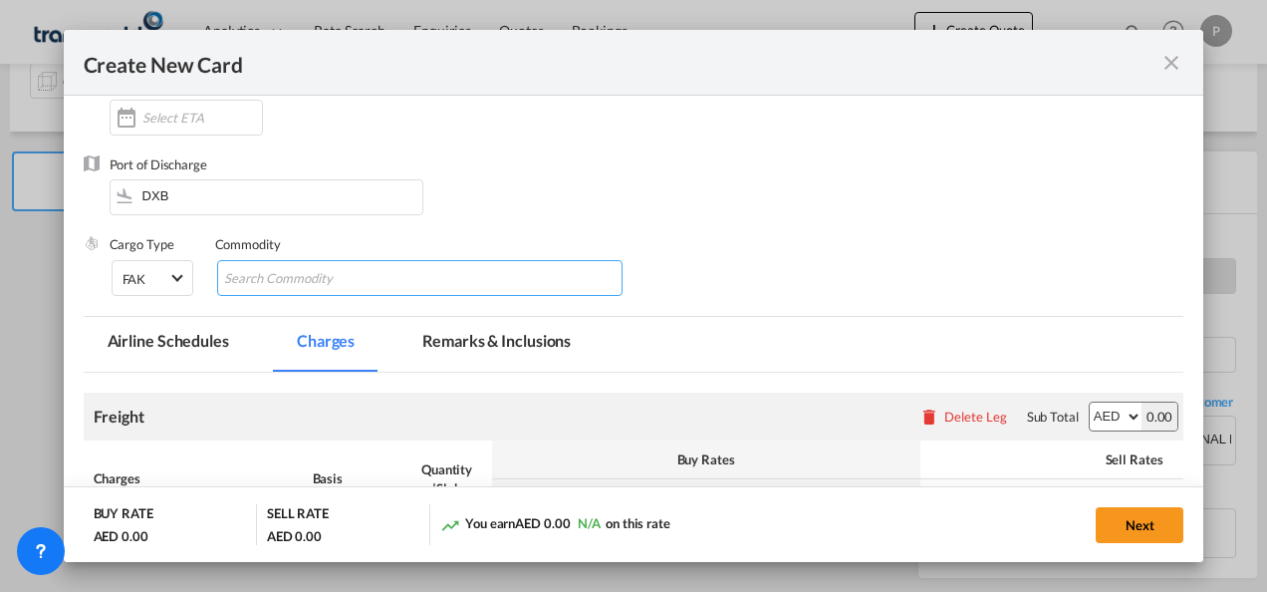
click at [307, 281] on input "Search Commodity" at bounding box center [315, 279] width 182 height 32
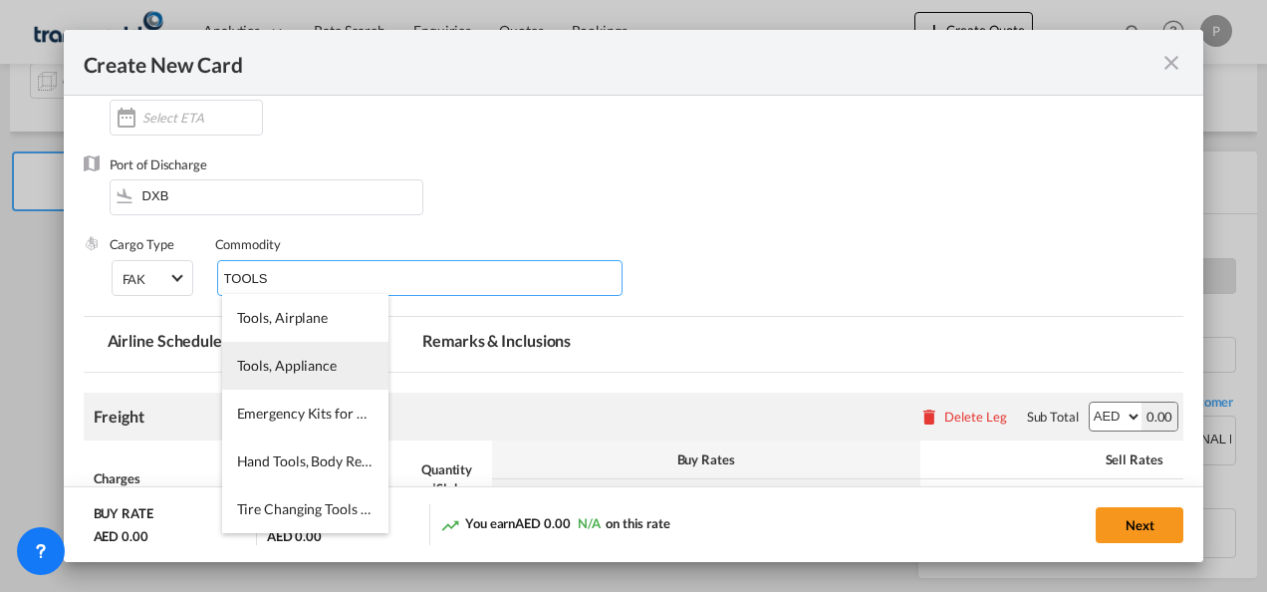
type input "TOOLS"
click at [287, 359] on span "Tools, Appliance" at bounding box center [287, 365] width 100 height 17
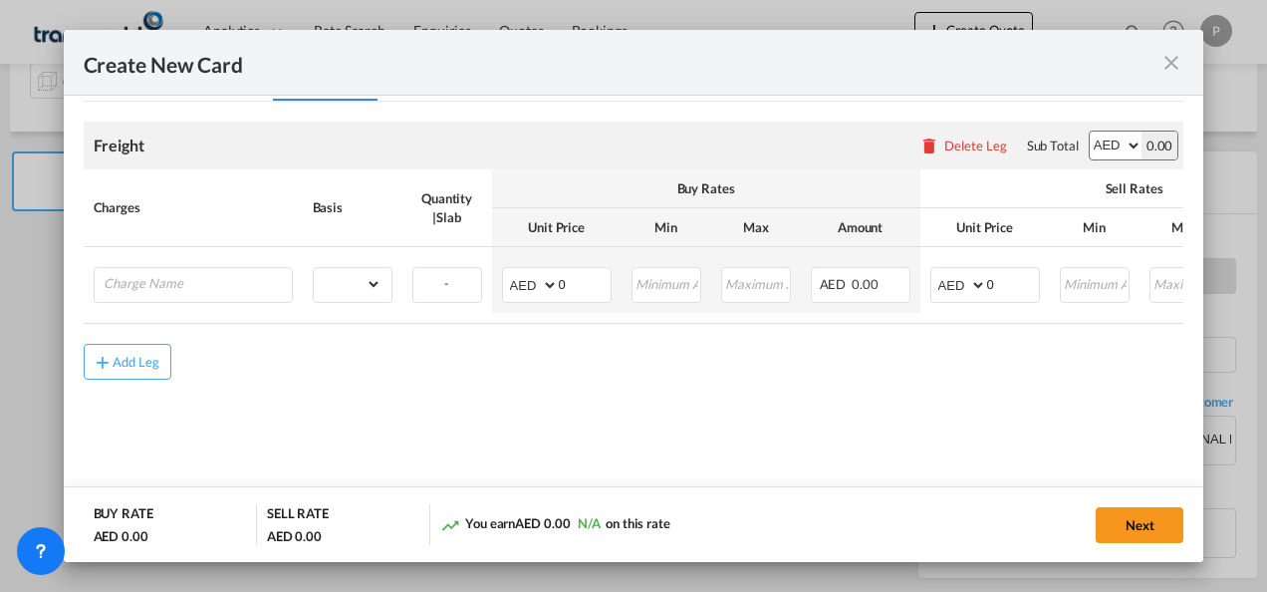
scroll to position [472, 0]
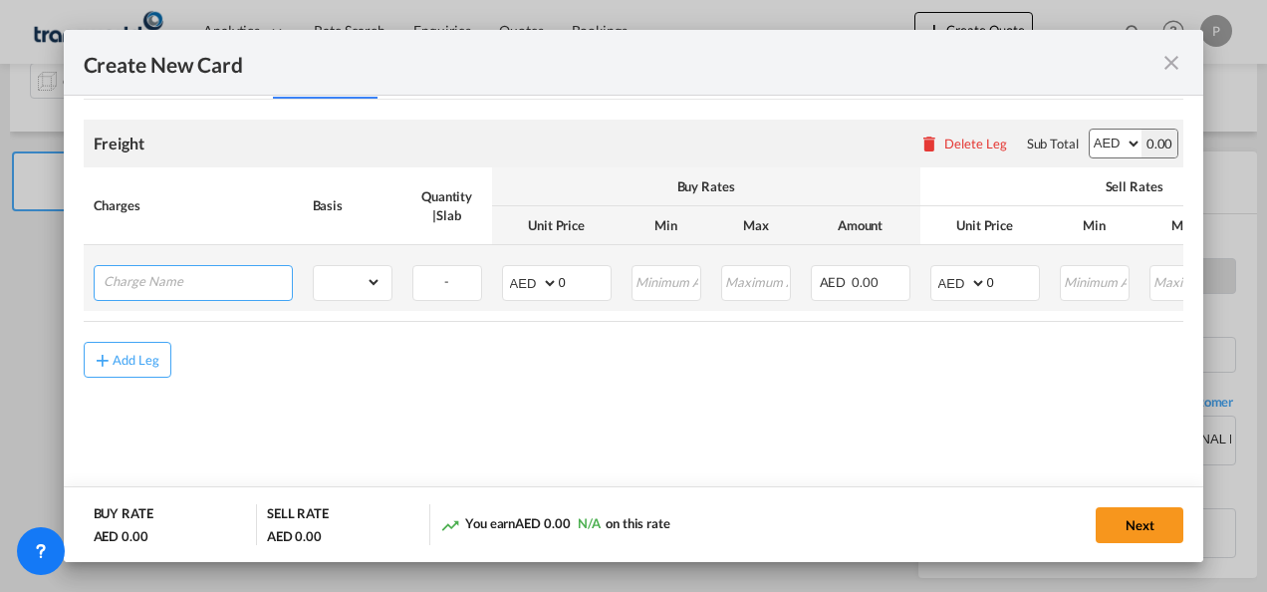
click at [182, 285] on input "Charge Name" at bounding box center [198, 281] width 188 height 30
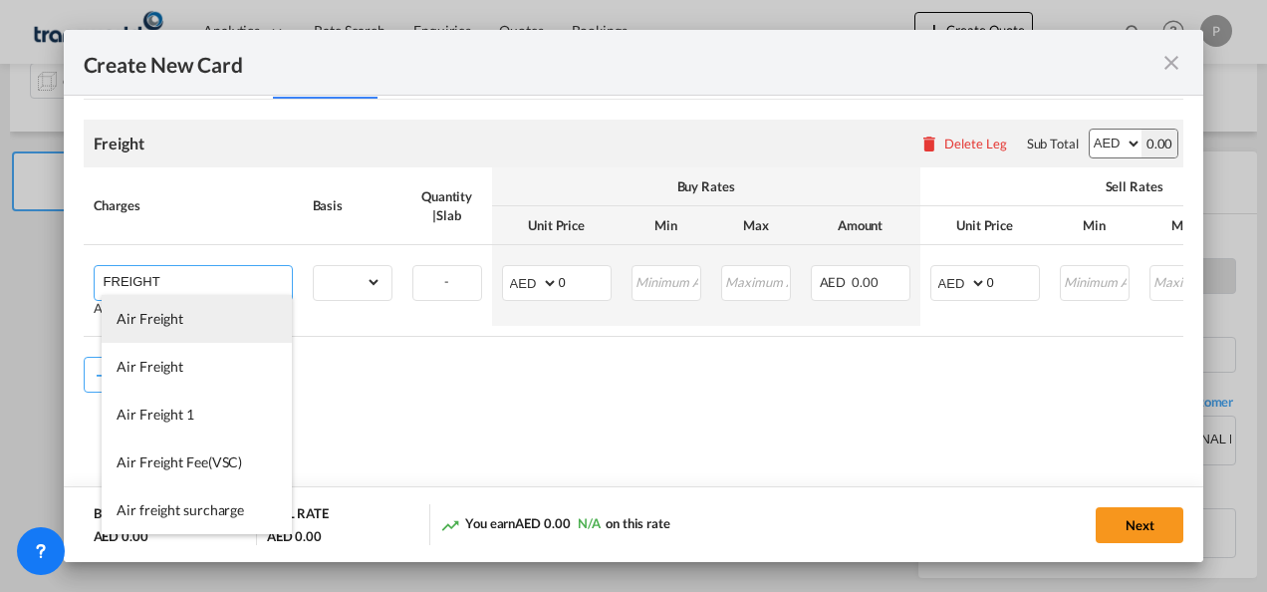
click at [166, 319] on span "Air Freight" at bounding box center [150, 318] width 67 height 17
type input "Air Freight"
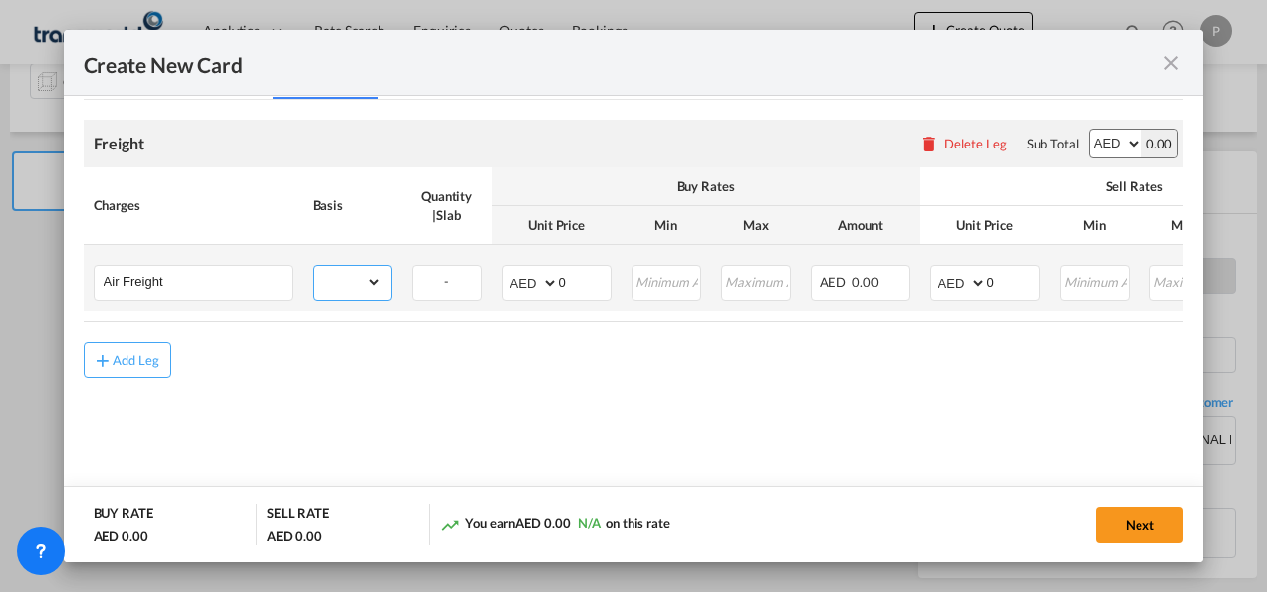
click at [366, 285] on select "gross_weight volumetric_weight per_shipment per_bl per_km % on air freight per_…" at bounding box center [348, 282] width 68 height 32
select select "per_shipment"
click at [314, 266] on select "gross_weight volumetric_weight per_shipment per_bl per_km % on air freight per_…" at bounding box center [348, 282] width 68 height 32
click at [585, 286] on input "0" at bounding box center [585, 281] width 52 height 30
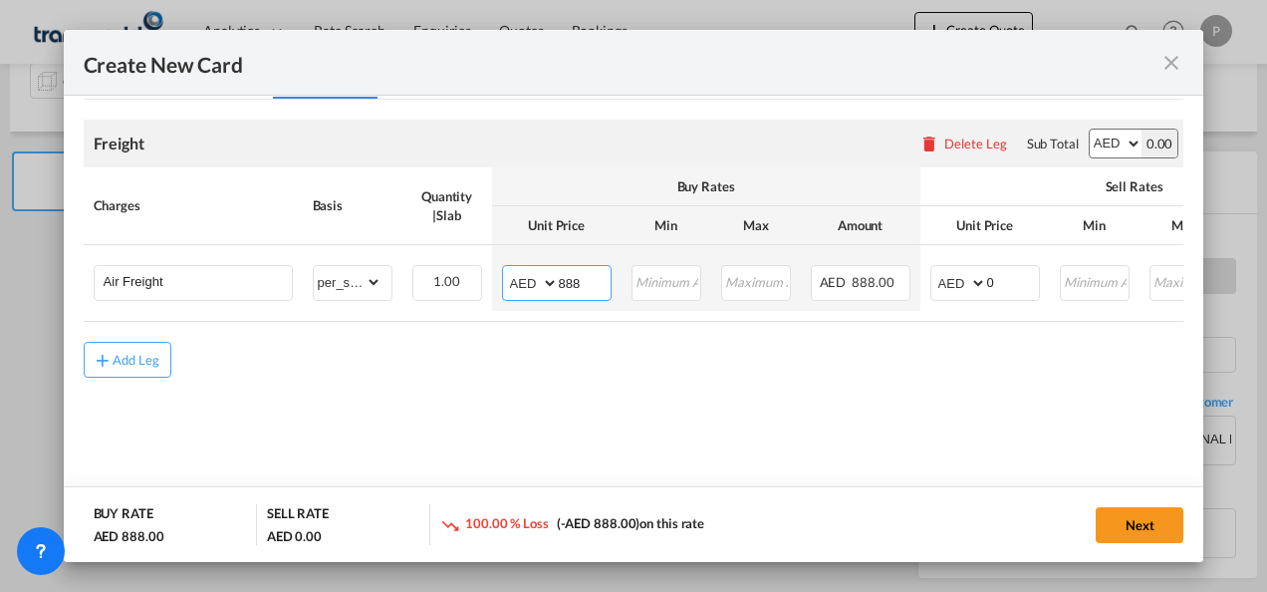
type input "888"
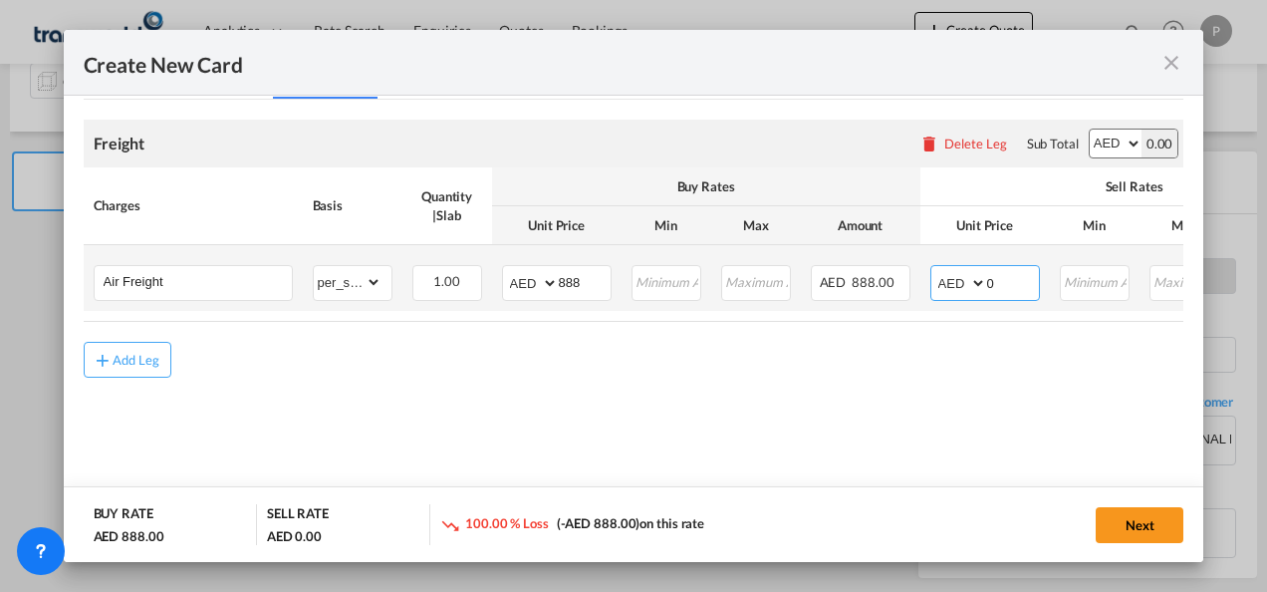
click at [996, 274] on input "0" at bounding box center [1013, 281] width 52 height 30
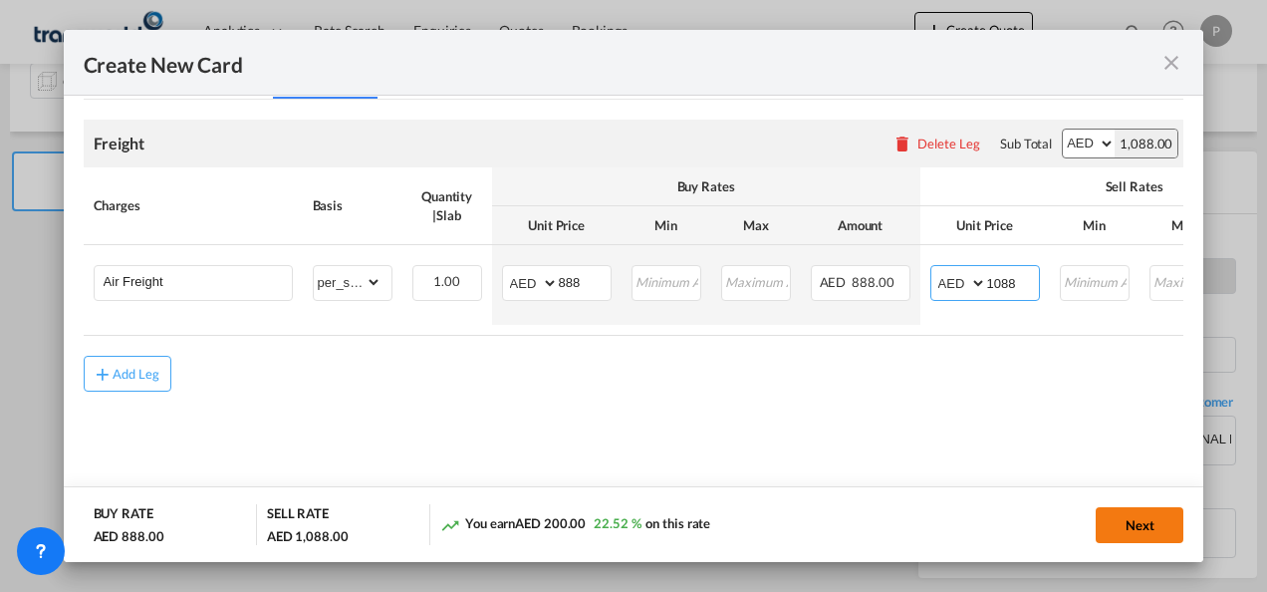
type input "1088"
click at [1144, 526] on button "Next" at bounding box center [1140, 525] width 88 height 36
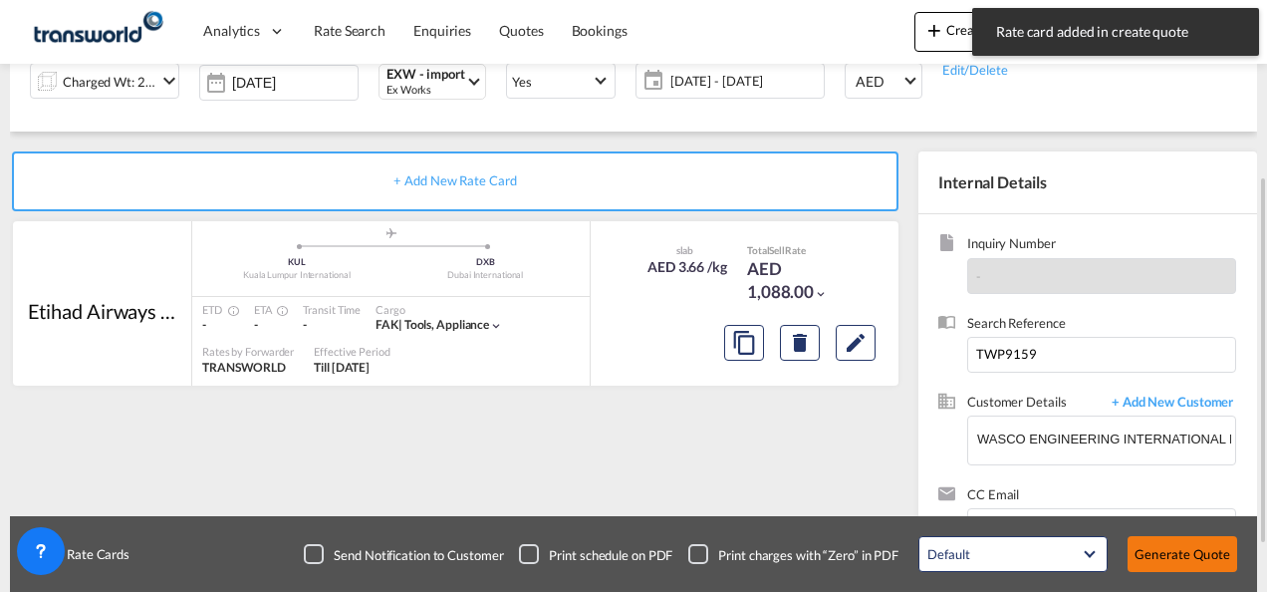
click at [1171, 546] on button "Generate Quote" at bounding box center [1182, 554] width 110 height 36
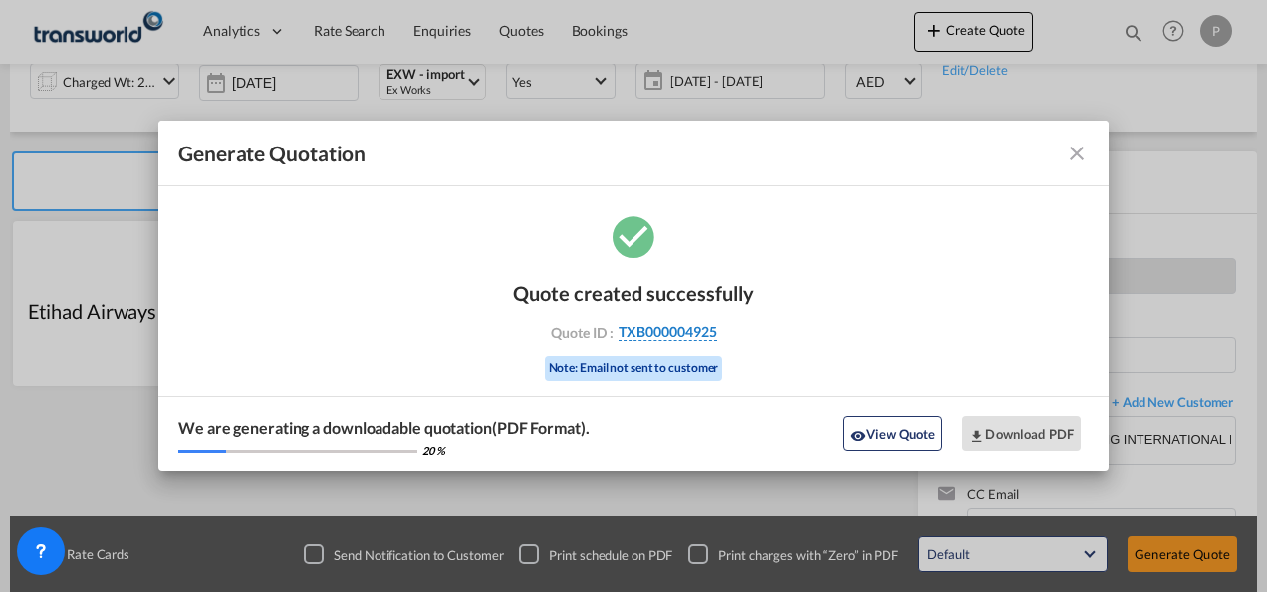
click at [671, 329] on span "TXB000004925" at bounding box center [667, 332] width 99 height 18
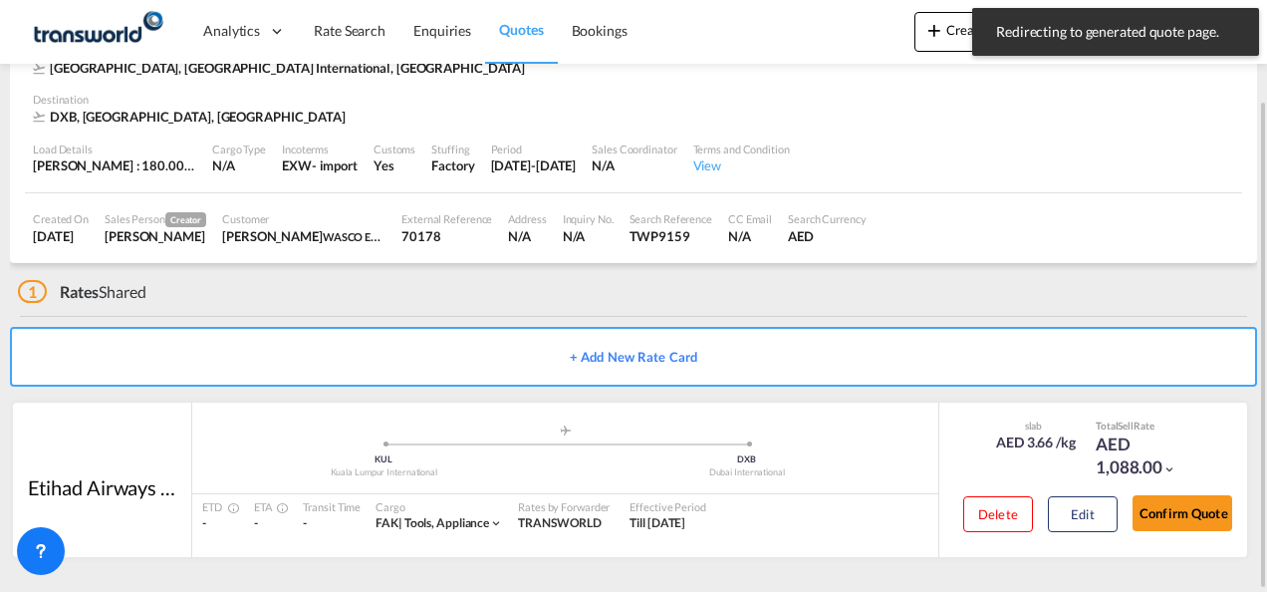
scroll to position [122, 0]
click at [1177, 508] on button "Confirm Quote" at bounding box center [1182, 514] width 100 height 36
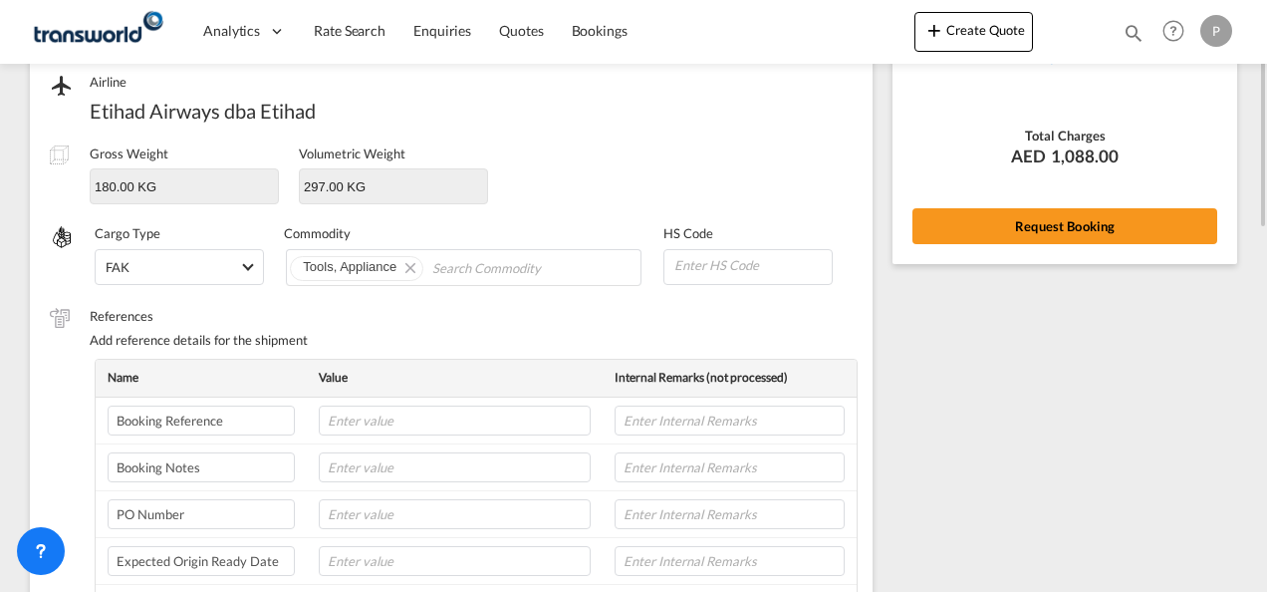
scroll to position [149, 0]
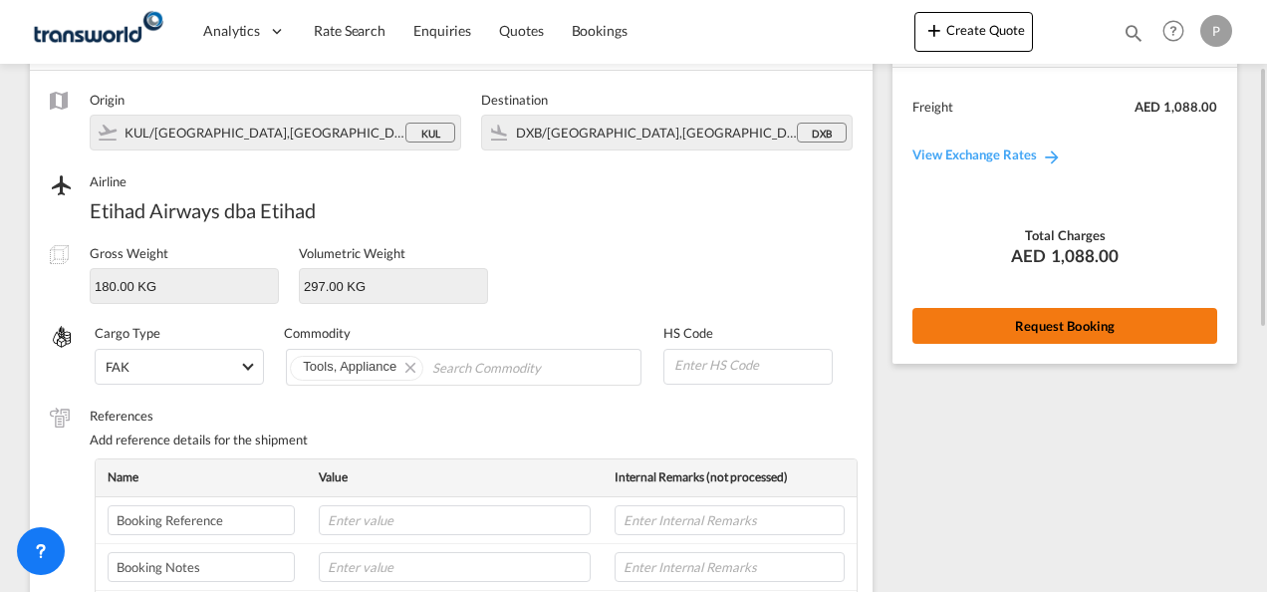
click at [1060, 313] on button "Request Booking" at bounding box center [1064, 326] width 305 height 36
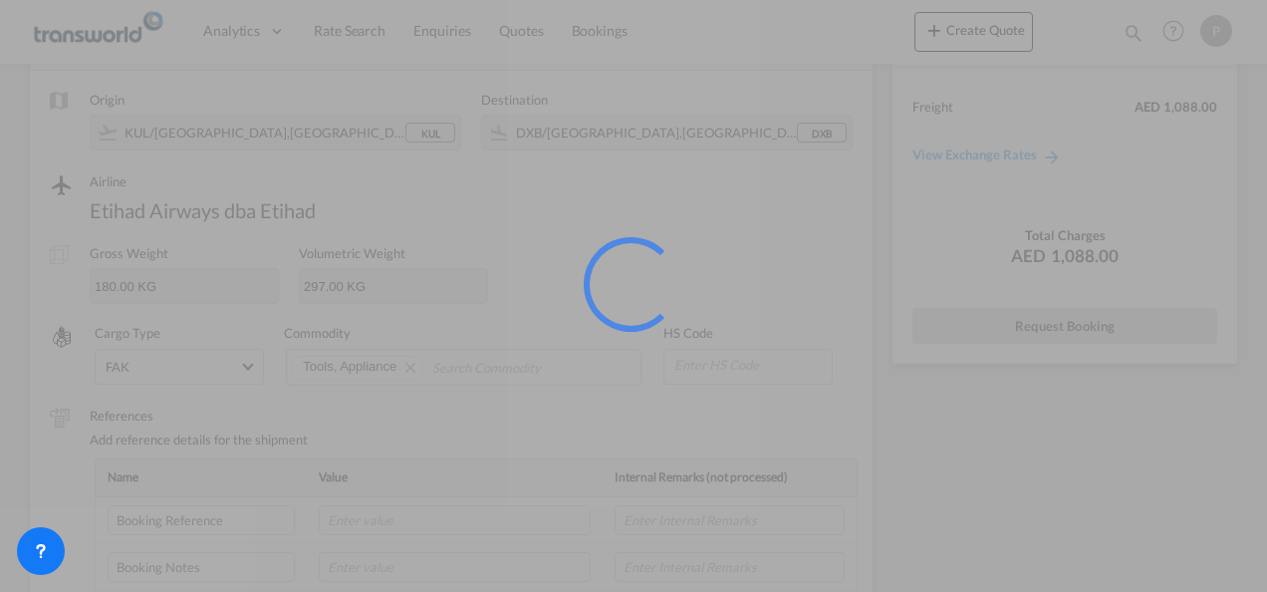
scroll to position [37, 0]
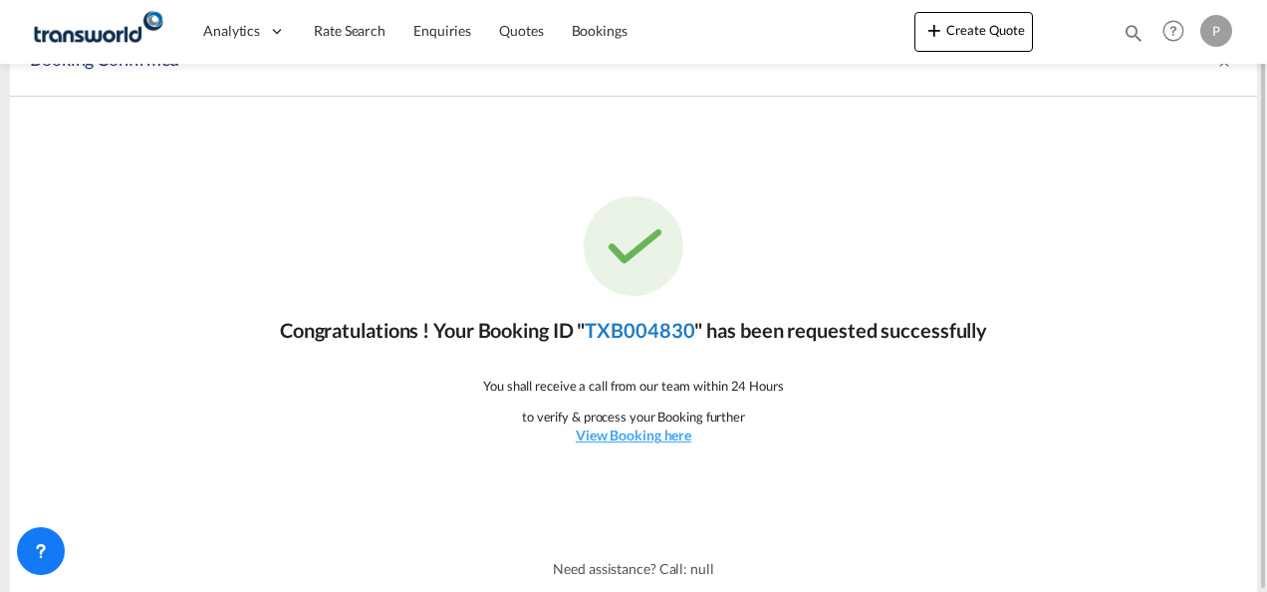
click at [649, 320] on link "TXB004830" at bounding box center [640, 330] width 110 height 24
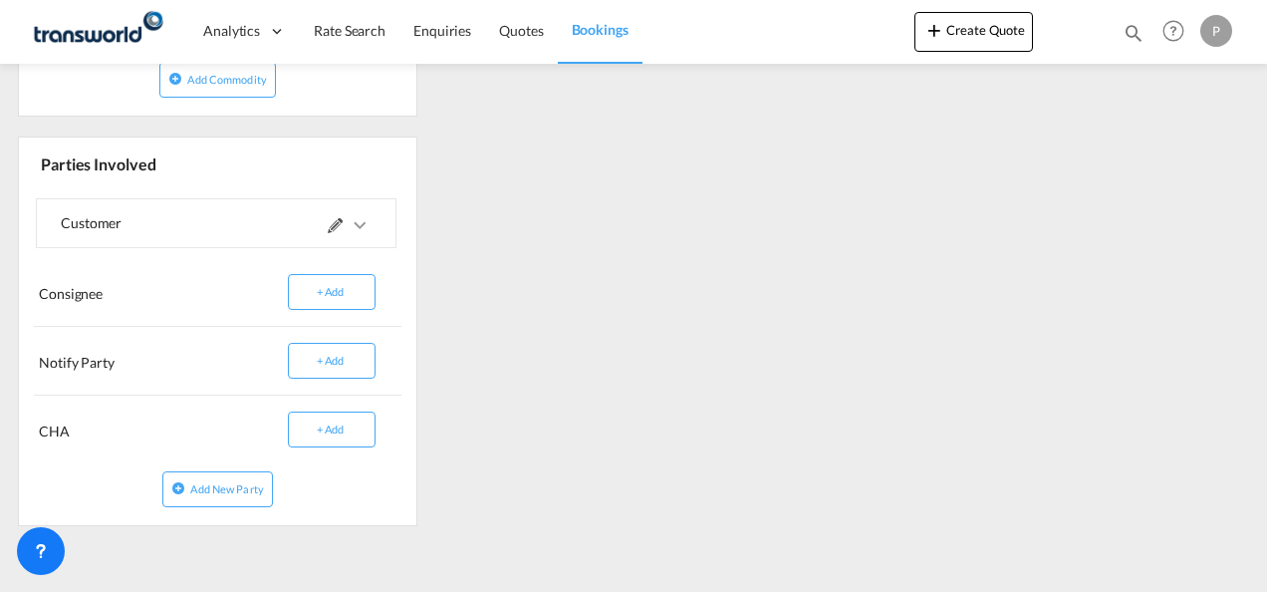
scroll to position [444, 0]
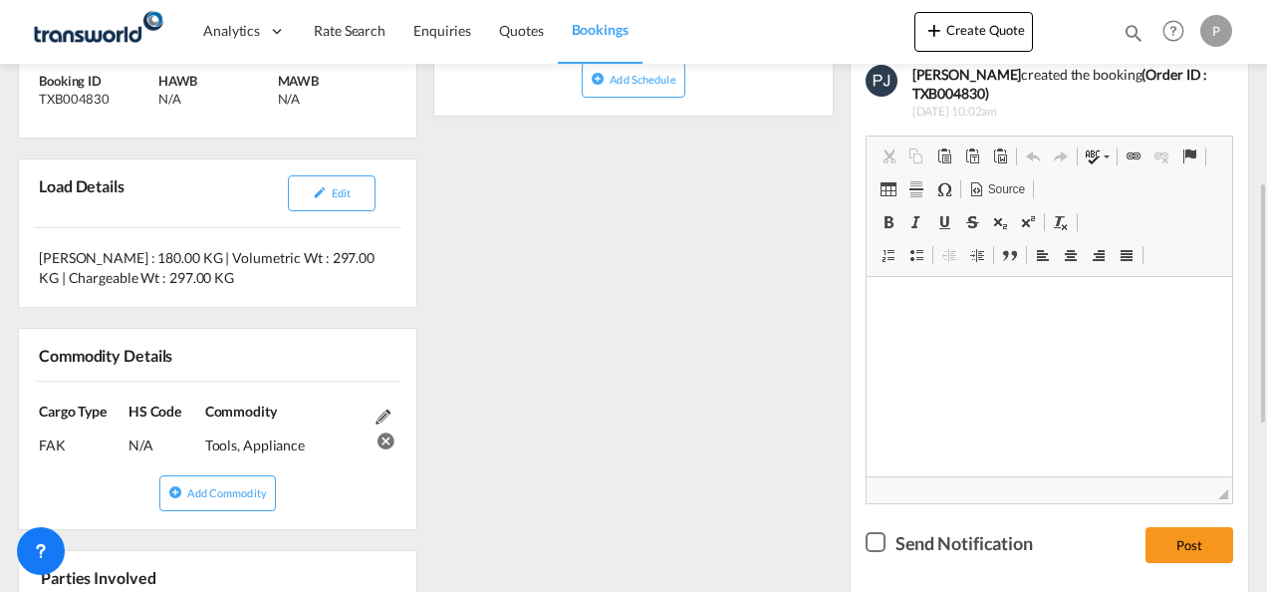
click at [743, 352] on div "References Inquiry No. N/A Quotation No. TXB000004925 Search Reference TWP9159 …" at bounding box center [633, 430] width 1247 height 1049
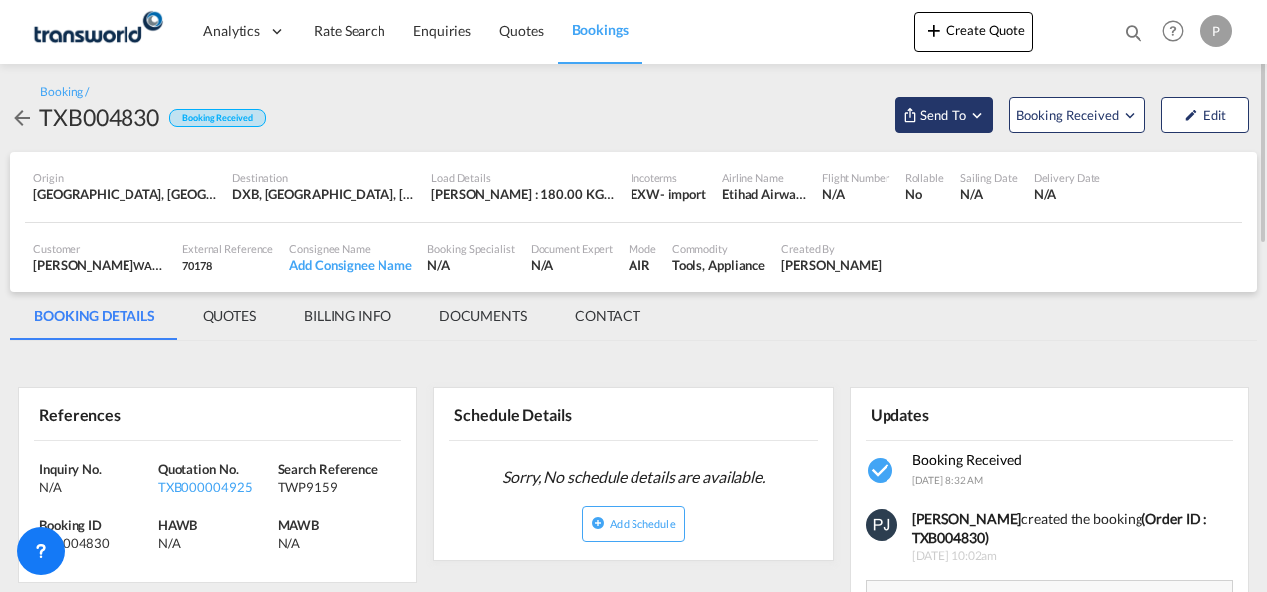
click at [977, 114] on md-icon "Open demo menu" at bounding box center [977, 115] width 18 height 18
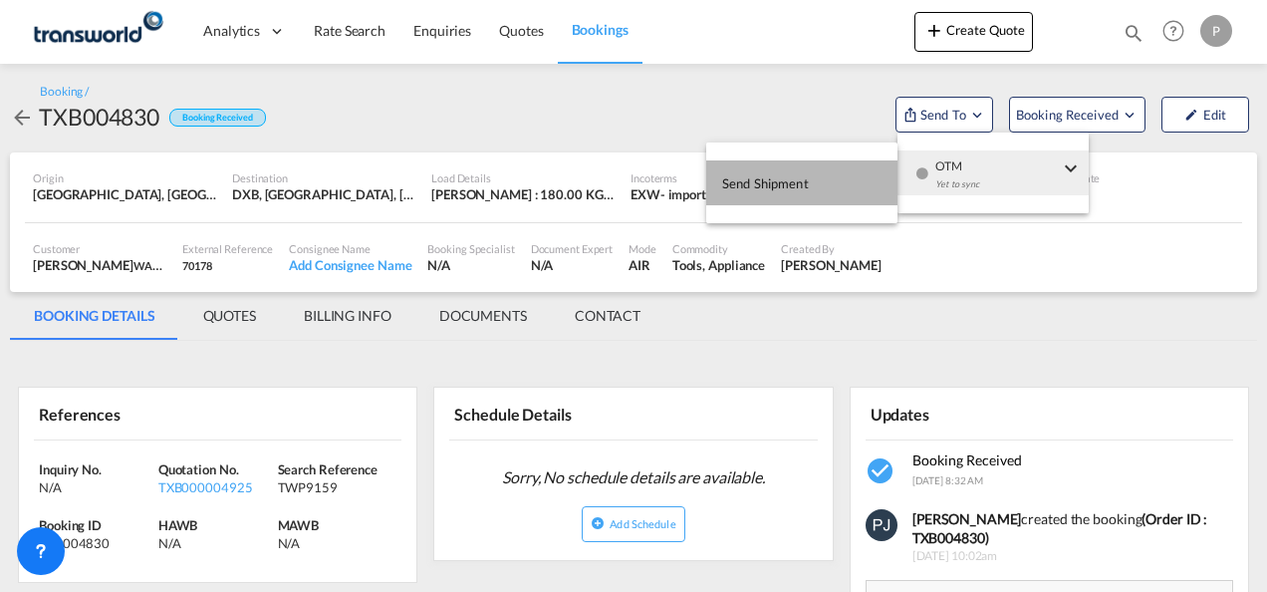
click at [779, 178] on span "Send Shipment" at bounding box center [765, 183] width 87 height 32
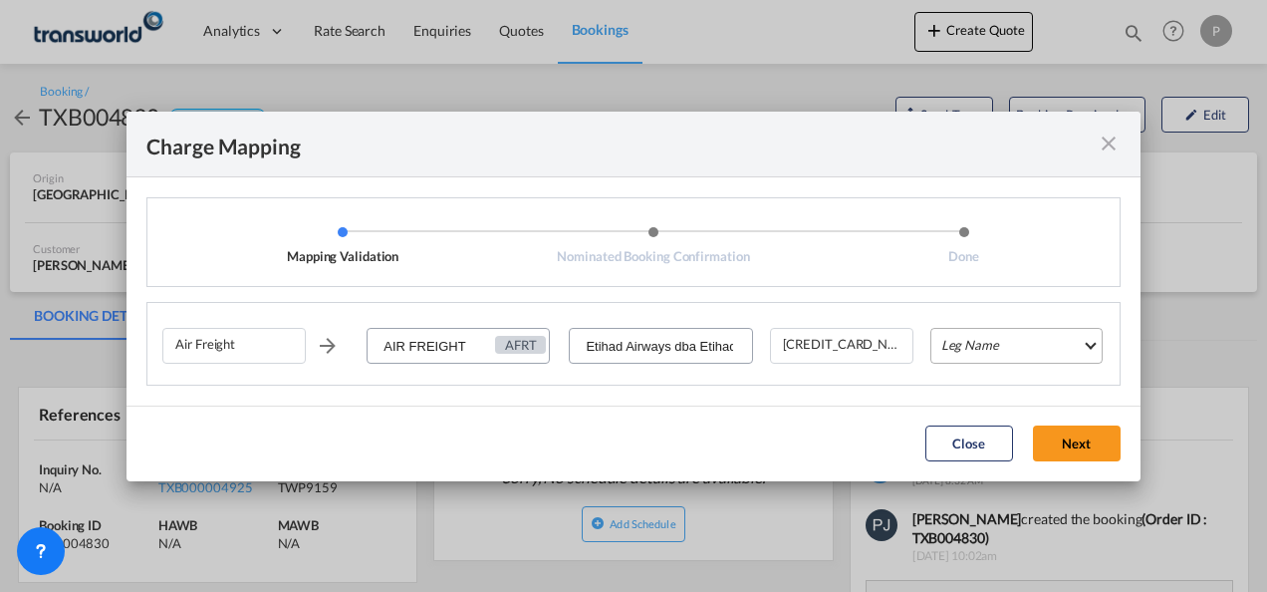
click at [1017, 341] on md-select "Leg Name HANDLING ORIGIN HANDLING DESTINATION OTHERS TL PICK UP CUSTOMS ORIGIN …" at bounding box center [1016, 346] width 172 height 36
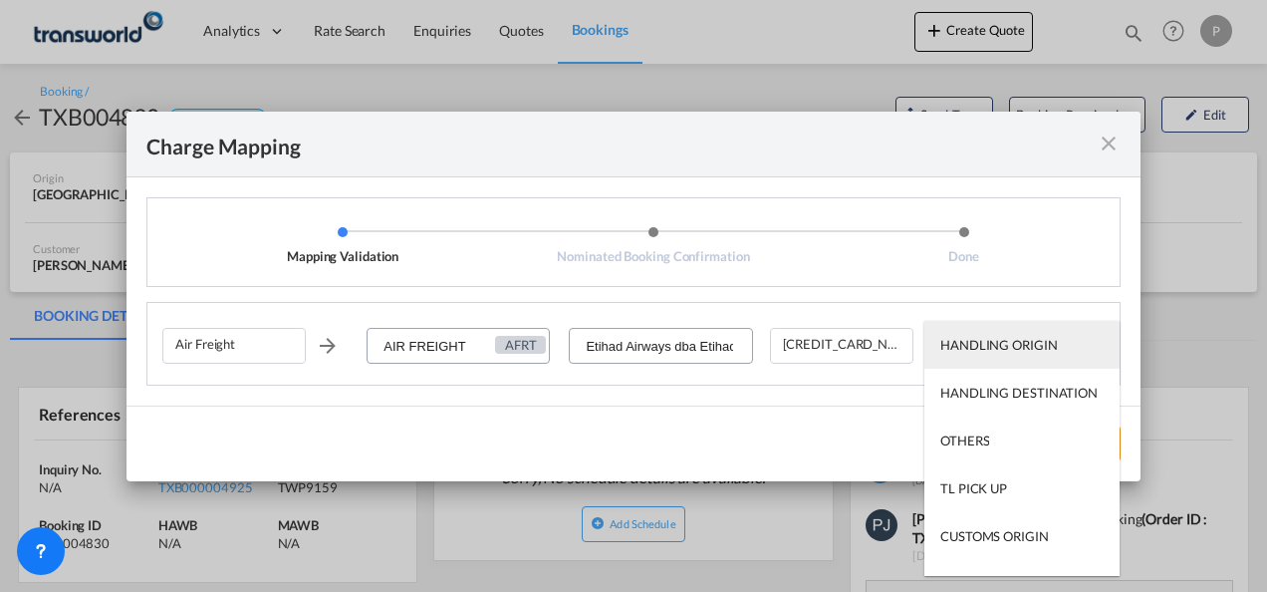
type md-option "HANDLING ORIGIN"
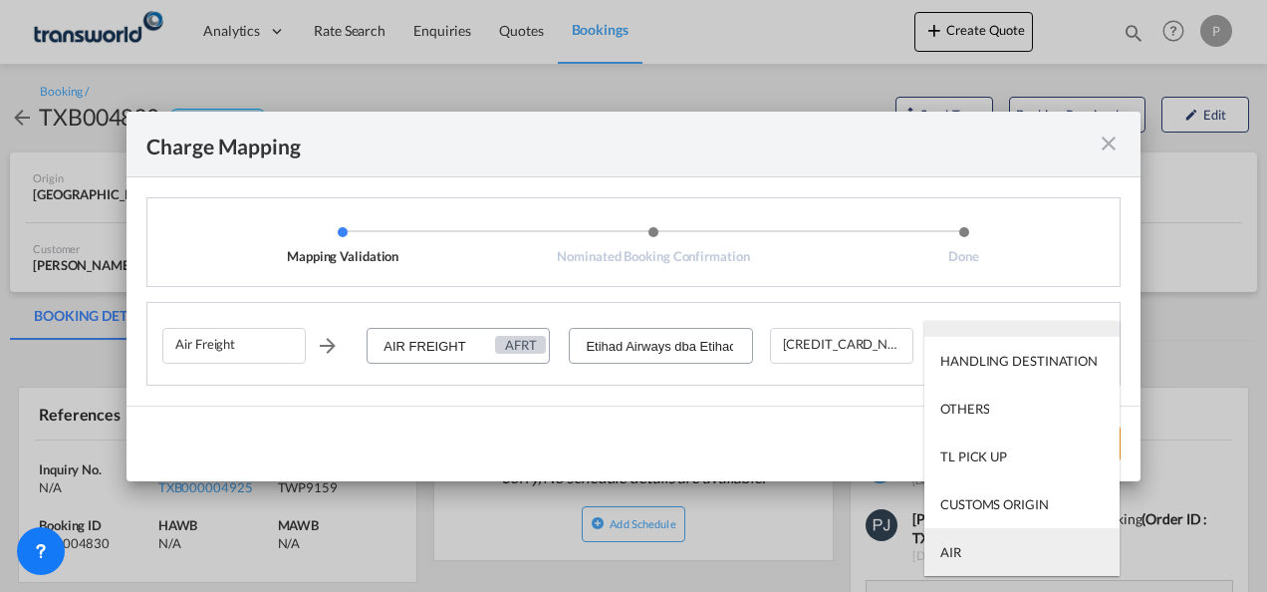
type md-option "AIR"
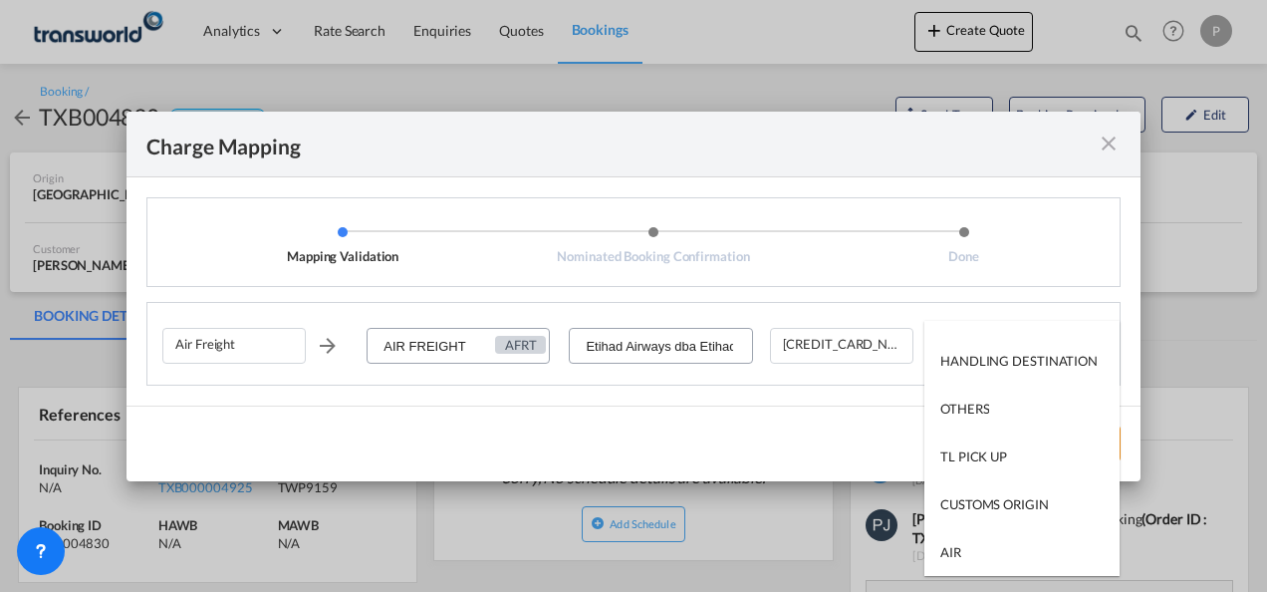
click at [1050, 260] on md-backdrop at bounding box center [633, 296] width 1267 height 592
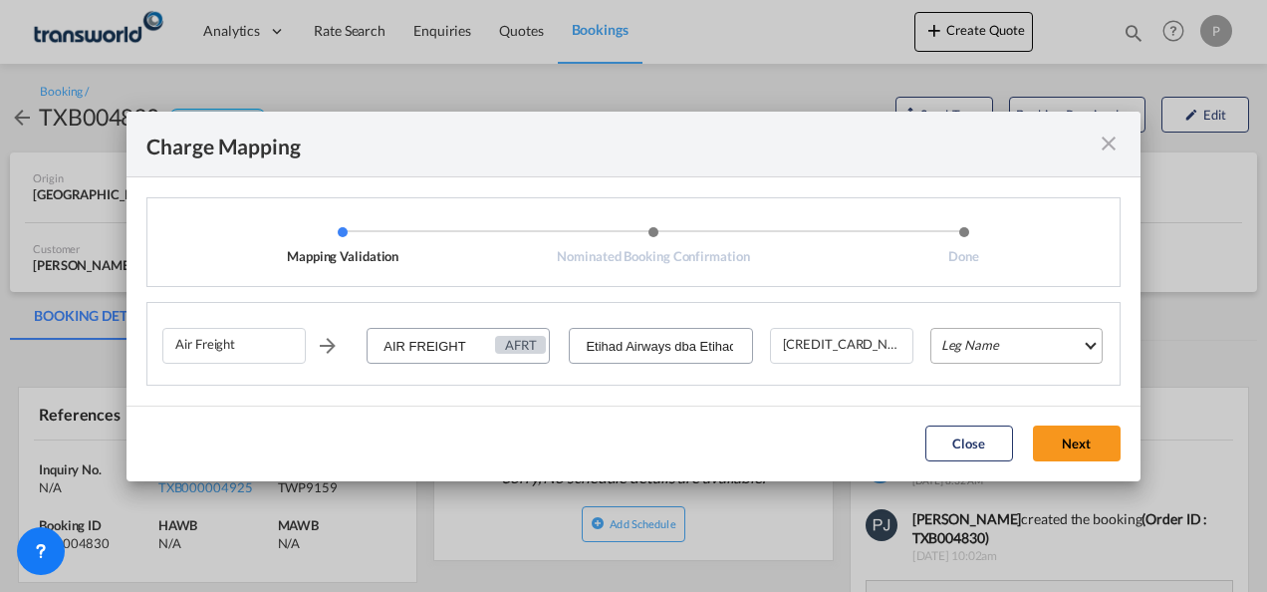
click at [978, 347] on md-select "Leg Name" at bounding box center [1016, 346] width 172 height 36
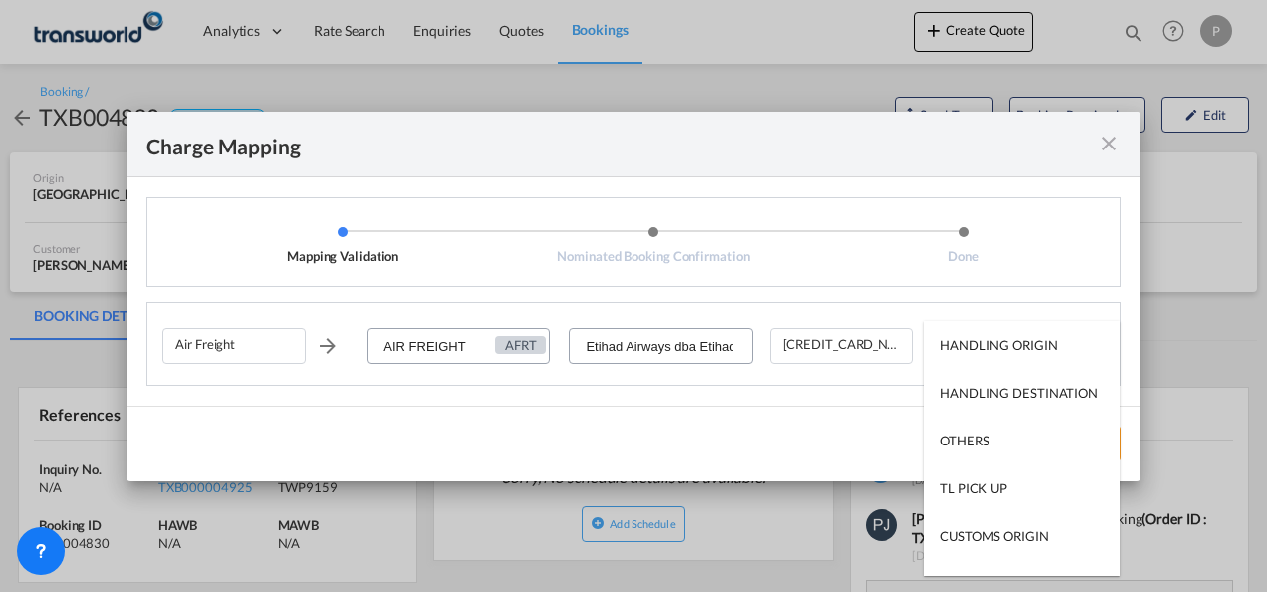
type md-option "HANDLING ORIGIN"
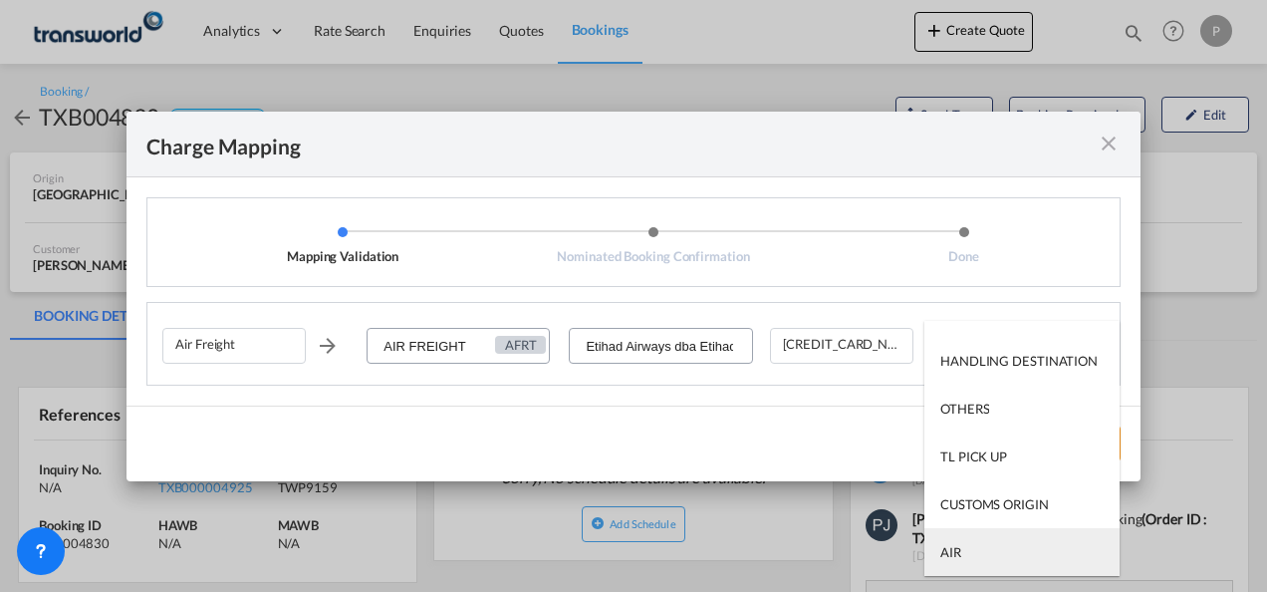
type md-option "AIR"
click at [1003, 550] on md-option "AIR" at bounding box center [1021, 552] width 195 height 48
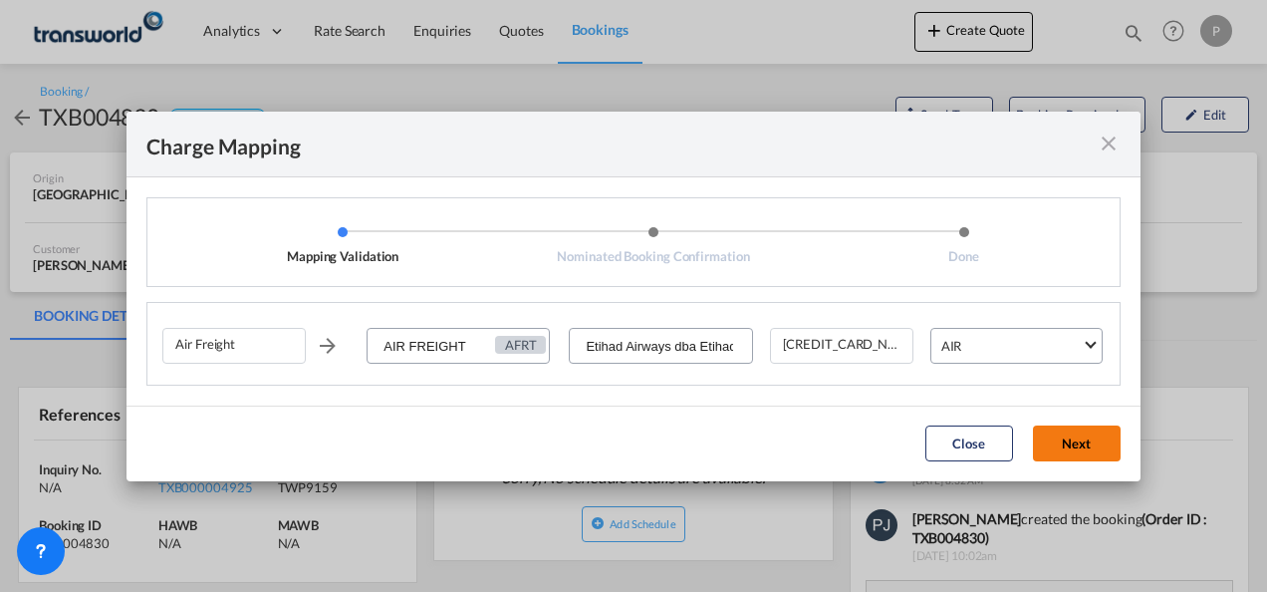
click at [1089, 448] on button "Next" at bounding box center [1077, 443] width 88 height 36
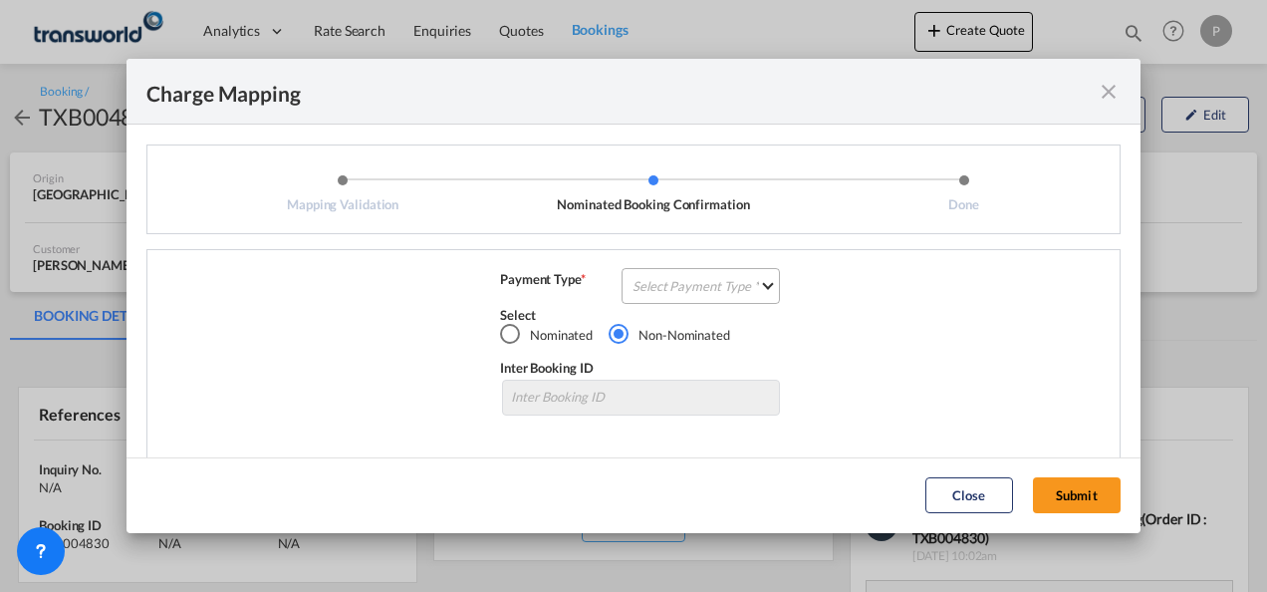
click at [656, 275] on md-select "Select Payment Type COLLECT PREPAID" at bounding box center [700, 286] width 158 height 36
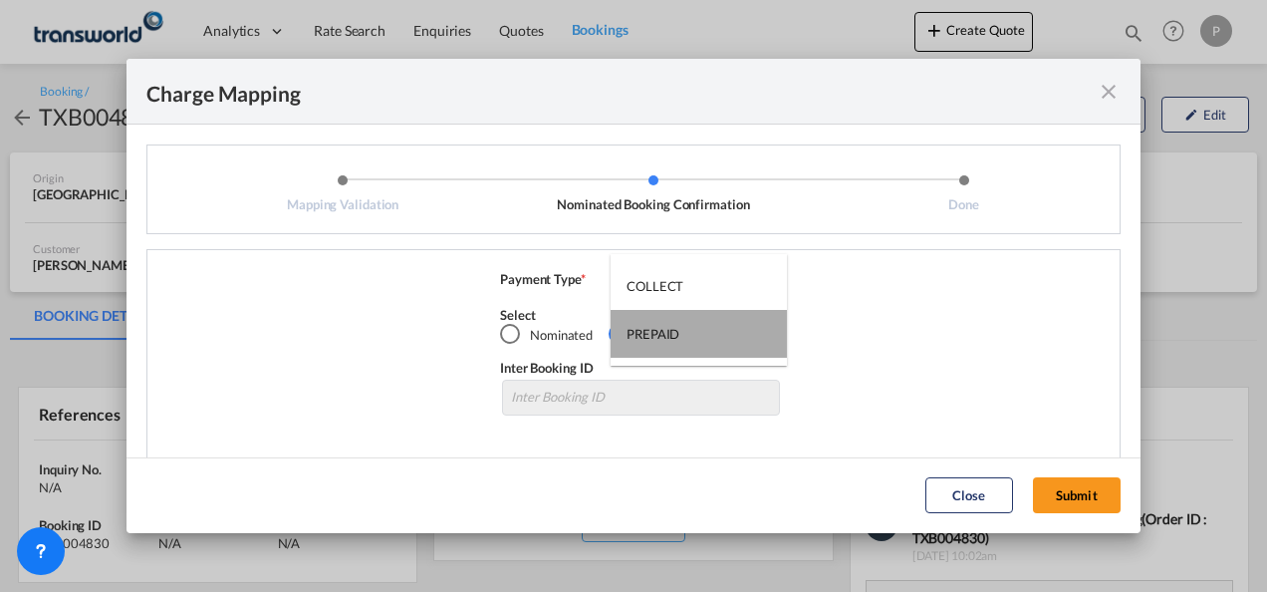
click at [663, 335] on div "PREPAID" at bounding box center [652, 334] width 53 height 18
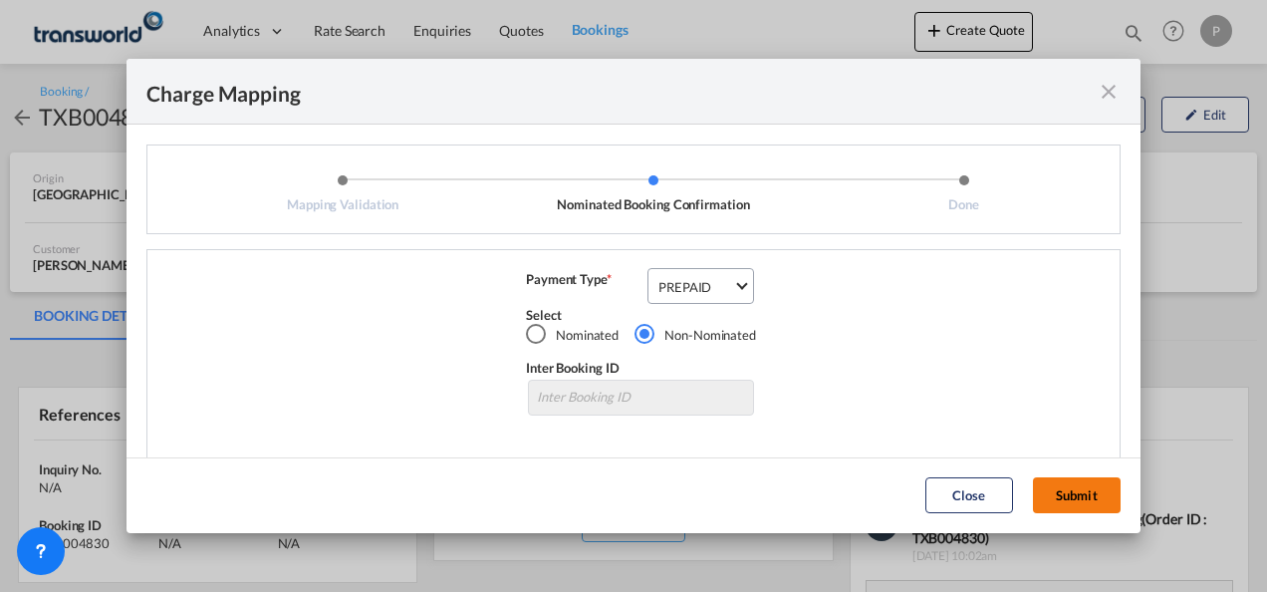
click at [1066, 490] on button "Submit" at bounding box center [1077, 495] width 88 height 36
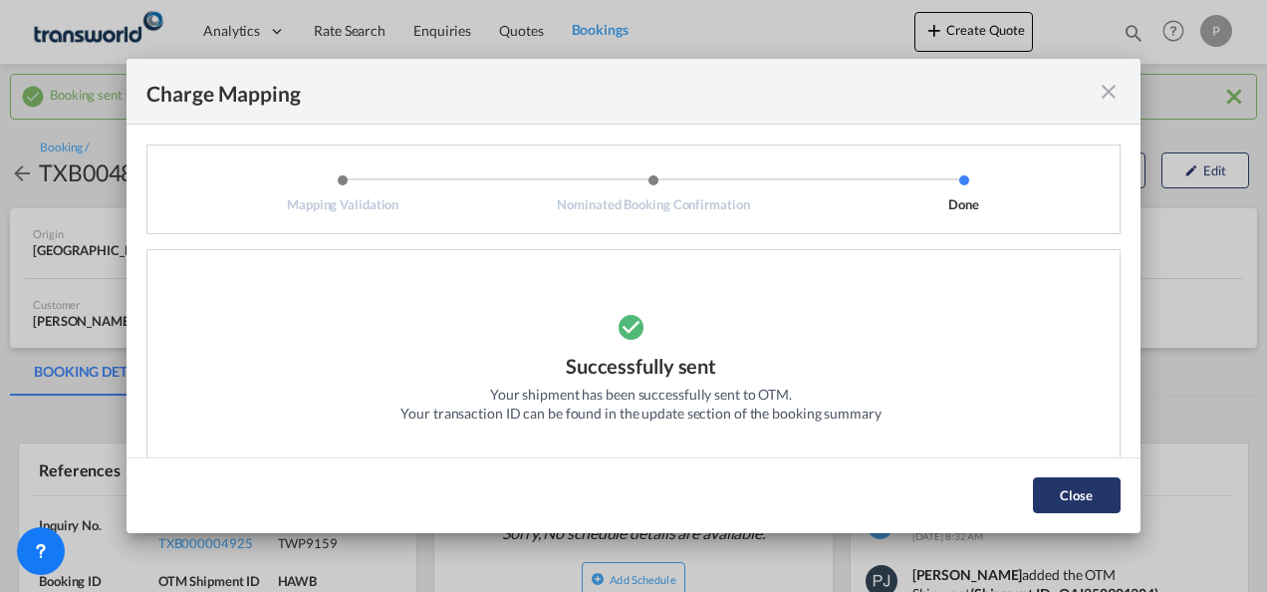
click at [1073, 489] on button "Close" at bounding box center [1077, 495] width 88 height 36
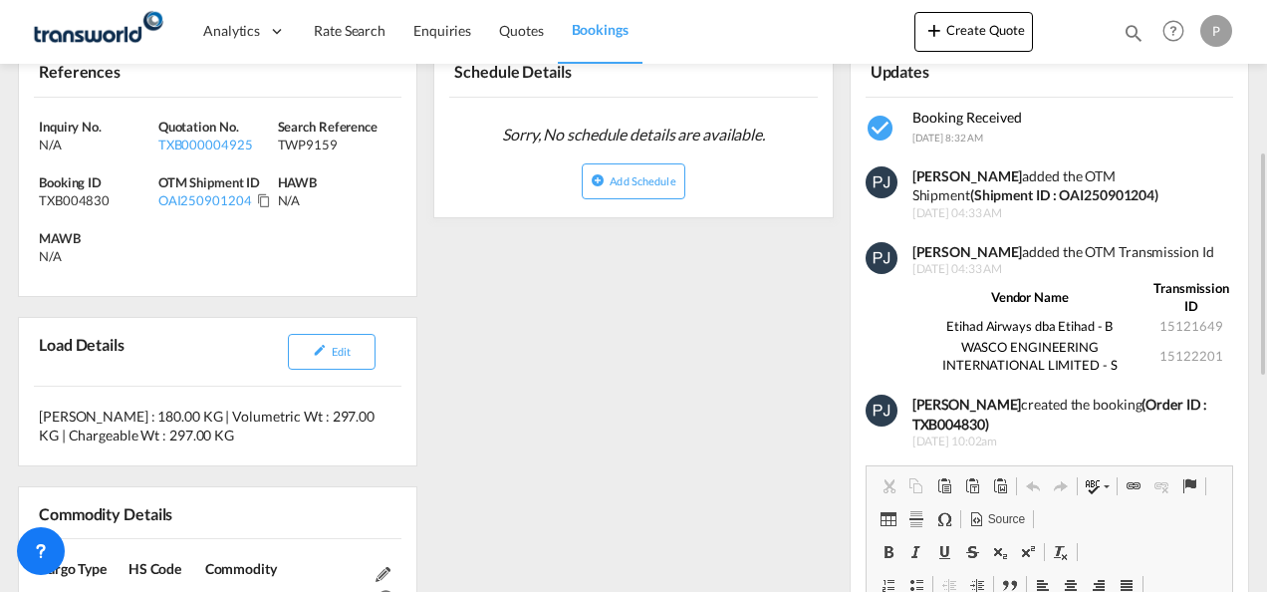
scroll to position [299, 0]
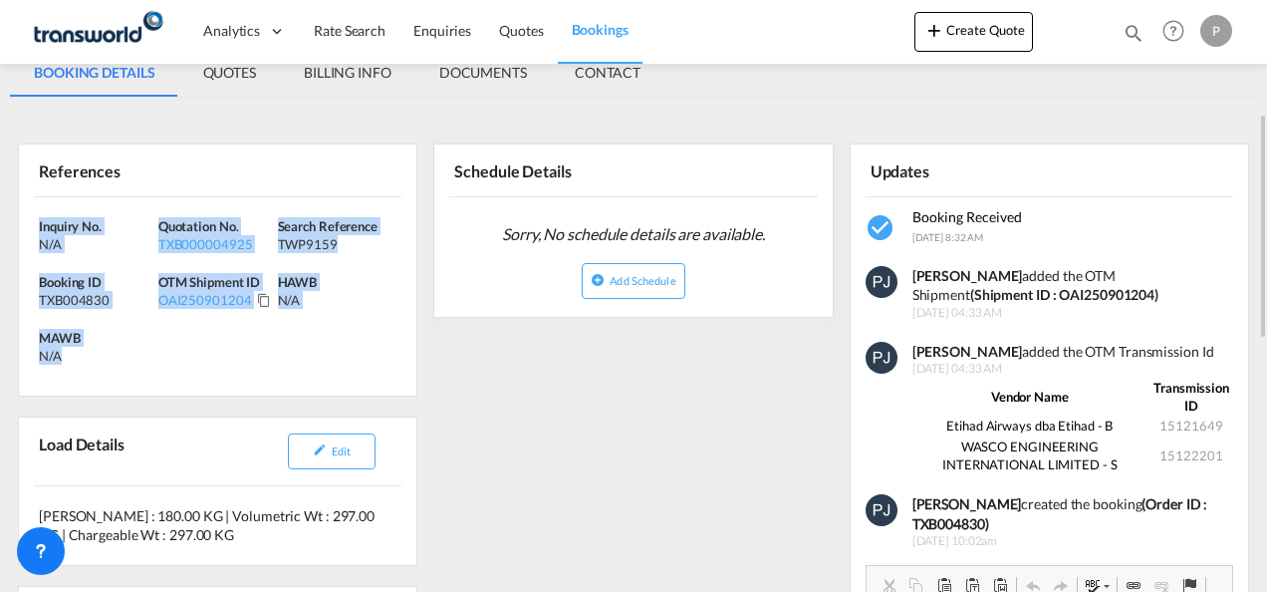
drag, startPoint x: 37, startPoint y: 227, endPoint x: 135, endPoint y: 361, distance: 165.9
click at [135, 361] on div "Inquiry No. N/A Quotation No. TXB000004925 Search Reference TWP9159 Booking ID …" at bounding box center [217, 296] width 397 height 198
copy div "Inquiry No. N/A Quotation No. TXB000004925 Search Reference TWP9159 Booking ID …"
click at [991, 34] on button "Create Quote" at bounding box center [973, 32] width 119 height 40
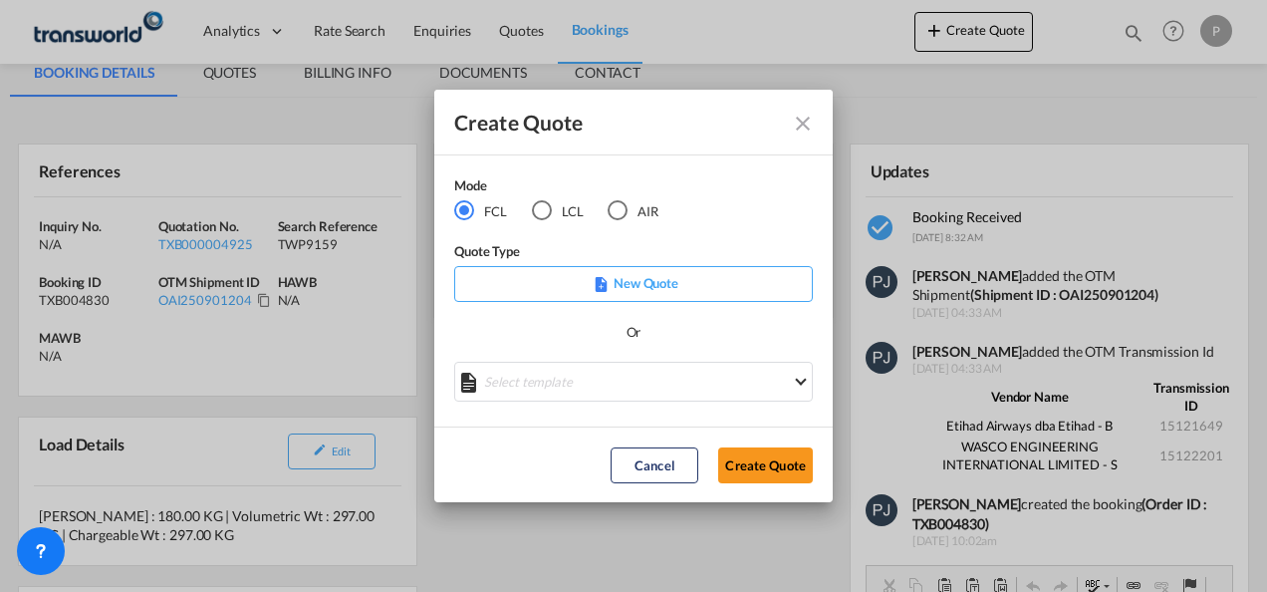
click at [615, 205] on div "AIR" at bounding box center [618, 210] width 20 height 20
click at [758, 464] on button "Create Quote" at bounding box center [765, 465] width 95 height 36
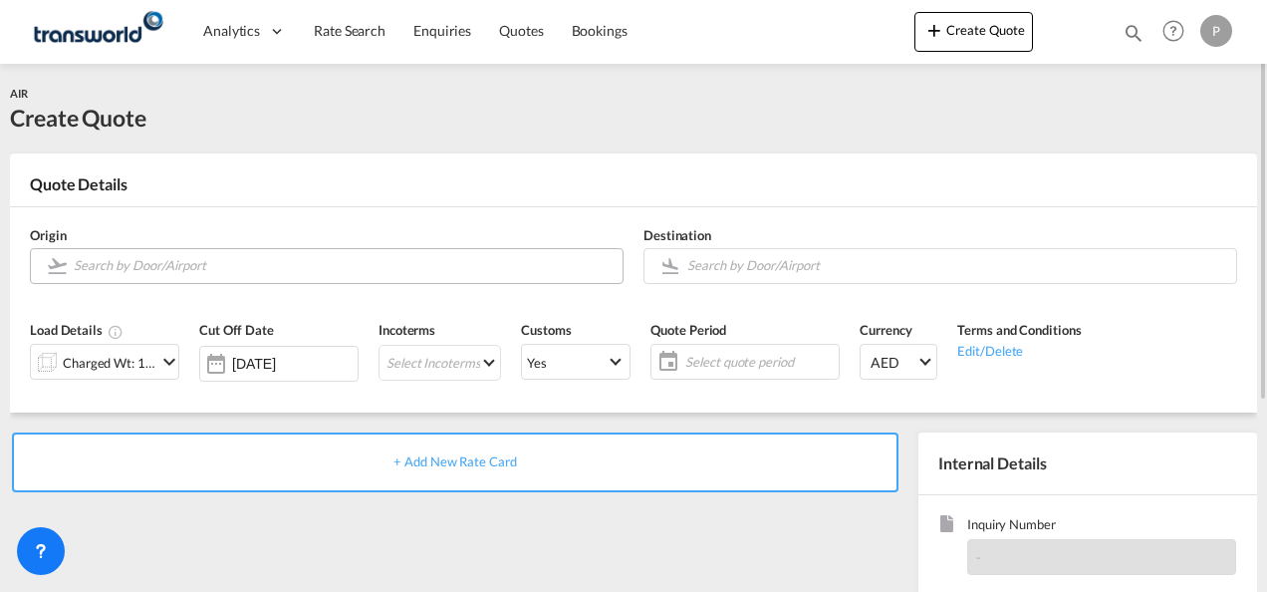
click at [182, 271] on input "Search by Door/Airport" at bounding box center [343, 265] width 539 height 35
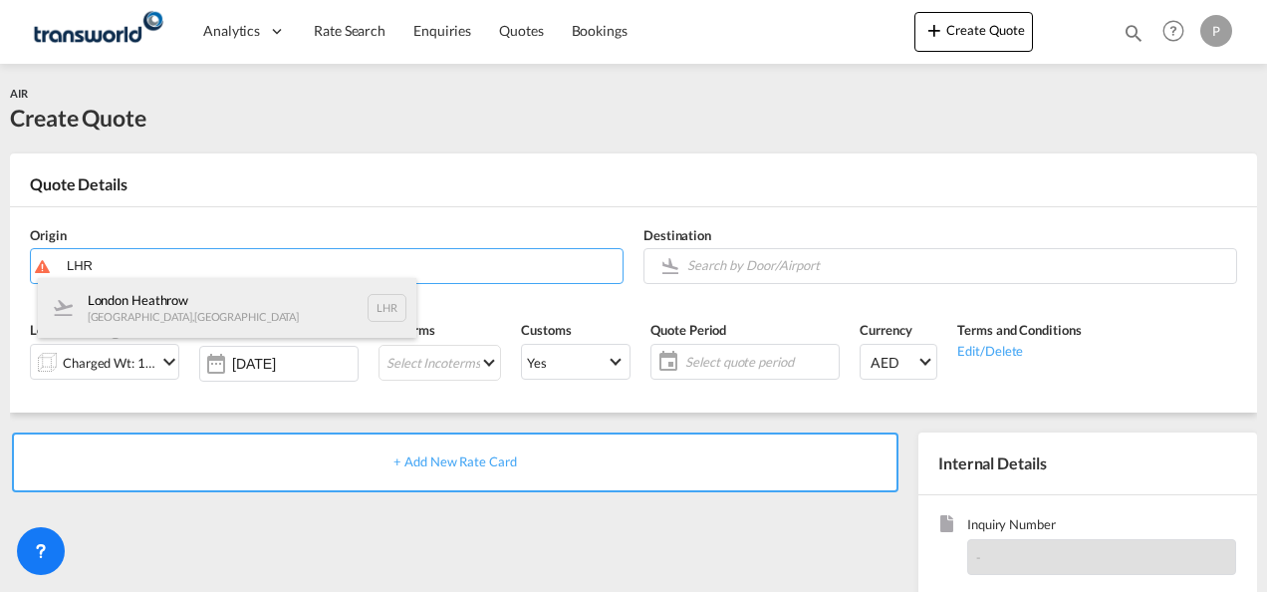
click at [197, 305] on div "[GEOGRAPHIC_DATA] [GEOGRAPHIC_DATA] , [GEOGRAPHIC_DATA] LHR" at bounding box center [227, 308] width 378 height 60
type input "[GEOGRAPHIC_DATA], [GEOGRAPHIC_DATA], [GEOGRAPHIC_DATA]"
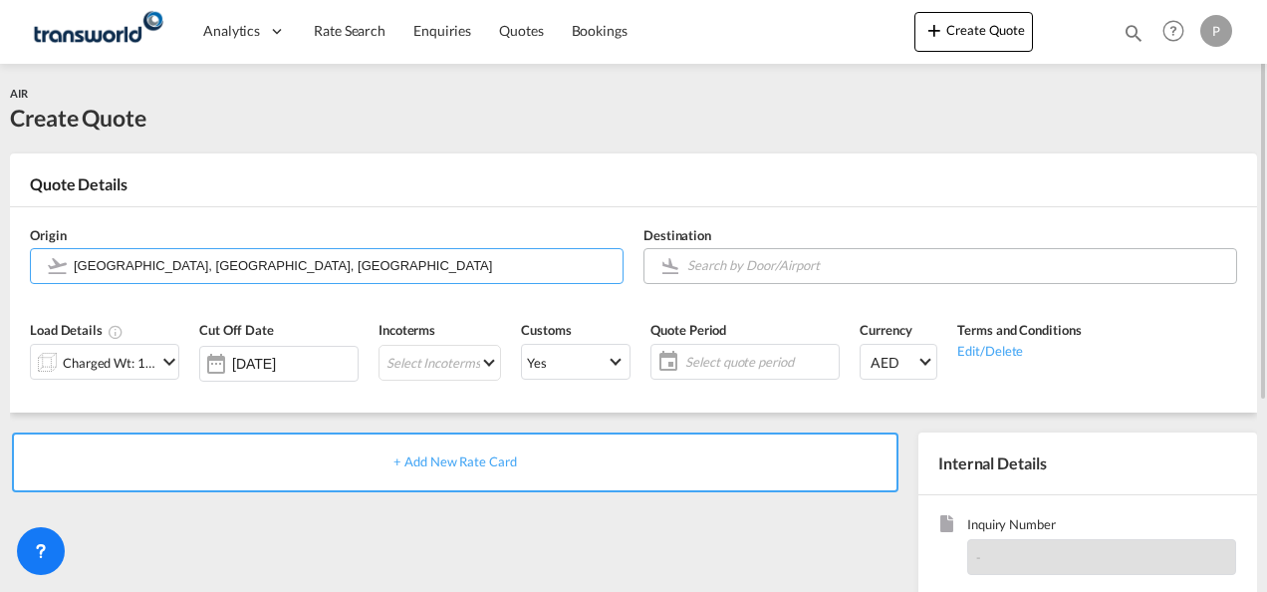
click at [741, 263] on input "Search by Door/Airport" at bounding box center [956, 265] width 539 height 35
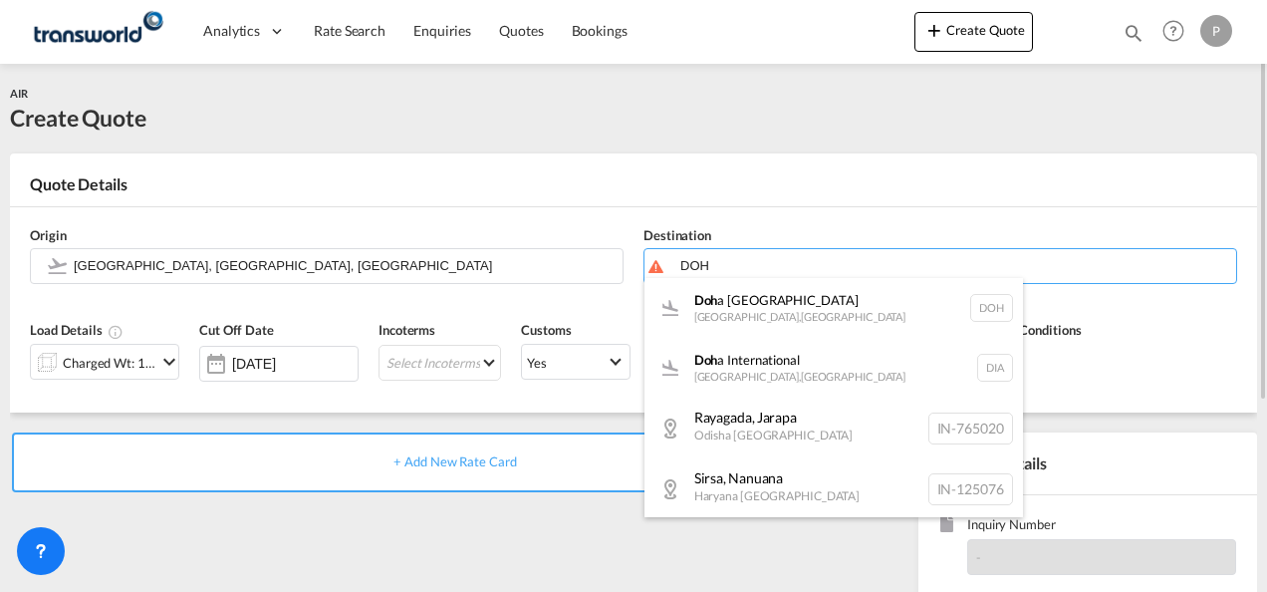
drag, startPoint x: 813, startPoint y: 312, endPoint x: 751, endPoint y: 299, distance: 63.1
click at [813, 312] on div "Doh a [GEOGRAPHIC_DATA] , [GEOGRAPHIC_DATA] DOH" at bounding box center [833, 308] width 378 height 60
type input "[GEOGRAPHIC_DATA], [GEOGRAPHIC_DATA], [GEOGRAPHIC_DATA]"
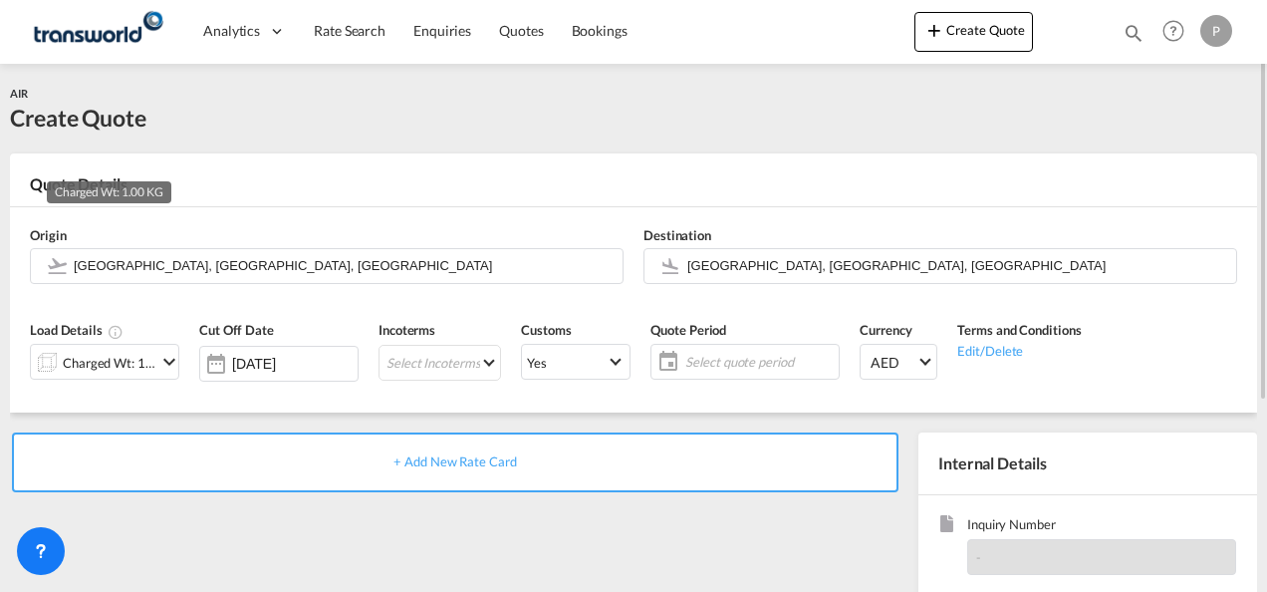
click at [145, 360] on div "Charged Wt: 1.00 KG" at bounding box center [110, 363] width 94 height 28
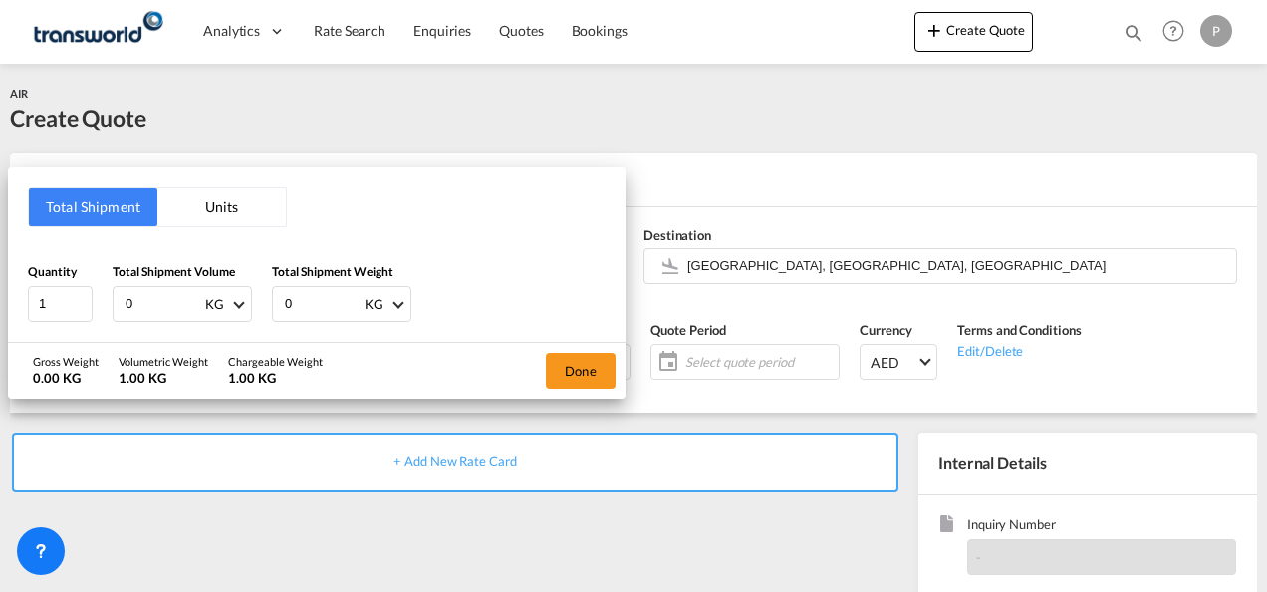
drag, startPoint x: 170, startPoint y: 307, endPoint x: 13, endPoint y: 217, distance: 181.1
click at [0, 219] on html "Analytics Dashboard Rate Search Enquiries Quotes Bookings Analytics" at bounding box center [633, 296] width 1267 height 592
type input "238"
click at [574, 372] on button "Done" at bounding box center [581, 371] width 70 height 36
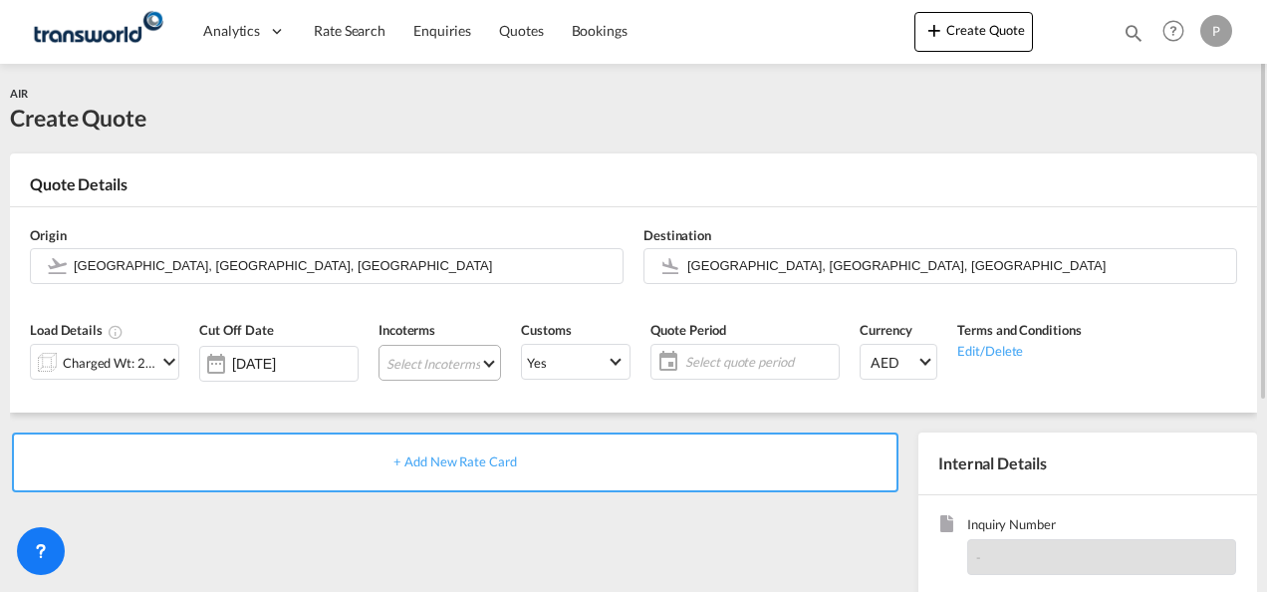
click at [430, 364] on md-select "Select Incoterms EXW - export Ex Works CIF - import Cost,Insurance and Freight …" at bounding box center [439, 363] width 122 height 36
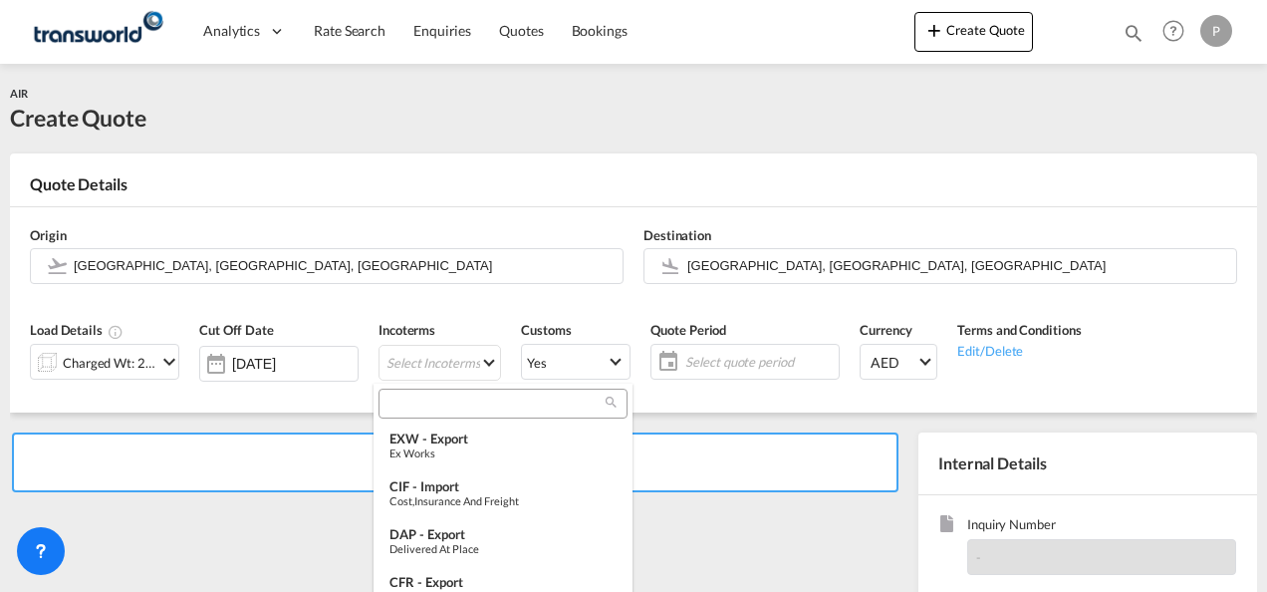
click at [430, 404] on input "search" at bounding box center [494, 403] width 221 height 18
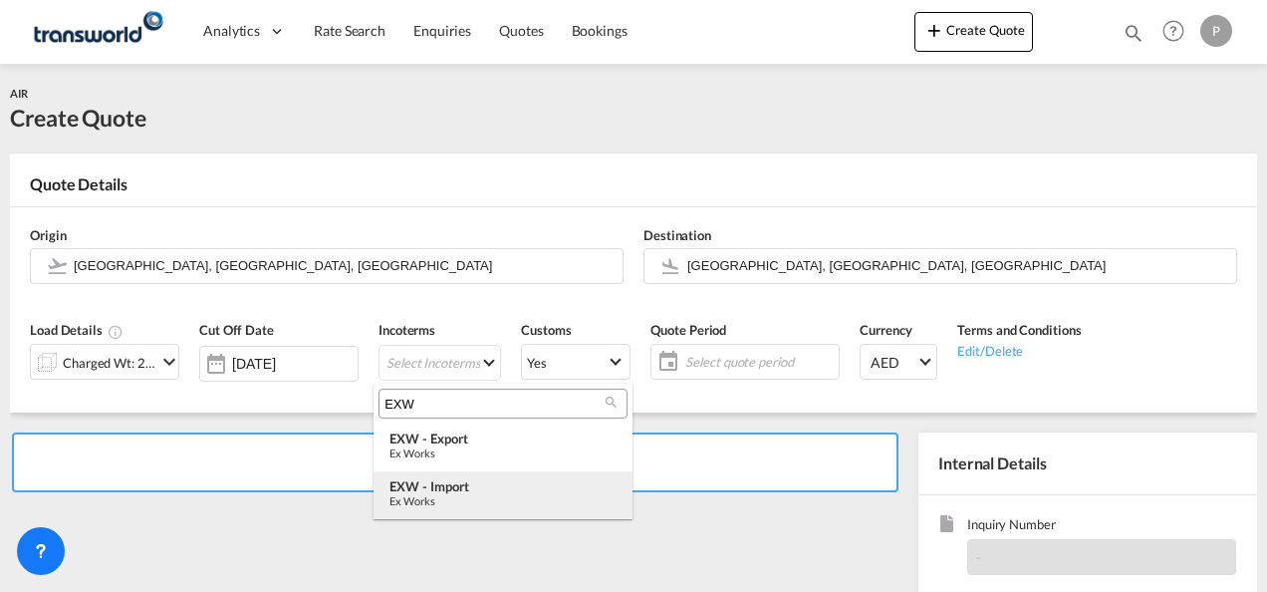
type input "EXW"
click at [474, 491] on div "EXW - import" at bounding box center [502, 486] width 227 height 16
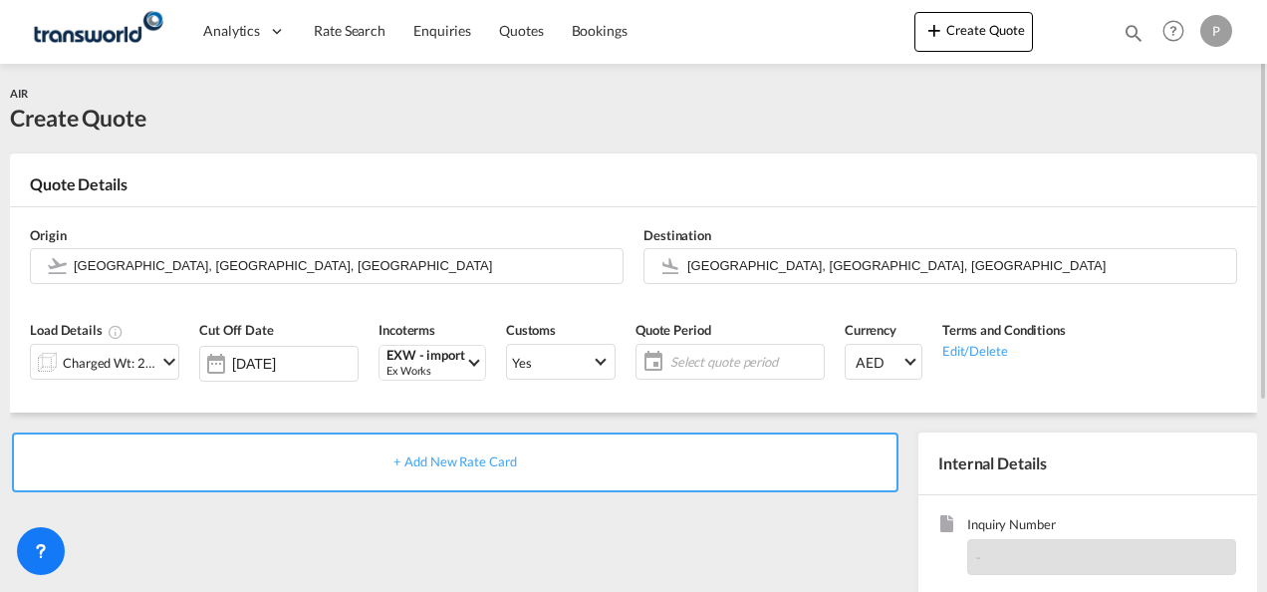
click at [704, 355] on span "Select quote period" at bounding box center [744, 362] width 148 height 18
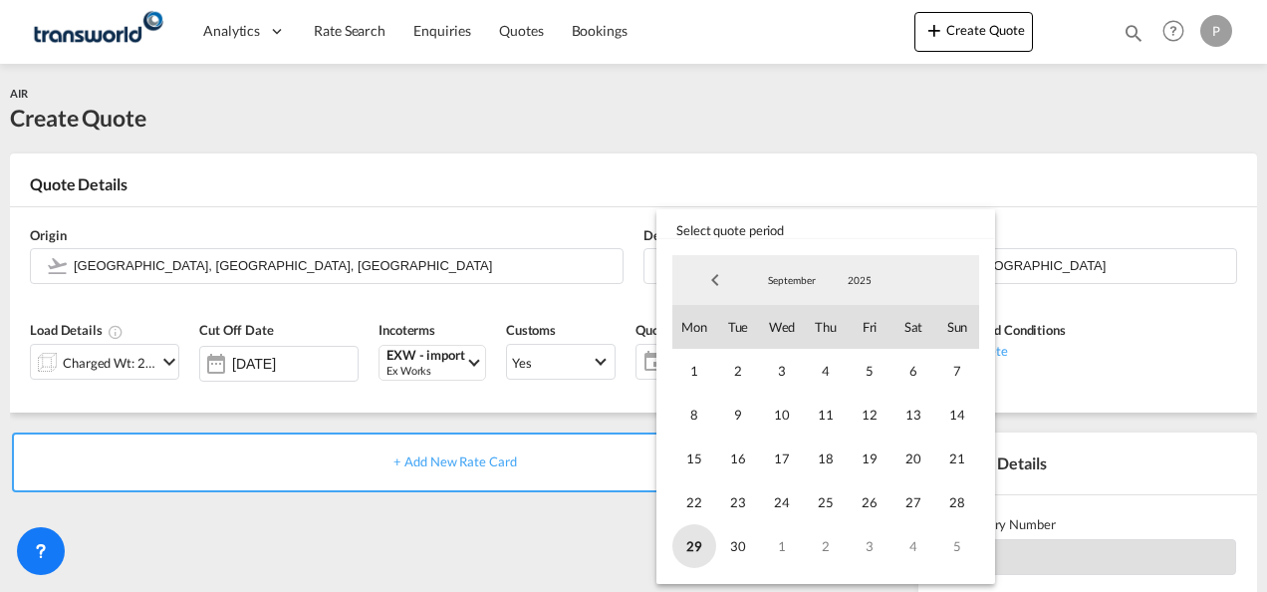
click at [693, 543] on span "29" at bounding box center [694, 546] width 44 height 44
click at [964, 540] on span "5" at bounding box center [957, 546] width 44 height 44
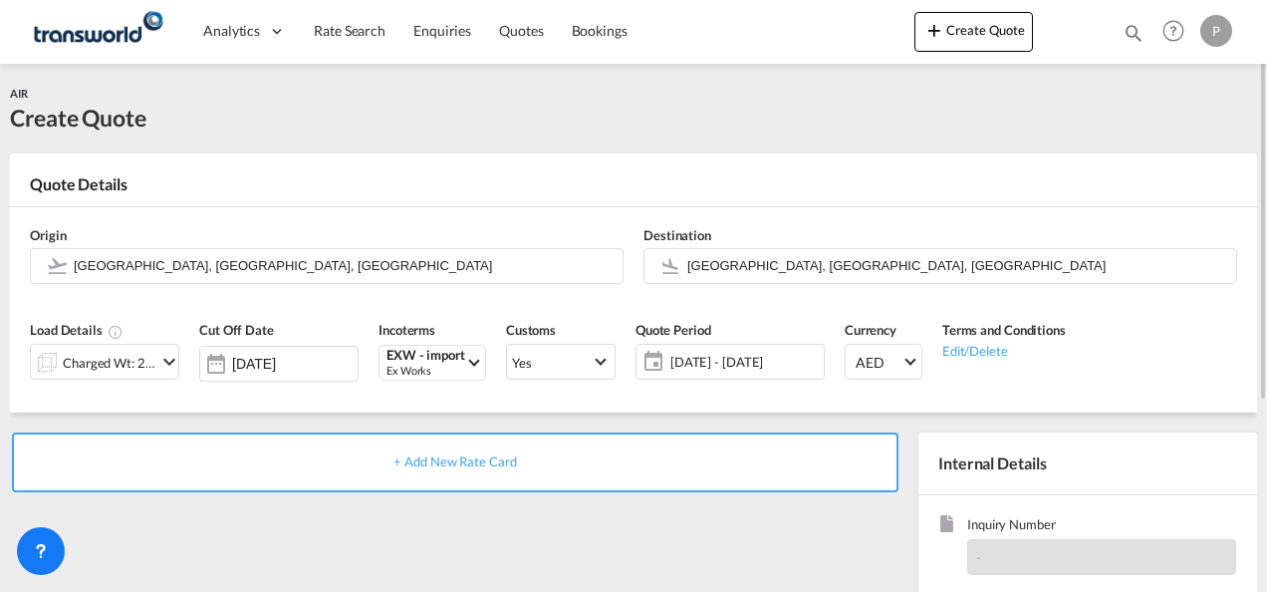
scroll to position [199, 0]
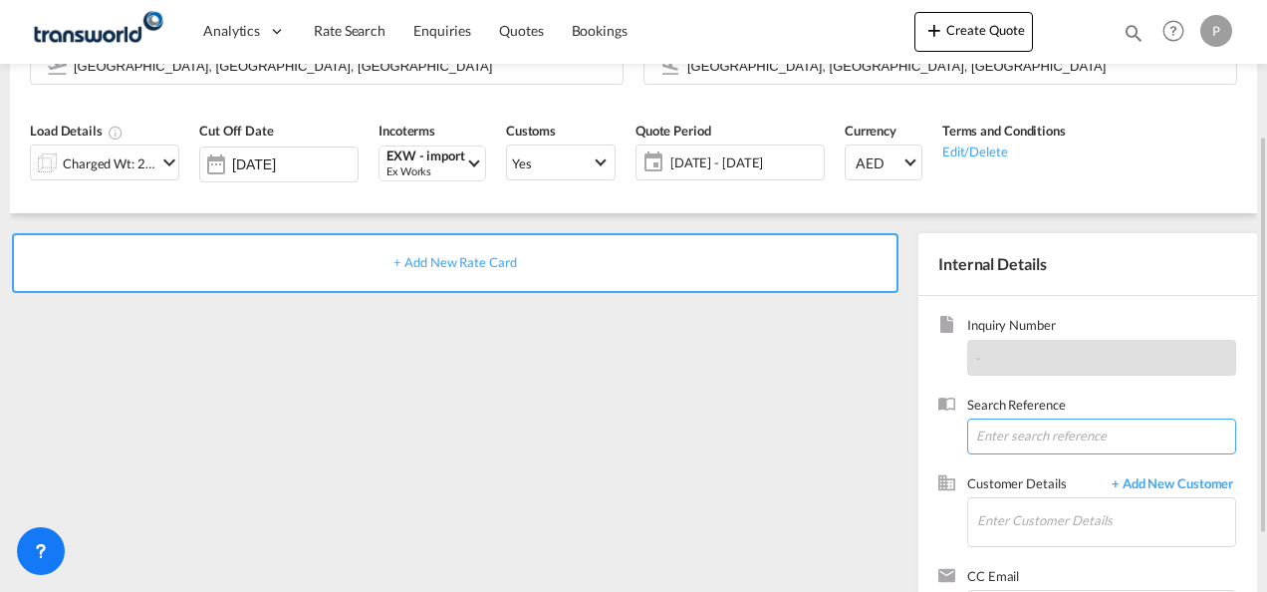
click at [1046, 437] on input at bounding box center [1101, 436] width 269 height 36
paste input "TWP9155"
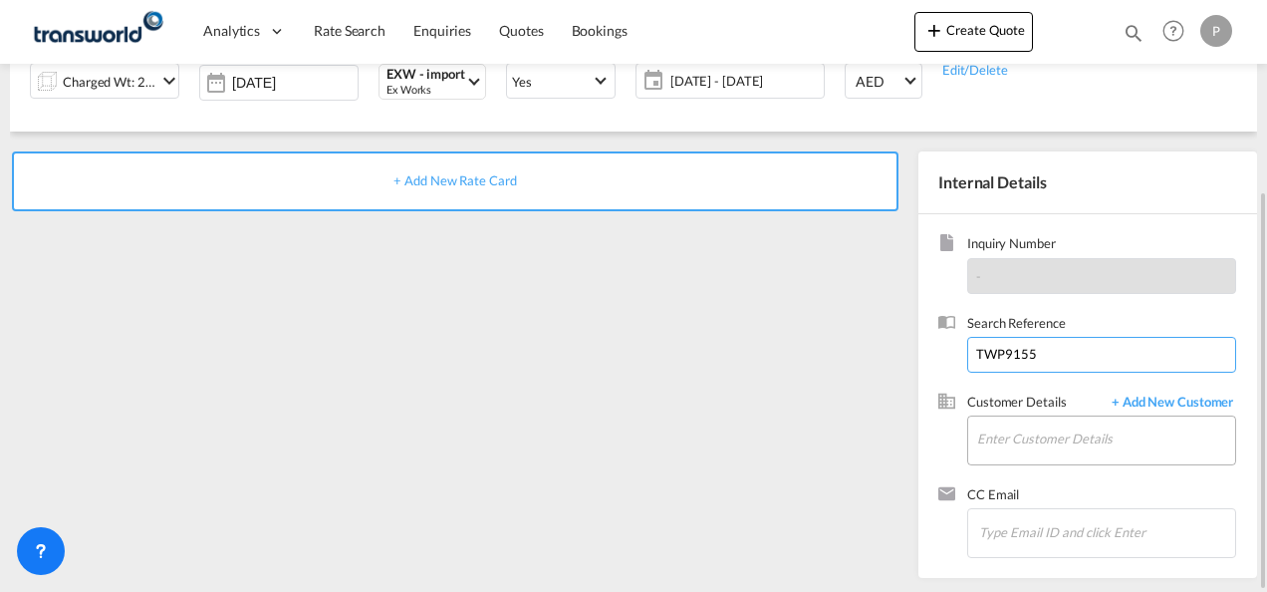
type input "TWP9155"
click at [1028, 437] on input "Enter Customer Details" at bounding box center [1106, 438] width 258 height 45
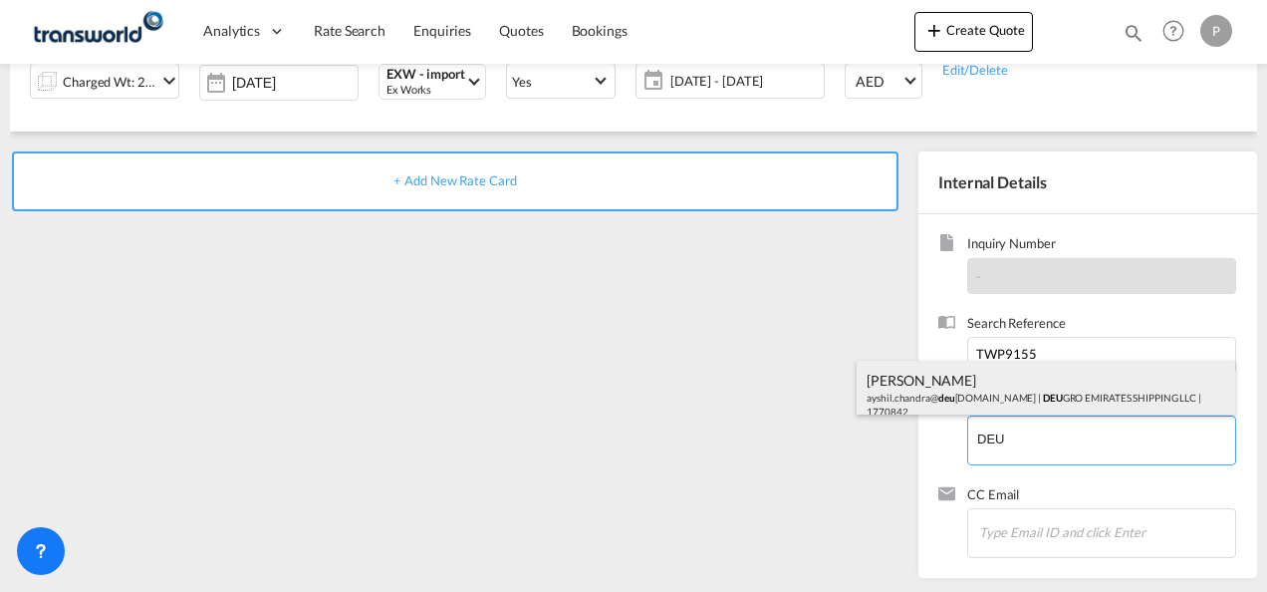
click at [1022, 392] on div "[PERSON_NAME].[PERSON_NAME]@ deu [DOMAIN_NAME] | DEU GRO EMIRATES SHIPPING LLC …" at bounding box center [1045, 395] width 378 height 68
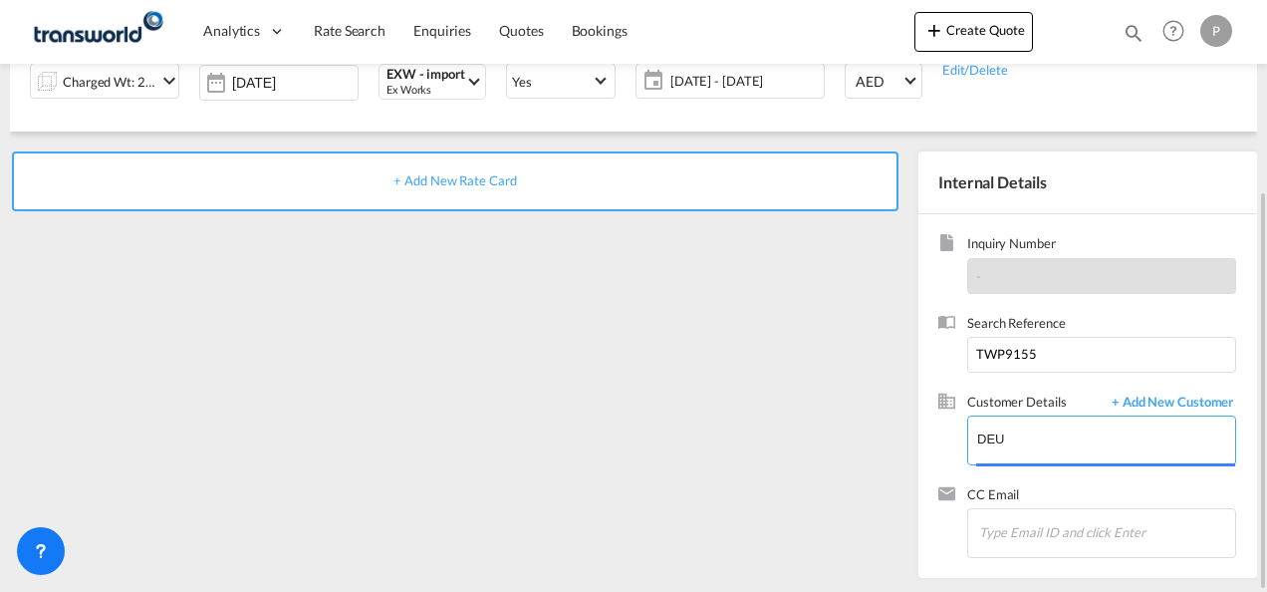
type input "DEUGRO EMIRATES SHIPPING LLC, [PERSON_NAME], [EMAIL_ADDRESS][DOMAIN_NAME]"
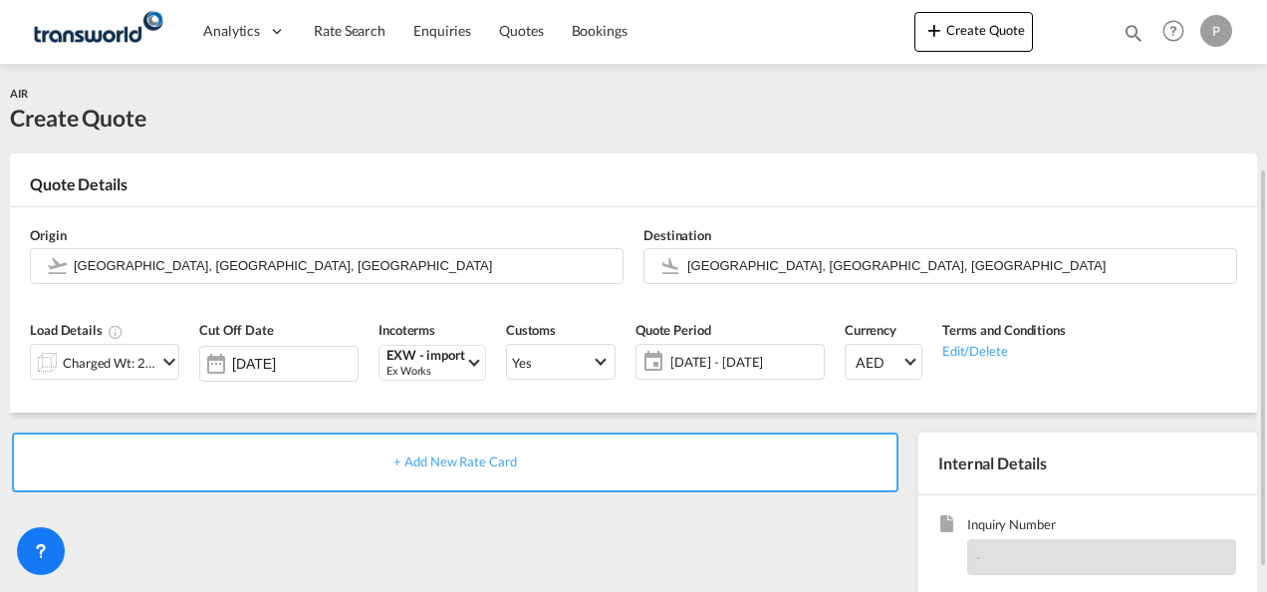
scroll to position [100, 0]
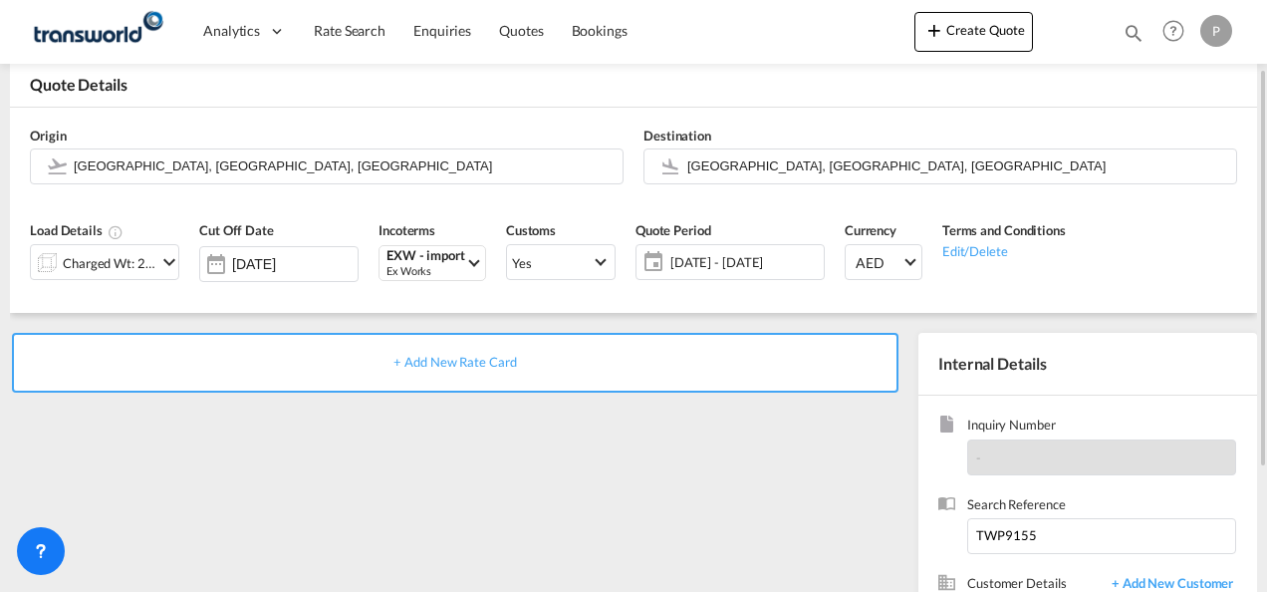
click at [439, 359] on span "+ Add New Rate Card" at bounding box center [454, 362] width 122 height 16
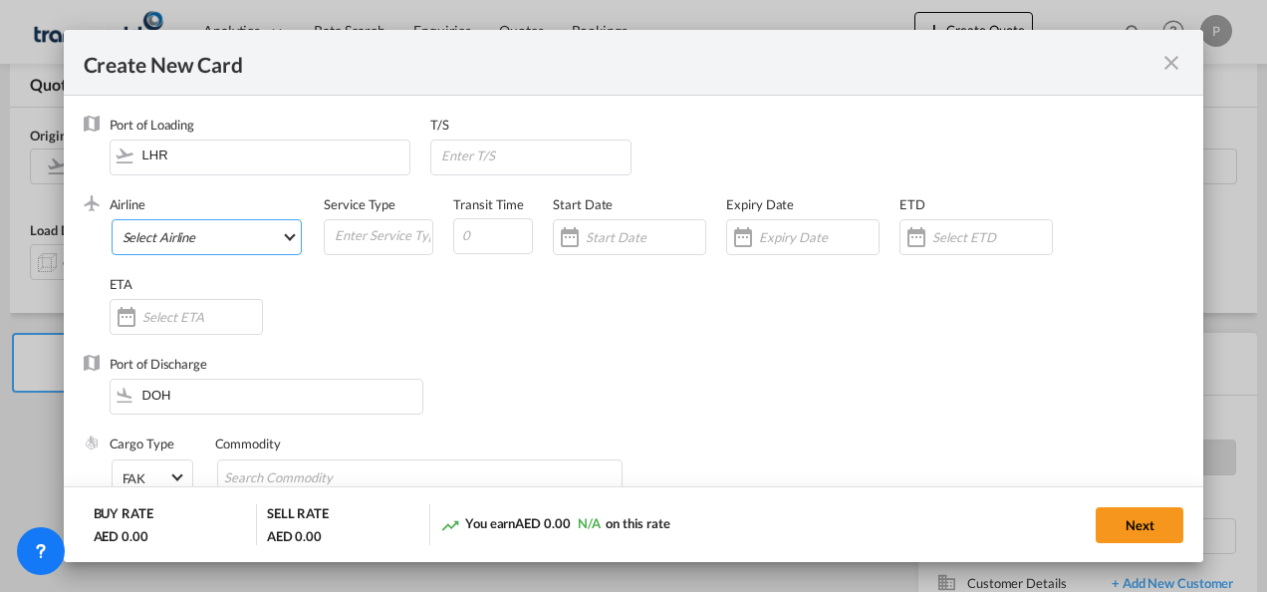
click at [199, 233] on md-select "Select Airline AIR EXPRESS S.A. (1166- / -) CMA CGM Air Cargo (1140-2C / -) DDW…" at bounding box center [207, 237] width 191 height 36
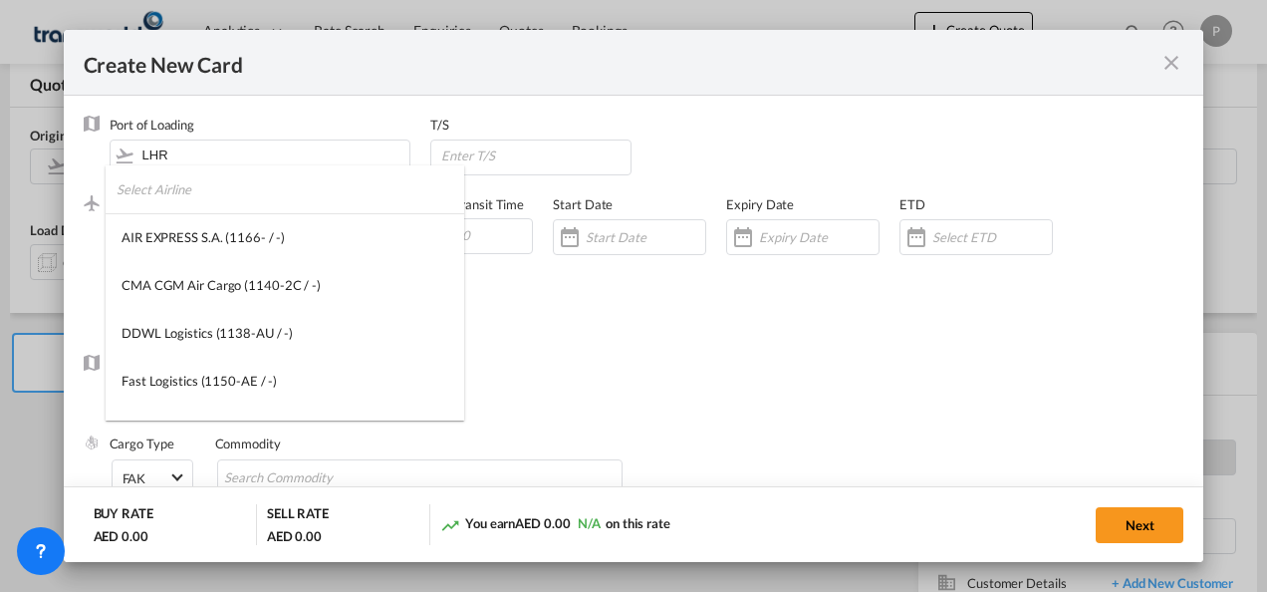
click at [215, 199] on input "search" at bounding box center [291, 189] width 348 height 48
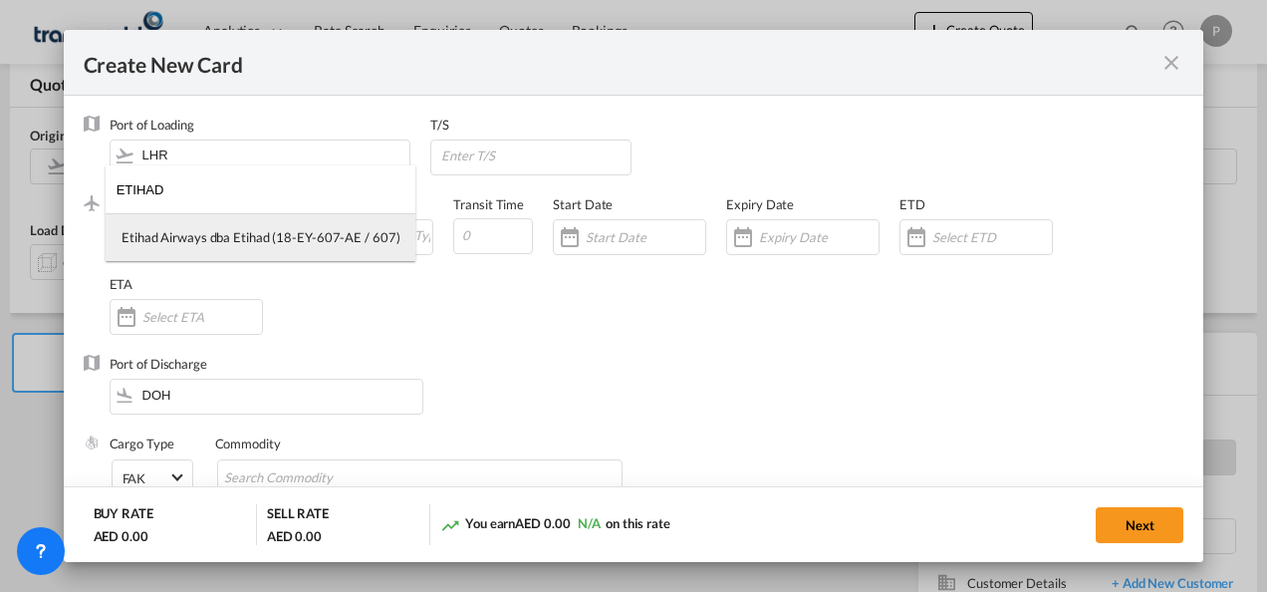
type input "ETIHAD"
click at [230, 228] on div "Etihad Airways dba Etihad (18-EY-607-AE / 607)" at bounding box center [261, 237] width 278 height 18
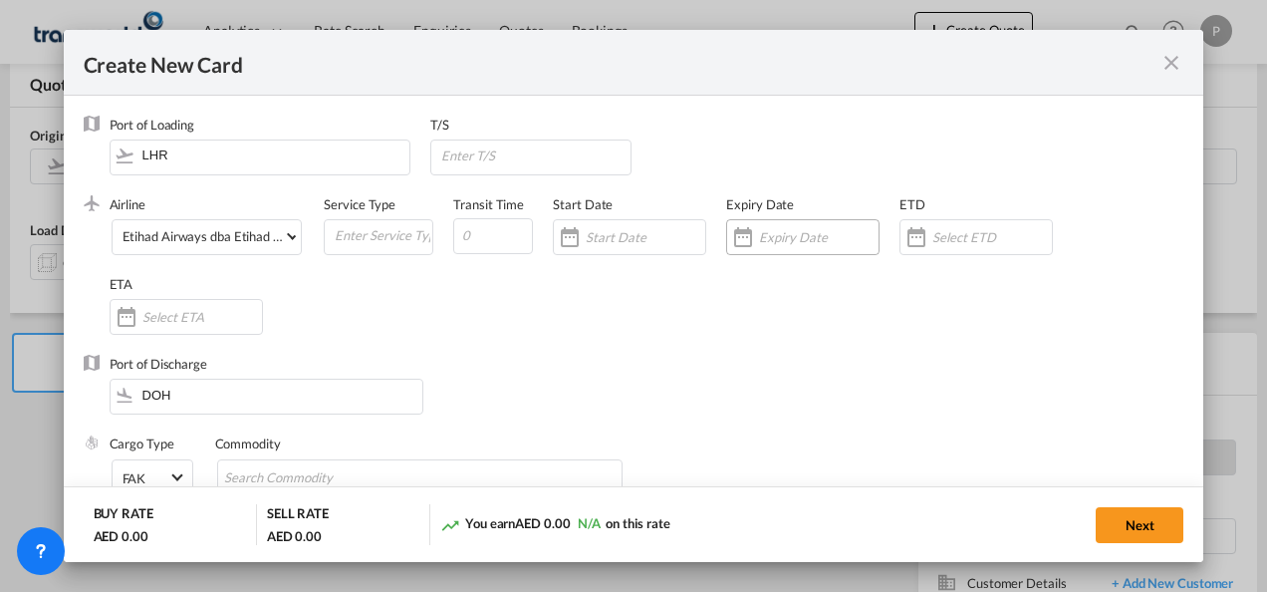
click at [781, 229] on input "Create New Card ..." at bounding box center [819, 237] width 120 height 16
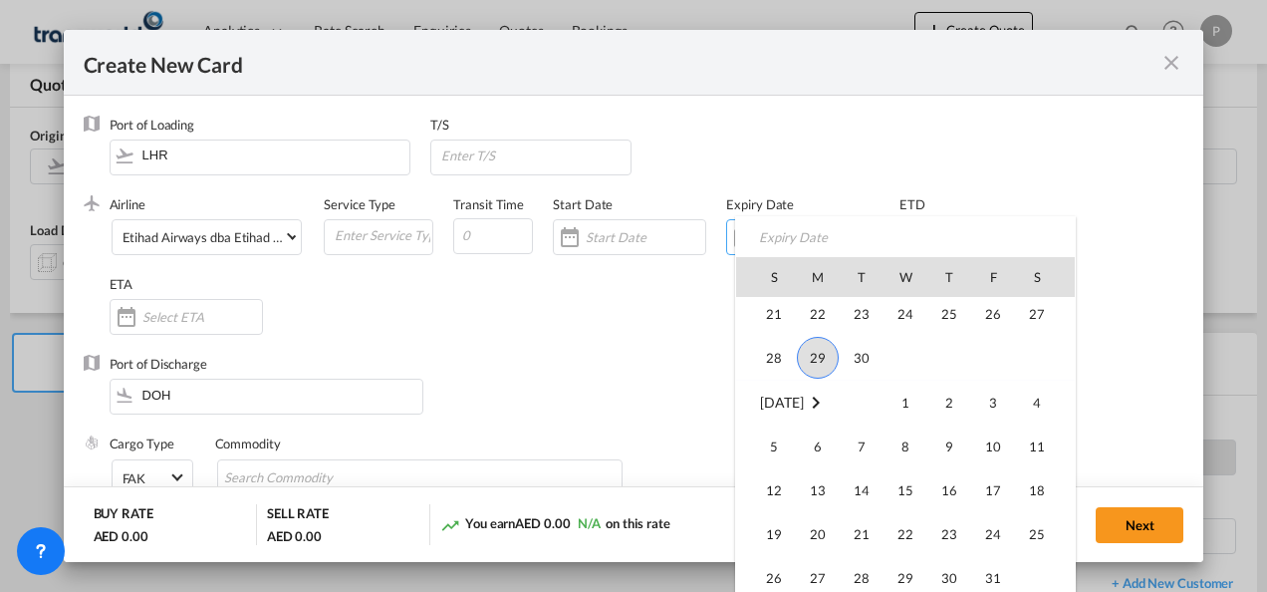
scroll to position [461529, 0]
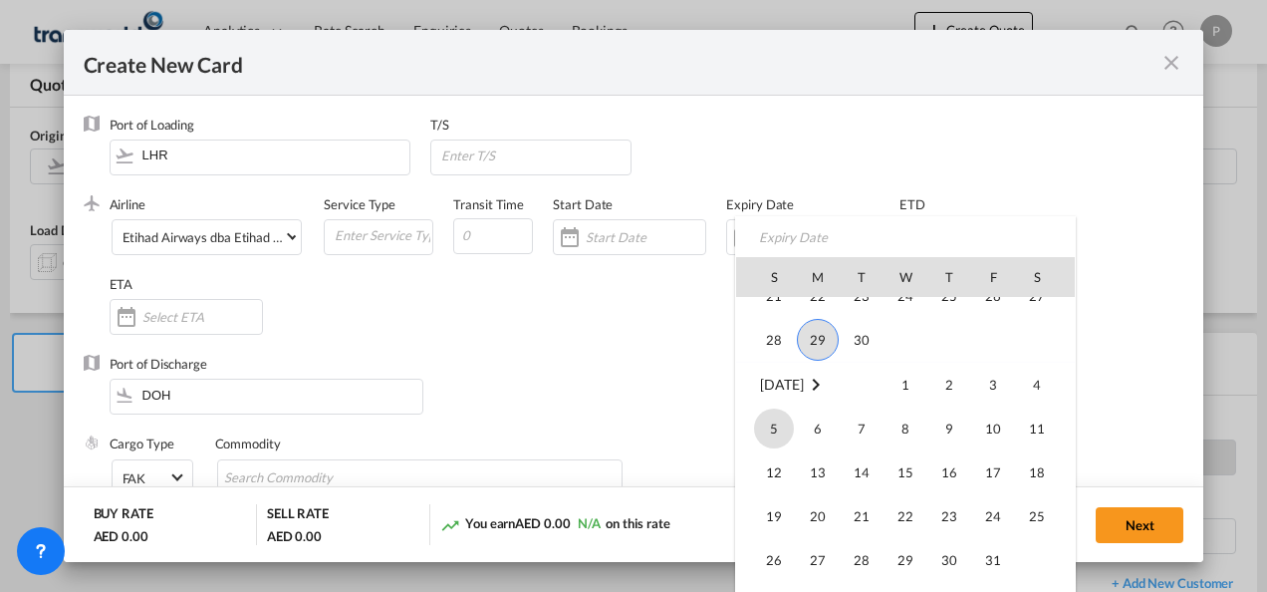
click at [779, 430] on span "5" at bounding box center [774, 428] width 40 height 40
type input "[DATE]"
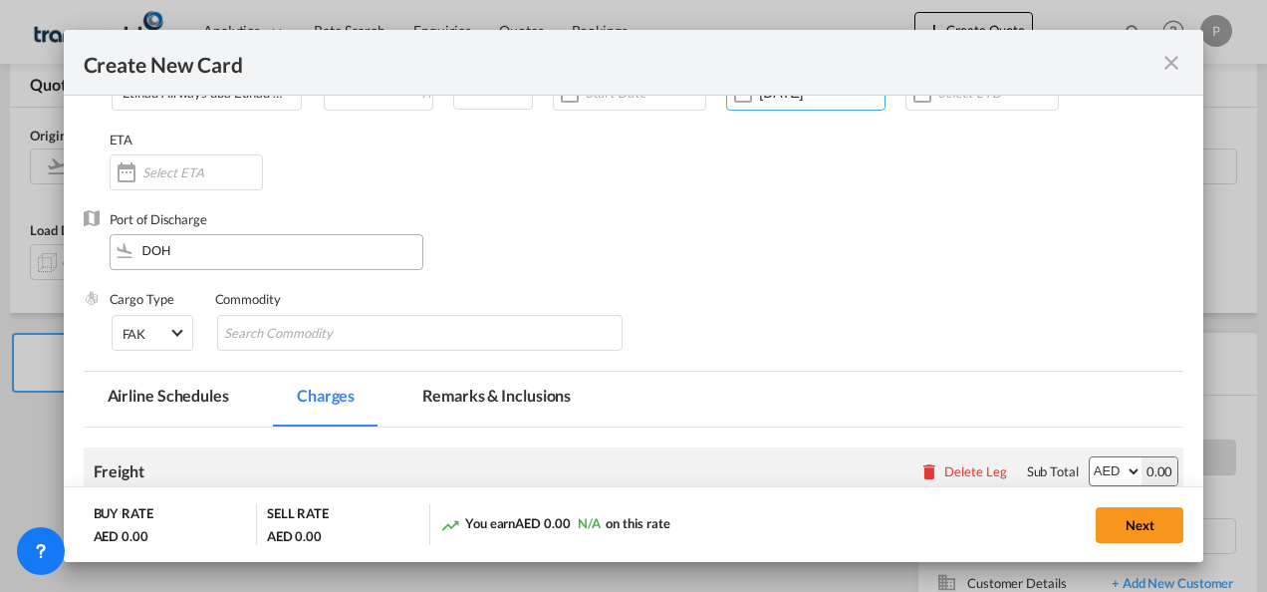
scroll to position [199, 0]
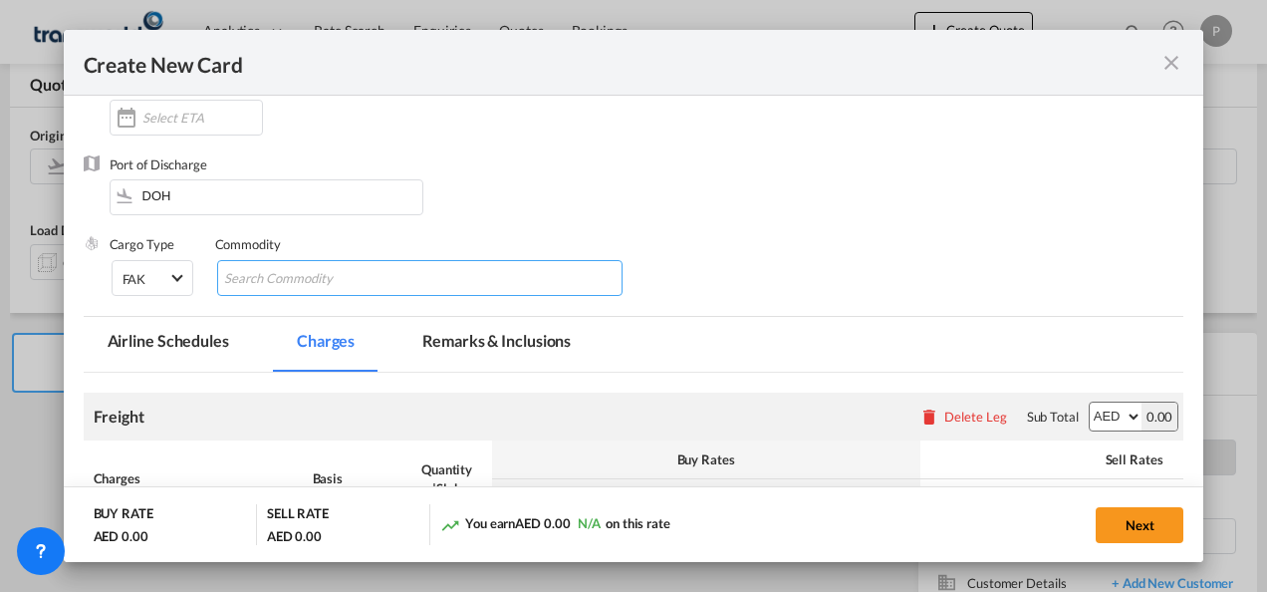
click at [302, 277] on input "Search Commodity" at bounding box center [315, 279] width 182 height 32
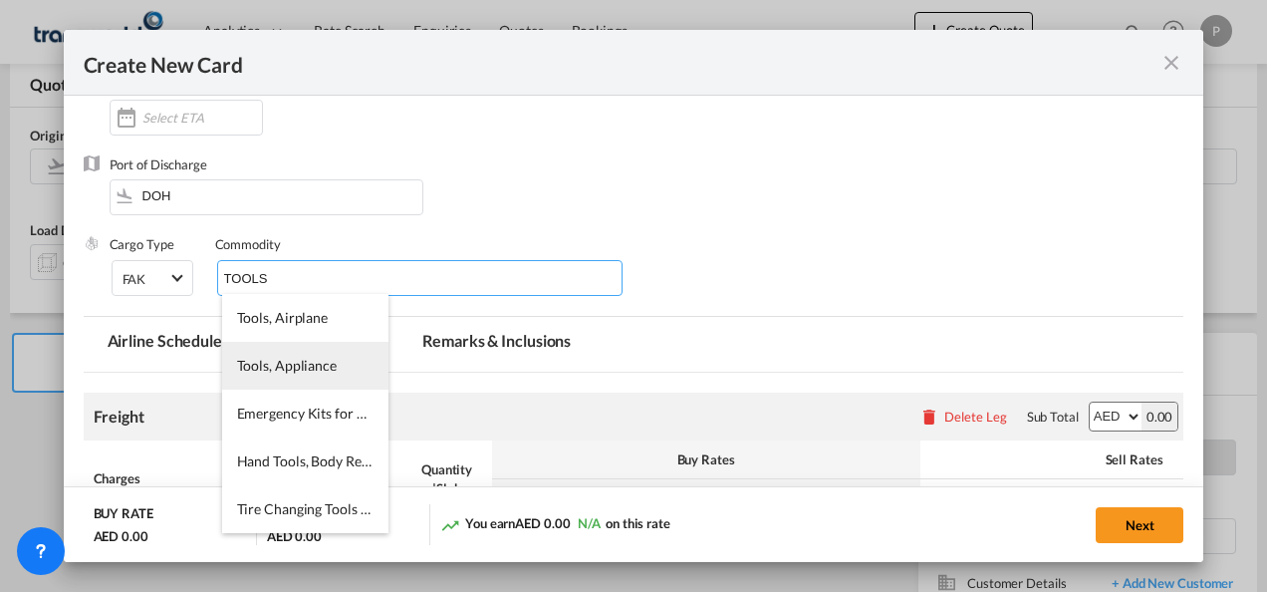
type input "TOOLS"
click at [272, 362] on span "Tools, Appliance" at bounding box center [287, 365] width 100 height 17
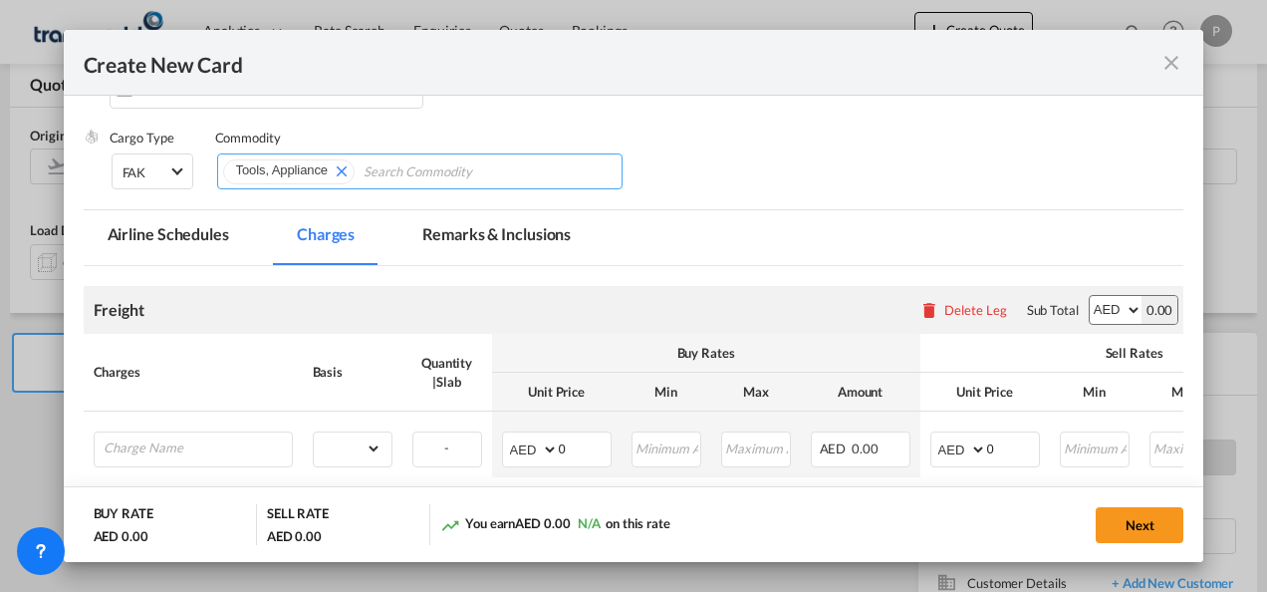
scroll to position [398, 0]
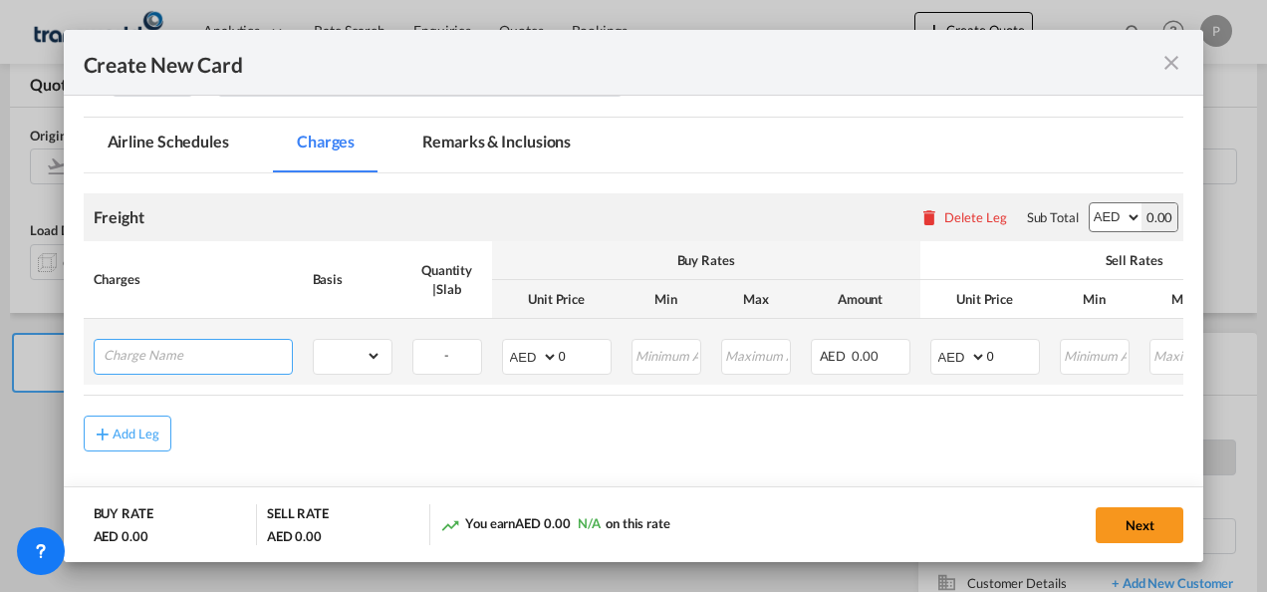
click at [186, 352] on input "Charge Name" at bounding box center [198, 355] width 188 height 30
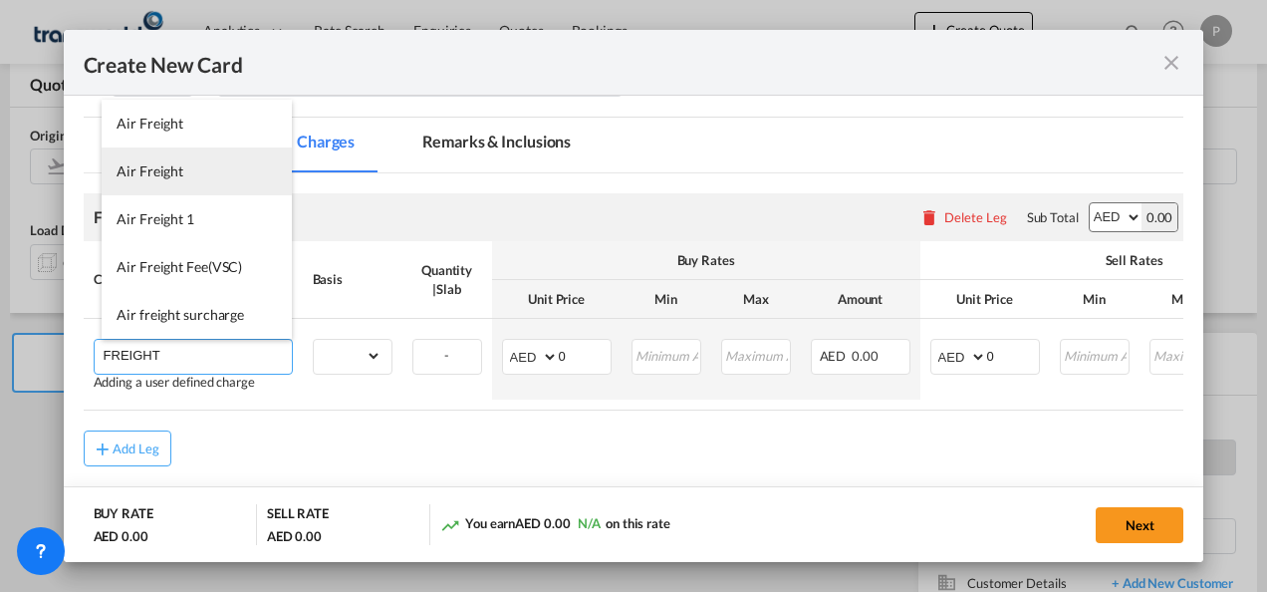
click at [148, 179] on li "Air Freight" at bounding box center [197, 171] width 190 height 48
type input "Air Freight"
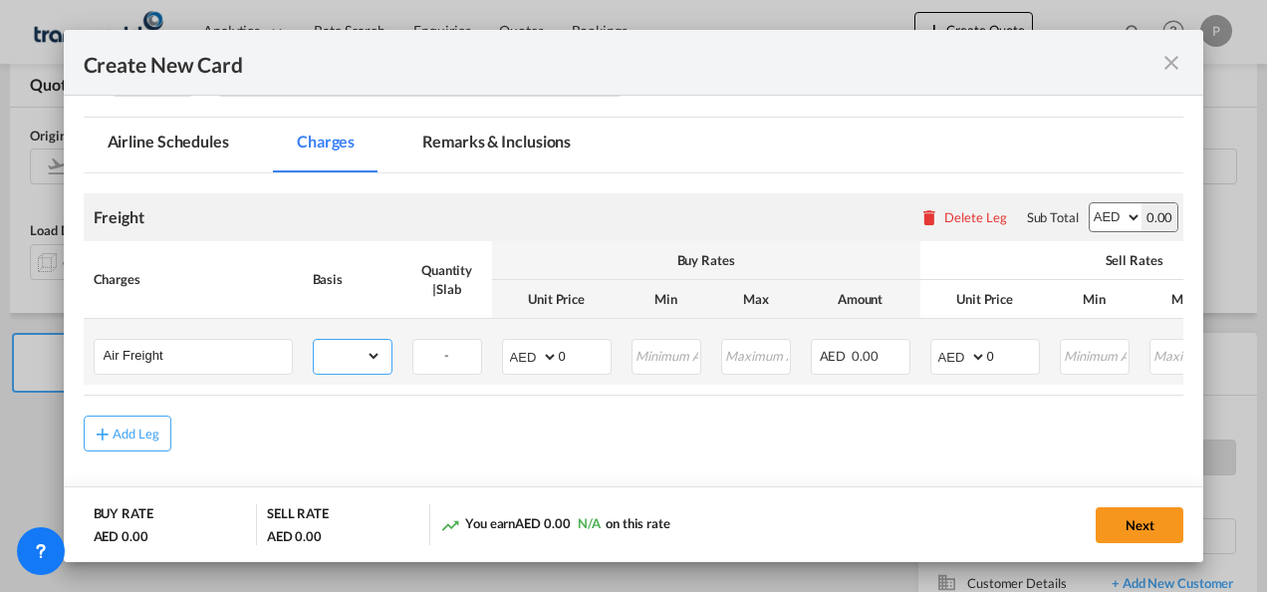
click at [377, 357] on select "gross_weight volumetric_weight per_shipment per_bl per_km % on air freight per_…" at bounding box center [348, 356] width 68 height 32
select select "per_shipment"
click at [314, 340] on select "gross_weight volumetric_weight per_shipment per_bl per_km % on air freight per_…" at bounding box center [348, 356] width 68 height 32
click at [587, 353] on input "0" at bounding box center [585, 355] width 52 height 30
click at [546, 357] on select "AED AFN ALL AMD ANG AOA ARS AUD AWG AZN BAM BBD BDT BGN BHD BIF BMD BND BOB BRL…" at bounding box center [532, 357] width 52 height 28
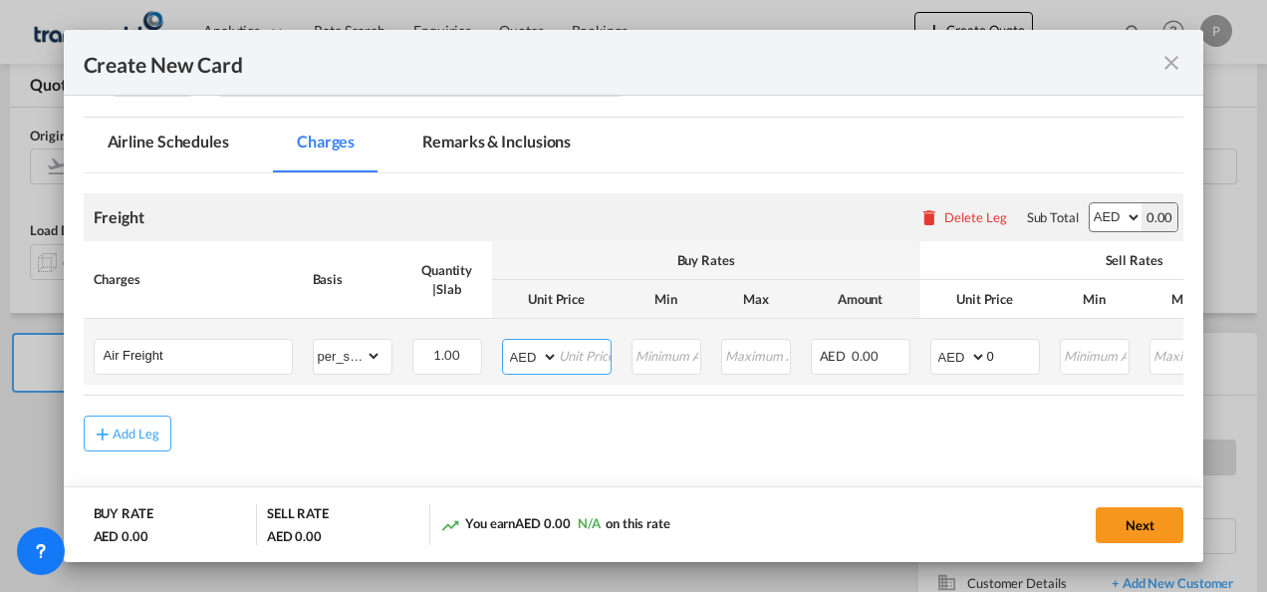
select select "string:GBP"
click at [506, 343] on select "AED AFN ALL AMD ANG AOA ARS AUD AWG AZN BAM BBD BDT BGN BHD BIF BMD BND BOB BRL…" at bounding box center [532, 357] width 52 height 28
click at [584, 356] on input "Create New Card ..." at bounding box center [585, 355] width 52 height 30
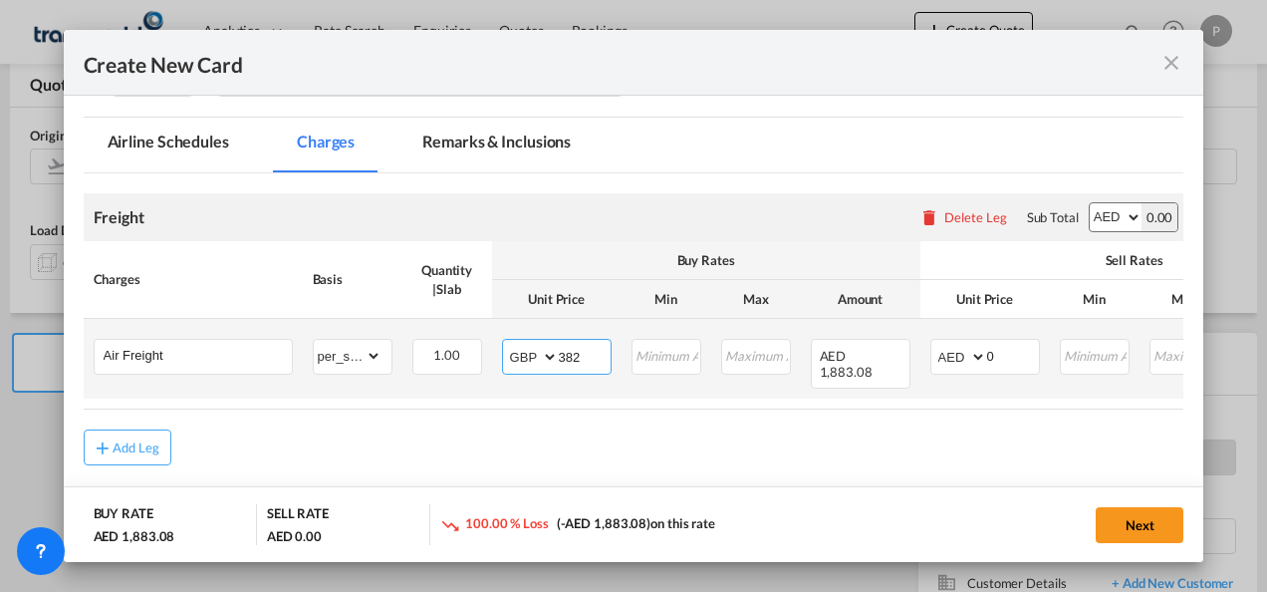
type input "382"
click at [976, 352] on select "AED AFN ALL AMD ANG AOA ARS AUD AWG AZN BAM BBD BDT BGN BHD BIF BMD BND BOB BRL…" at bounding box center [960, 357] width 52 height 28
select select "string:GBP"
click at [934, 343] on select "AED AFN ALL AMD ANG AOA ARS AUD AWG AZN BAM BBD BDT BGN BHD BIF BMD BND BOB BRL…" at bounding box center [960, 357] width 52 height 28
click at [1013, 360] on input "0" at bounding box center [1013, 355] width 52 height 30
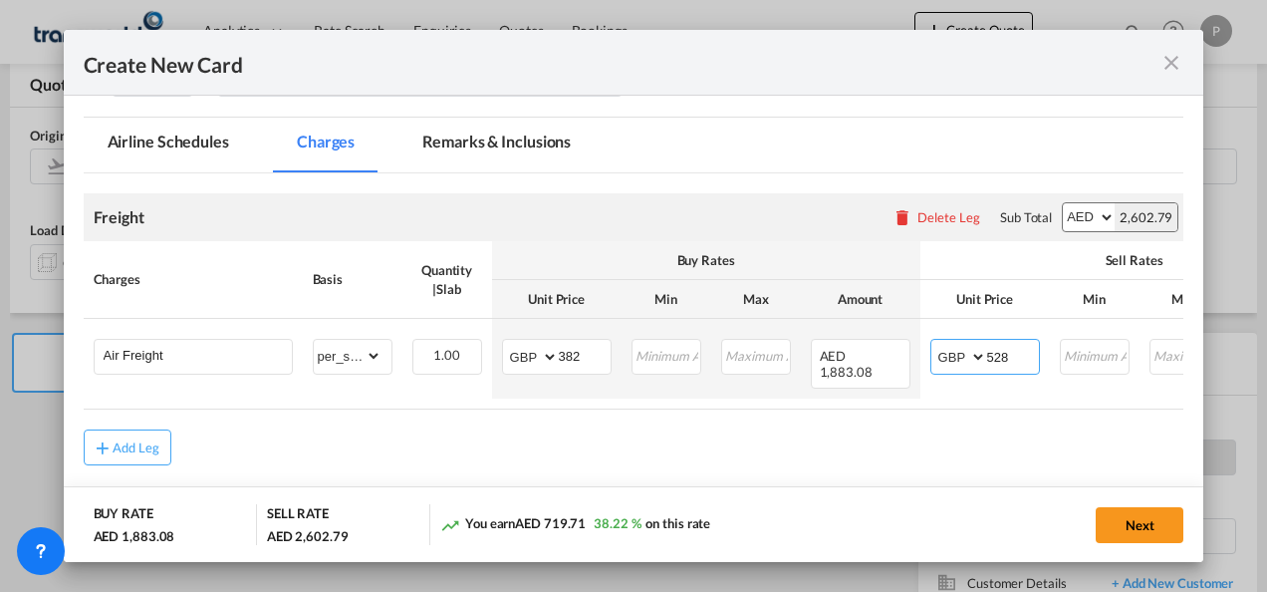
type input "528"
click at [1143, 531] on button "Next" at bounding box center [1140, 525] width 88 height 36
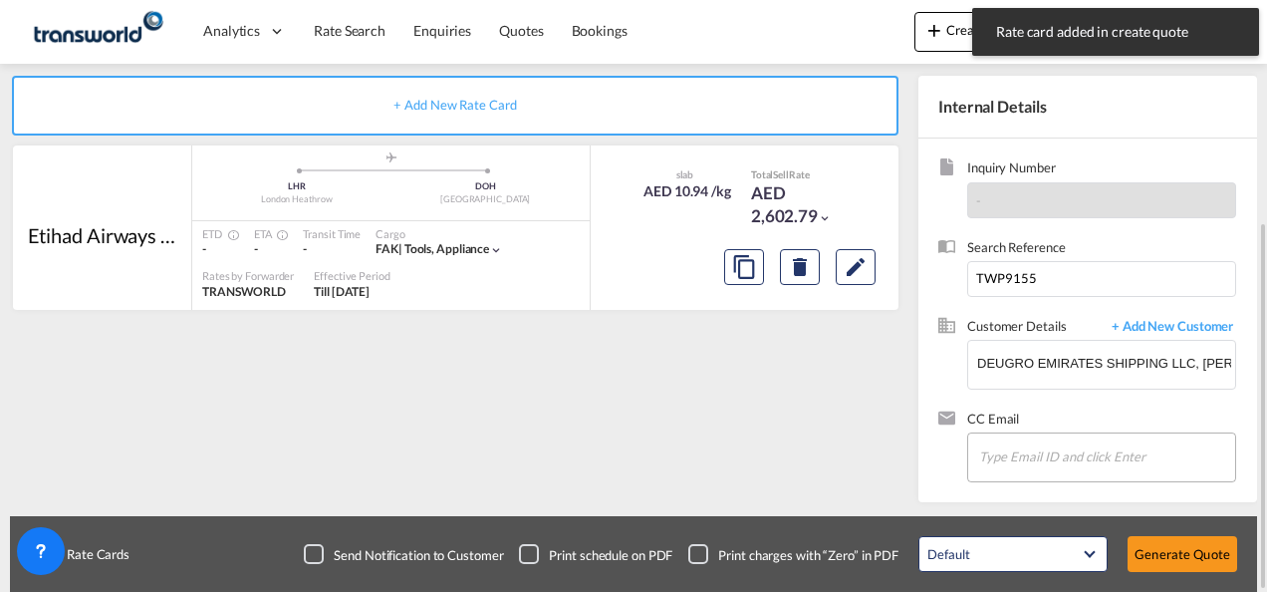
scroll to position [257, 0]
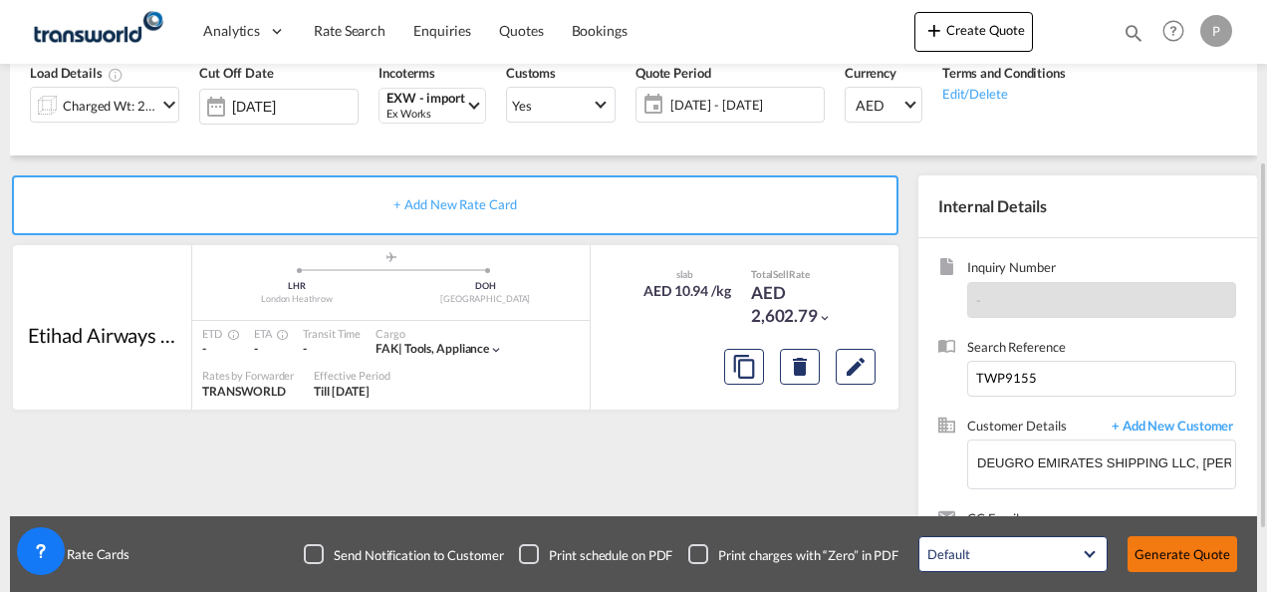
click at [1181, 552] on button "Generate Quote" at bounding box center [1182, 554] width 110 height 36
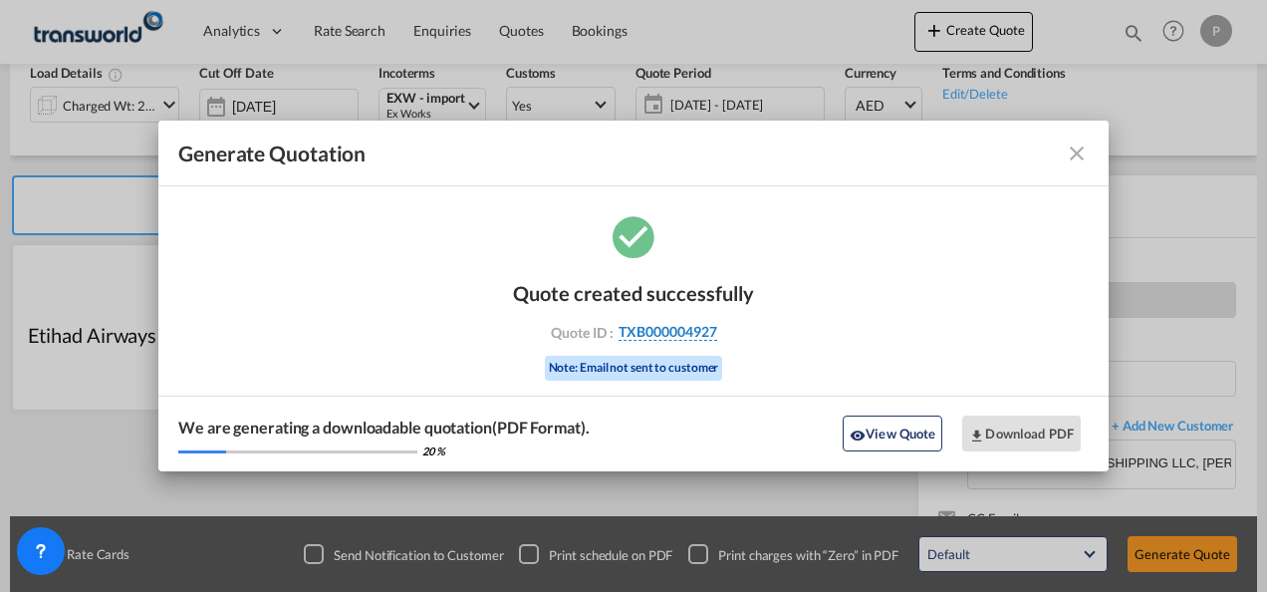
click at [645, 329] on span "TXB000004927" at bounding box center [667, 332] width 99 height 18
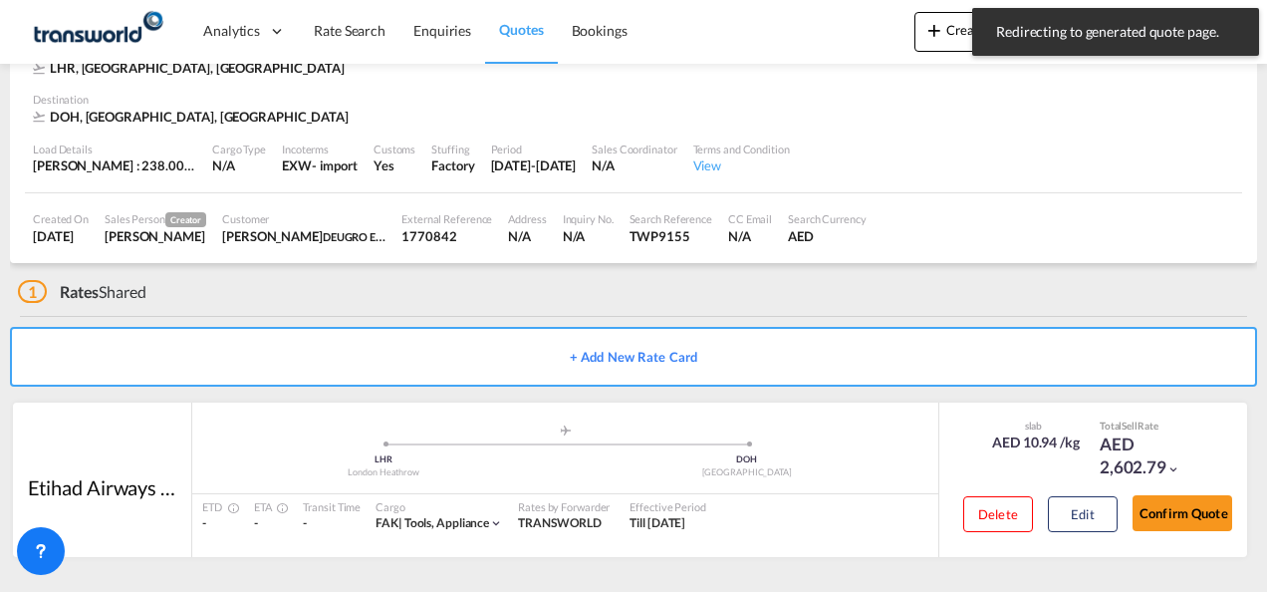
scroll to position [122, 0]
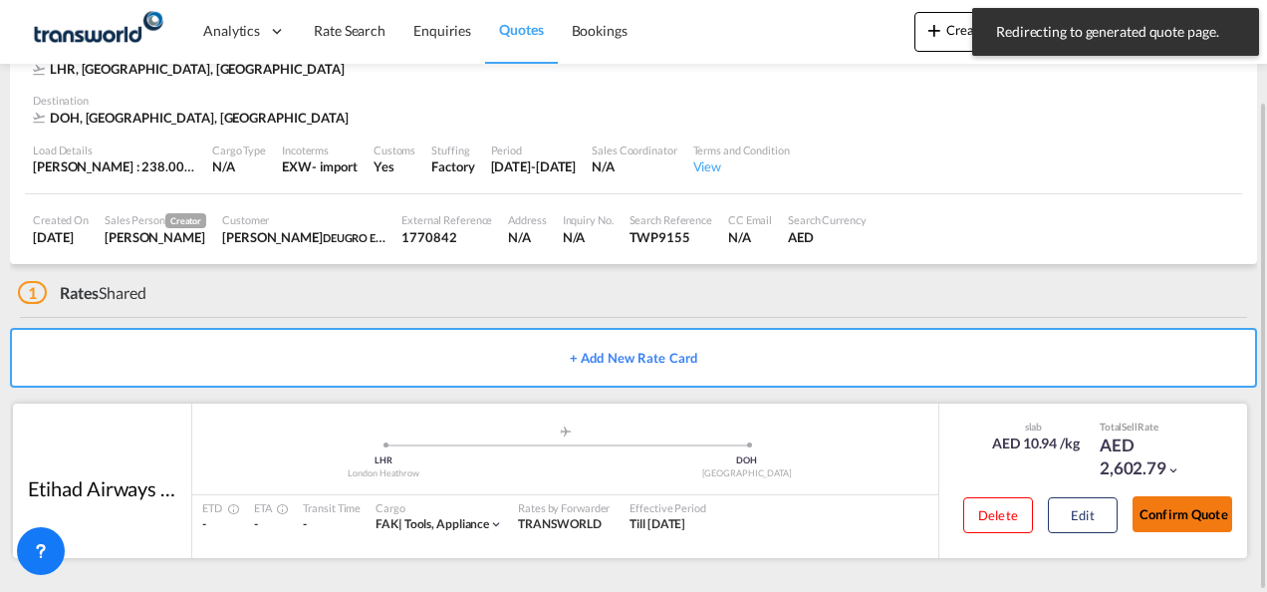
click at [1199, 513] on button "Confirm Quote" at bounding box center [1182, 514] width 100 height 36
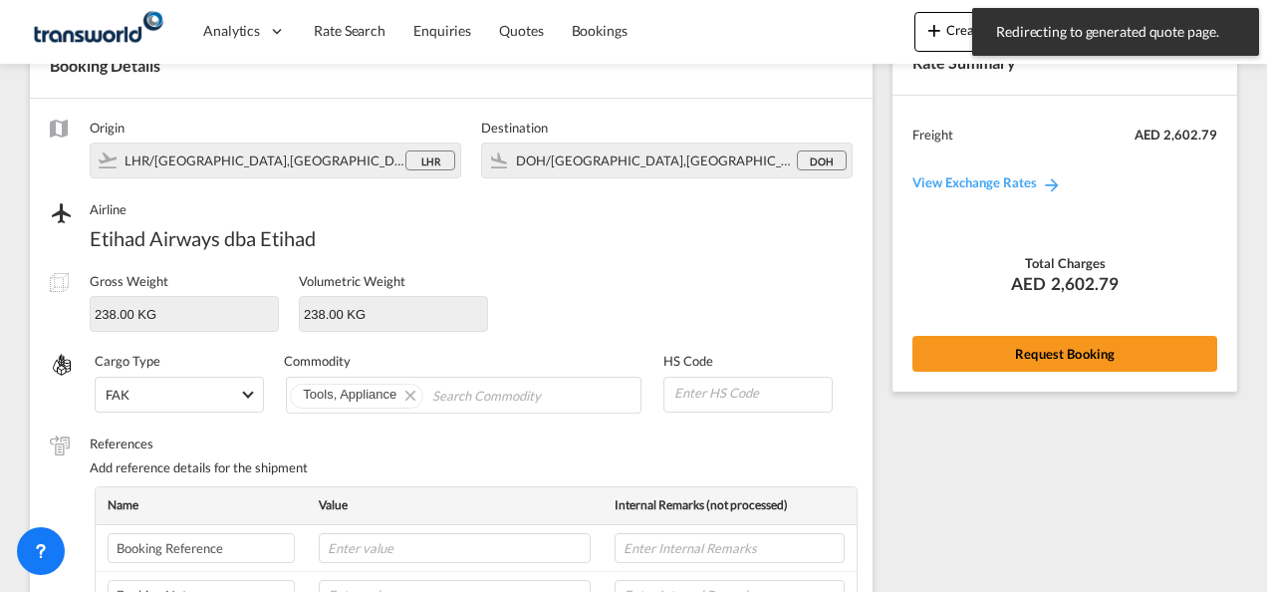
scroll to position [739, 0]
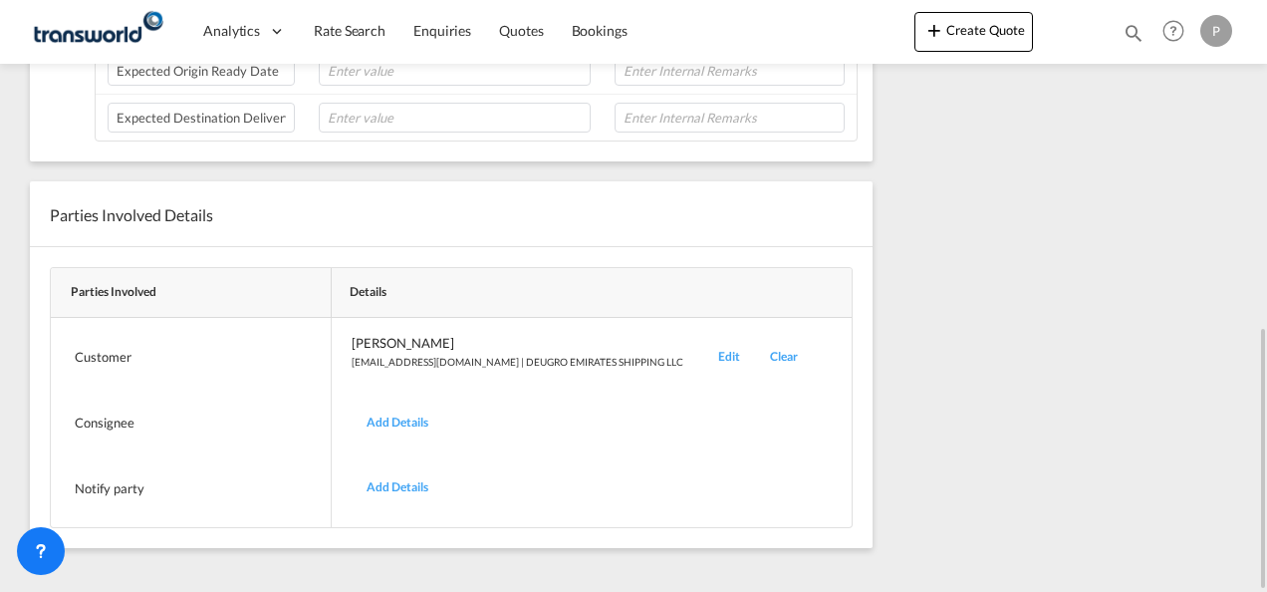
click at [703, 341] on div "Edit" at bounding box center [729, 357] width 52 height 47
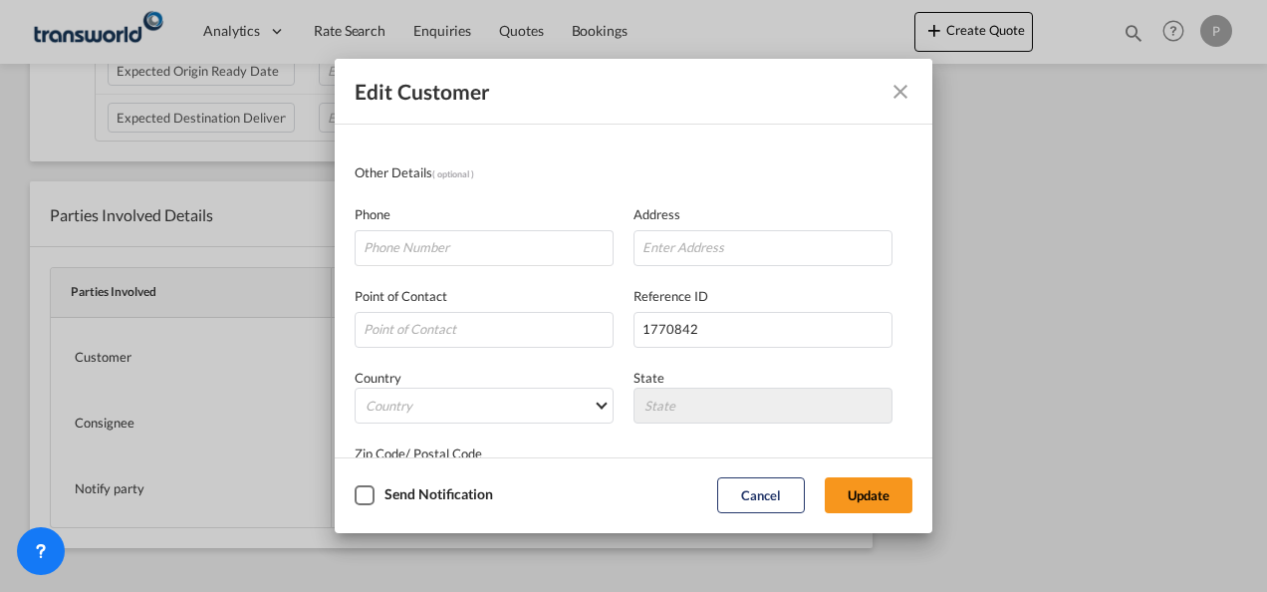
scroll to position [235, 0]
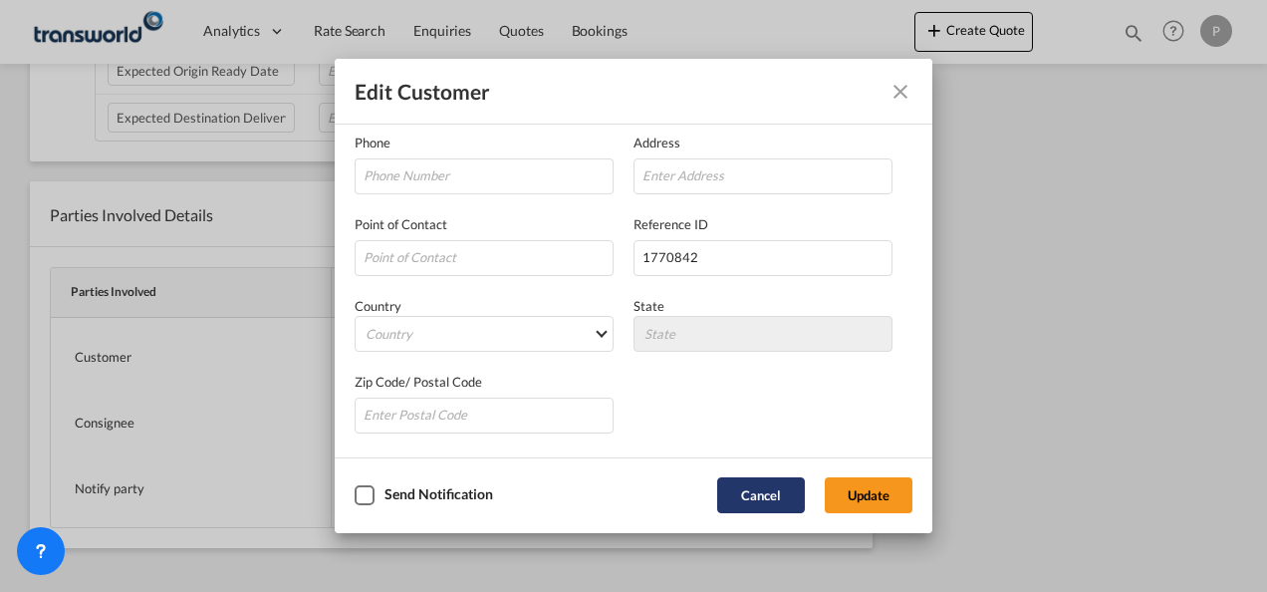
click at [755, 492] on button "Cancel" at bounding box center [761, 495] width 88 height 36
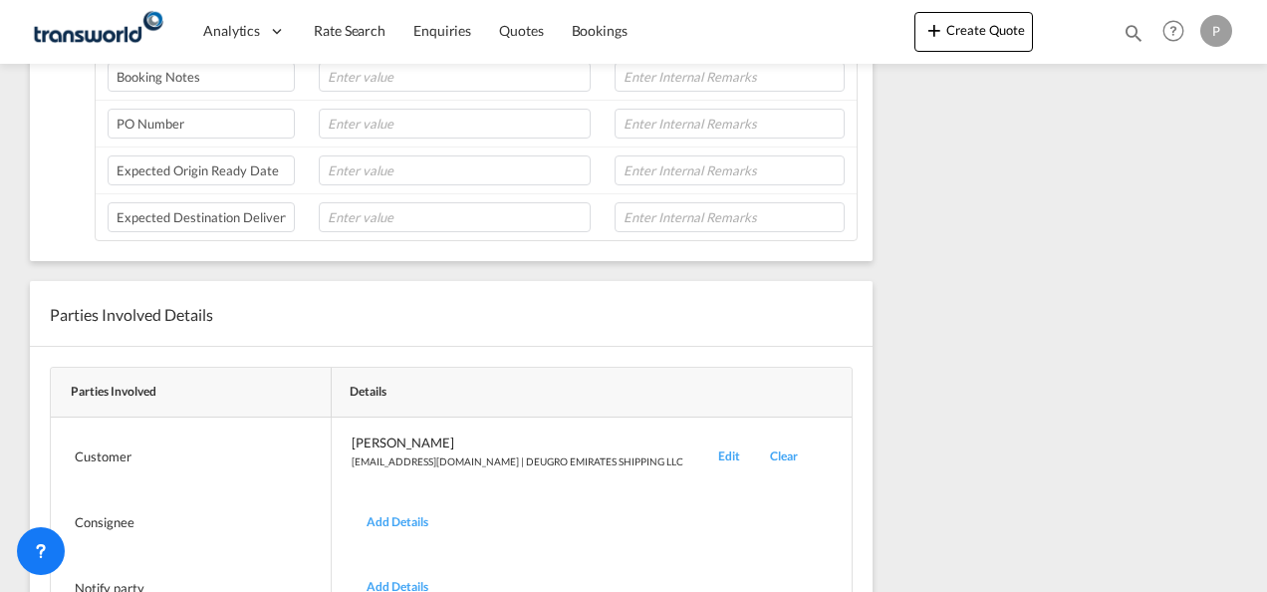
scroll to position [42, 0]
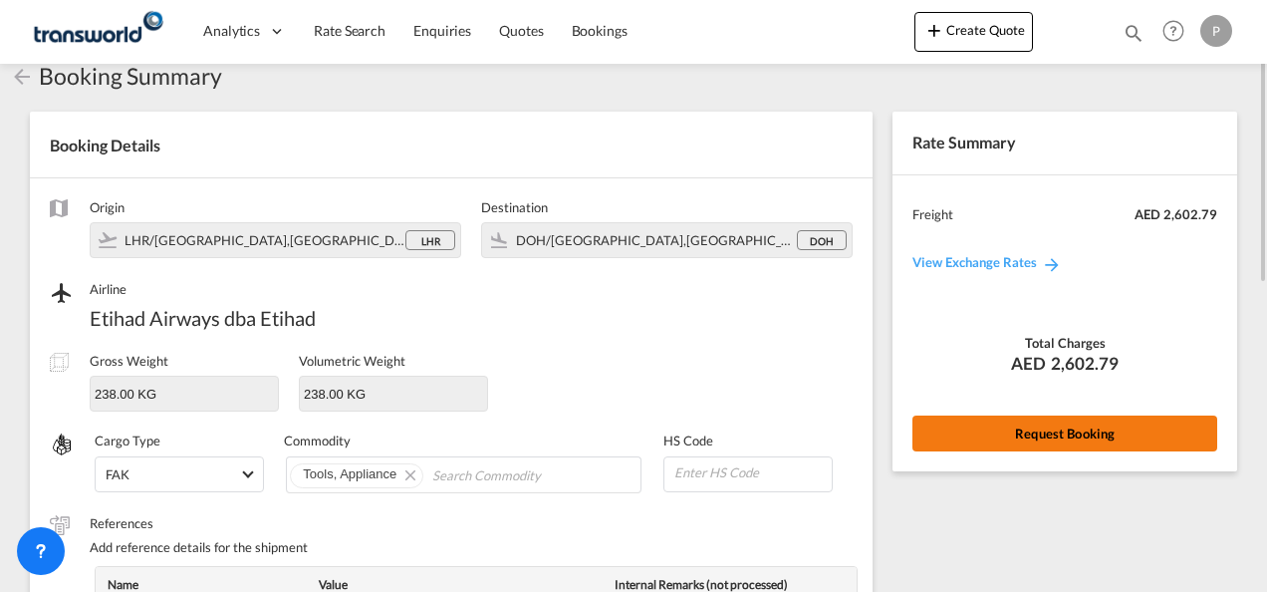
click at [1042, 426] on button "Request Booking" at bounding box center [1064, 433] width 305 height 36
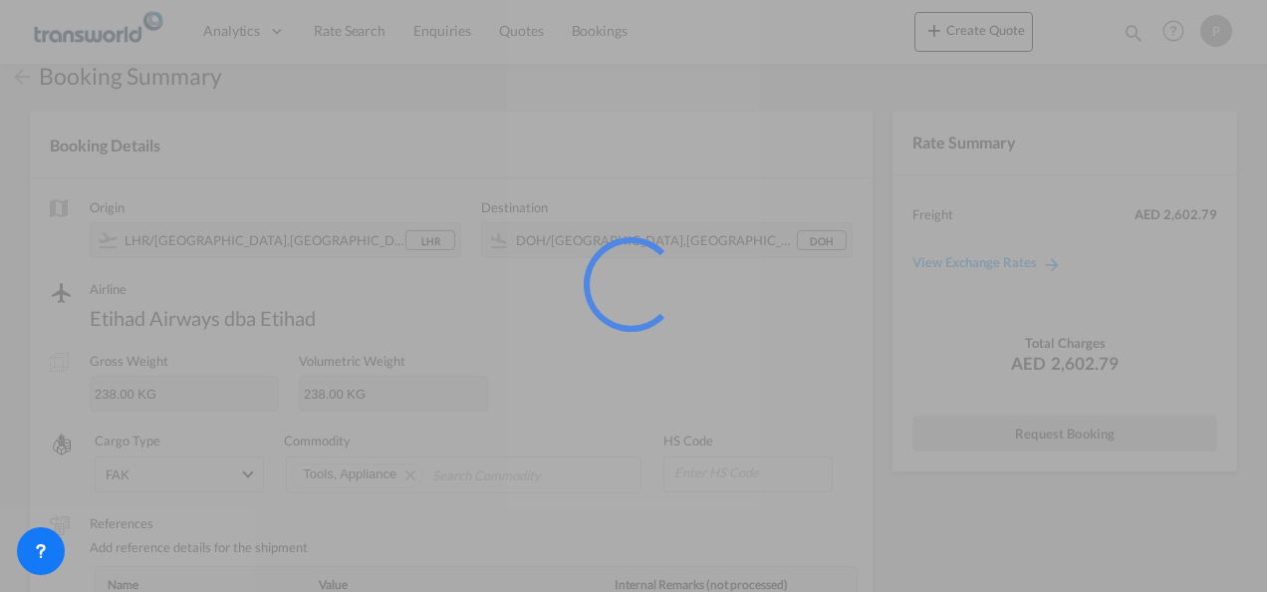
scroll to position [37, 0]
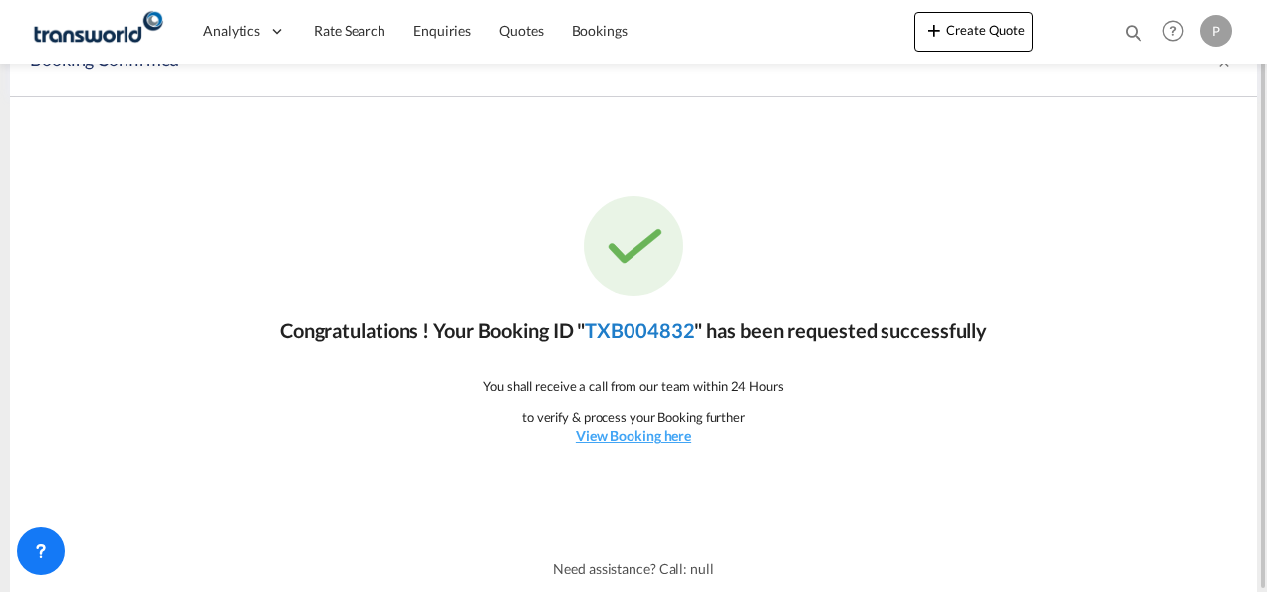
click at [634, 333] on link "TXB004832" at bounding box center [640, 330] width 110 height 24
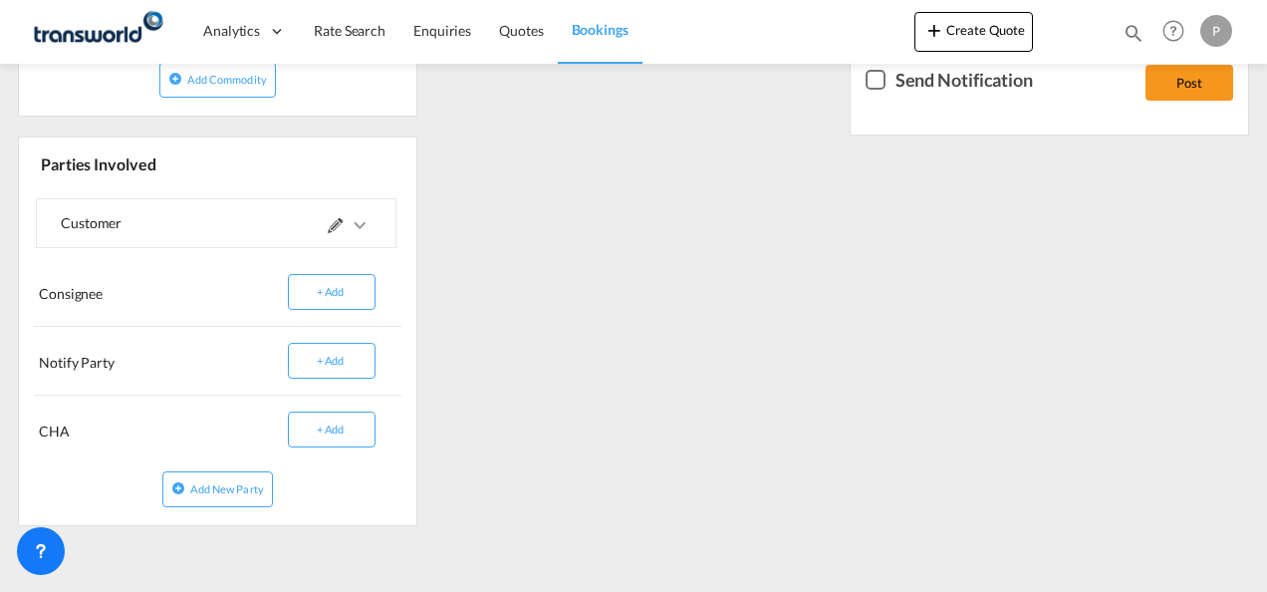
scroll to position [444, 0]
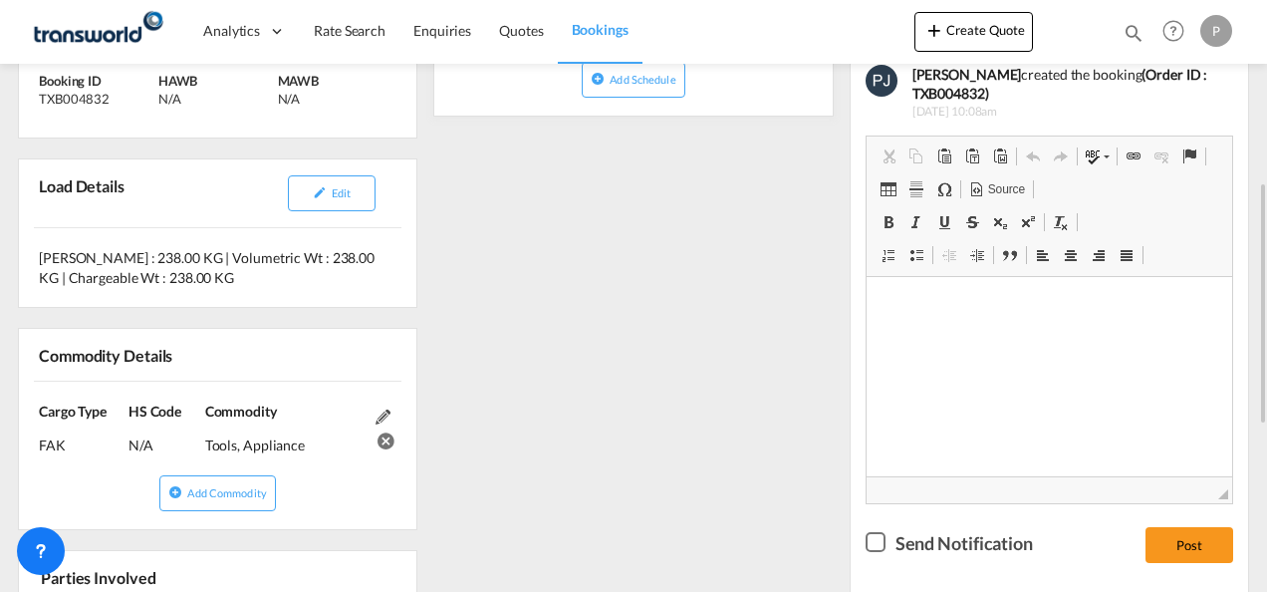
click at [695, 434] on div "References Inquiry No. N/A Quotation No. TXB000004927 Search Reference TWP9155 …" at bounding box center [633, 430] width 1247 height 1049
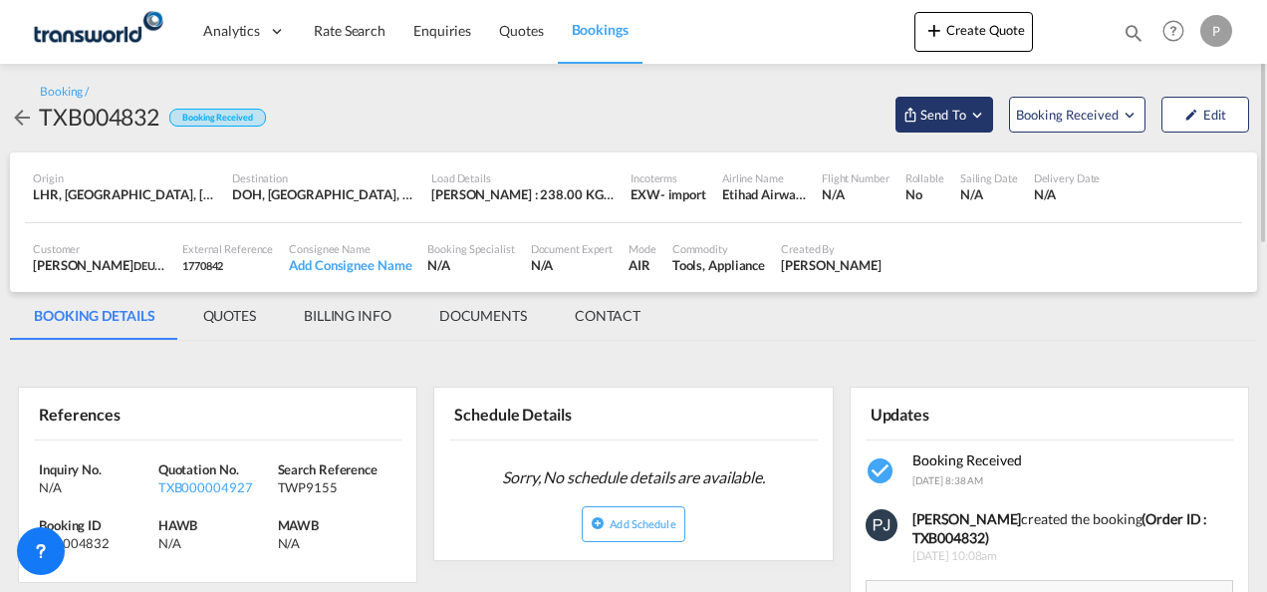
click at [978, 120] on md-icon "Open demo menu" at bounding box center [977, 115] width 18 height 18
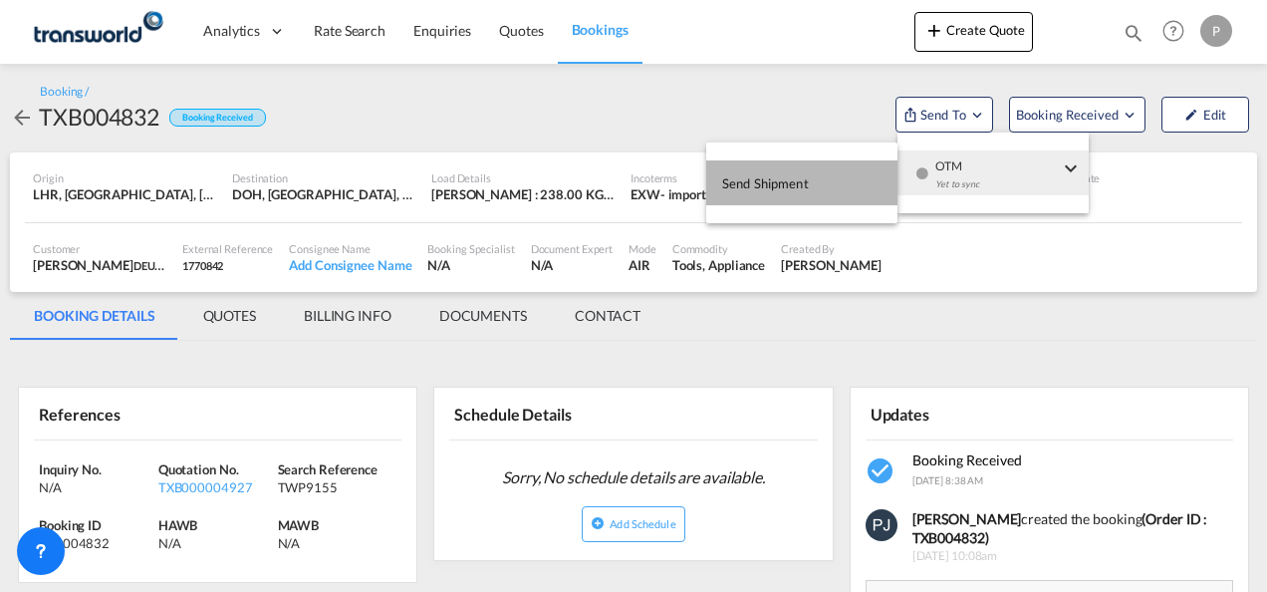
click at [775, 180] on span "Send Shipment" at bounding box center [765, 183] width 87 height 32
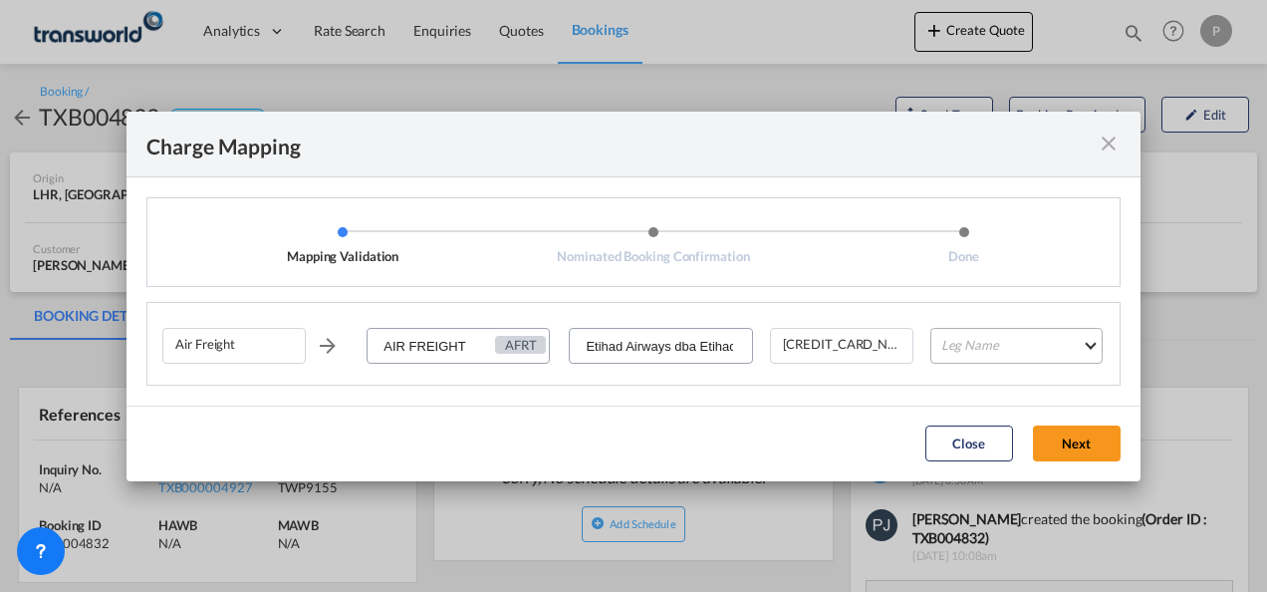
click at [1017, 354] on md-select "Leg Name HANDLING ORIGIN HANDLING DESTINATION OTHERS TL PICK UP CUSTOMS ORIGIN …" at bounding box center [1016, 346] width 172 height 36
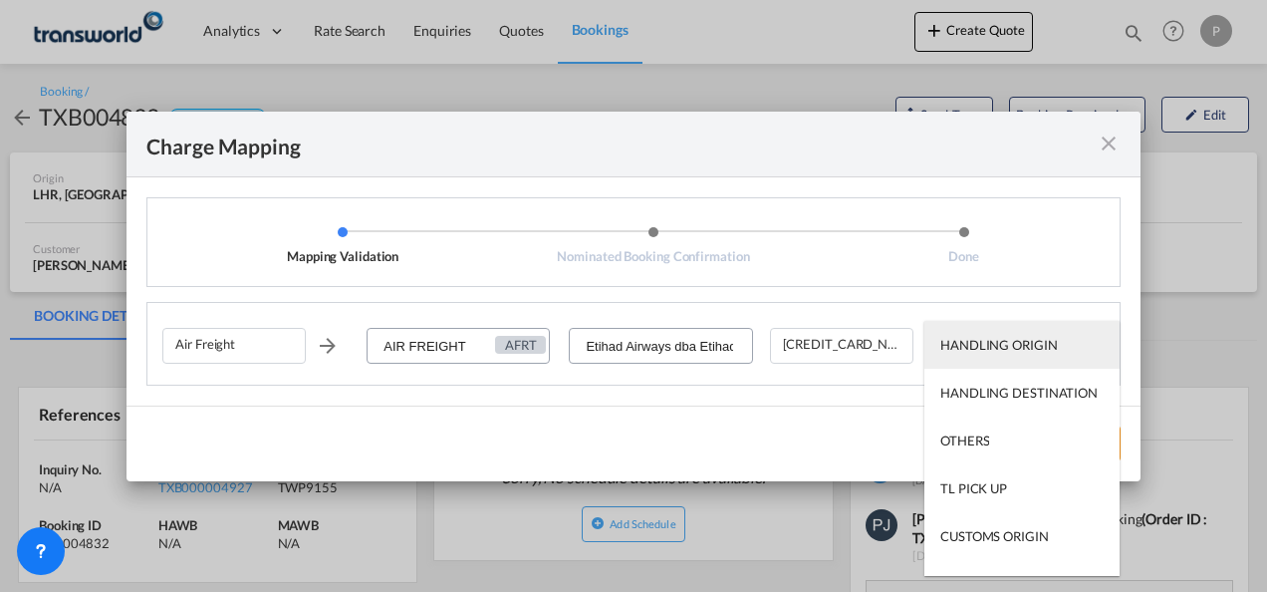
type md-option "HANDLING ORIGIN"
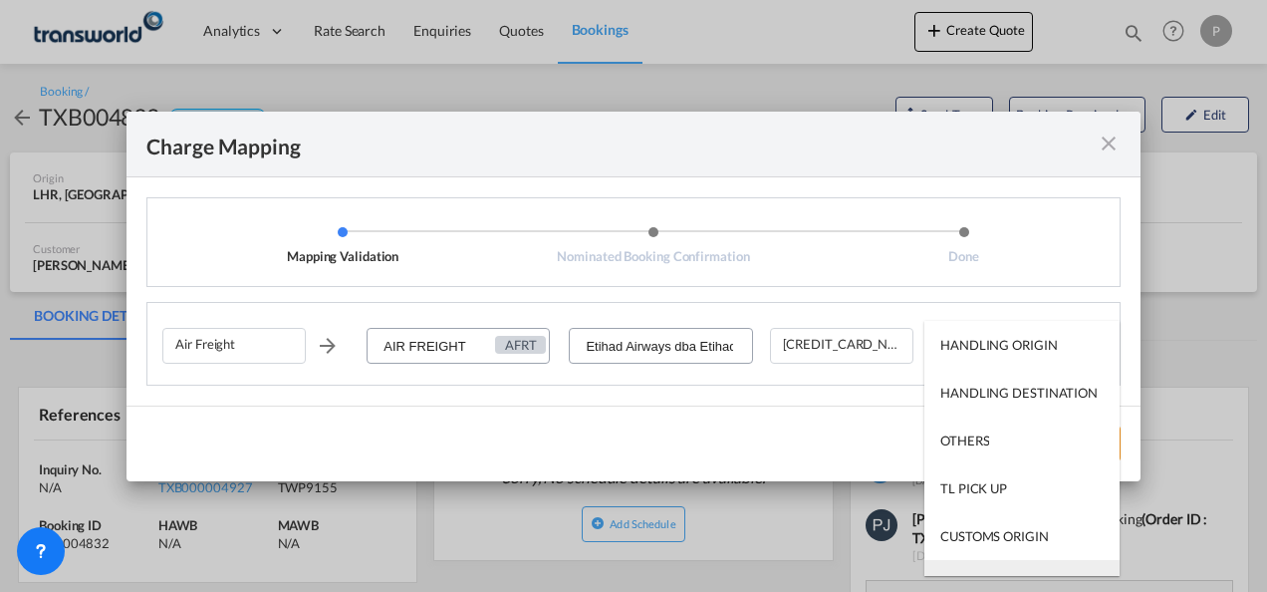
scroll to position [32, 0]
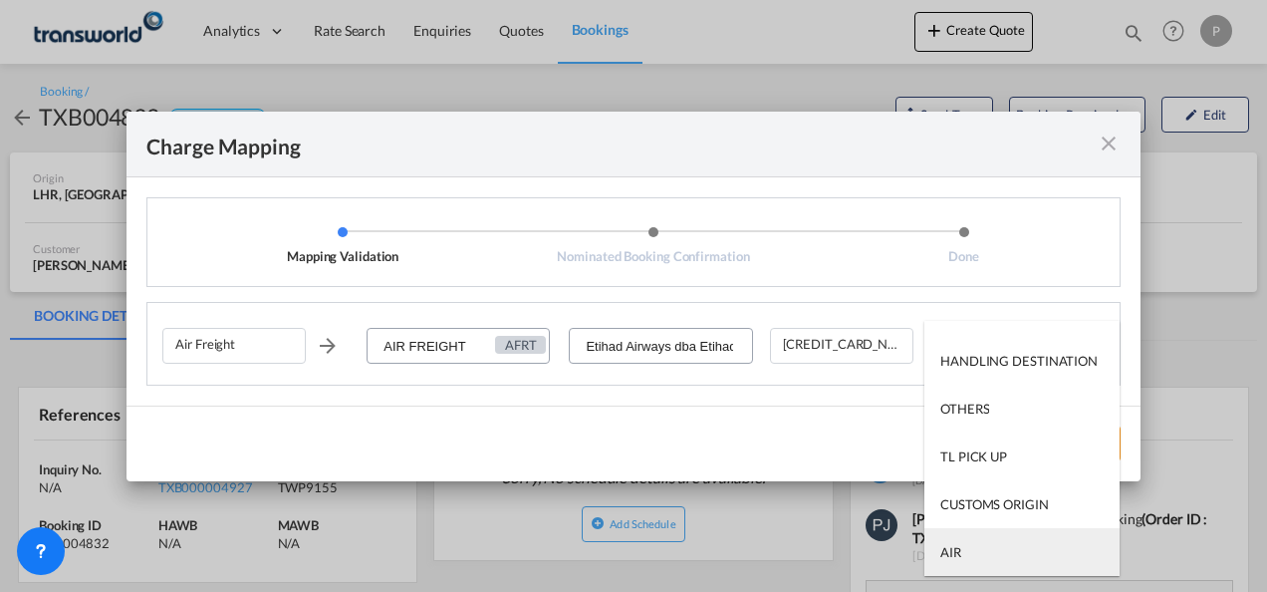
type md-option "AIR"
click at [994, 558] on md-option "AIR" at bounding box center [1021, 552] width 195 height 48
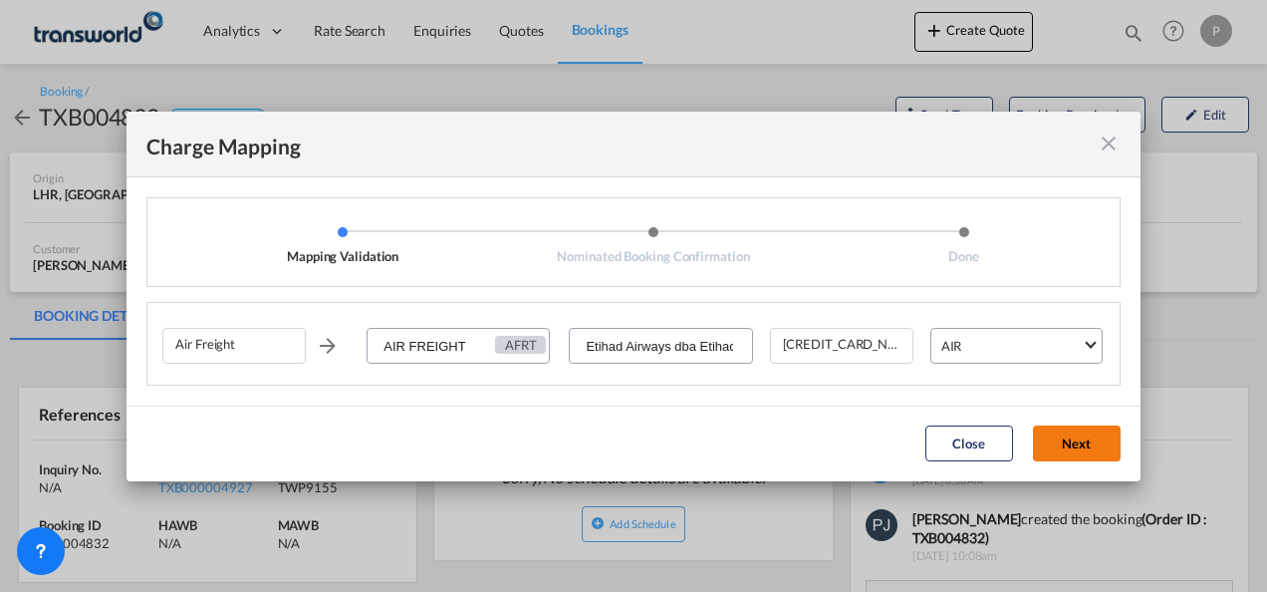
click at [1090, 447] on button "Next" at bounding box center [1077, 443] width 88 height 36
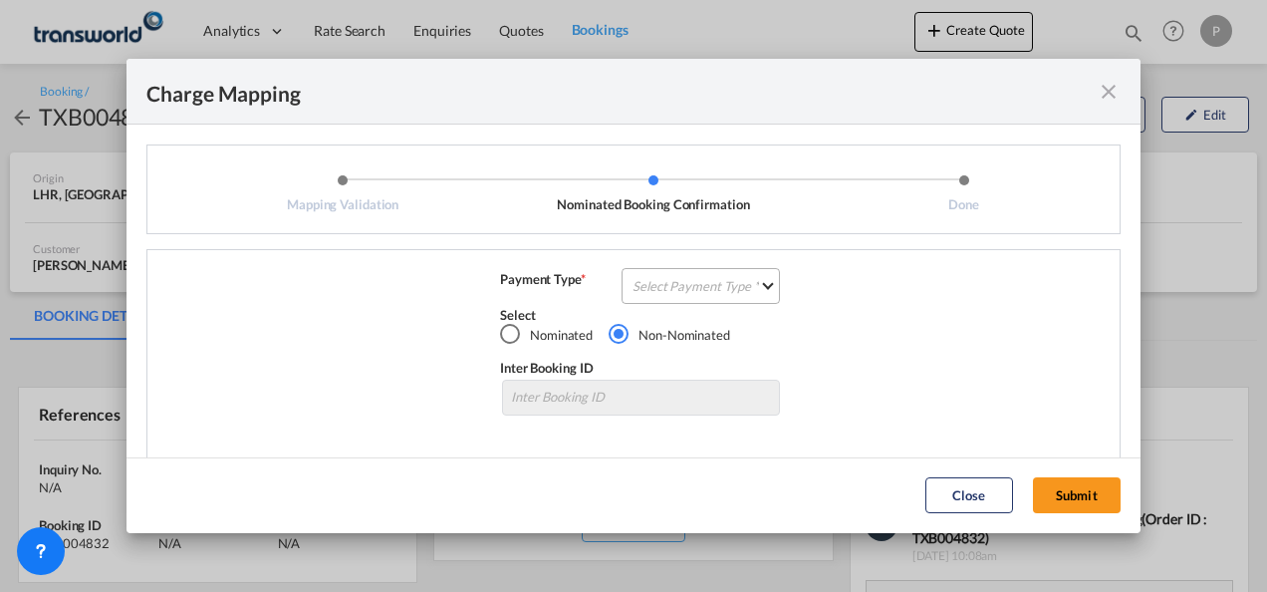
click at [682, 282] on md-select "Select Payment Type COLLECT PREPAID" at bounding box center [700, 286] width 158 height 36
click at [667, 287] on div "COLLECT" at bounding box center [654, 286] width 57 height 18
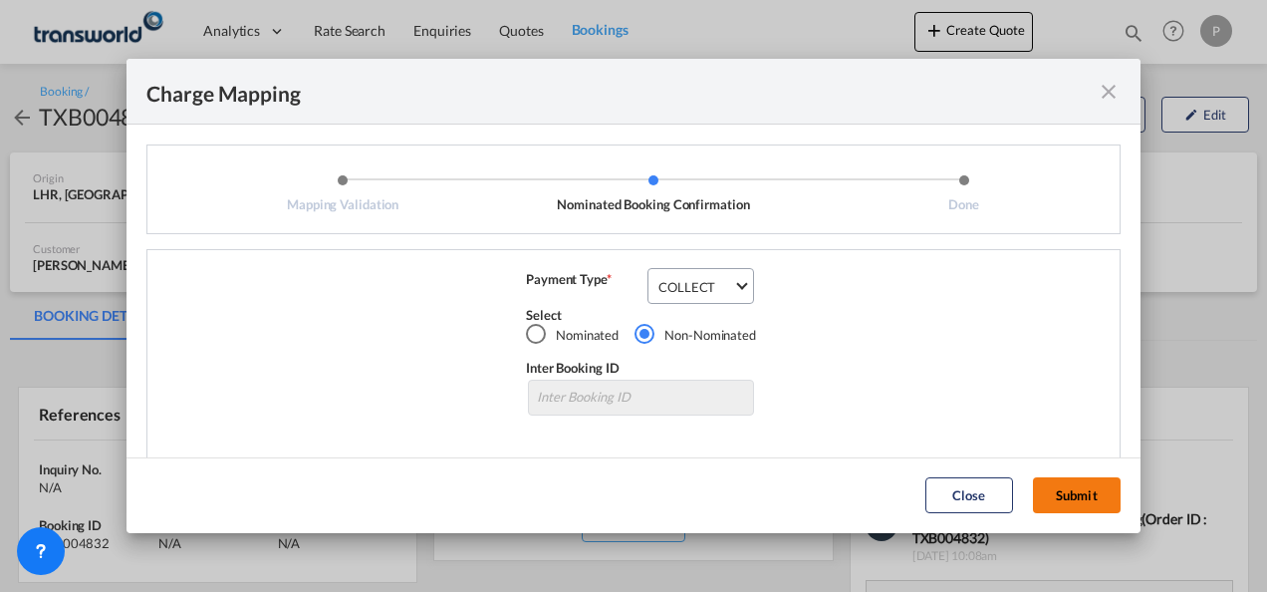
click at [1081, 490] on button "Submit" at bounding box center [1077, 495] width 88 height 36
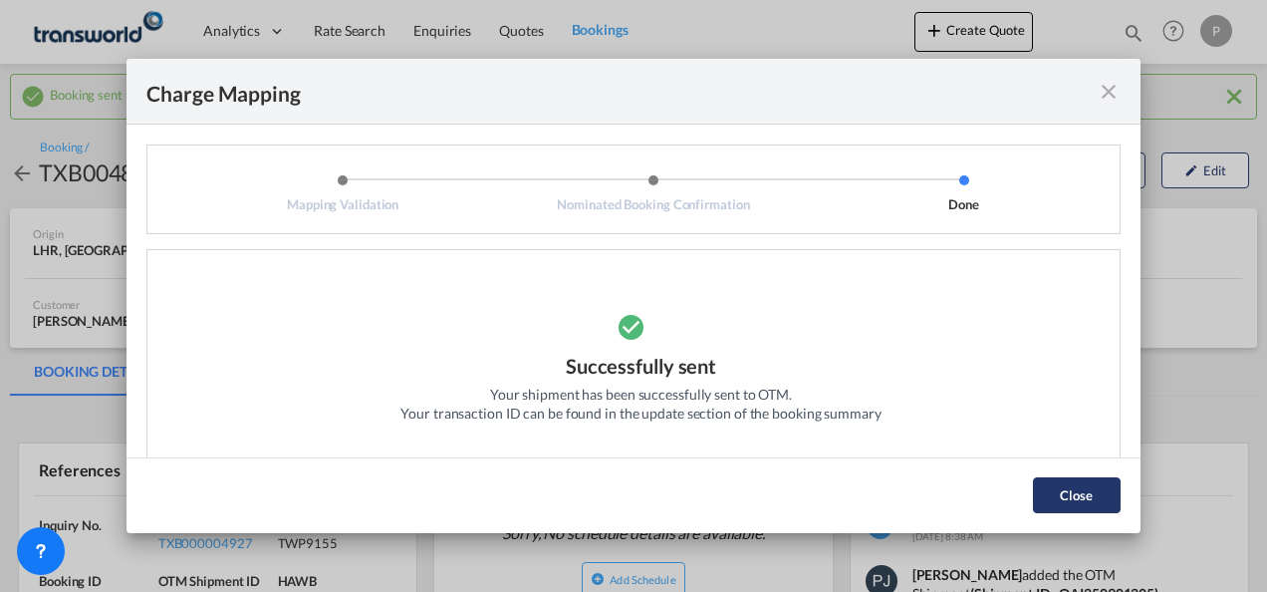
click at [1062, 498] on button "Close" at bounding box center [1077, 495] width 88 height 36
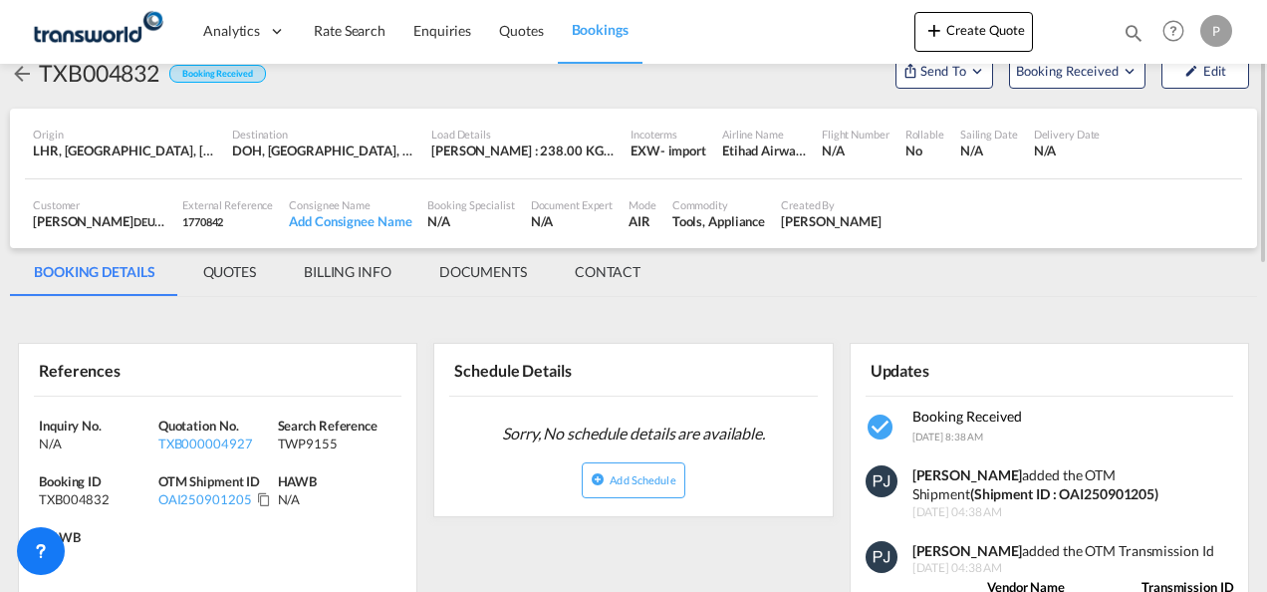
scroll to position [199, 0]
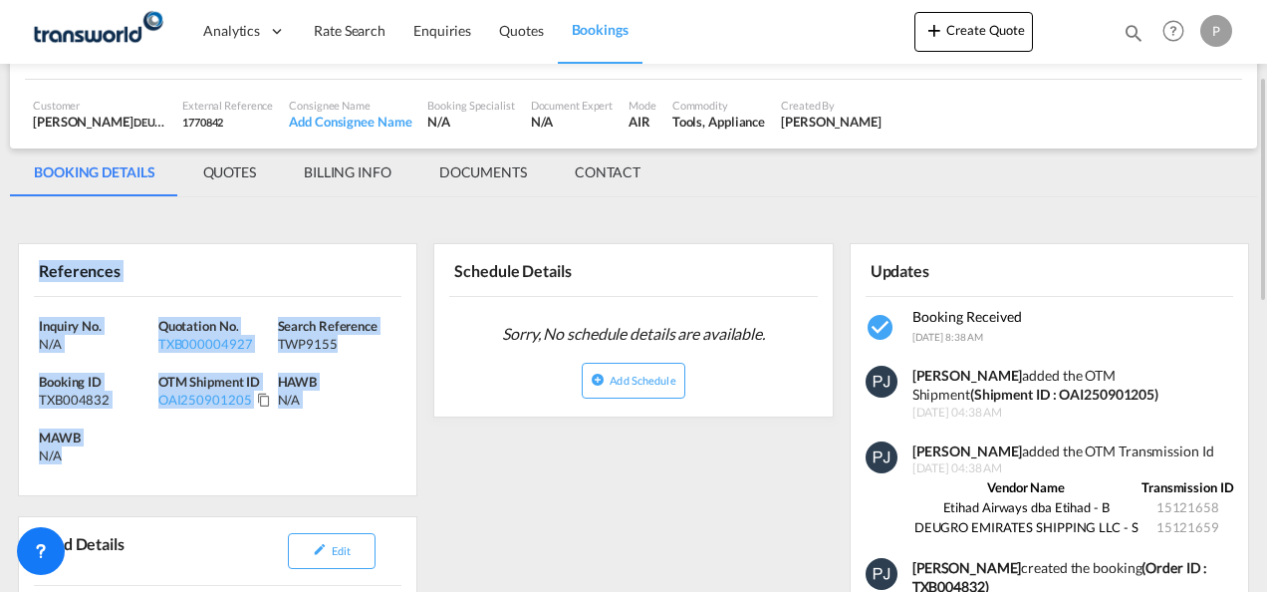
drag, startPoint x: 41, startPoint y: 267, endPoint x: 128, endPoint y: 454, distance: 206.7
click at [128, 454] on div "References Inquiry No. N/A Quotation No. TXB000004927 Search Reference TWP9155 …" at bounding box center [217, 369] width 399 height 253
copy div "References Inquiry No. N/A Quotation No. TXB000004927 Search Reference TWP9155 …"
